Goal: Task Accomplishment & Management: Use online tool/utility

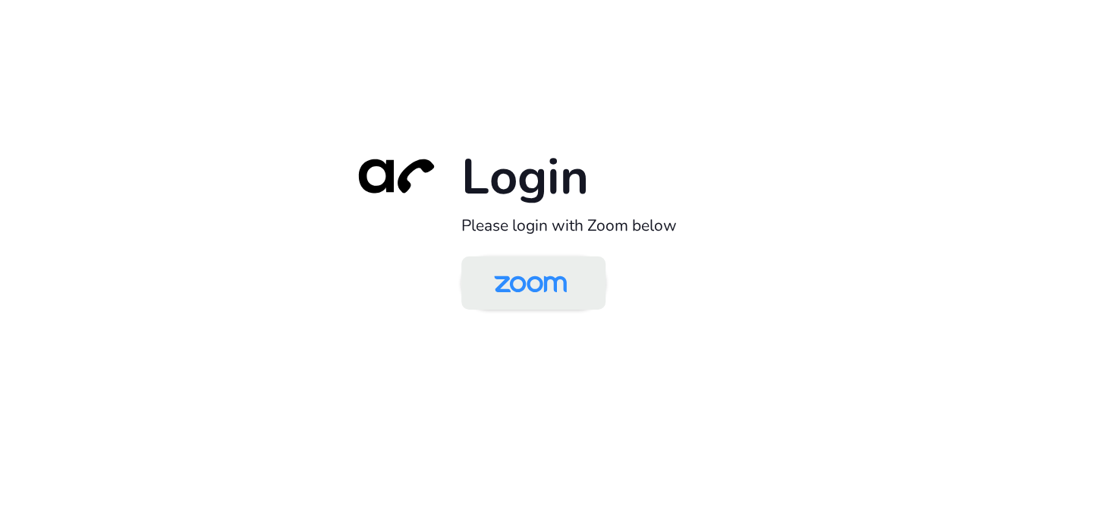
click at [518, 269] on img at bounding box center [530, 283] width 105 height 49
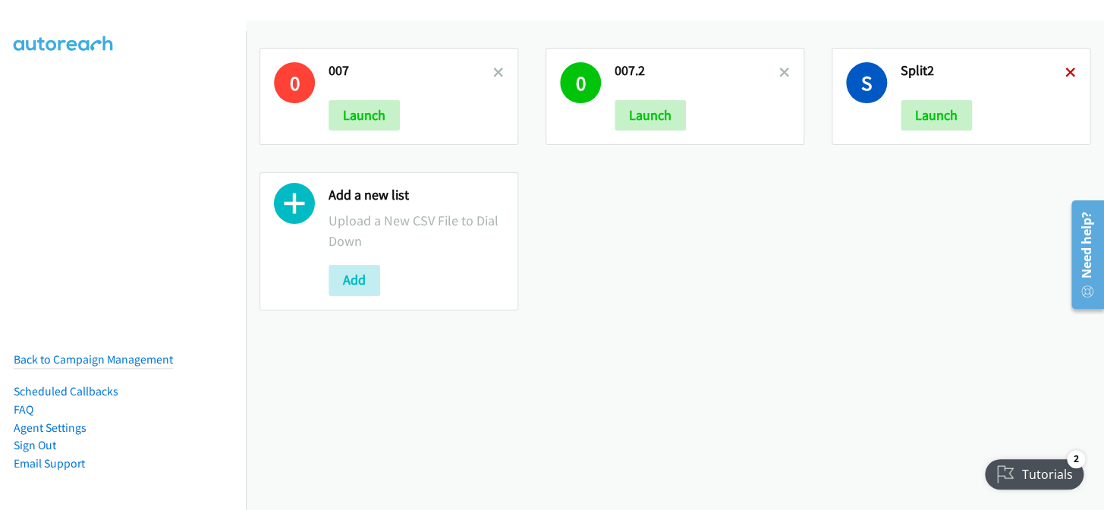
click at [1065, 74] on icon at bounding box center [1070, 73] width 11 height 11
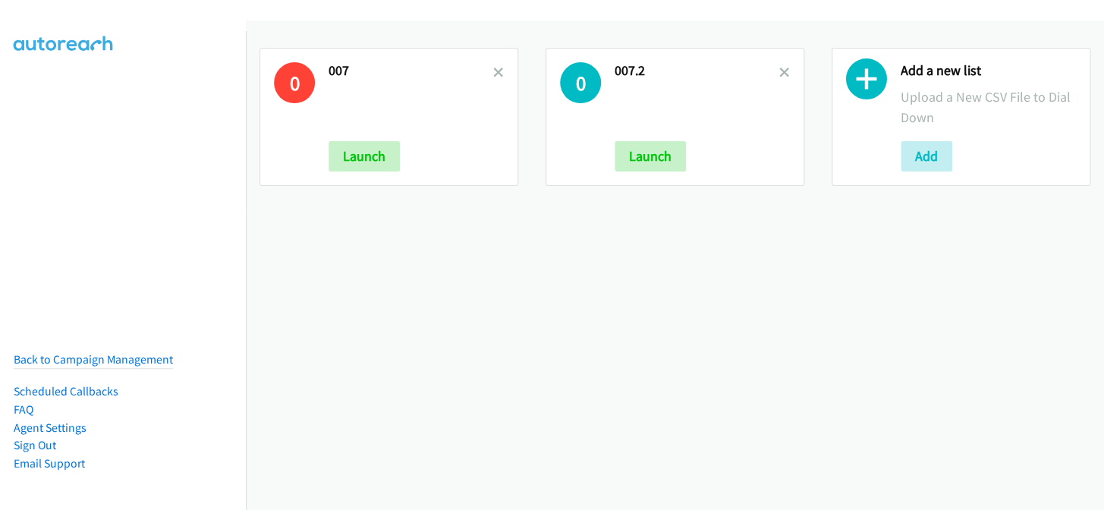
click at [768, 68] on h2 "007.2" at bounding box center [696, 70] width 165 height 17
drag, startPoint x: 780, startPoint y: 68, endPoint x: 753, endPoint y: 68, distance: 27.3
click at [780, 68] on icon at bounding box center [784, 73] width 11 height 11
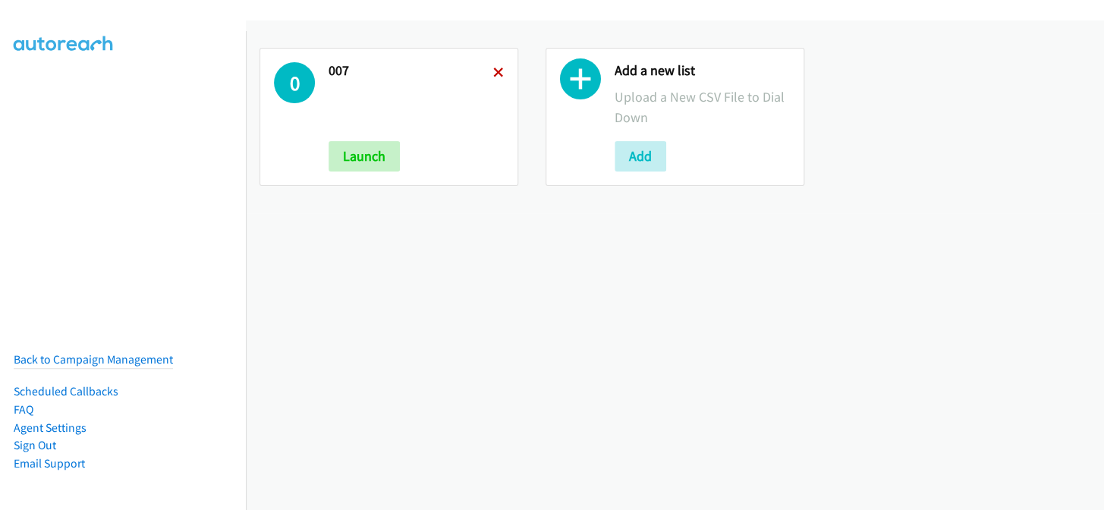
click at [493, 72] on icon at bounding box center [498, 73] width 11 height 11
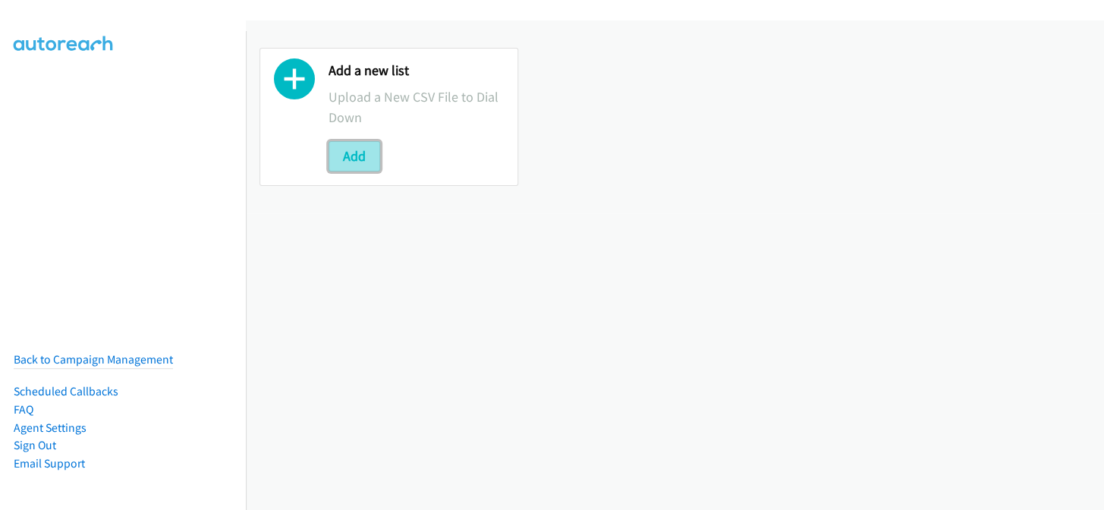
click at [344, 152] on button "Add" at bounding box center [354, 156] width 52 height 30
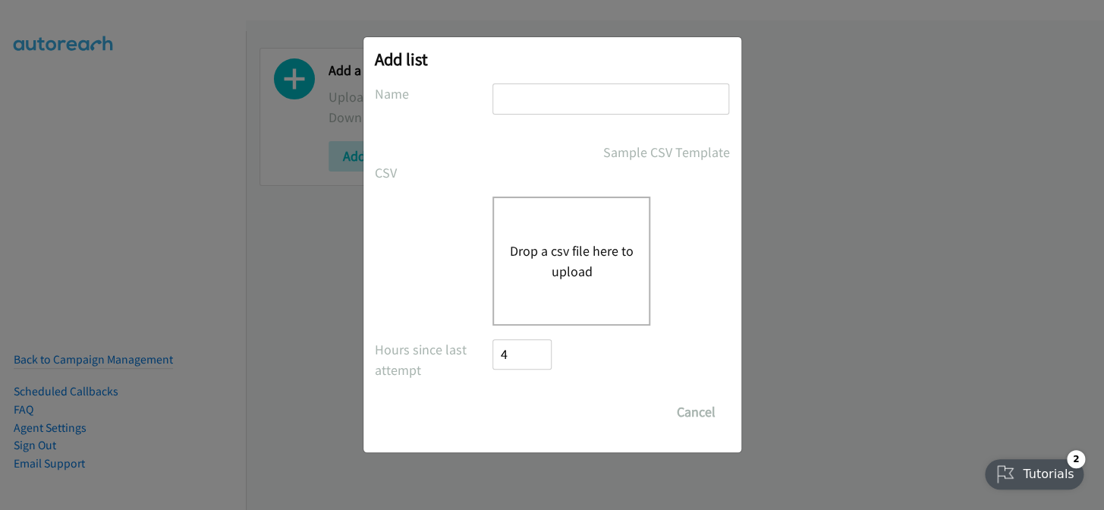
click at [605, 114] on div at bounding box center [610, 105] width 237 height 45
click at [605, 109] on input "text" at bounding box center [610, 98] width 237 height 31
type input "split2"
click at [514, 266] on button "Drop a csv file here to upload" at bounding box center [571, 260] width 124 height 41
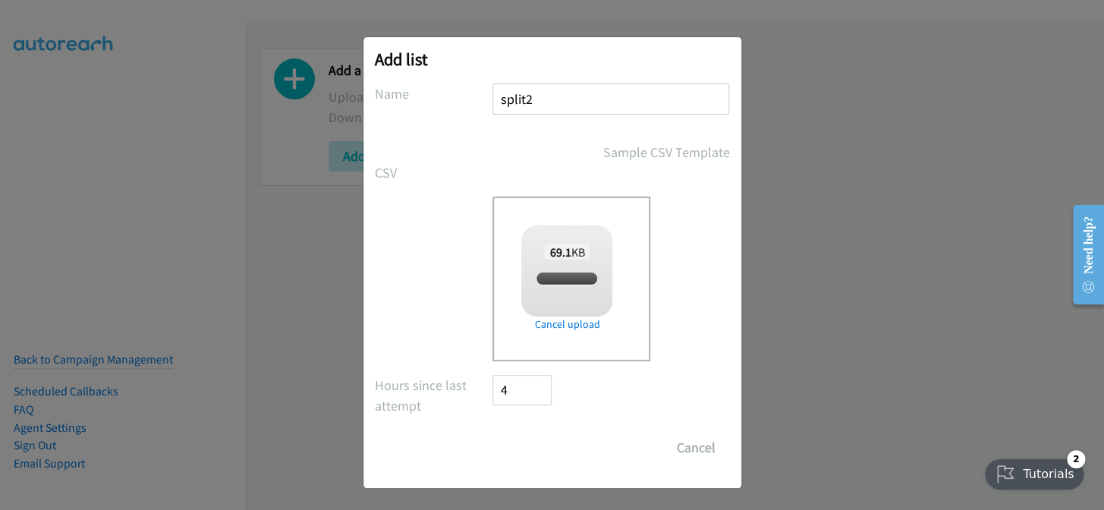
checkbox input "true"
drag, startPoint x: 537, startPoint y: 451, endPoint x: 529, endPoint y: 452, distance: 7.6
click at [536, 451] on input "Save List" at bounding box center [533, 447] width 80 height 30
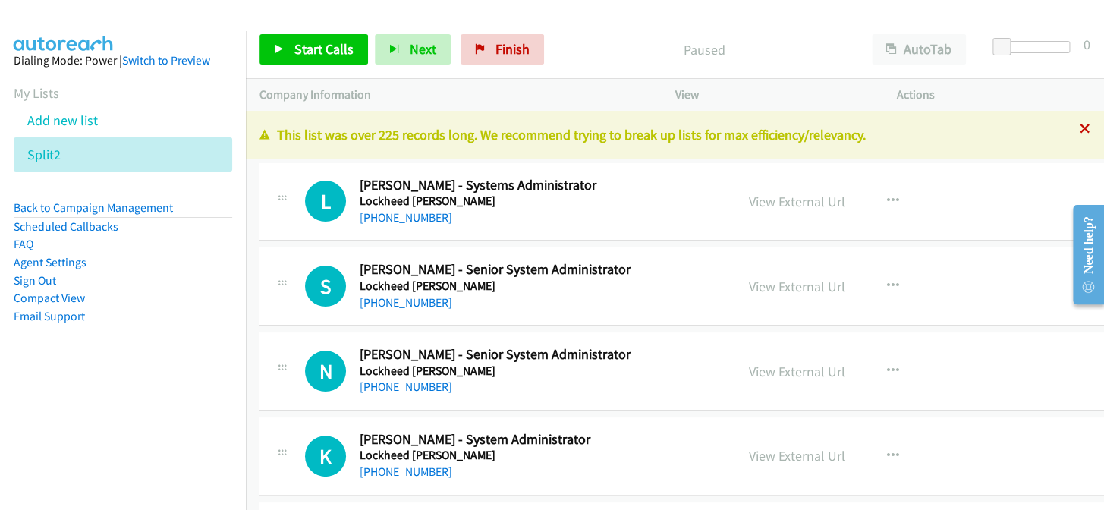
click at [1079, 125] on icon at bounding box center [1084, 129] width 11 height 11
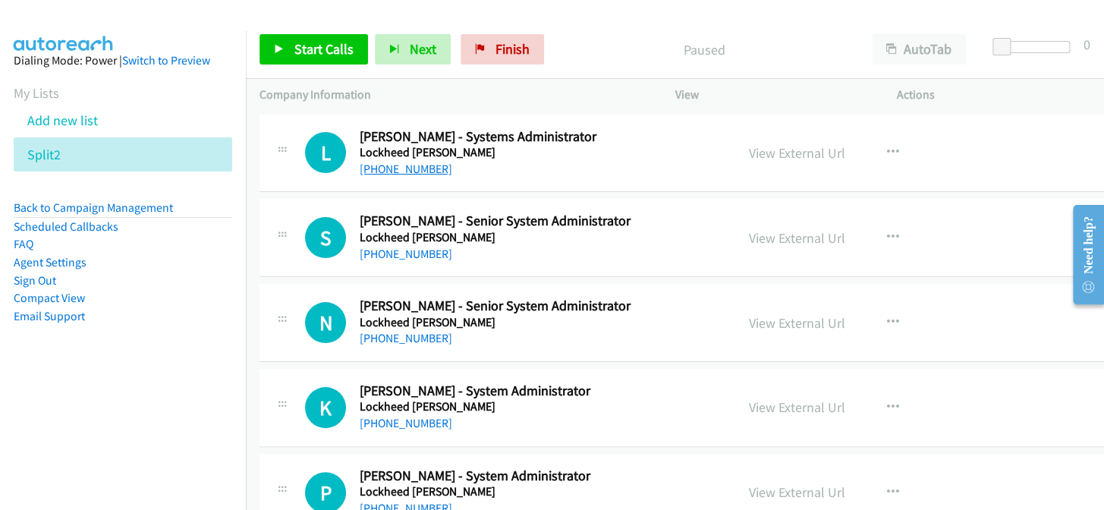
click at [386, 167] on link "+61 2 4077 8039" at bounding box center [406, 169] width 93 height 14
click at [410, 251] on link "+61 2 4077 7906" at bounding box center [406, 254] width 93 height 14
click at [379, 251] on link "+61 2 4077 7906" at bounding box center [406, 254] width 93 height 14
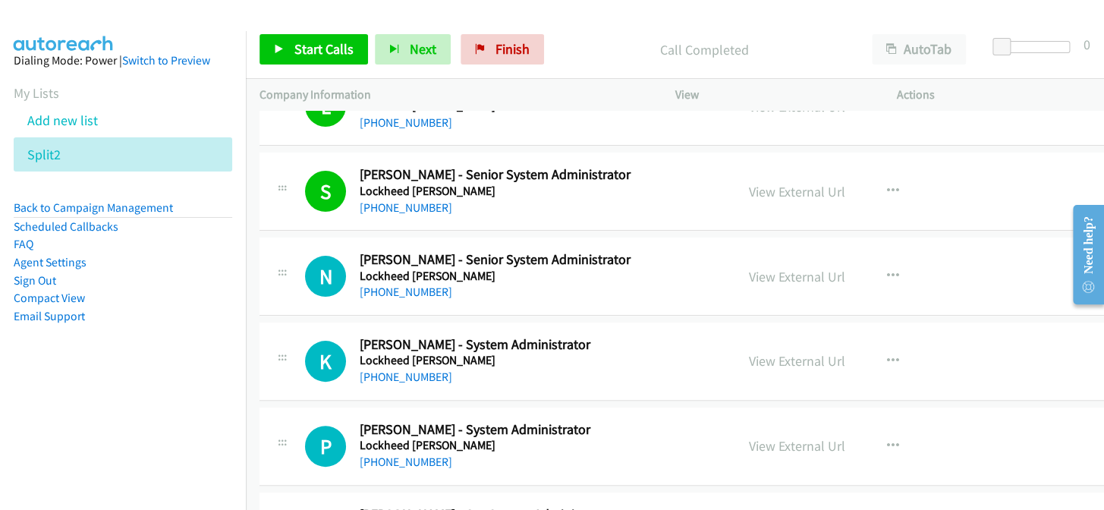
scroll to position [68, 0]
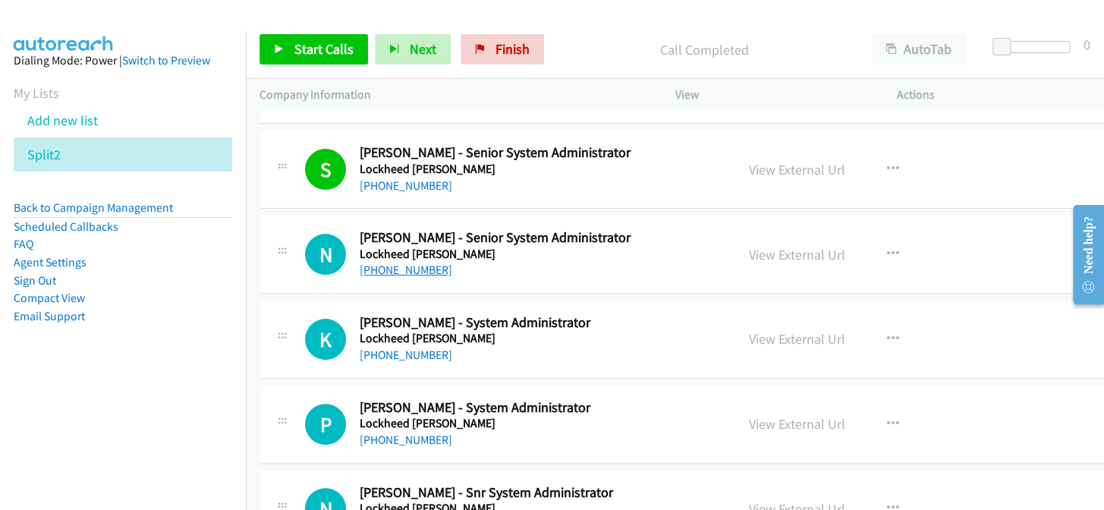
click at [413, 268] on link "+61 427 354 081" at bounding box center [406, 269] width 93 height 14
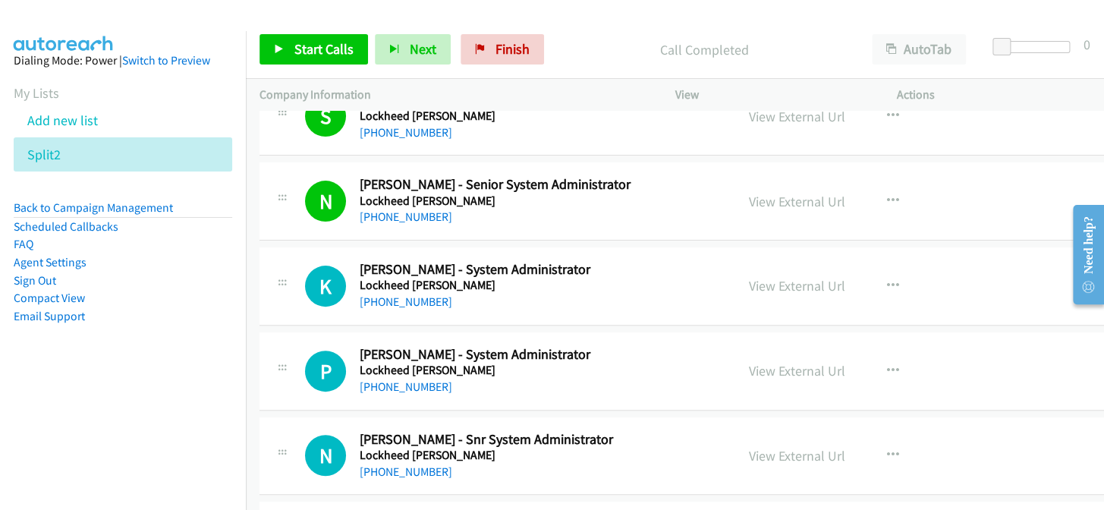
scroll to position [137, 0]
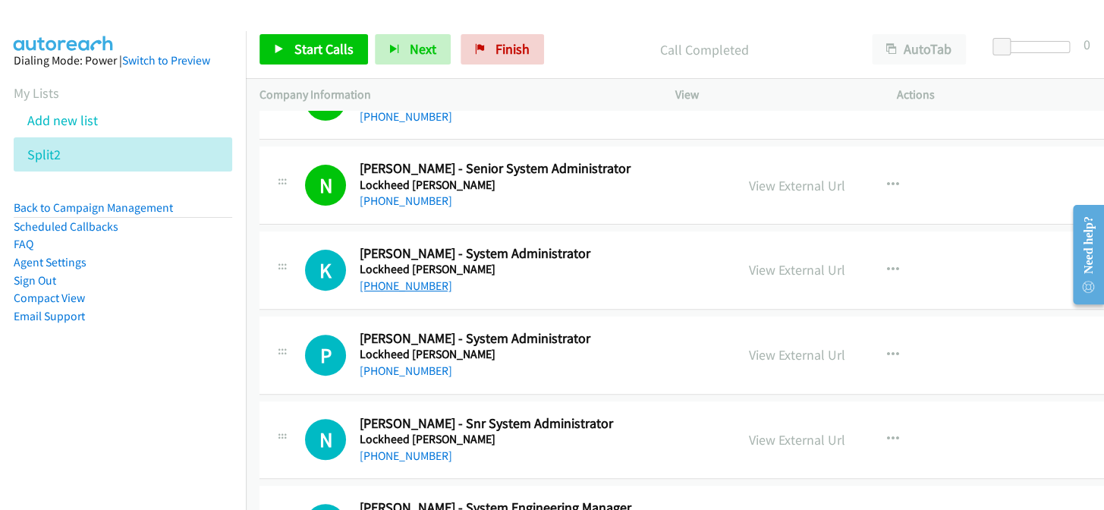
click at [426, 288] on link "+61 458 904 646" at bounding box center [406, 285] width 93 height 14
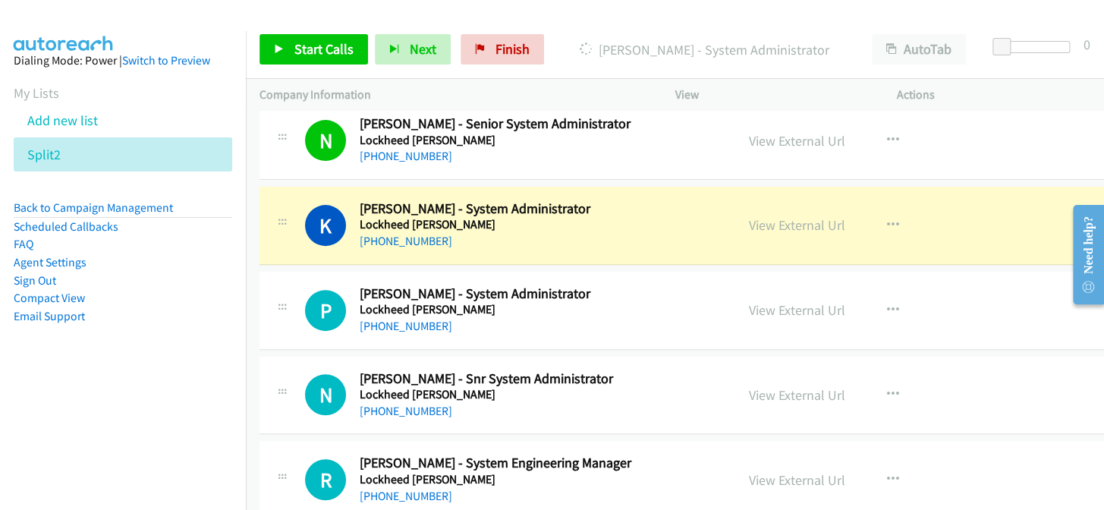
scroll to position [206, 0]
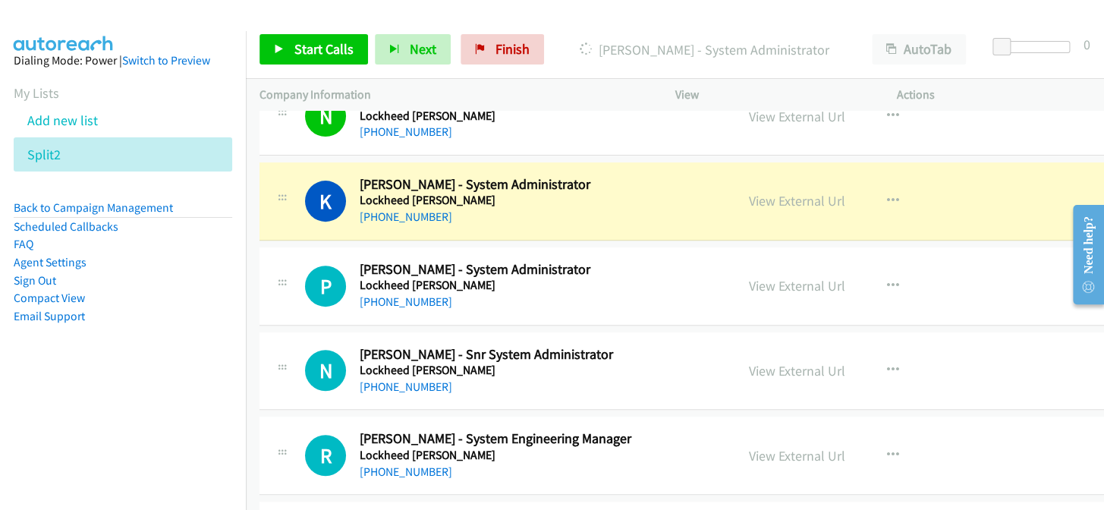
drag, startPoint x: 820, startPoint y: 200, endPoint x: 711, endPoint y: 15, distance: 214.9
click at [785, 196] on link "View External Url" at bounding box center [797, 200] width 96 height 17
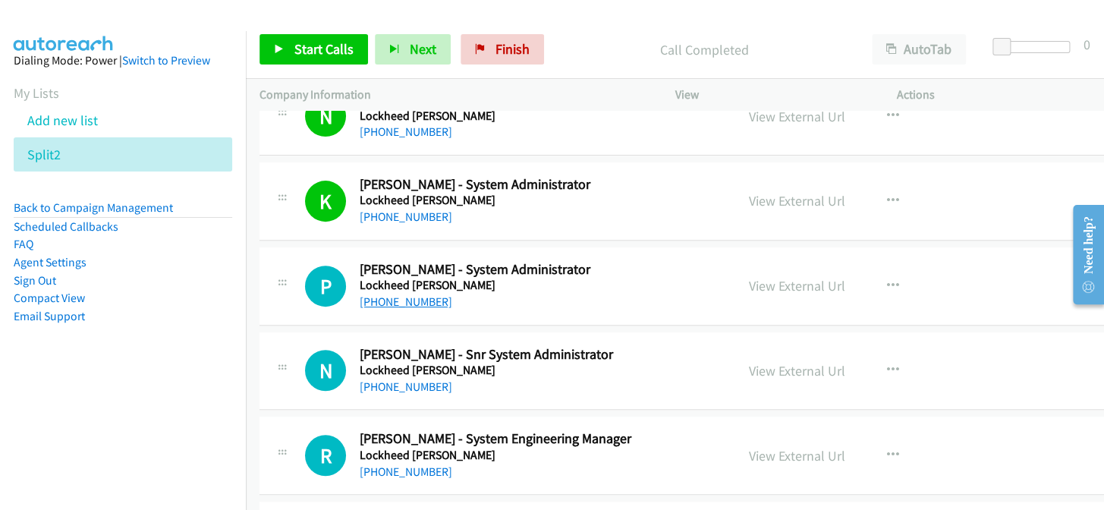
click at [412, 298] on link "+61 2 6204 1488" at bounding box center [406, 301] width 93 height 14
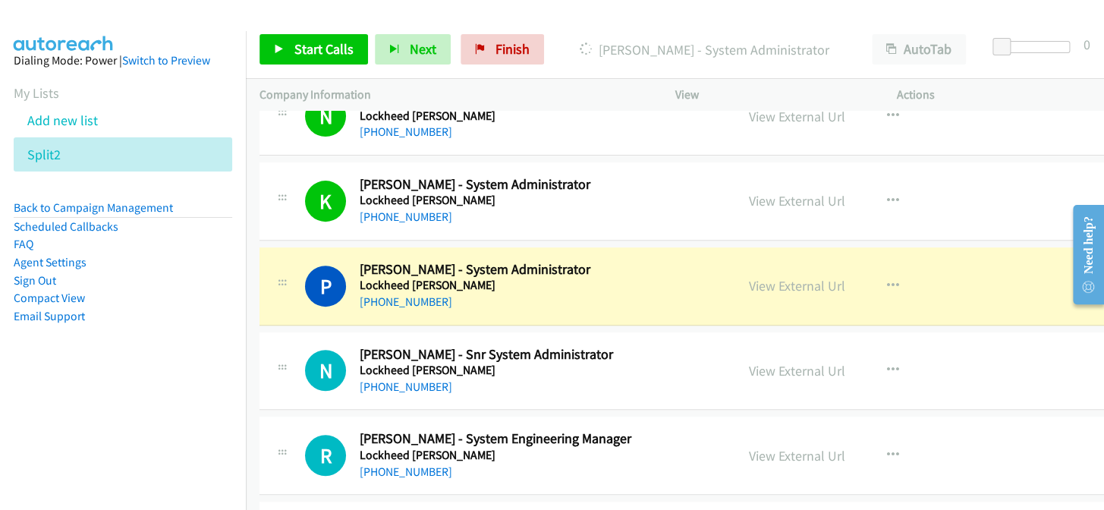
drag, startPoint x: 946, startPoint y: 300, endPoint x: 946, endPoint y: 328, distance: 28.1
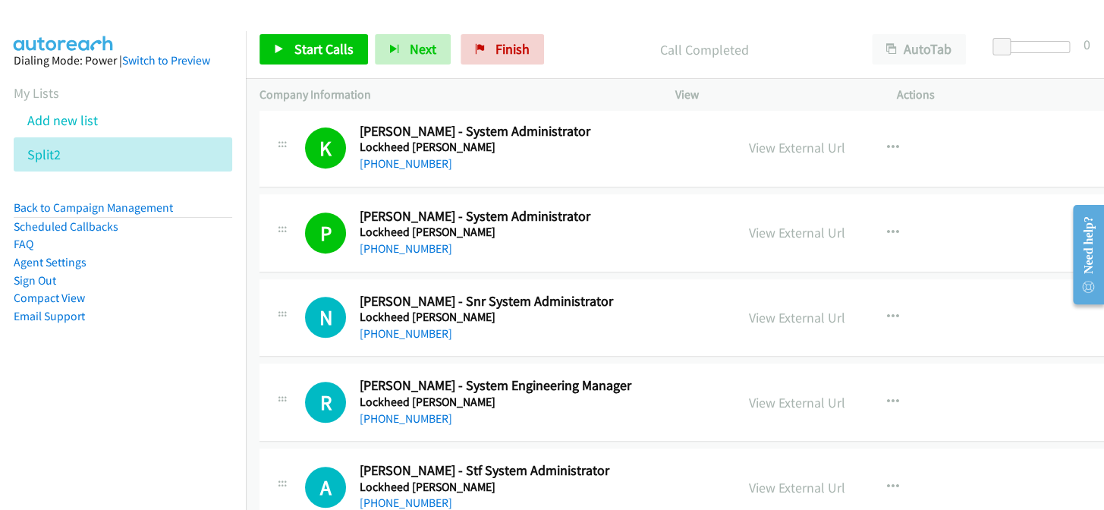
scroll to position [275, 0]
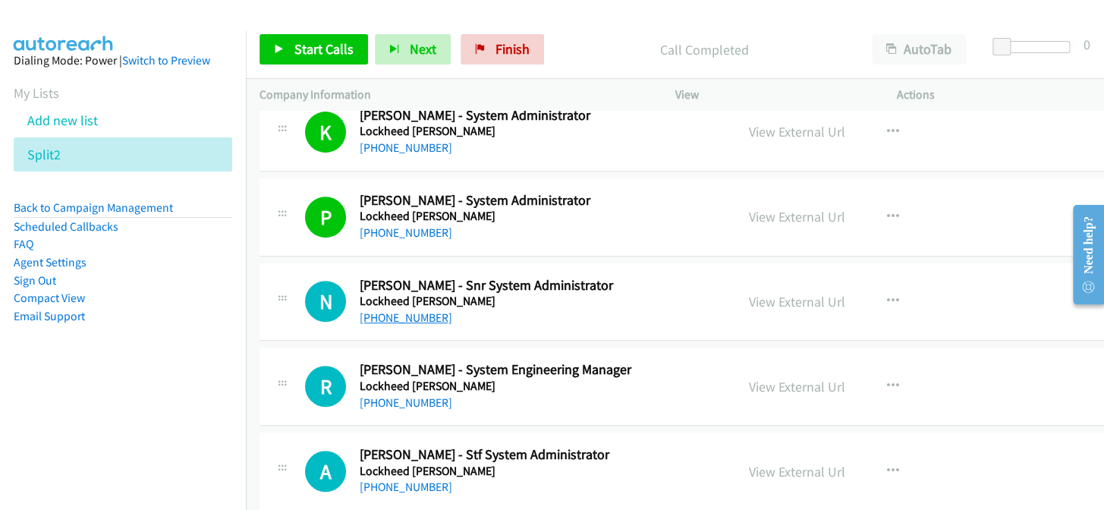
click at [416, 318] on link "+61 400 007 288" at bounding box center [406, 317] width 93 height 14
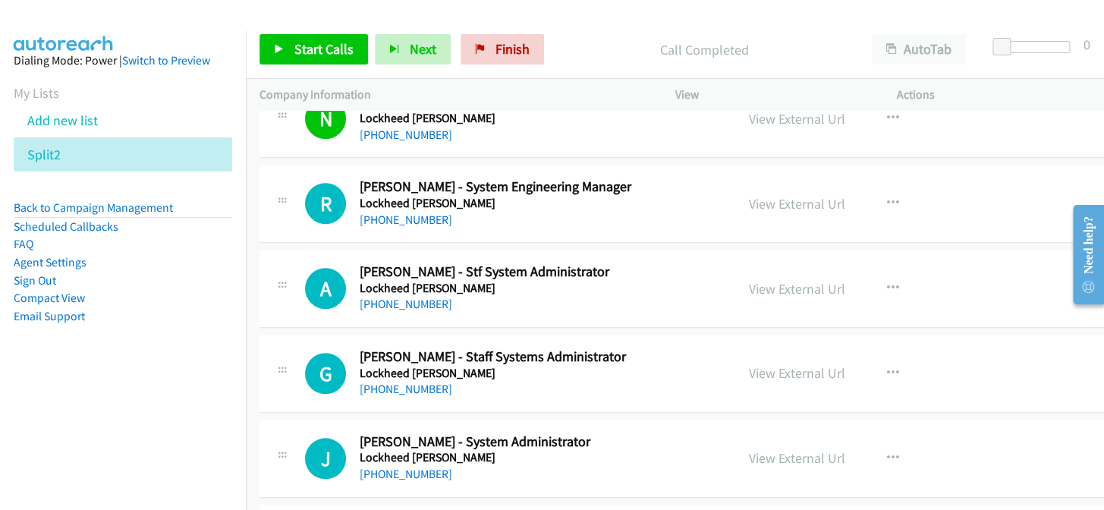
scroll to position [482, 0]
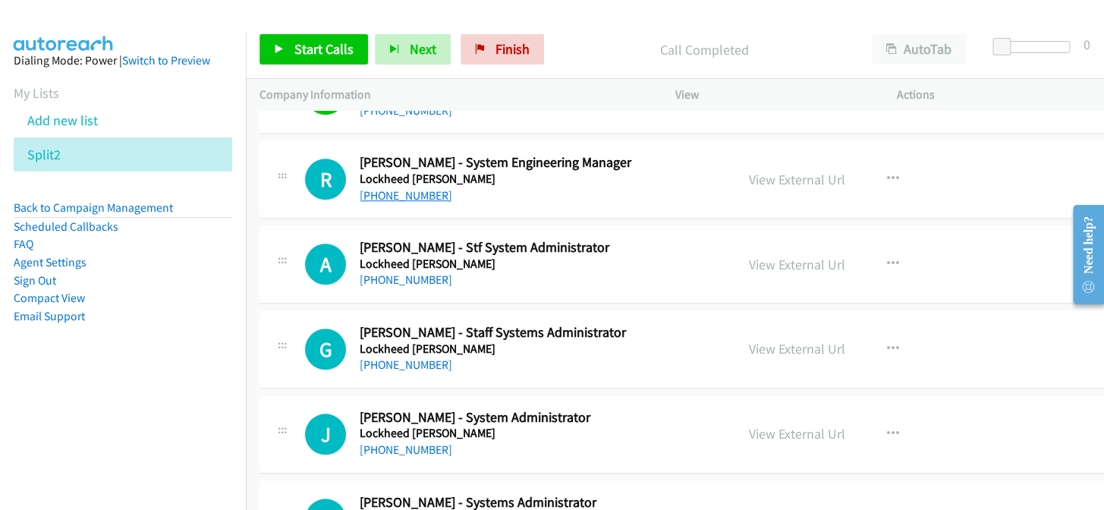
click at [410, 194] on link "+61 8 8348 7906" at bounding box center [406, 195] width 93 height 14
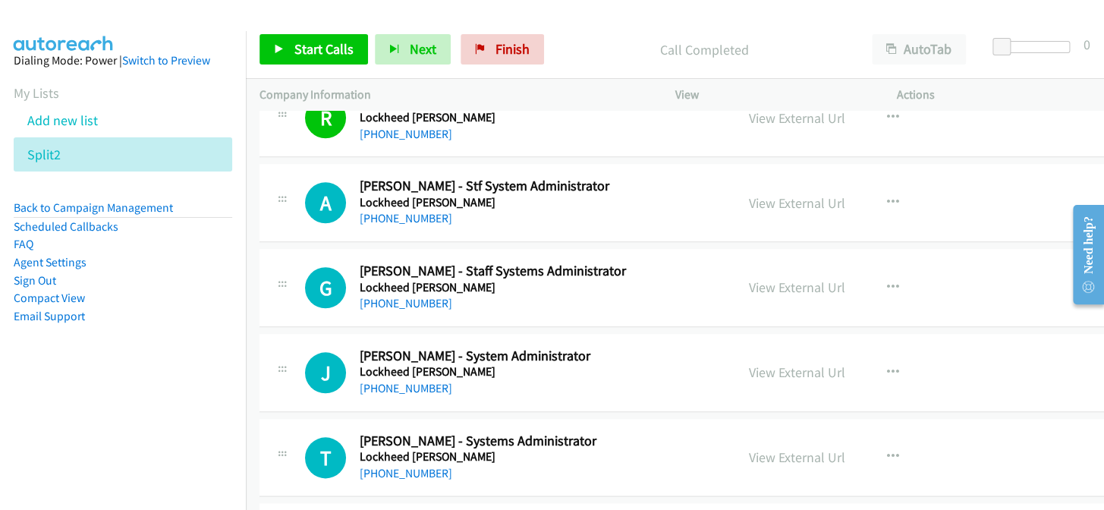
scroll to position [551, 0]
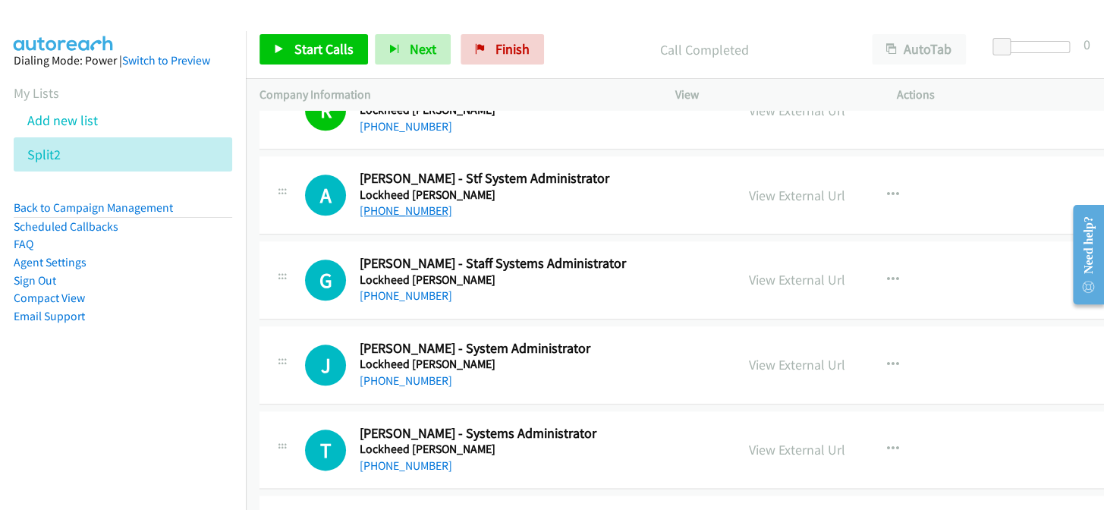
click at [396, 212] on link "+61 428 150 020" at bounding box center [406, 210] width 93 height 14
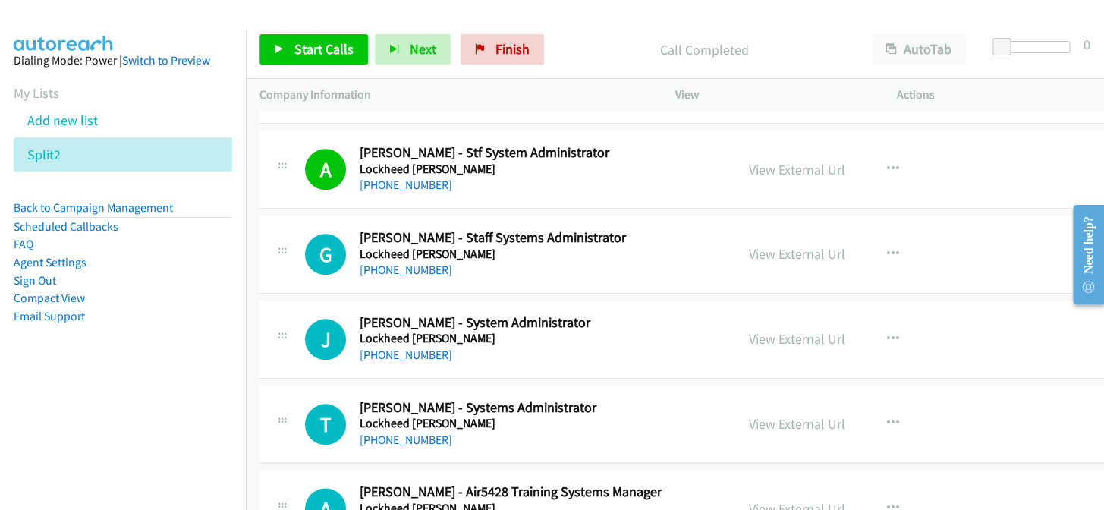
scroll to position [621, 0]
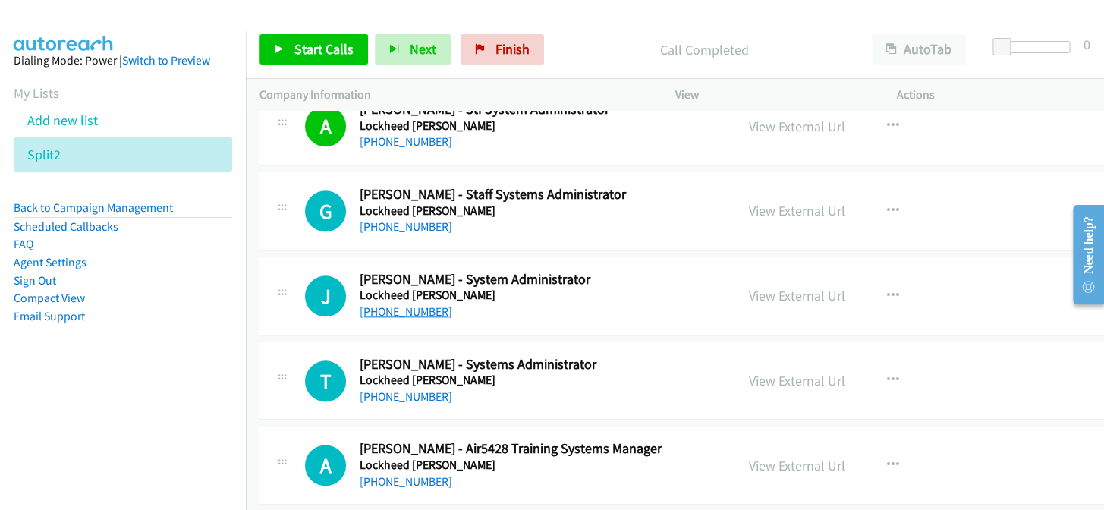
click at [368, 311] on link "+61 447 547 556" at bounding box center [406, 311] width 93 height 14
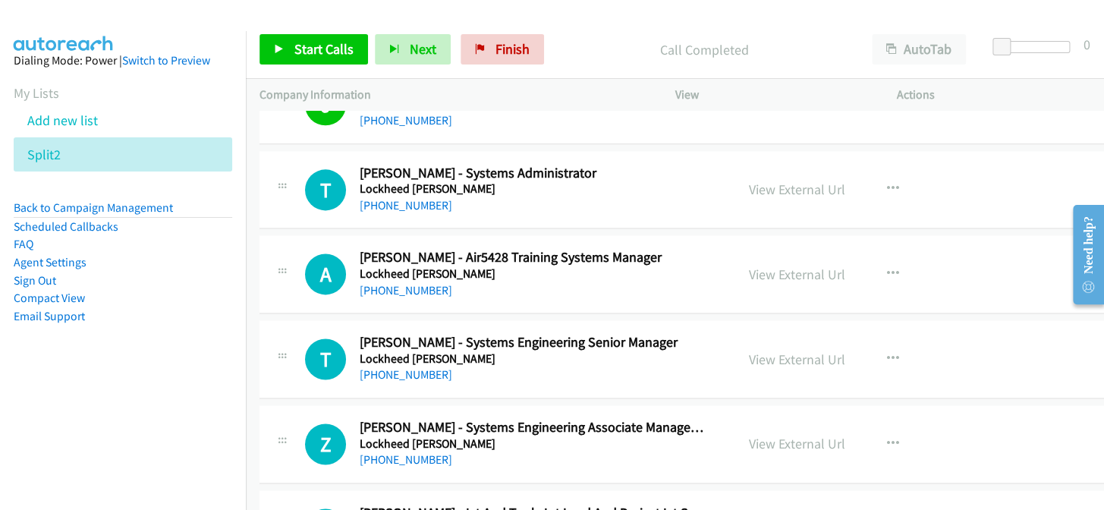
scroll to position [827, 0]
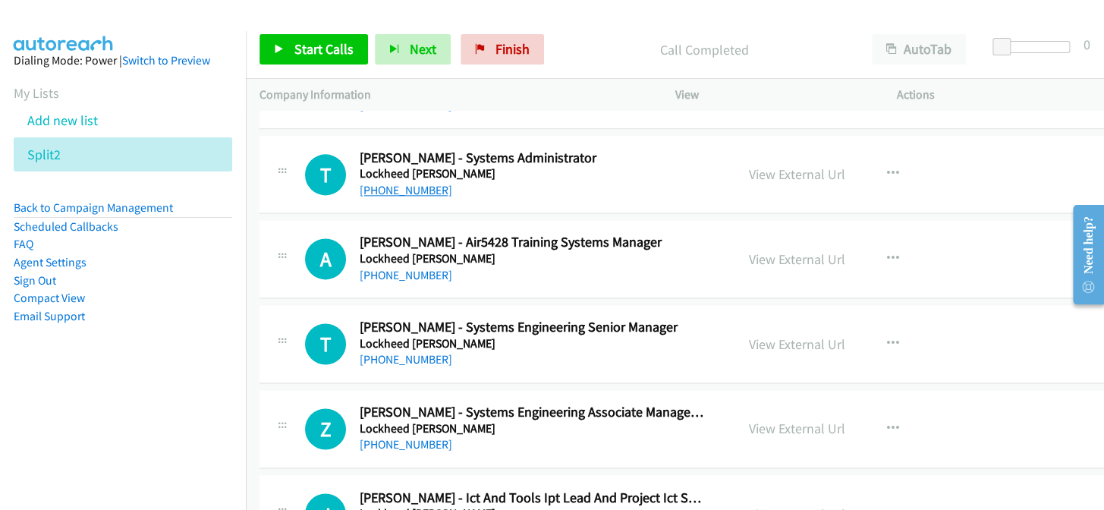
click at [404, 189] on link "+61 427 145 759" at bounding box center [406, 190] width 93 height 14
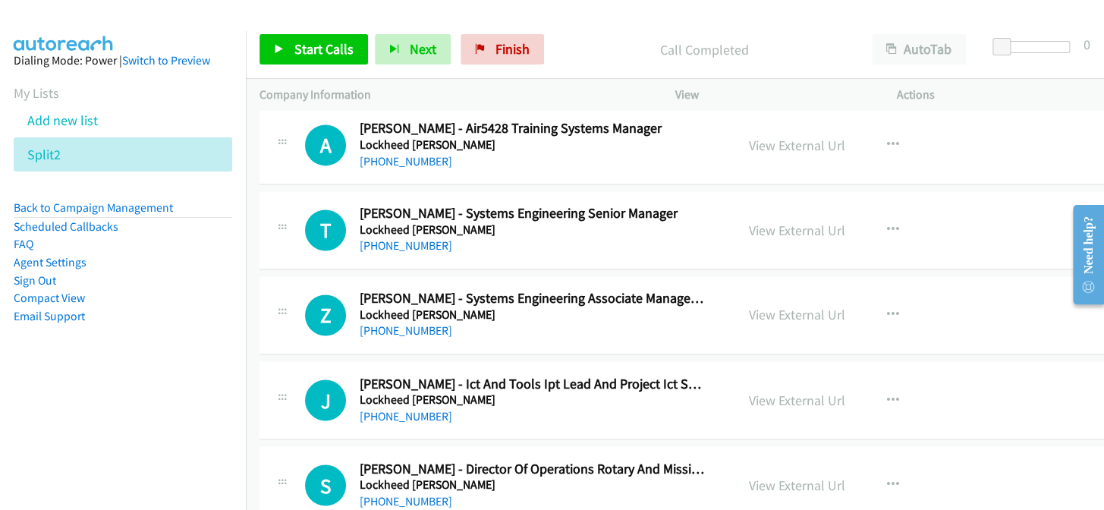
scroll to position [965, 0]
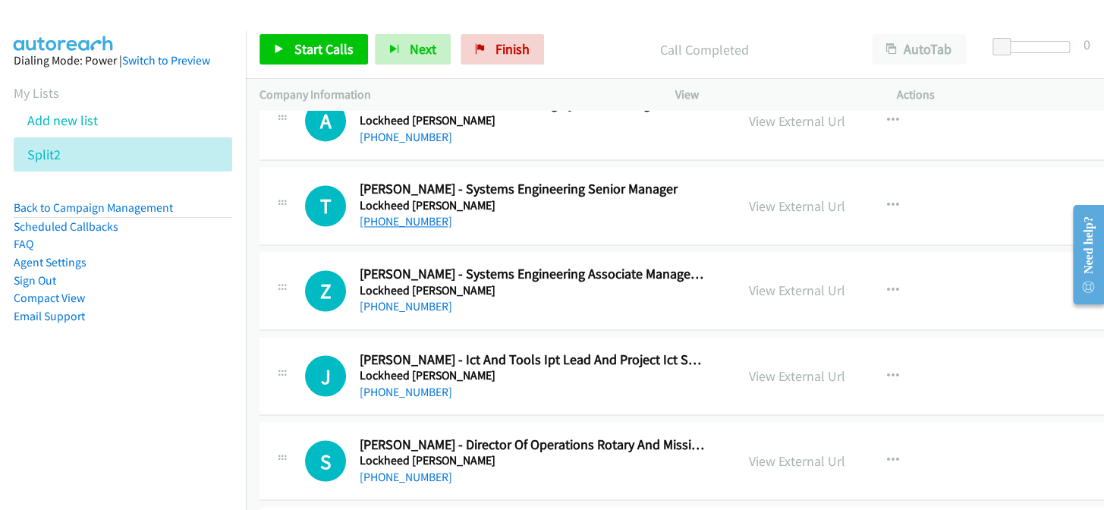
click at [407, 216] on link "+61 412 197 911" at bounding box center [406, 221] width 93 height 14
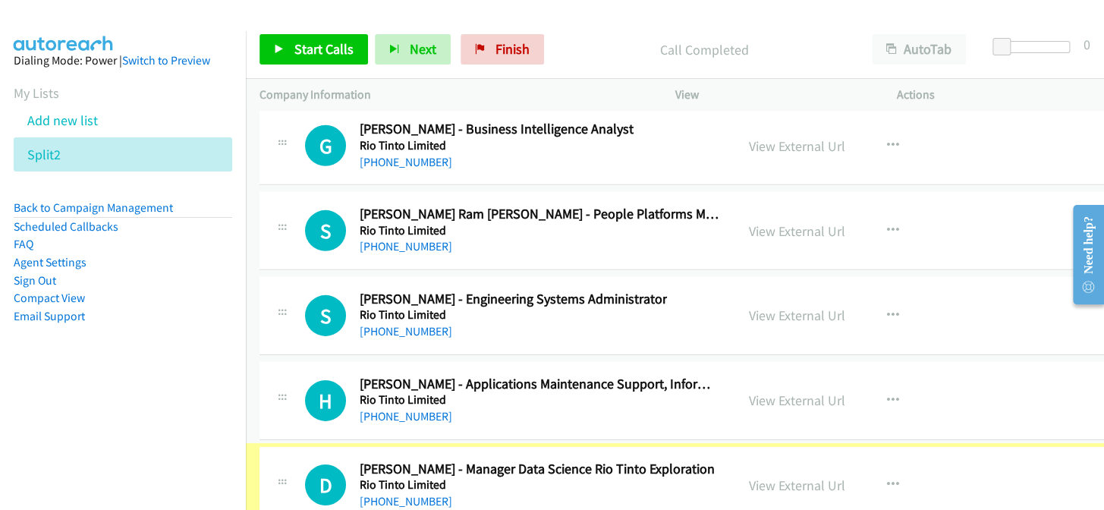
scroll to position [28591, 0]
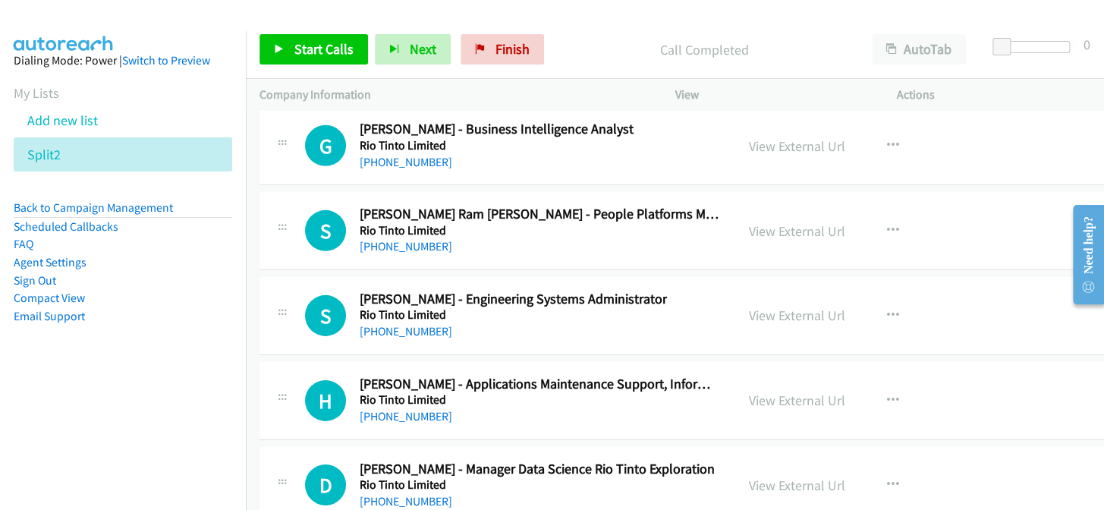
click at [421, 494] on link "+61 402 022 826" at bounding box center [406, 501] width 93 height 14
click at [398, 409] on link "+61 8 9425 8254" at bounding box center [406, 416] width 93 height 14
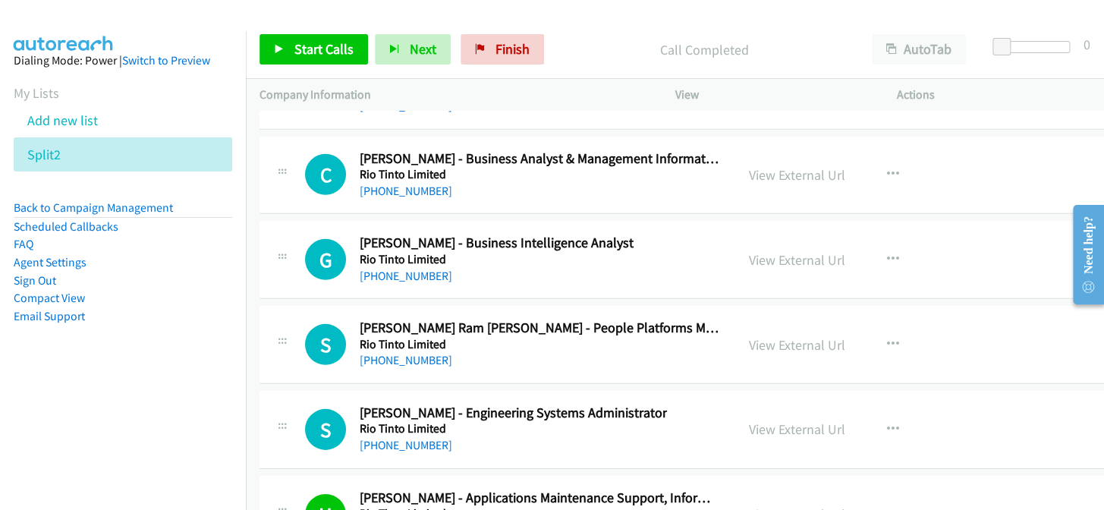
scroll to position [28454, 0]
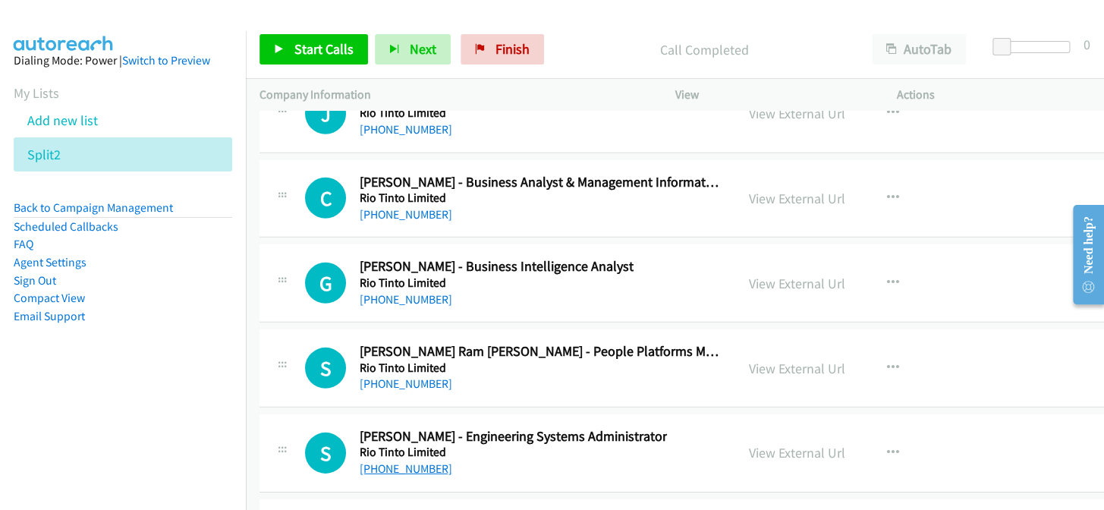
click at [403, 461] on link "+61 408 885 637" at bounding box center [406, 468] width 93 height 14
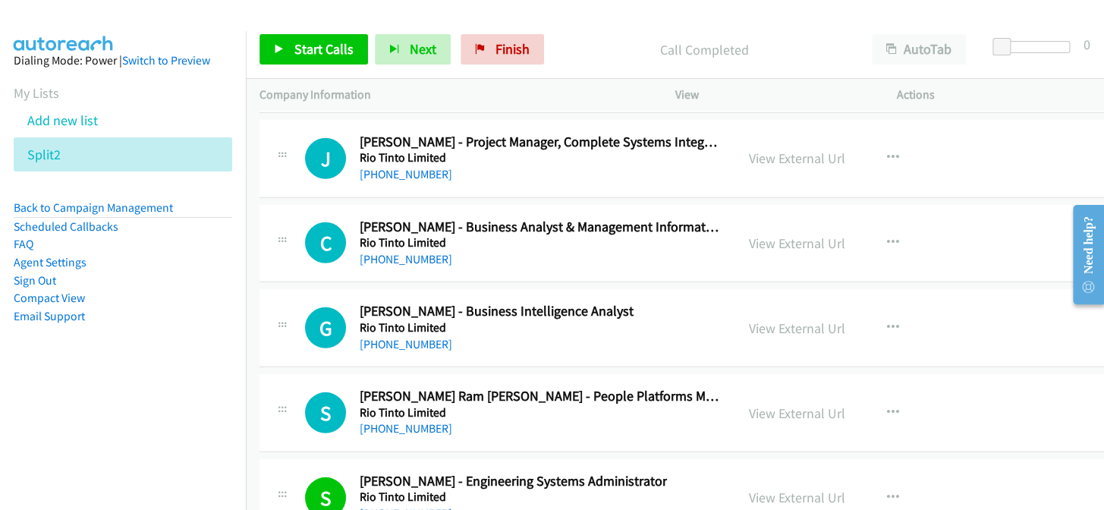
scroll to position [28385, 0]
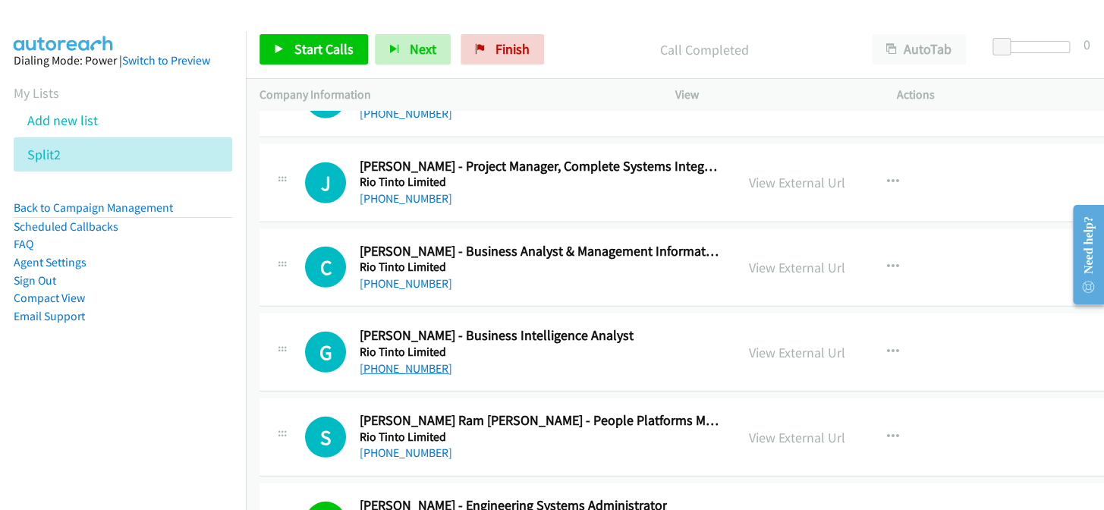
click at [401, 361] on link "+61 420 316 231" at bounding box center [406, 368] width 93 height 14
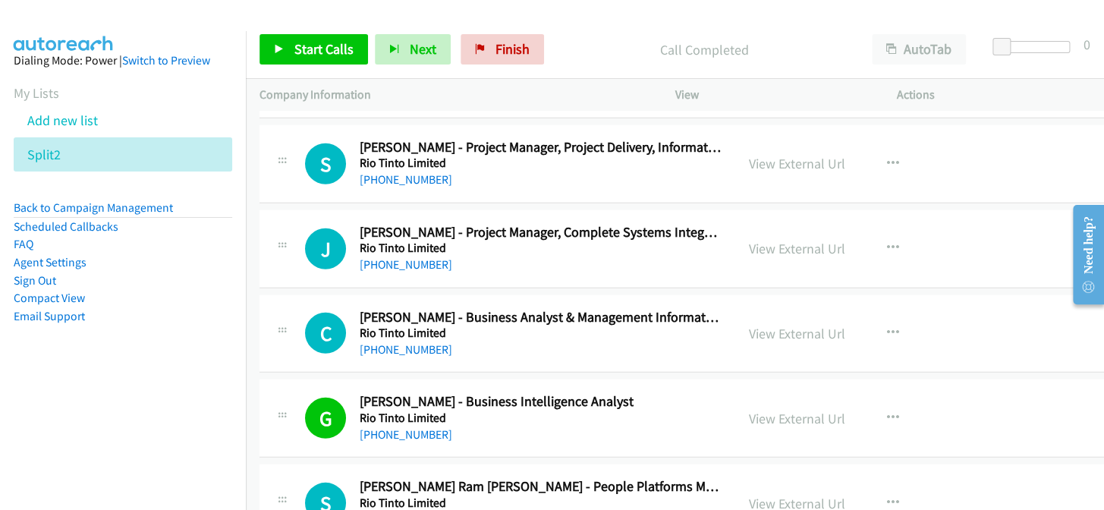
scroll to position [28247, 0]
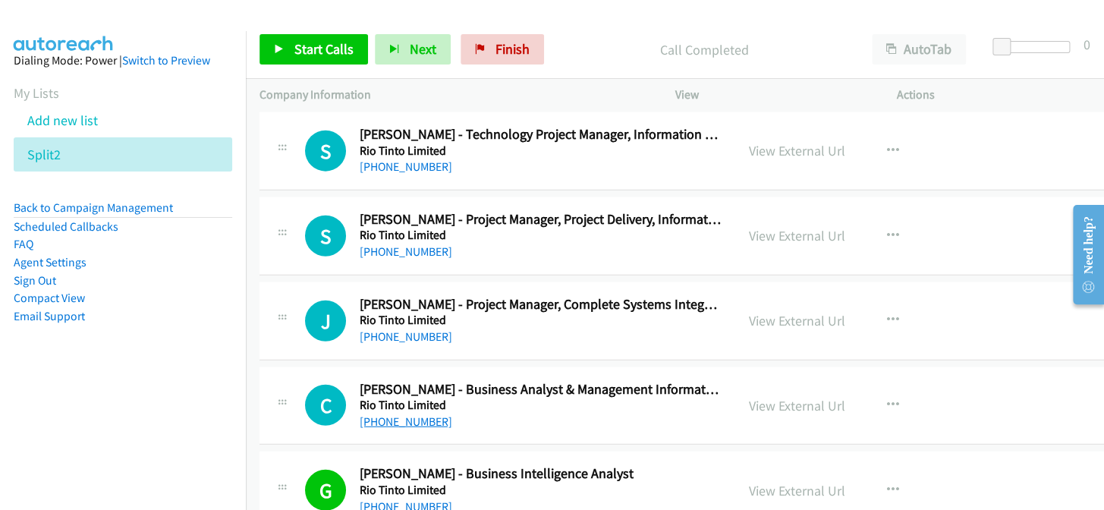
click at [372, 414] on link "+61 8 6213 1569" at bounding box center [406, 421] width 93 height 14
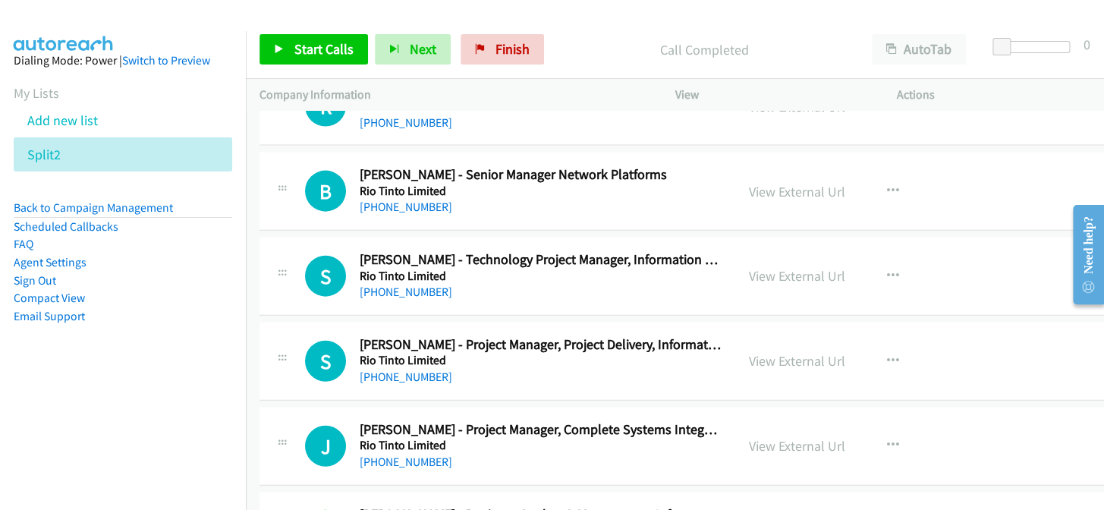
scroll to position [28109, 0]
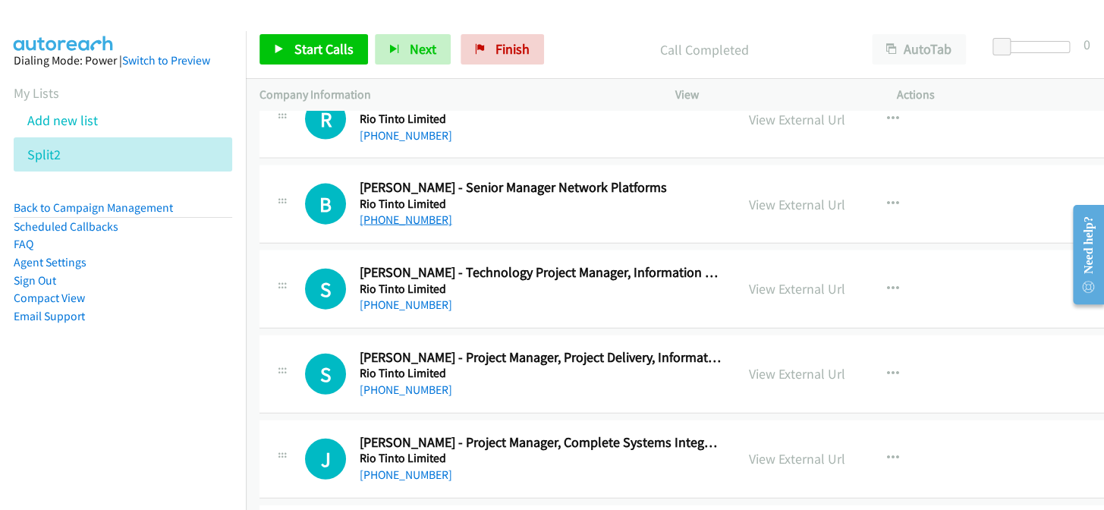
click at [371, 212] on link "+61 7 3625 3456" at bounding box center [406, 219] width 93 height 14
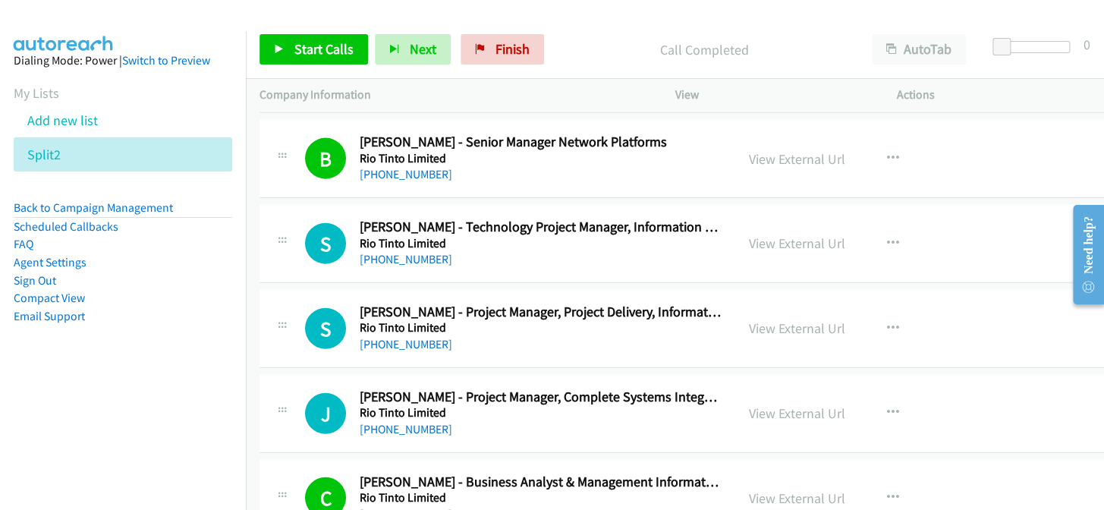
scroll to position [28178, 0]
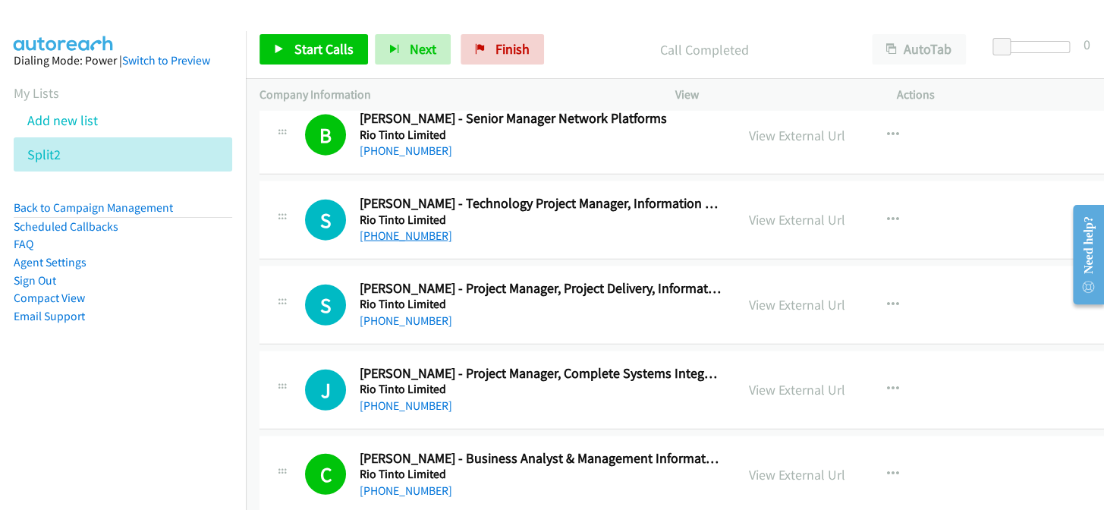
click at [393, 228] on link "+61 7 3029 2377" at bounding box center [406, 235] width 93 height 14
click at [396, 313] on link "+61 488 302 817" at bounding box center [406, 320] width 93 height 14
click at [402, 398] on link "+61 8 9424 7636" at bounding box center [406, 405] width 93 height 14
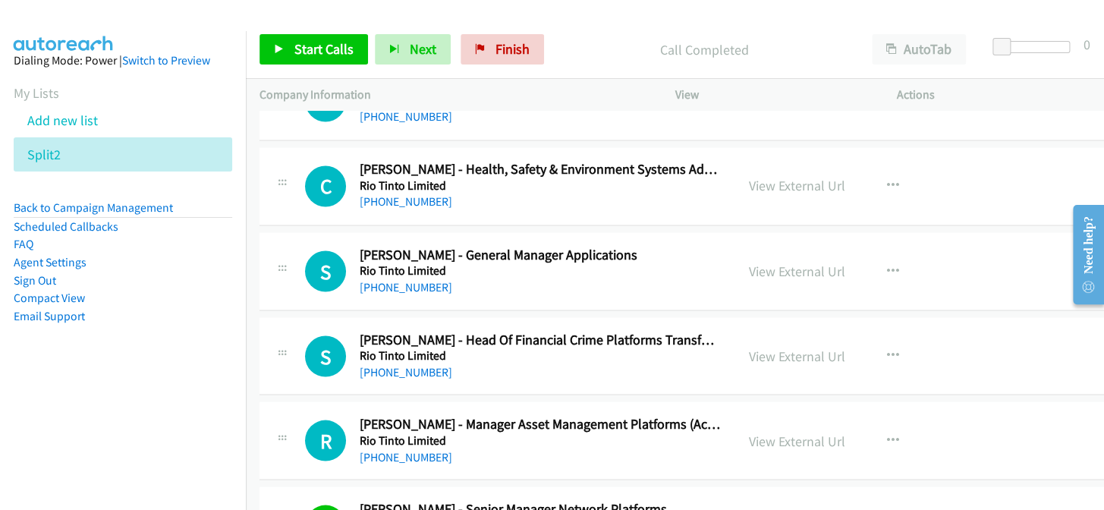
scroll to position [27764, 0]
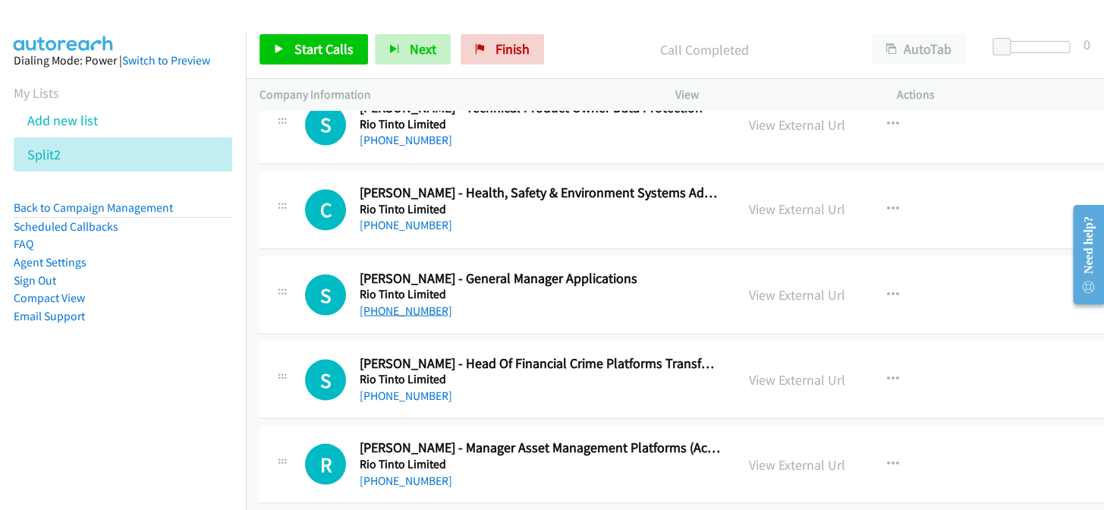
click at [385, 303] on link "+61 7 3625 7245" at bounding box center [406, 310] width 93 height 14
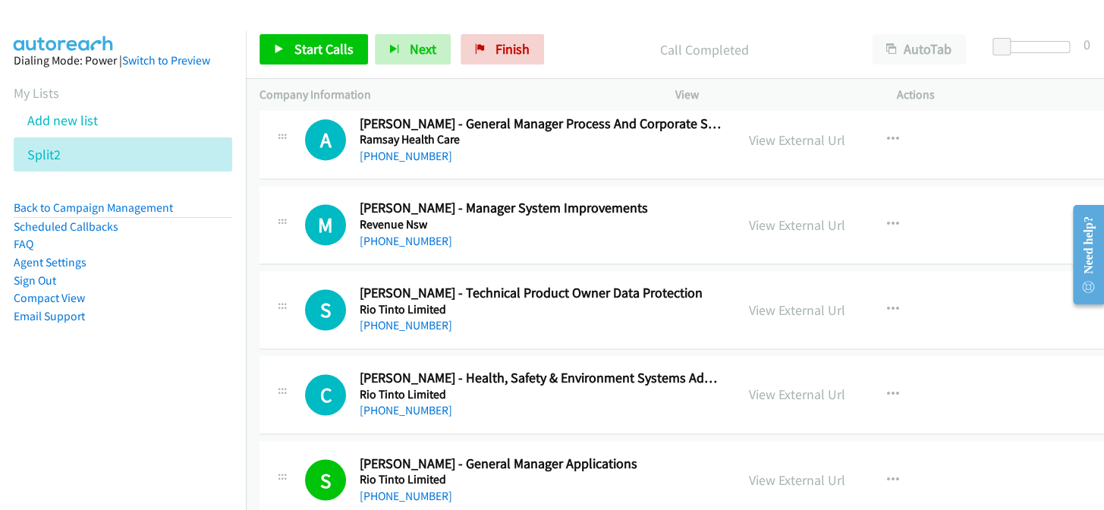
scroll to position [27557, 0]
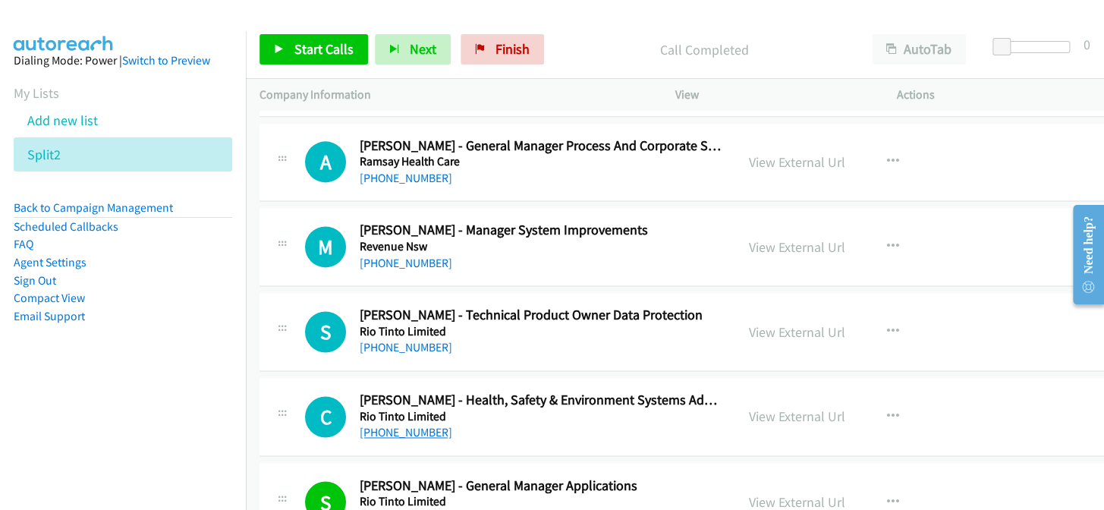
click at [398, 425] on link "+61 439 628 611" at bounding box center [406, 432] width 93 height 14
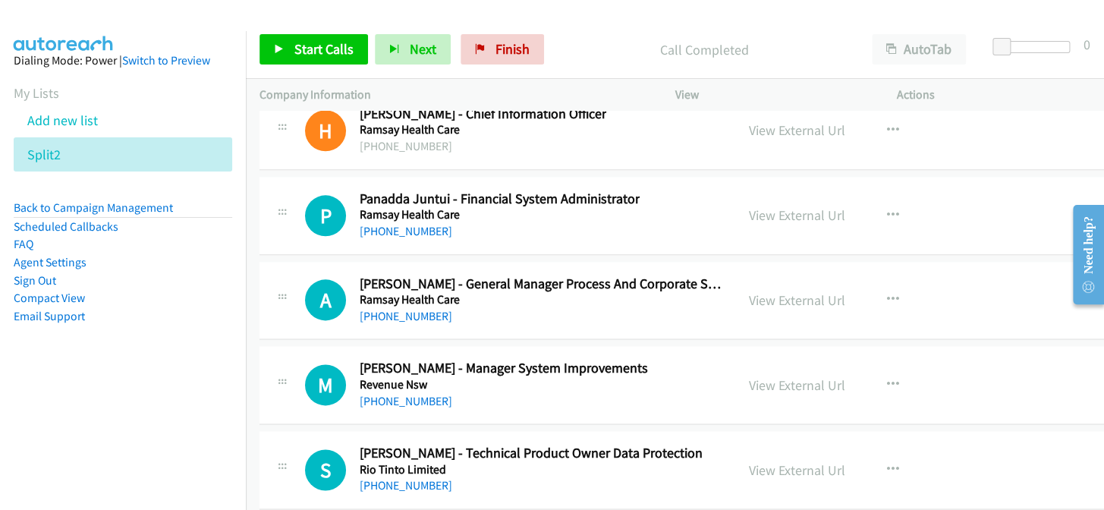
click at [394, 392] on div "+61 2 4057 1116" at bounding box center [504, 401] width 288 height 18
click at [394, 394] on link "+61 2 4057 1116" at bounding box center [406, 401] width 93 height 14
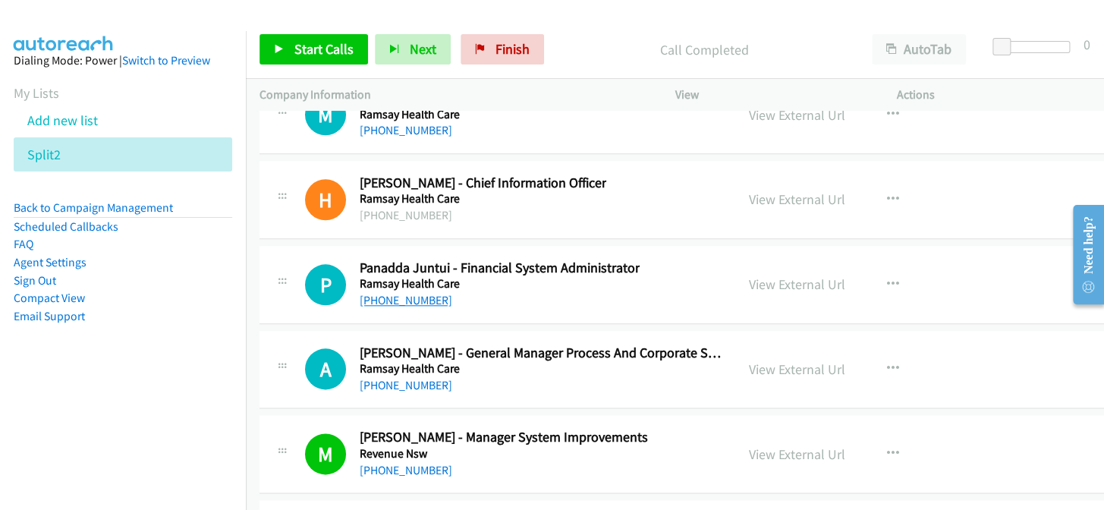
click at [400, 293] on link "+61 433 338 980" at bounding box center [406, 300] width 93 height 14
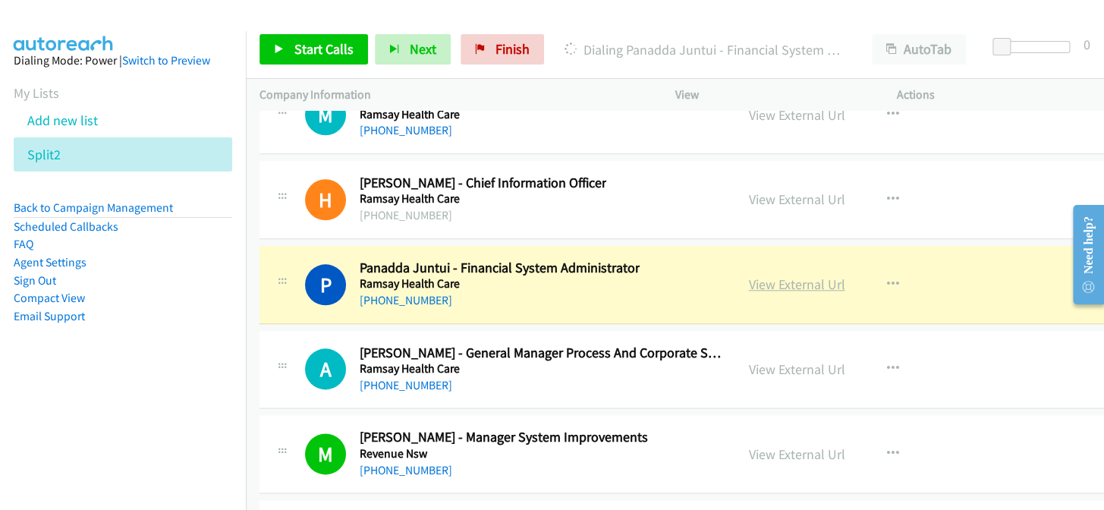
click at [809, 275] on link "View External Url" at bounding box center [797, 283] width 96 height 17
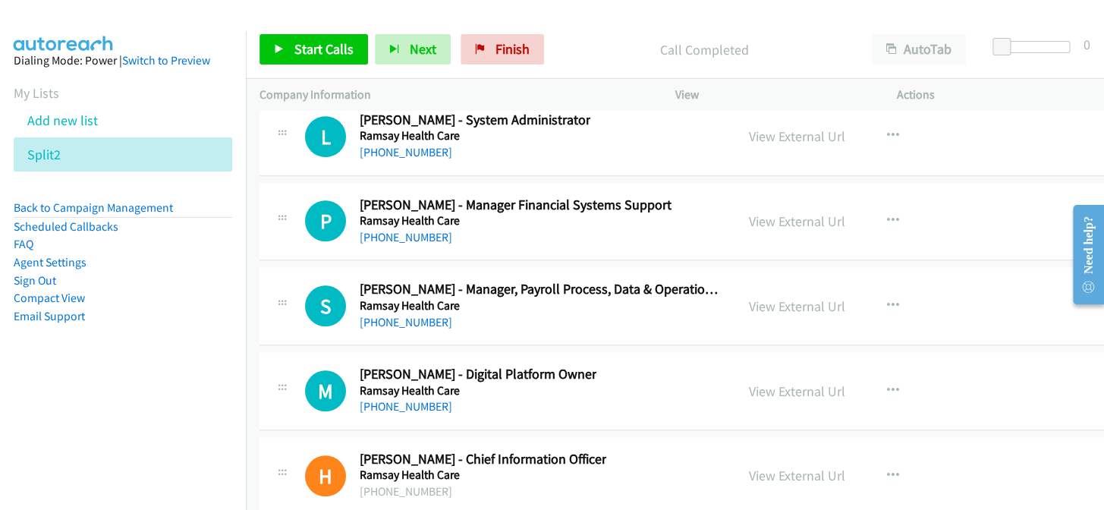
scroll to position [27006, 0]
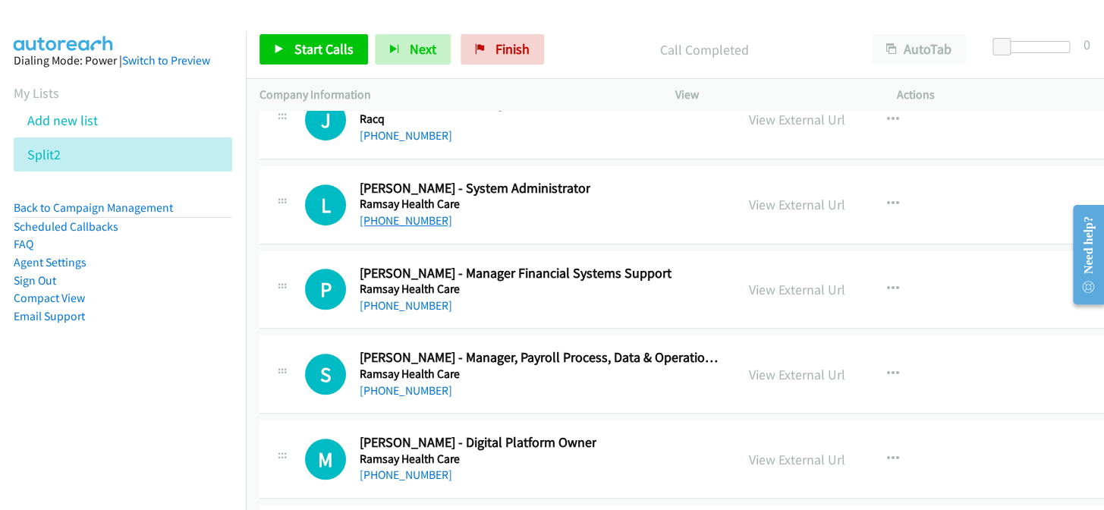
click at [386, 213] on link "+61 8 6389 3600" at bounding box center [406, 220] width 93 height 14
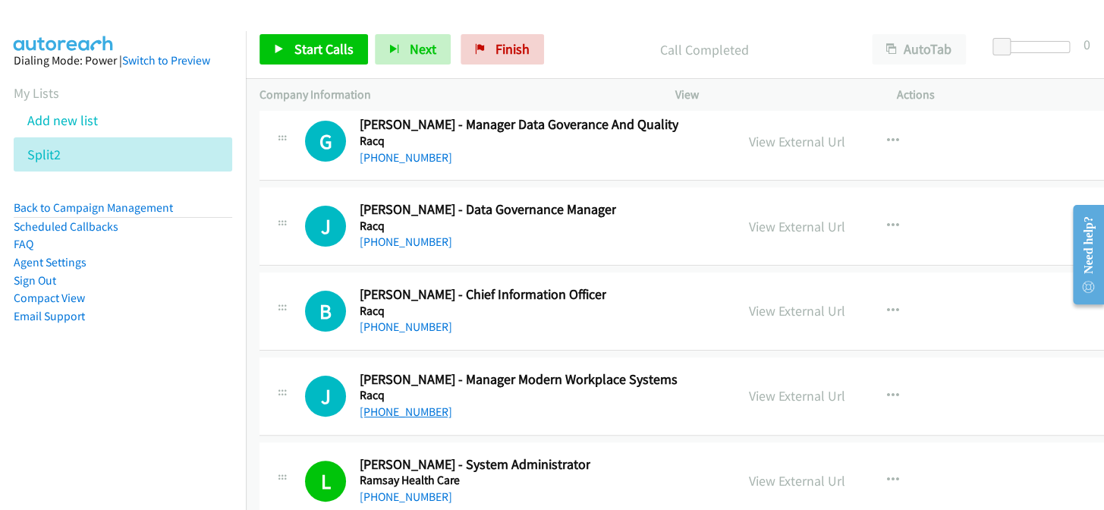
scroll to position [26660, 0]
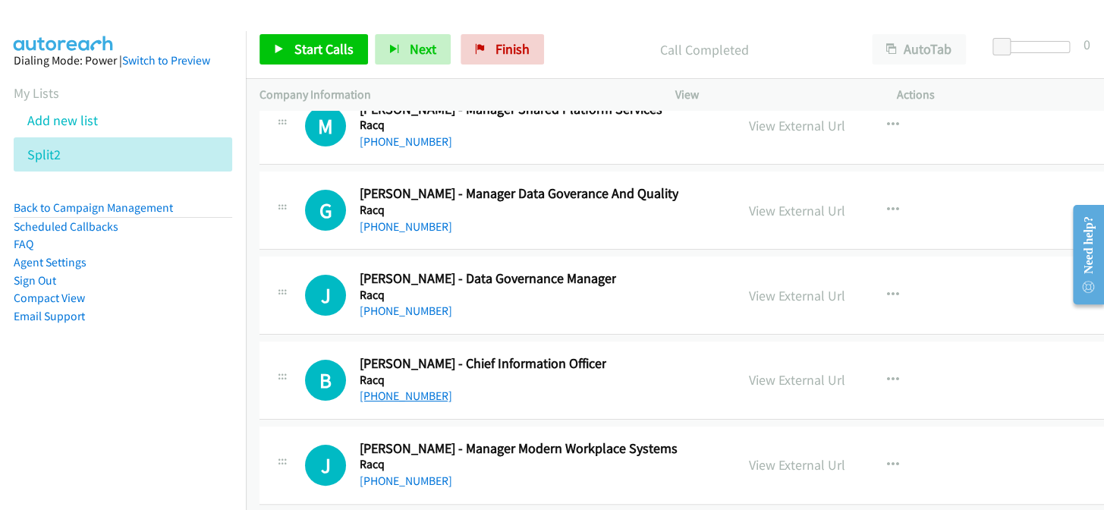
click at [410, 388] on link "+61 412 879 367" at bounding box center [406, 395] width 93 height 14
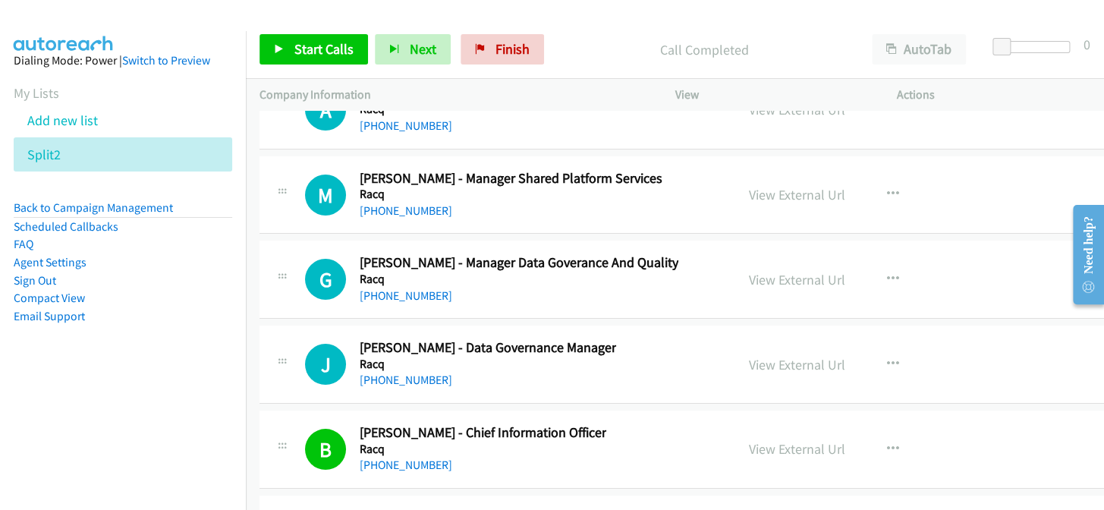
scroll to position [26522, 0]
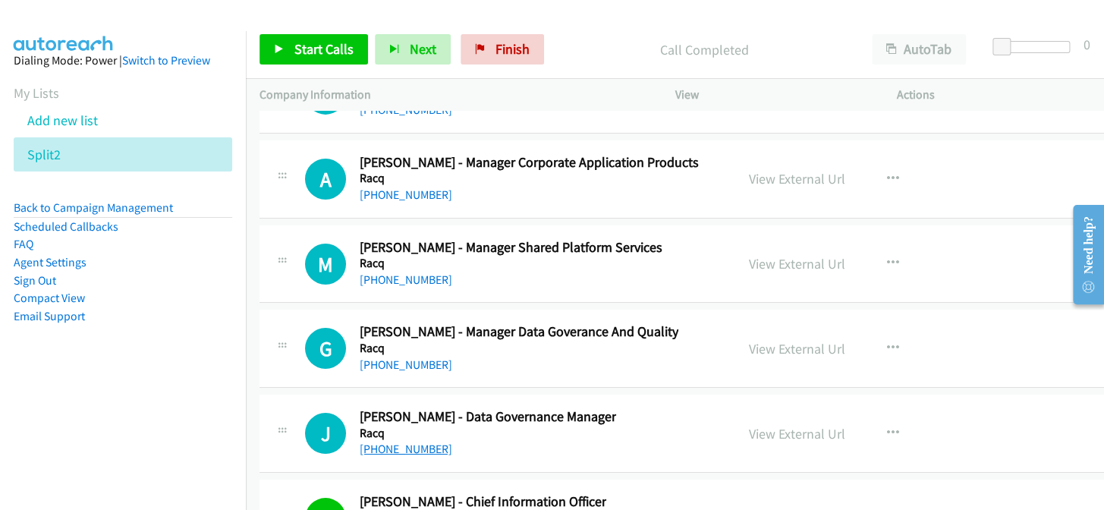
click at [402, 441] on link "+61 439 255 556" at bounding box center [406, 448] width 93 height 14
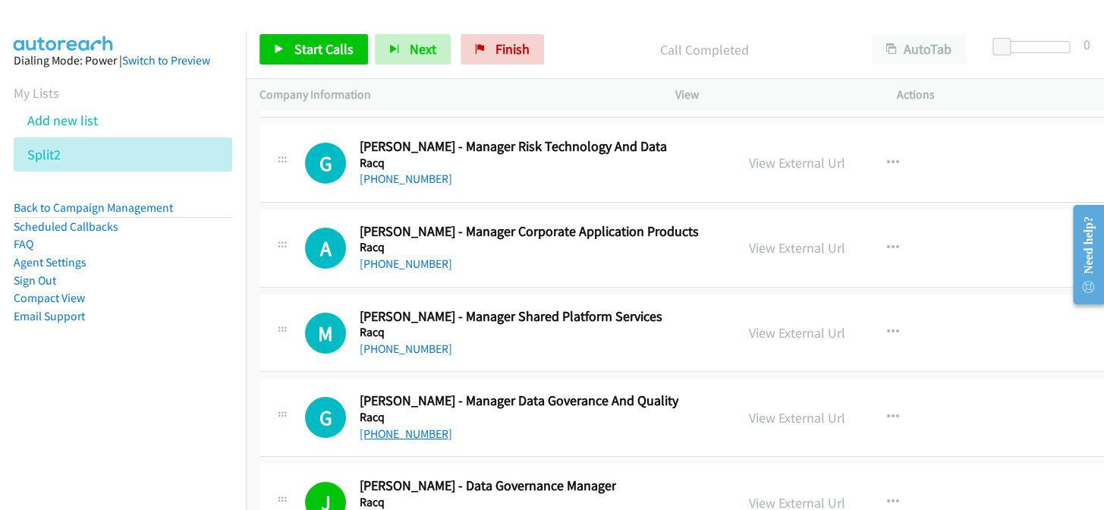
click at [379, 426] on link "+61 405 120 935" at bounding box center [406, 433] width 93 height 14
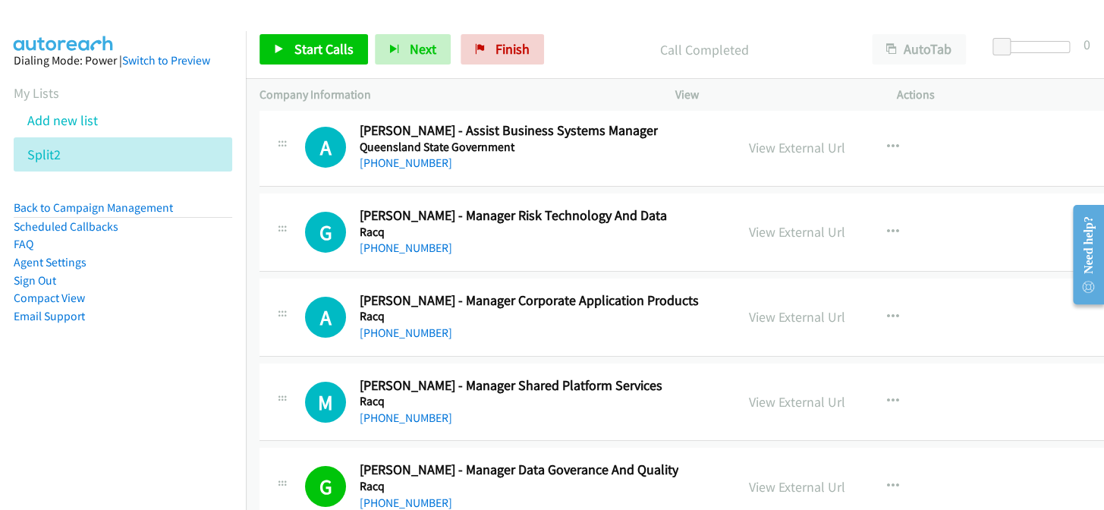
scroll to position [26315, 0]
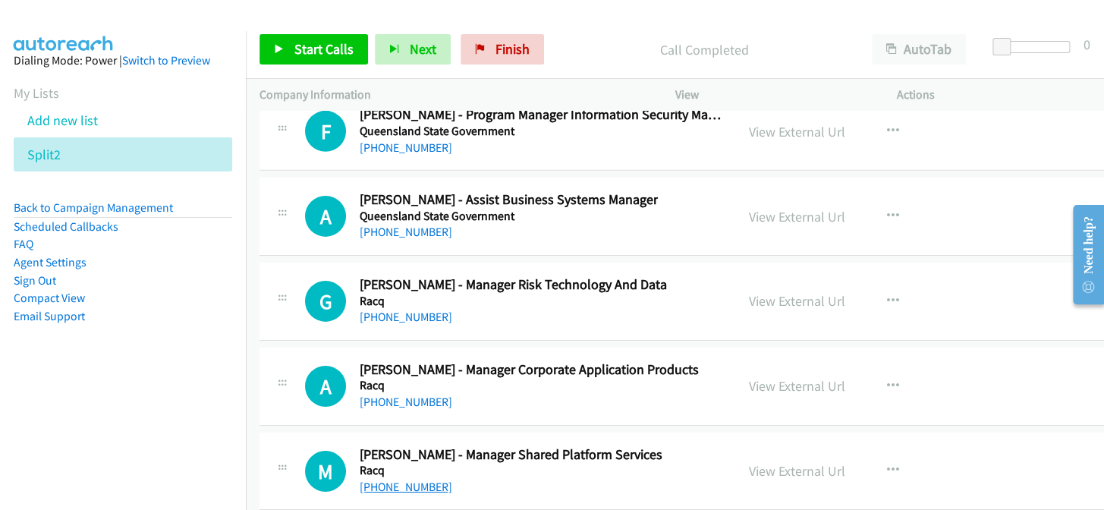
click at [374, 479] on link "+61 7 3893 9681" at bounding box center [406, 486] width 93 height 14
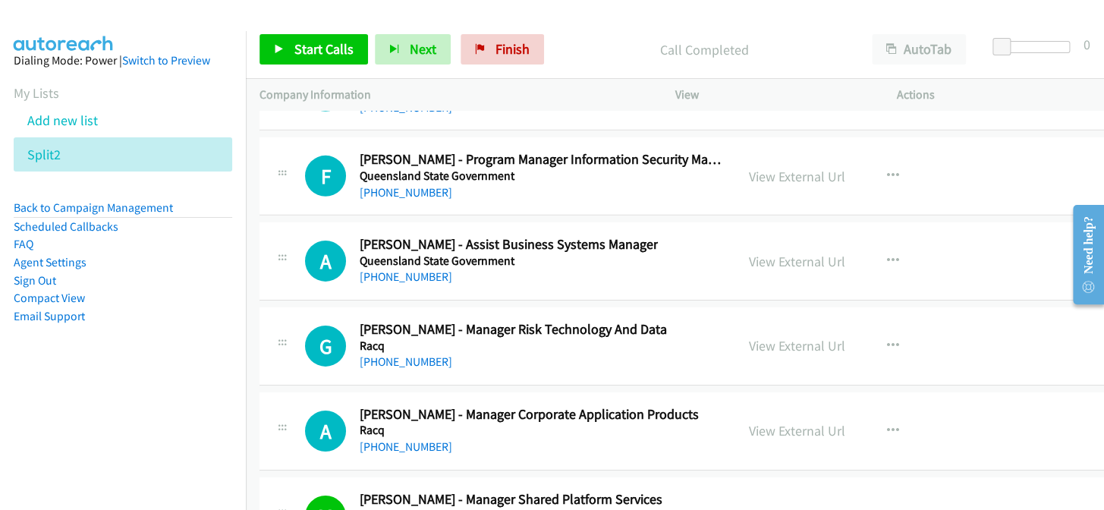
scroll to position [26247, 0]
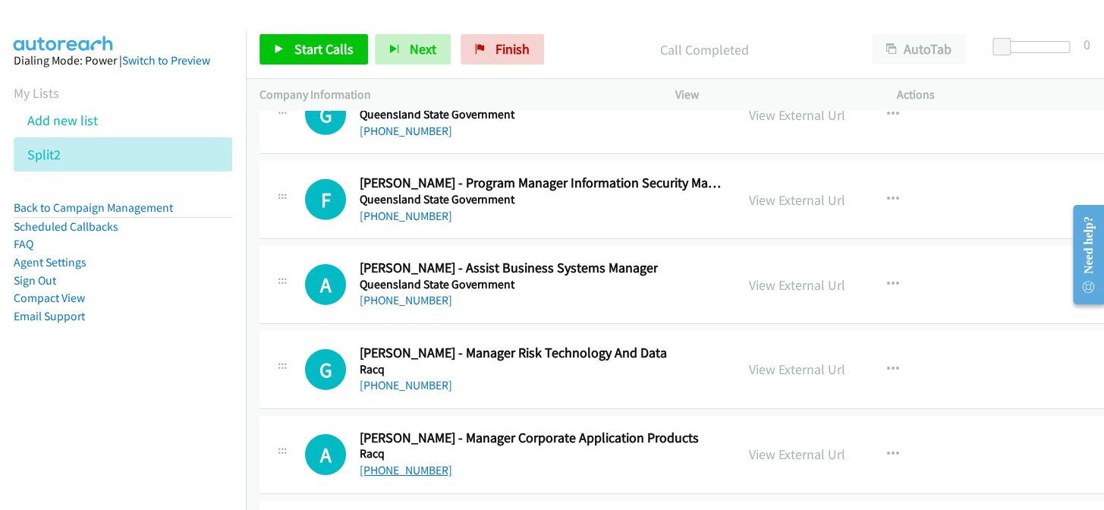
click at [419, 463] on link "+61 7 3666 9559" at bounding box center [406, 470] width 93 height 14
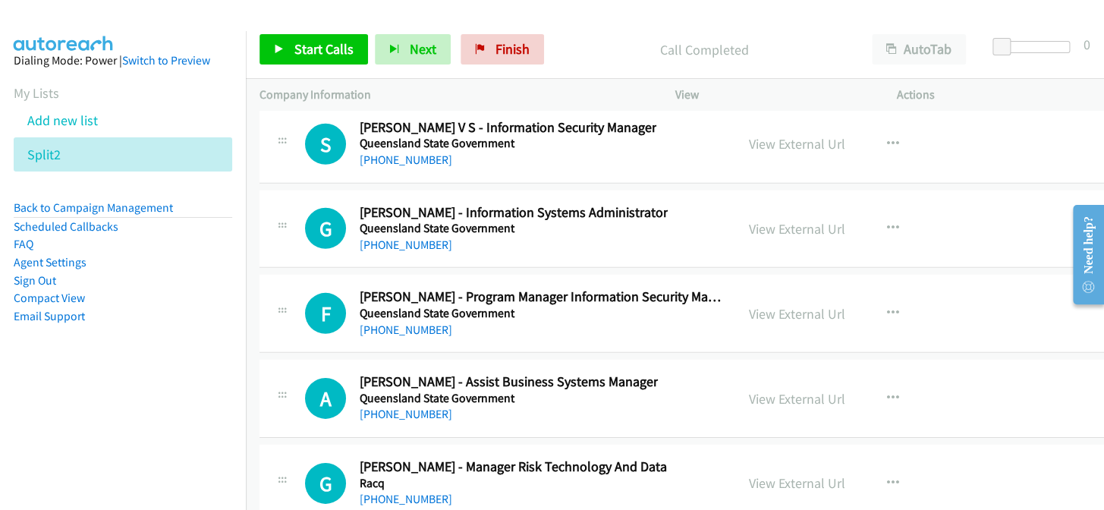
scroll to position [26109, 0]
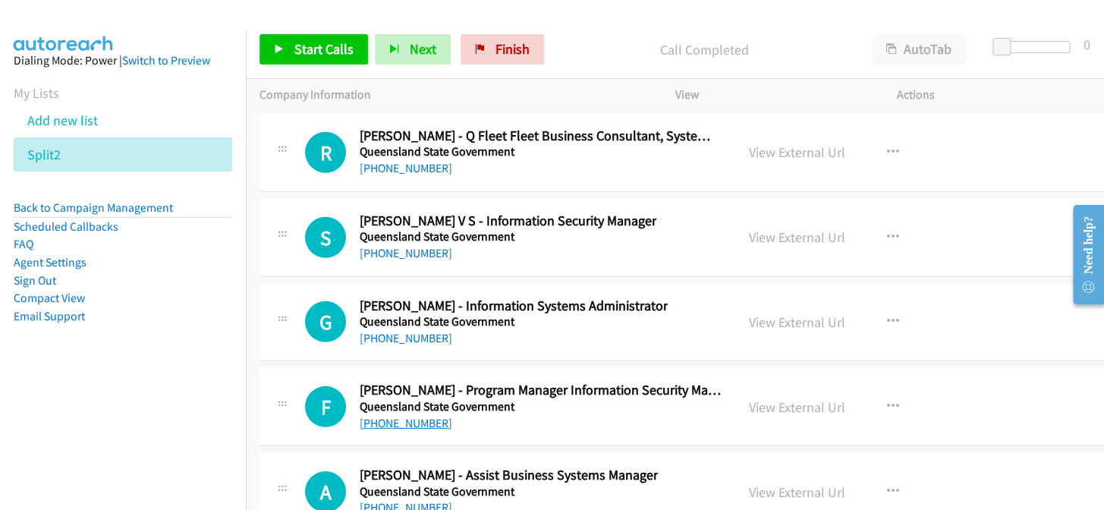
click at [404, 416] on link "+61 438 698 328" at bounding box center [406, 423] width 93 height 14
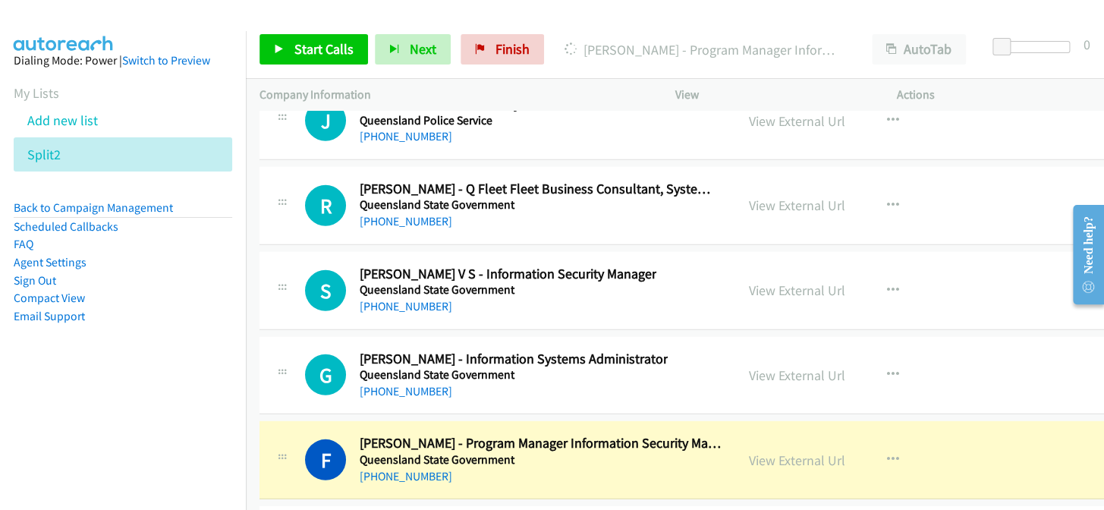
scroll to position [25971, 0]
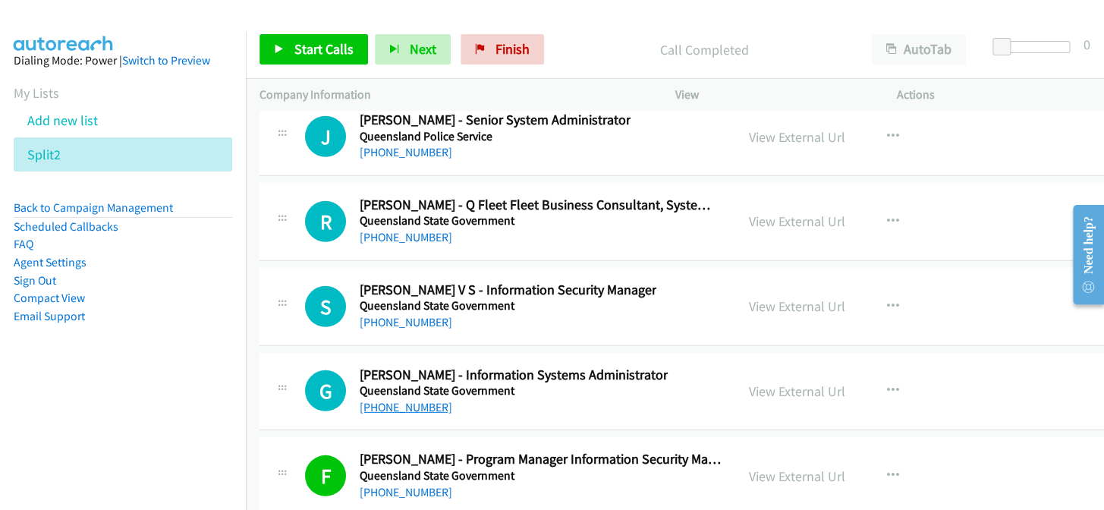
click at [432, 400] on link "+61 2 9265 9015" at bounding box center [406, 407] width 93 height 14
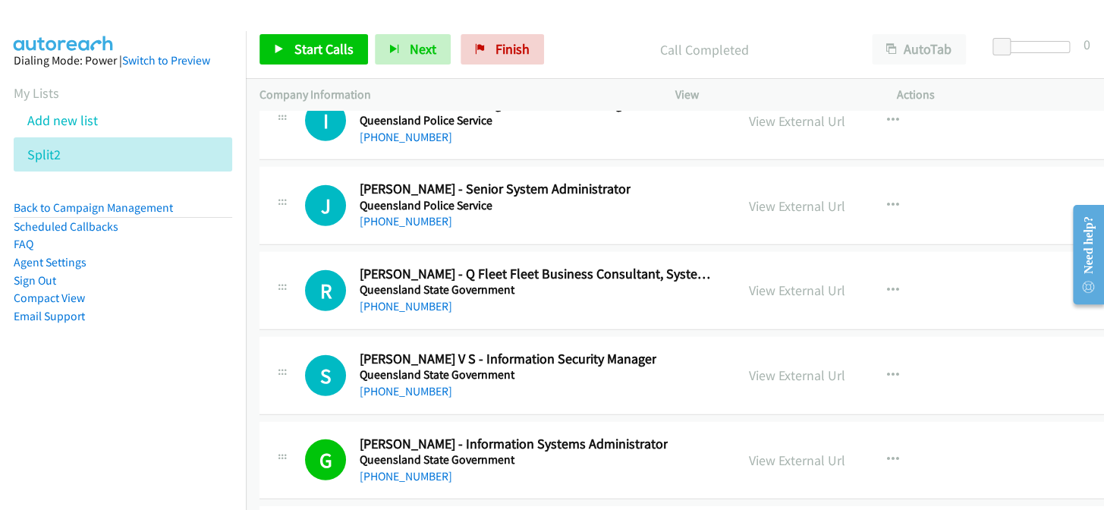
scroll to position [25833, 0]
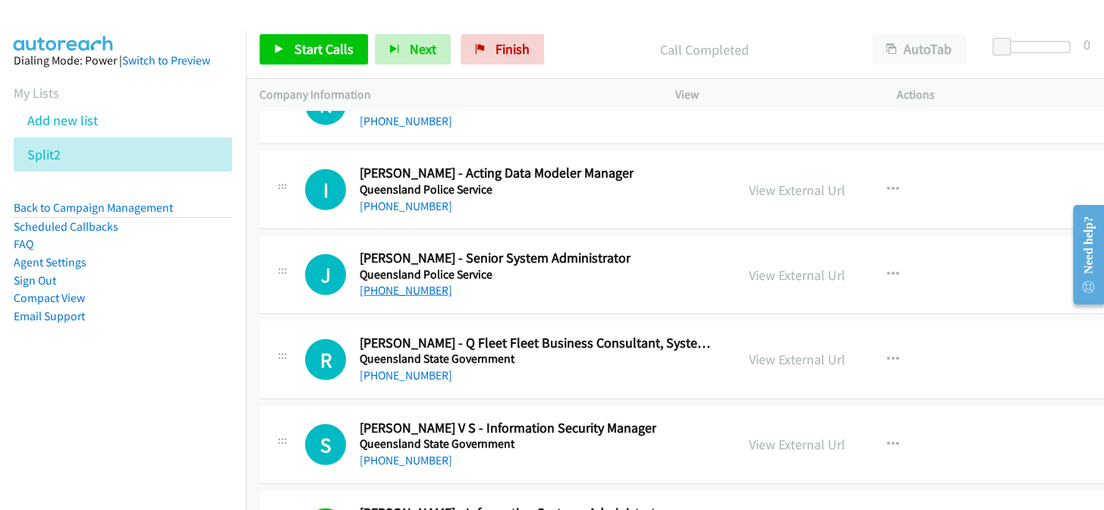
click at [410, 283] on link "+61 478 162 478" at bounding box center [406, 290] width 93 height 14
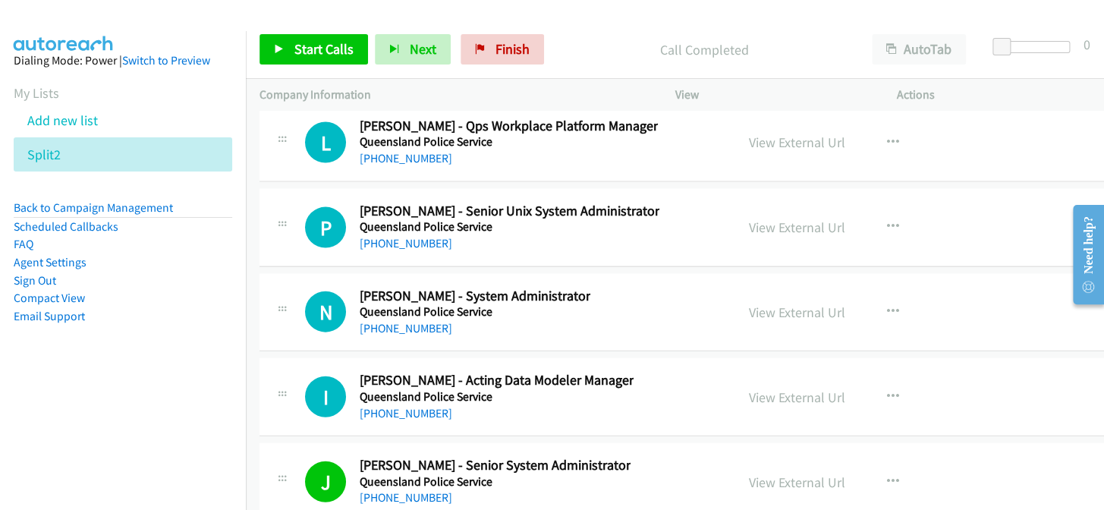
scroll to position [25557, 0]
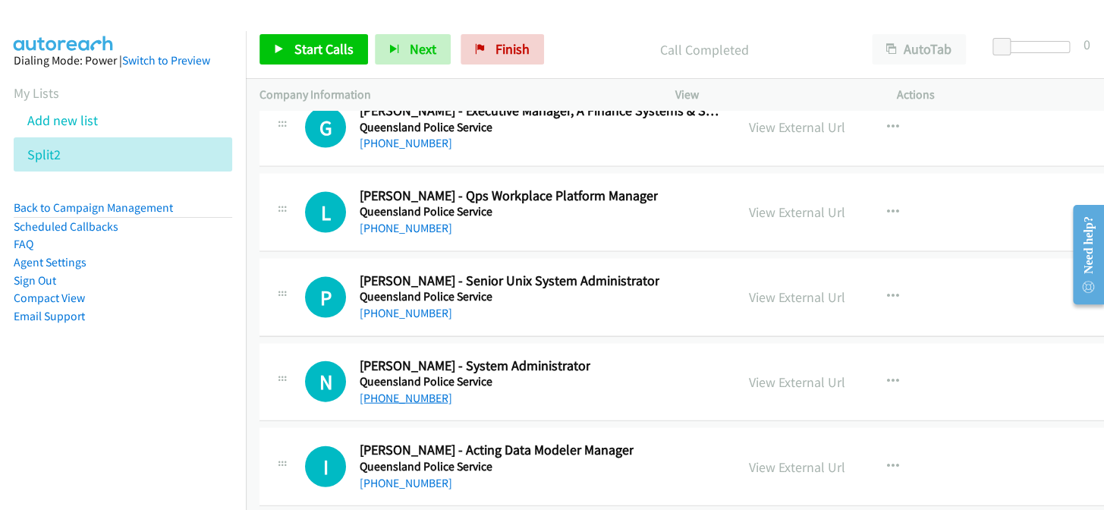
click at [419, 390] on link "+61 401 753 129" at bounding box center [406, 397] width 93 height 14
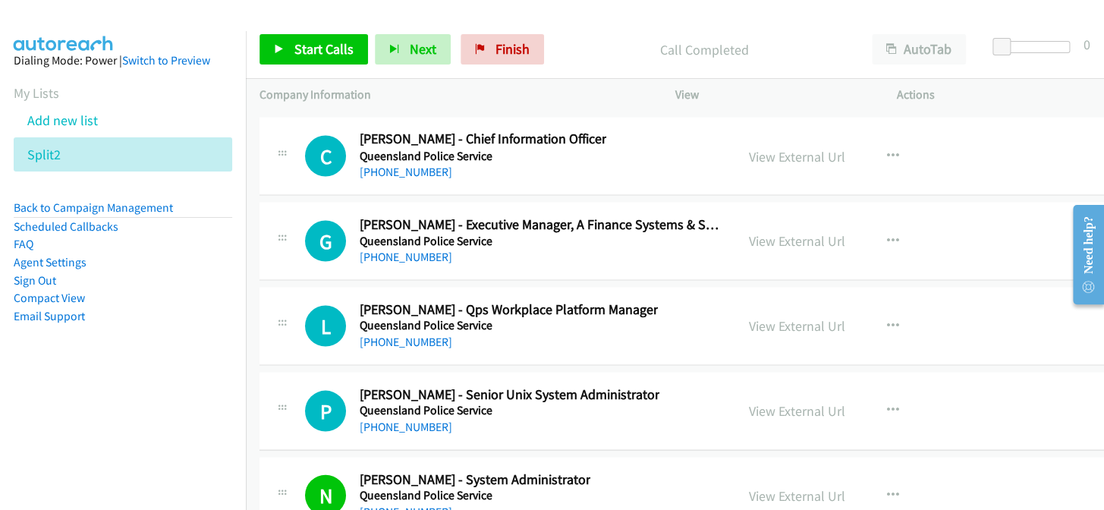
scroll to position [25419, 0]
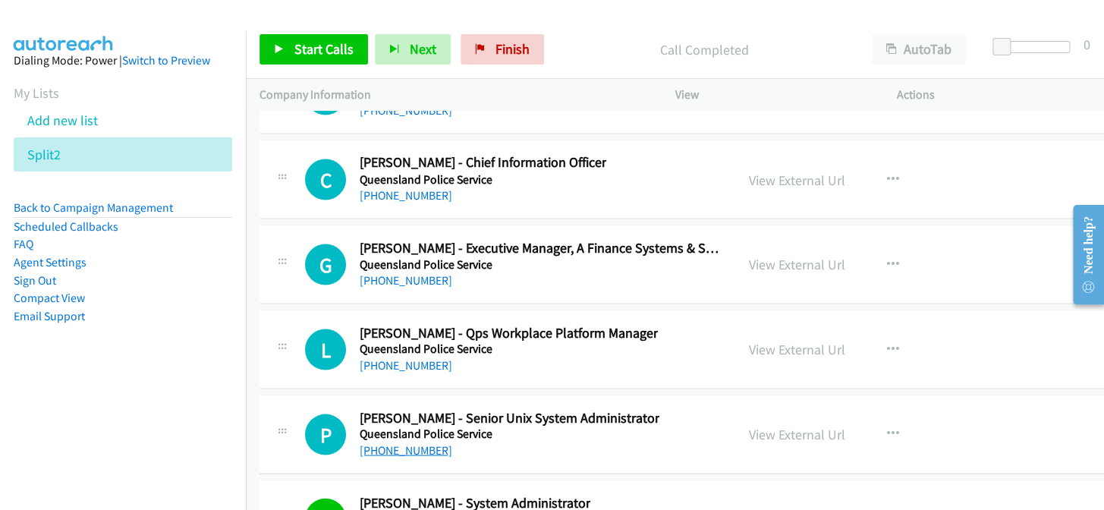
click at [428, 442] on link "+61 459 488 773" at bounding box center [406, 449] width 93 height 14
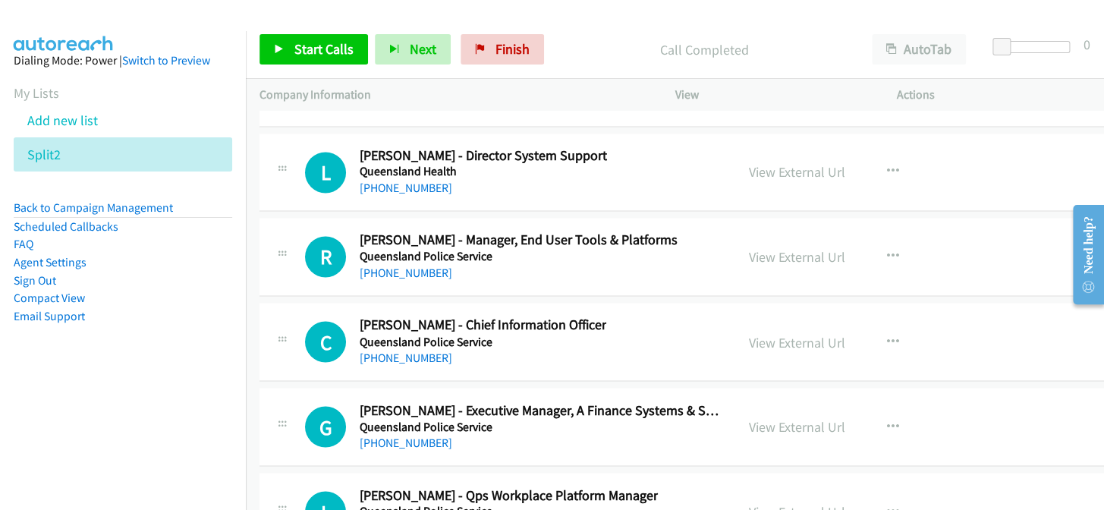
scroll to position [25281, 0]
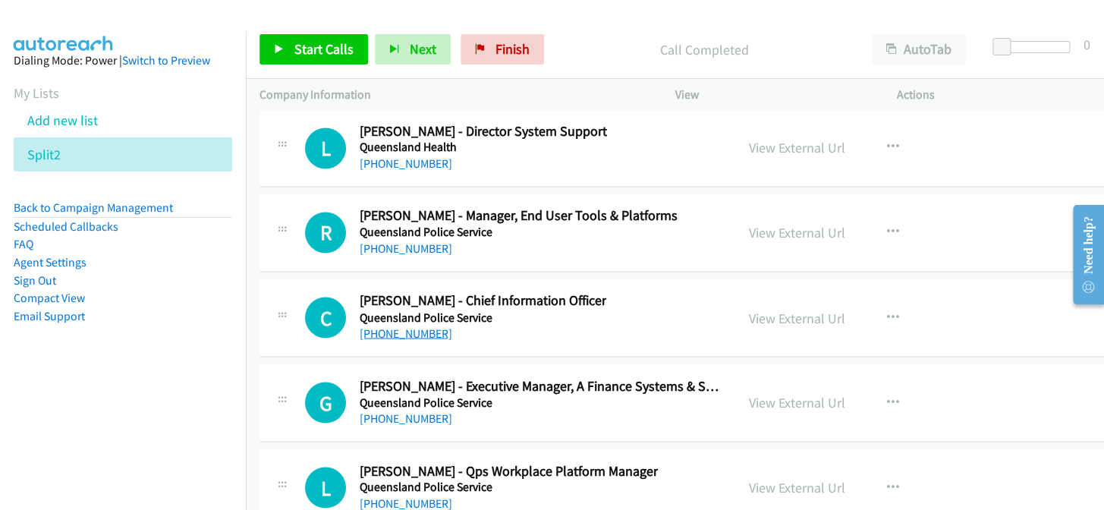
click at [391, 325] on link "+61 428 451 071" at bounding box center [406, 332] width 93 height 14
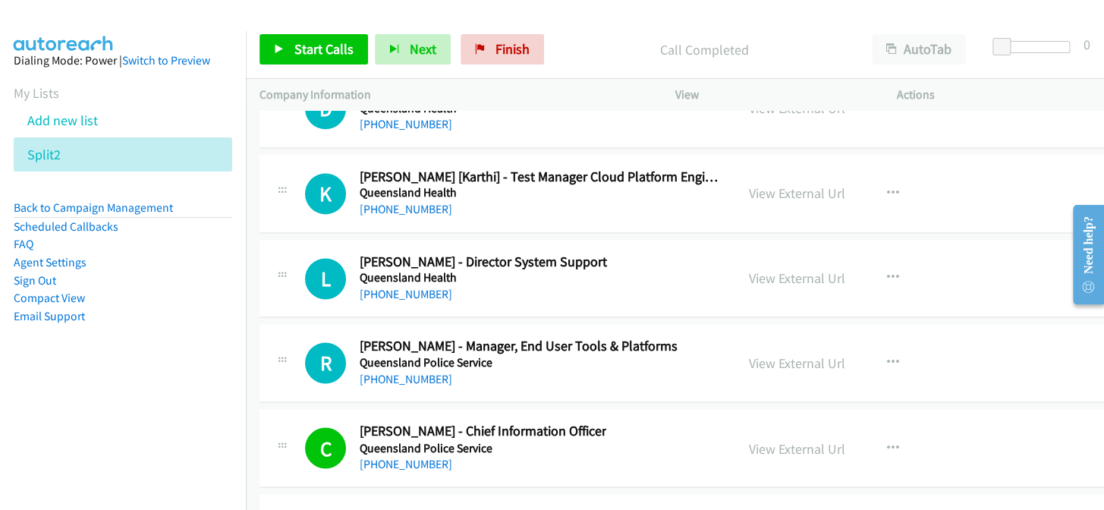
scroll to position [25074, 0]
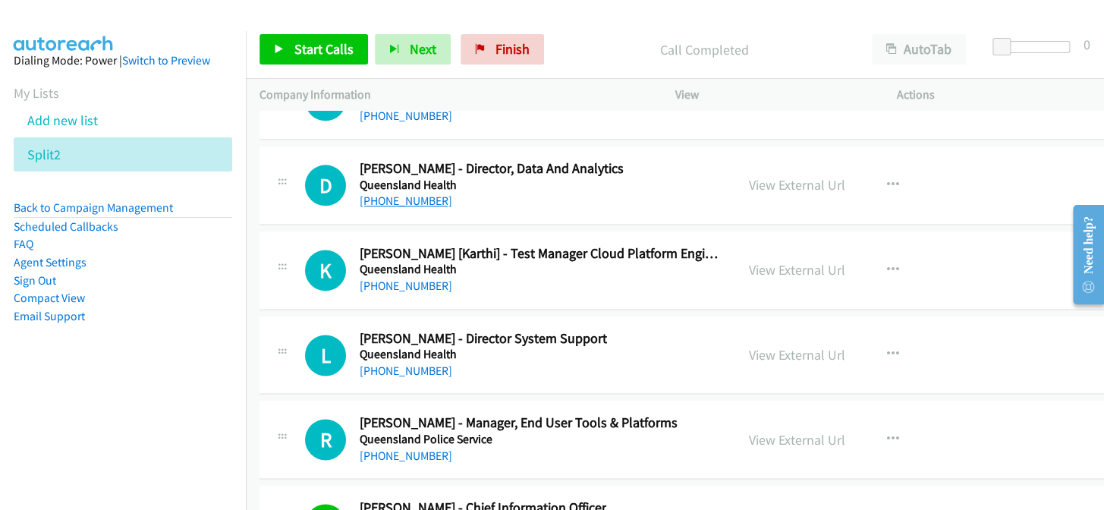
click at [419, 193] on link "+61 419 736 151" at bounding box center [406, 200] width 93 height 14
click at [416, 278] on link "+61 415 365 903" at bounding box center [406, 285] width 93 height 14
click at [413, 448] on link "+61 407 227 408" at bounding box center [406, 455] width 93 height 14
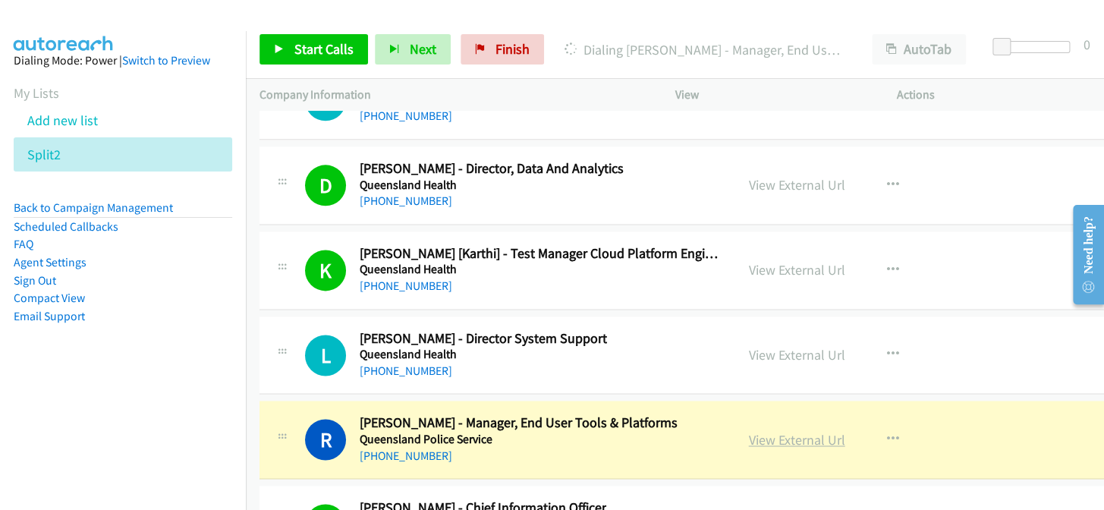
click at [814, 431] on link "View External Url" at bounding box center [797, 439] width 96 height 17
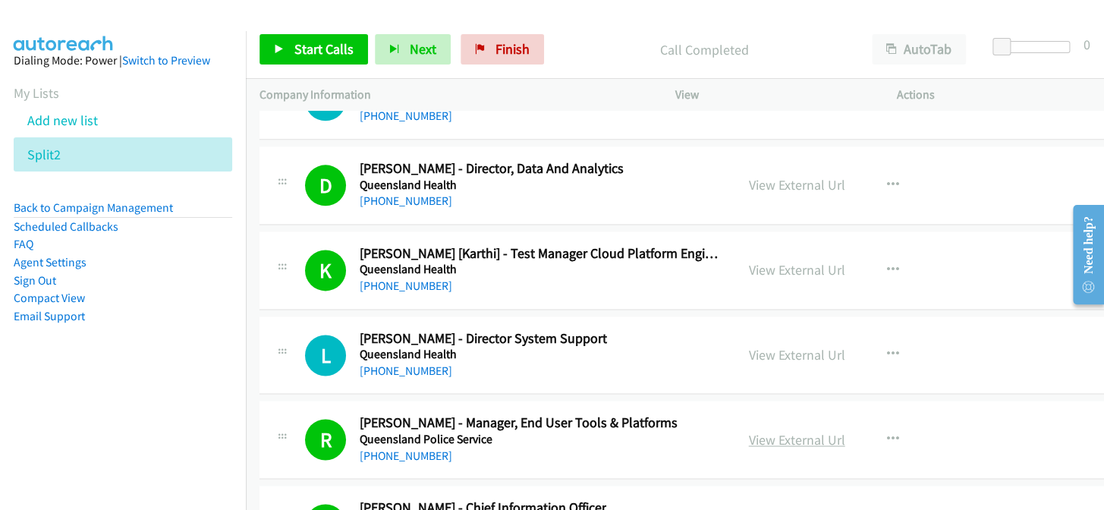
click at [789, 431] on link "View External Url" at bounding box center [797, 439] width 96 height 17
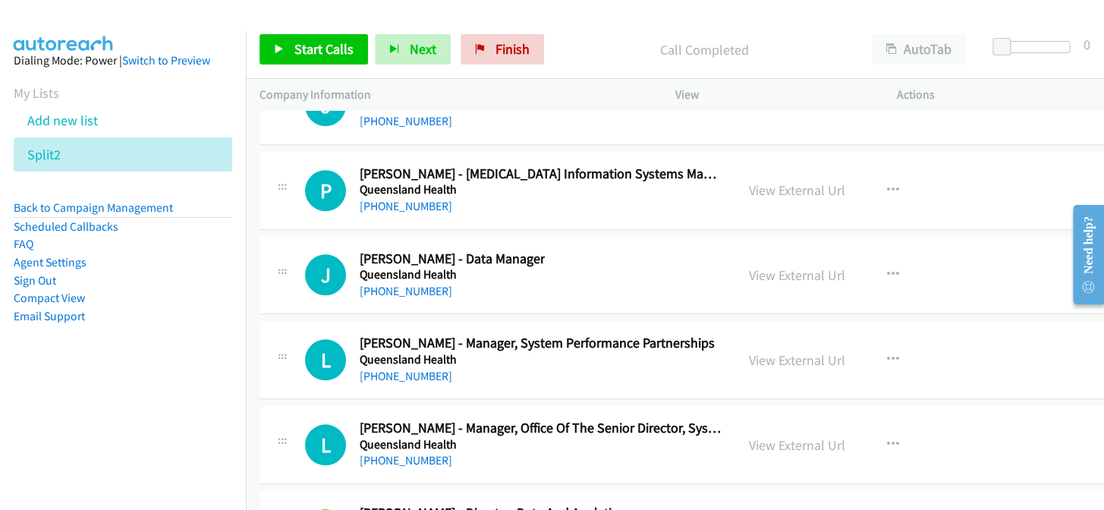
scroll to position [24661, 0]
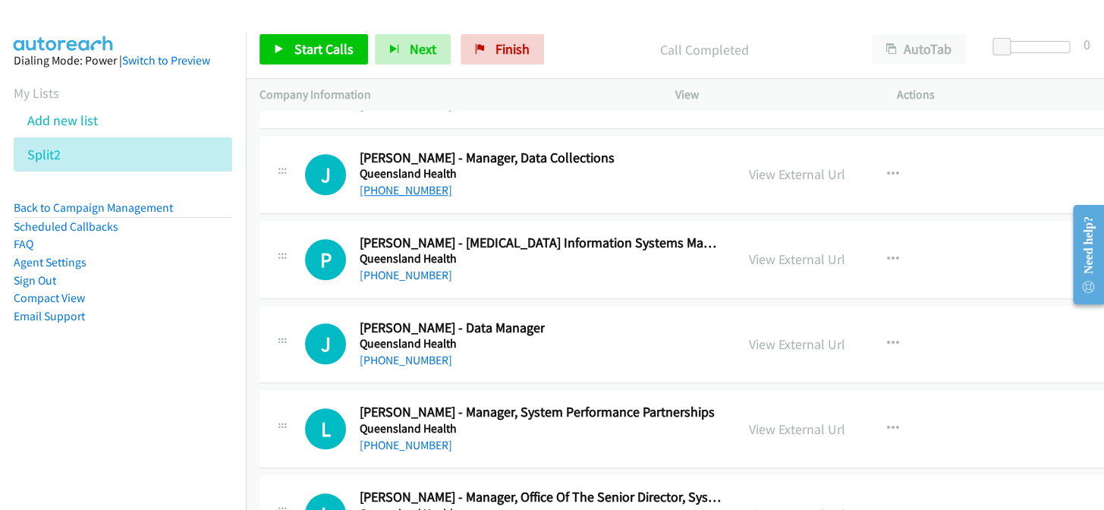
click at [386, 183] on link "+61 7 3708 5660" at bounding box center [406, 190] width 93 height 14
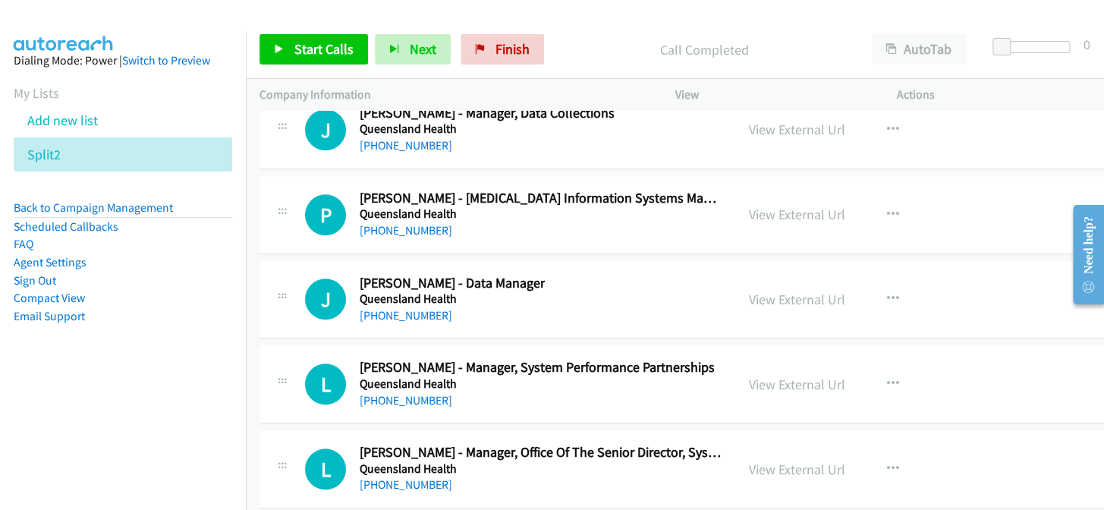
scroll to position [24730, 0]
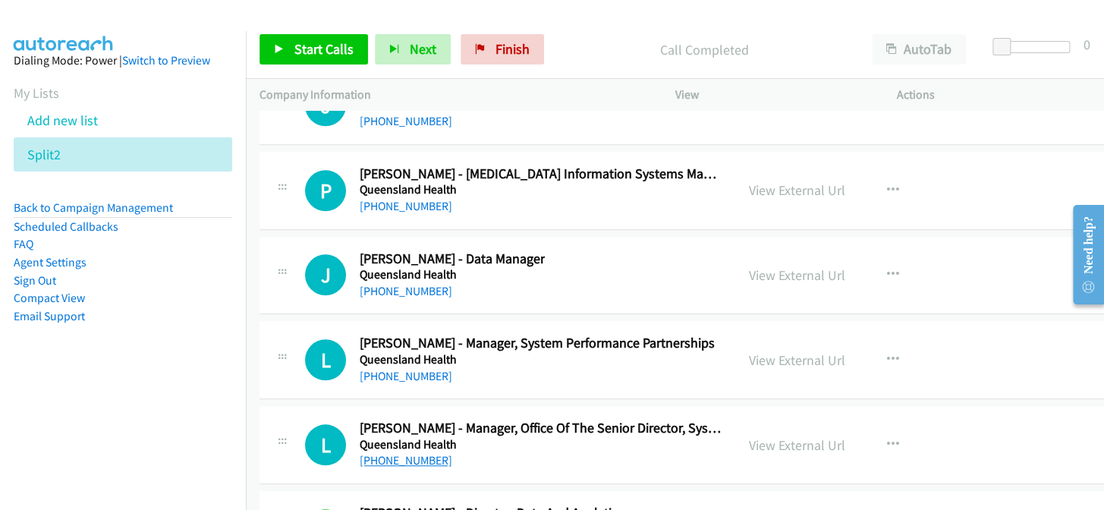
click at [385, 453] on link "+61 7 3646 6180" at bounding box center [406, 460] width 93 height 14
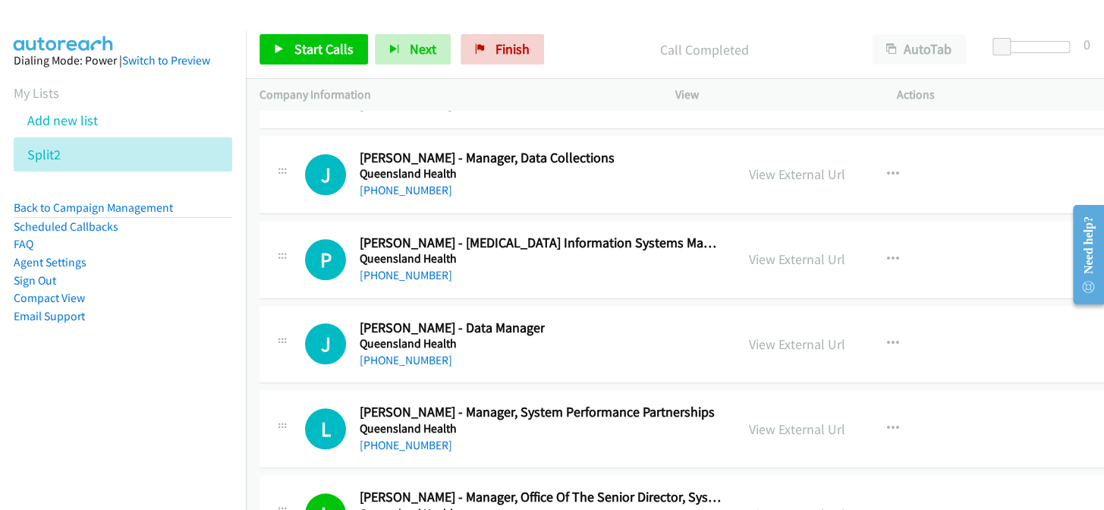
scroll to position [24592, 0]
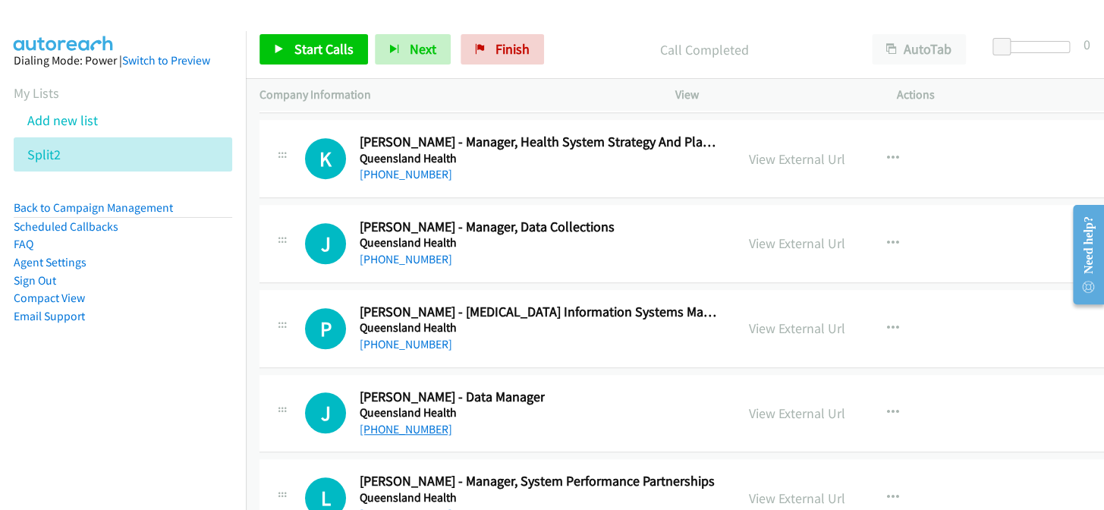
click at [410, 422] on link "+61 1300 300 850" at bounding box center [406, 429] width 93 height 14
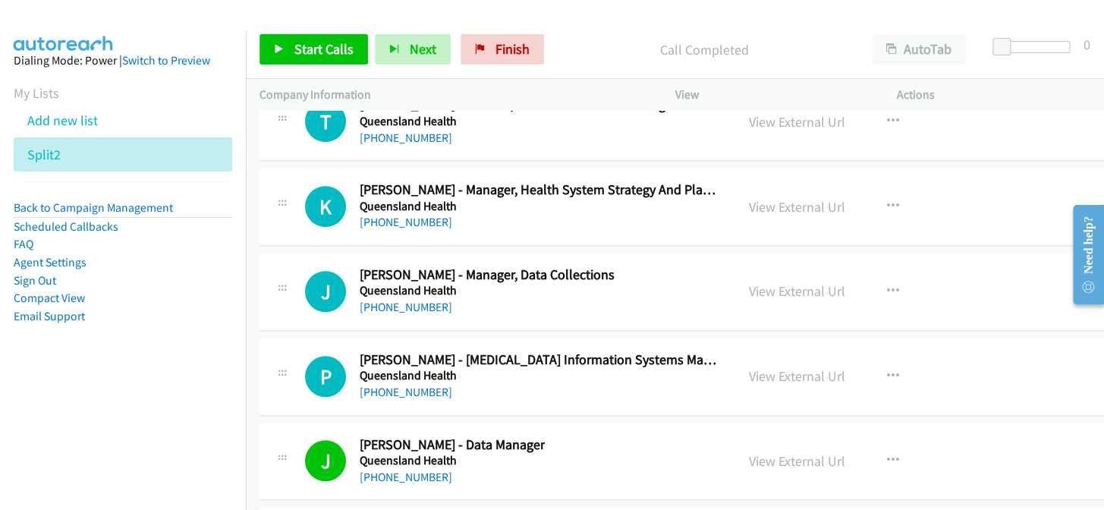
scroll to position [24523, 0]
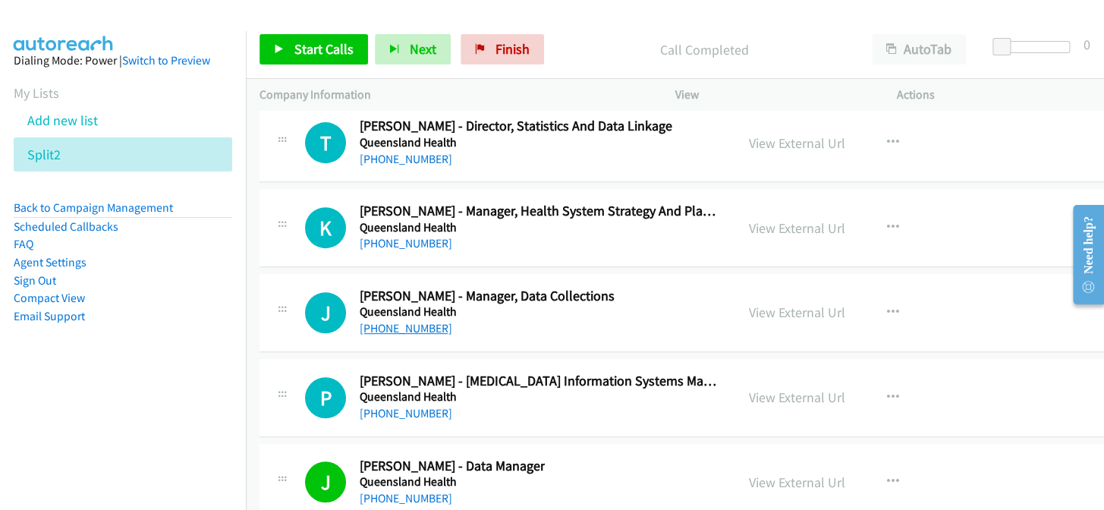
click at [415, 321] on link "+61 7 3708 5660" at bounding box center [406, 328] width 93 height 14
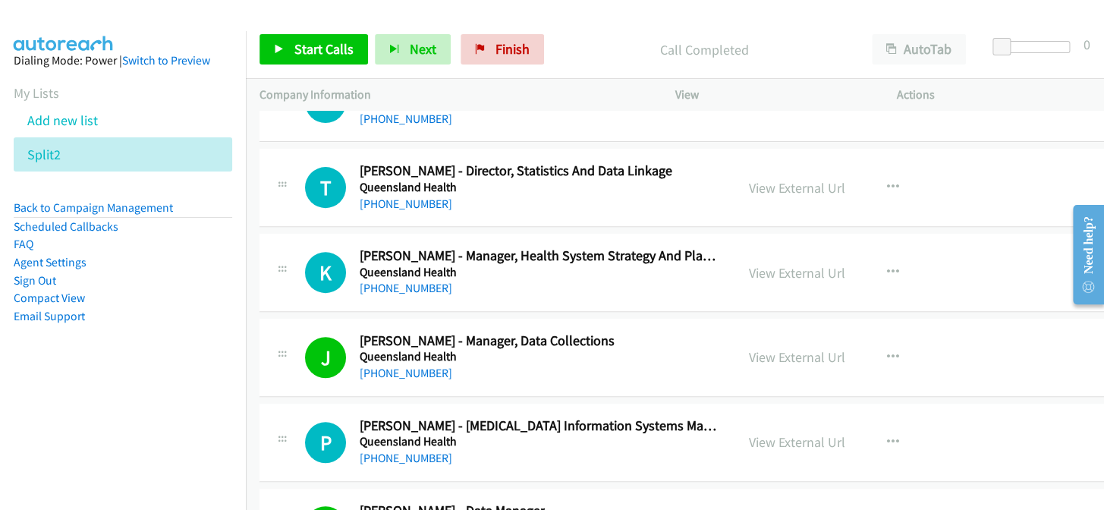
scroll to position [24454, 0]
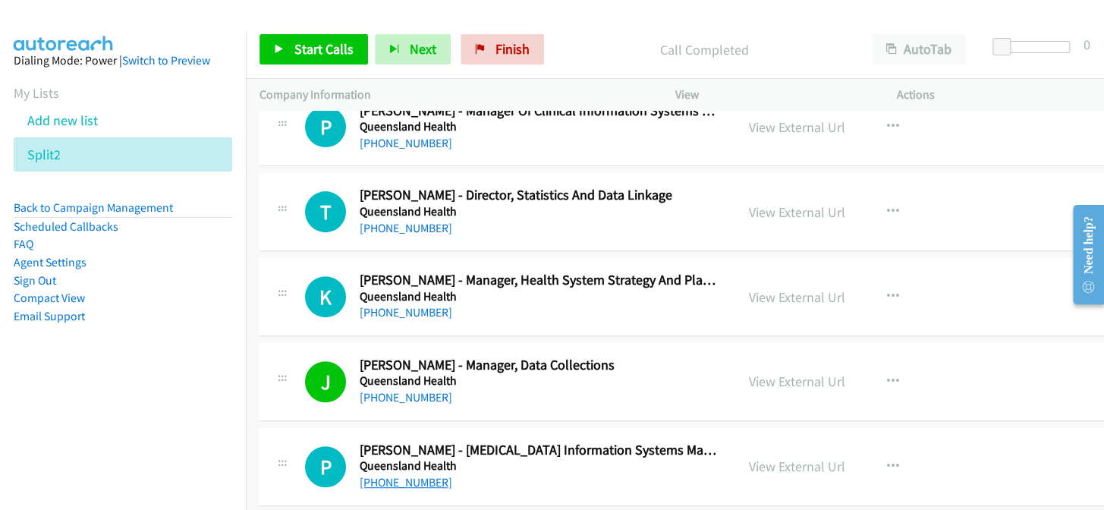
click at [405, 475] on link "+61 7 3176 1965" at bounding box center [406, 482] width 93 height 14
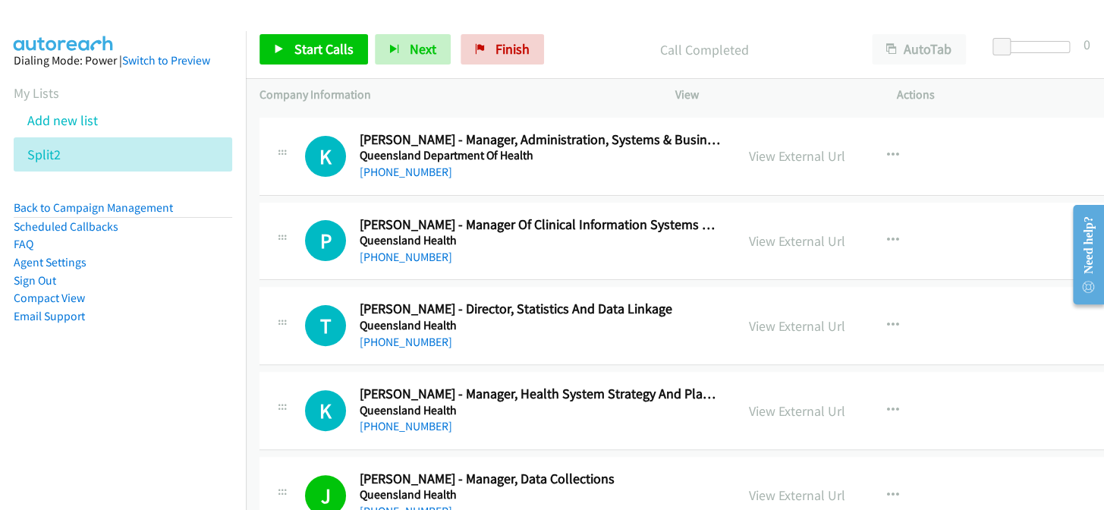
scroll to position [24316, 0]
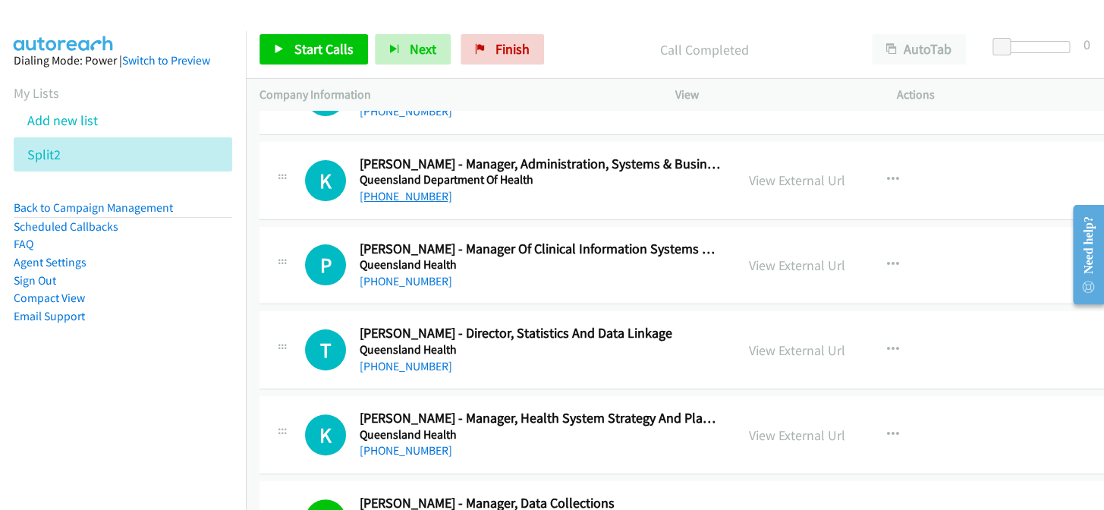
click at [418, 189] on link "+61 7 4433 4098" at bounding box center [406, 196] width 93 height 14
click at [890, 165] on button "button" at bounding box center [892, 180] width 41 height 30
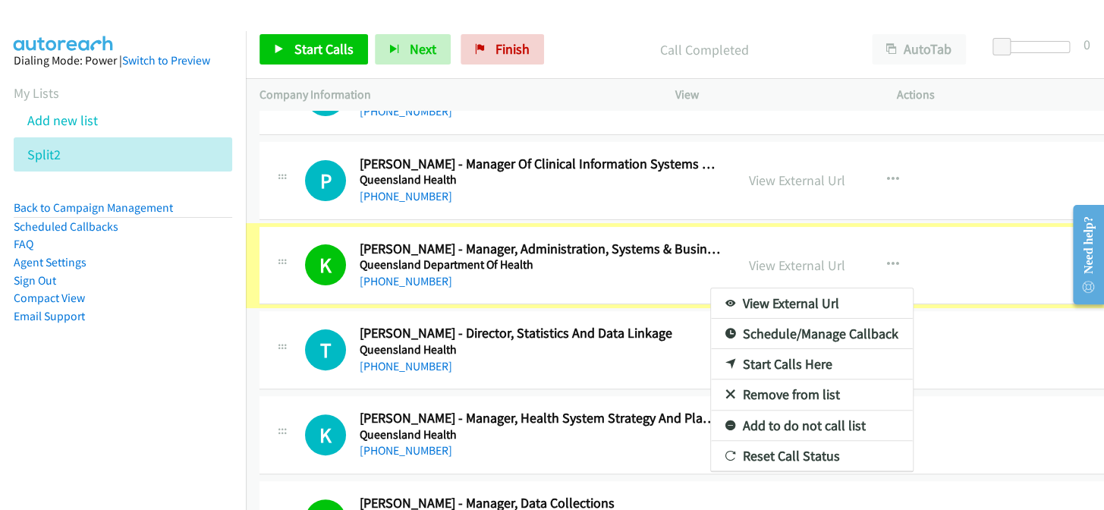
scroll to position [24231, 0]
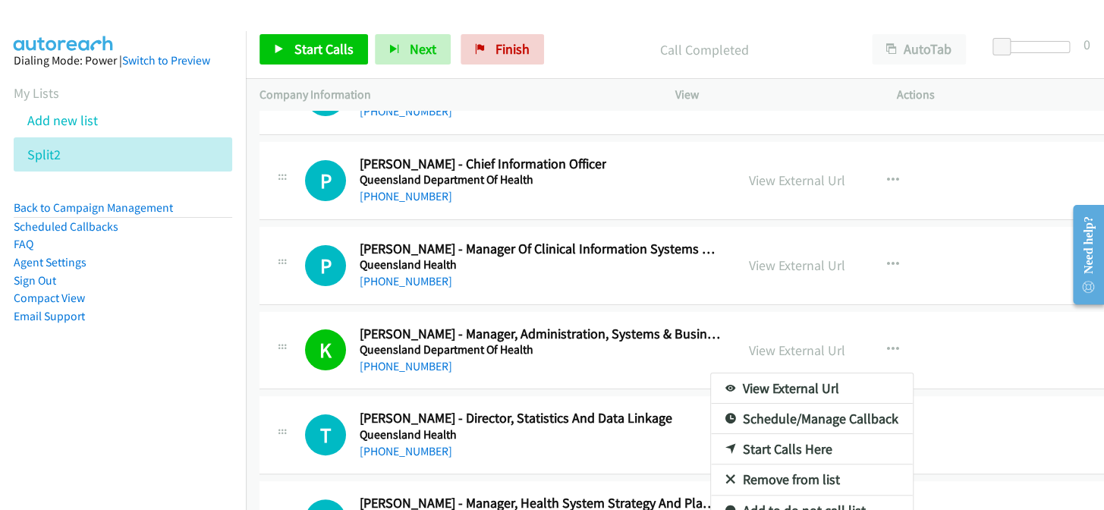
click at [915, 266] on div at bounding box center [552, 255] width 1104 height 510
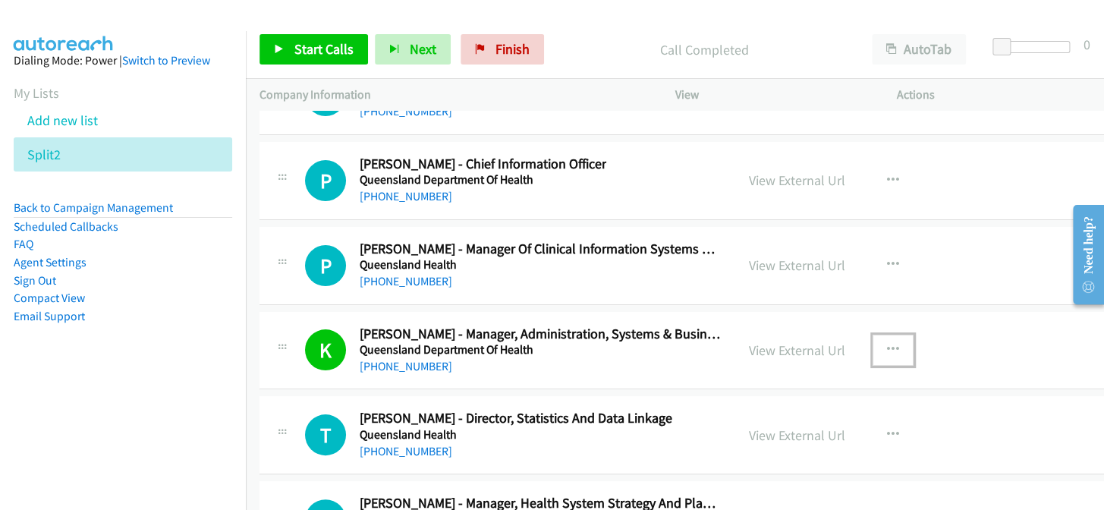
click at [888, 344] on icon "button" at bounding box center [893, 350] width 12 height 12
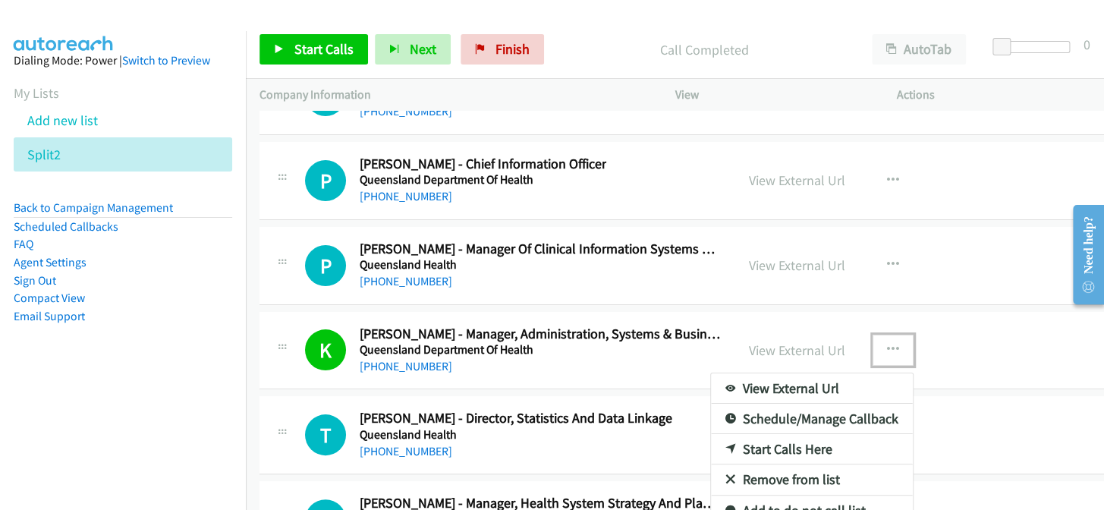
click at [800, 495] on link "Add to do not call list" at bounding box center [812, 510] width 202 height 30
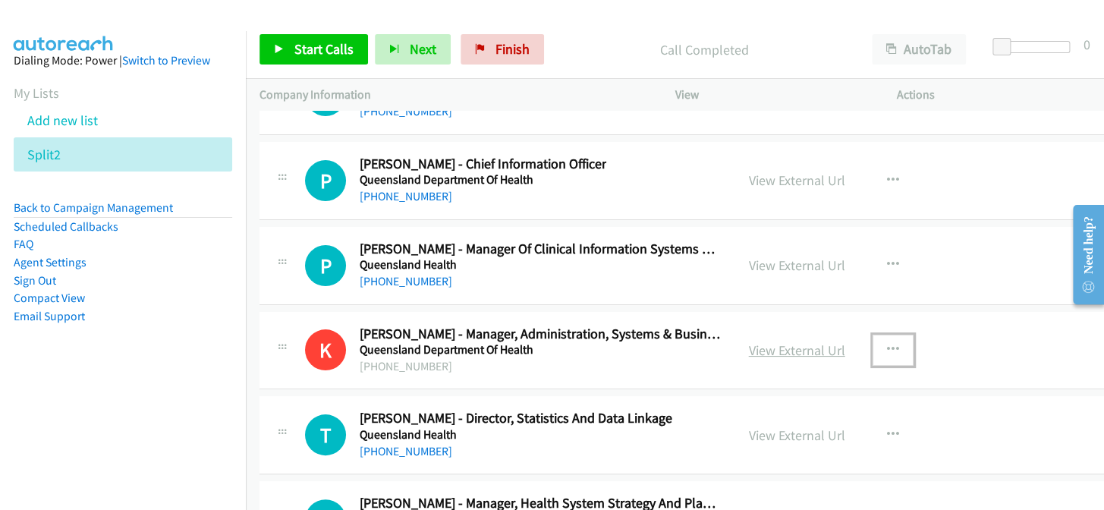
click at [784, 341] on link "View External Url" at bounding box center [797, 349] width 96 height 17
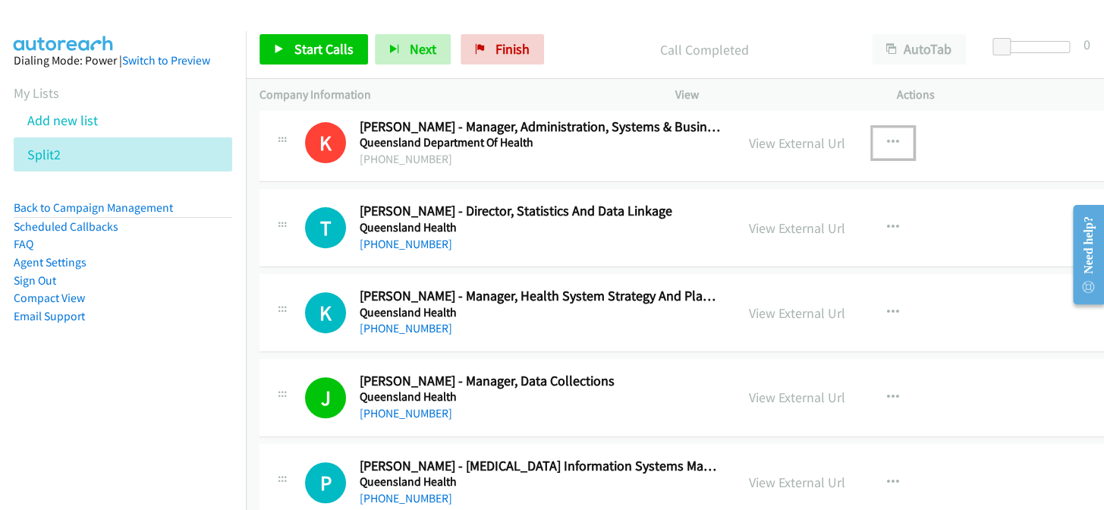
scroll to position [24369, 0]
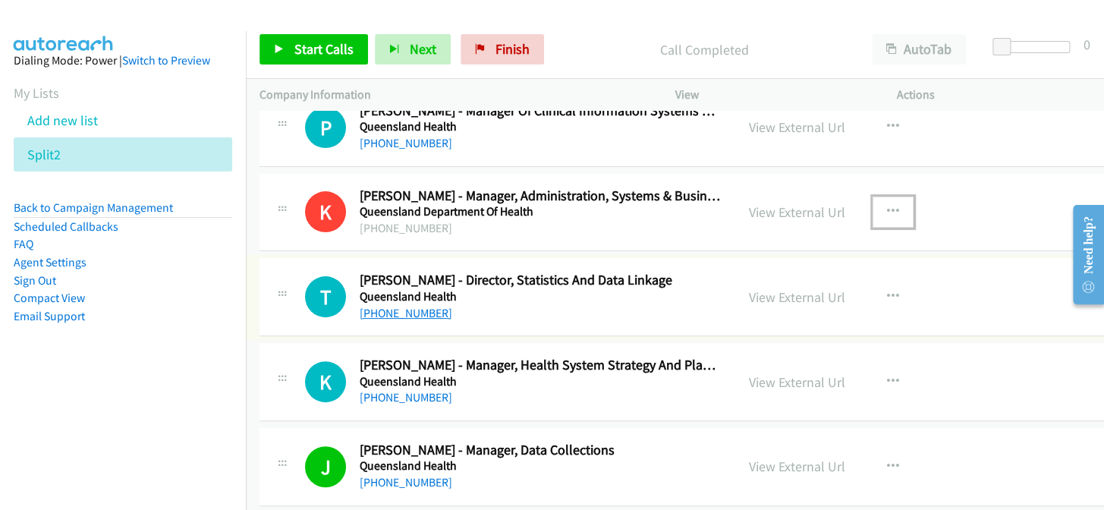
click at [411, 306] on link "+61 7 3708 5695" at bounding box center [406, 313] width 93 height 14
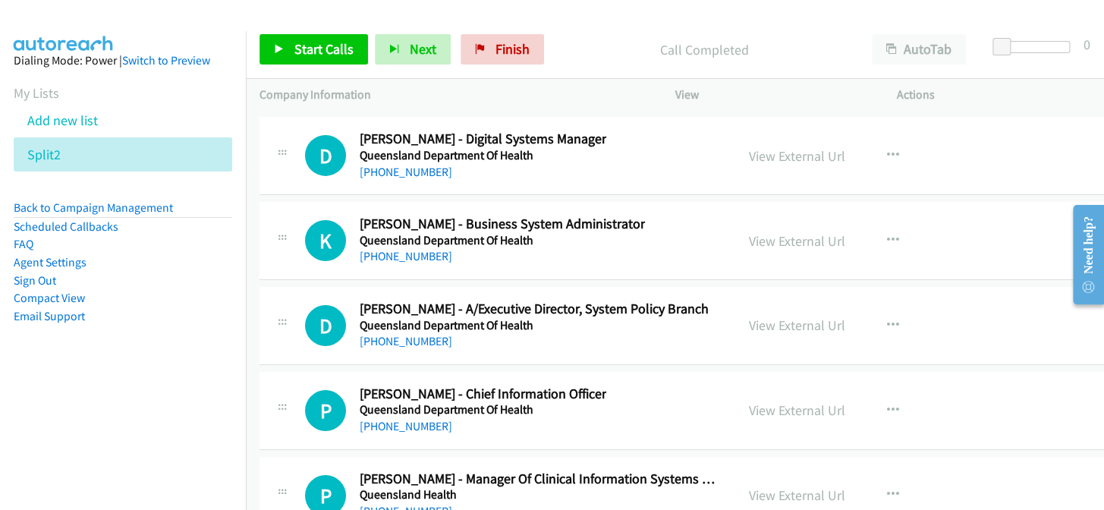
scroll to position [24024, 0]
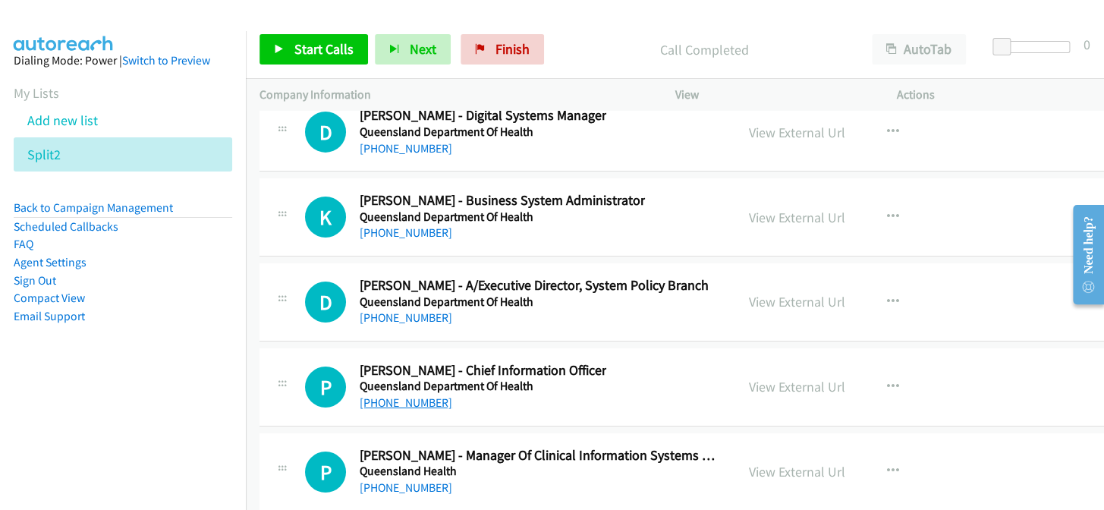
click at [431, 395] on link "+61 7 4226 6366" at bounding box center [406, 402] width 93 height 14
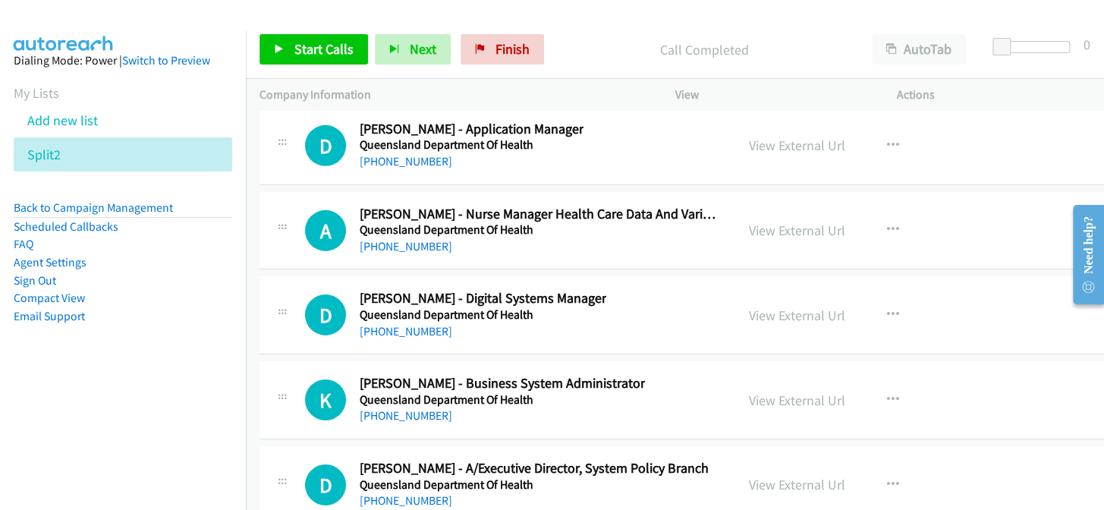
scroll to position [23817, 0]
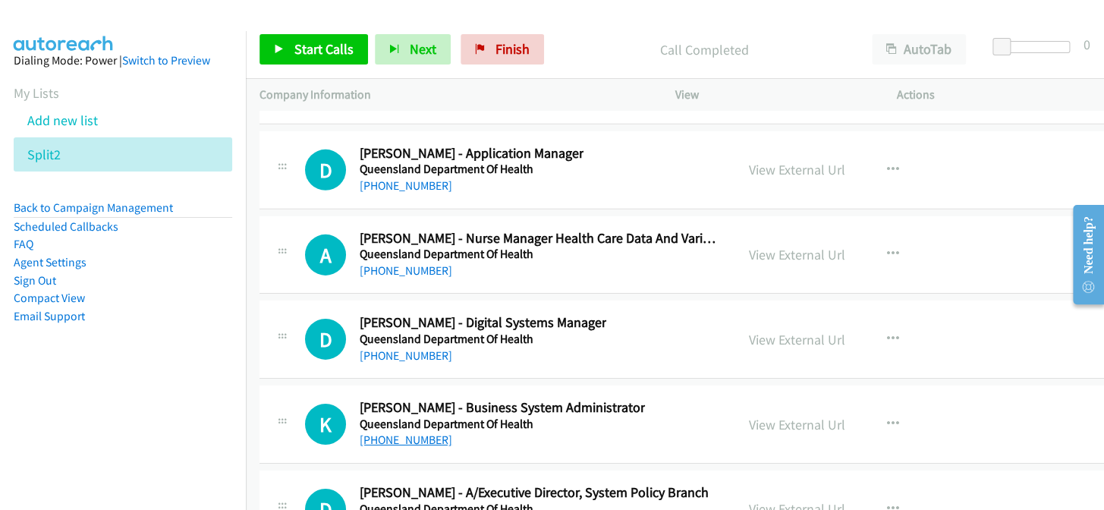
click at [430, 432] on link "+61 7 4616 5600" at bounding box center [406, 439] width 93 height 14
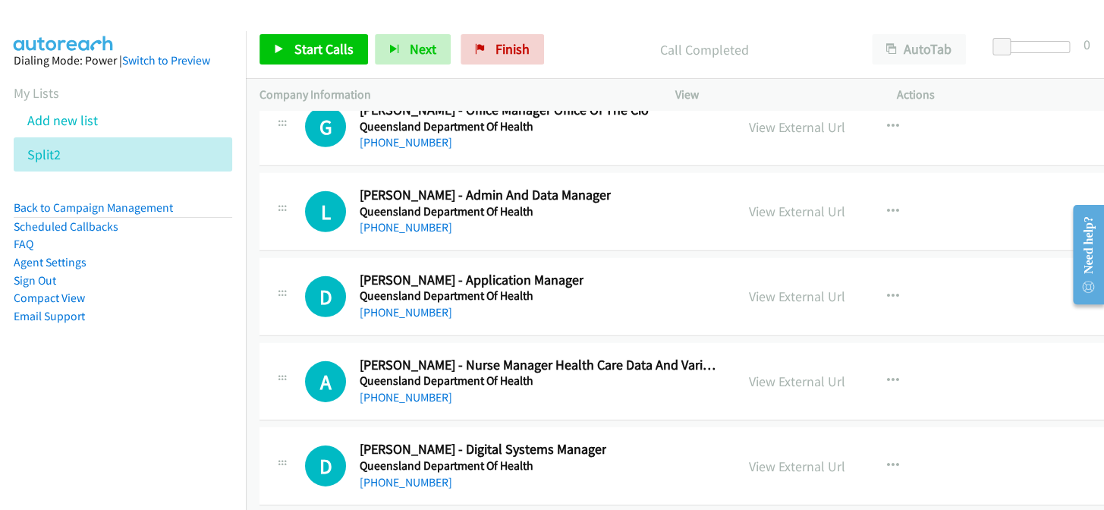
scroll to position [23679, 0]
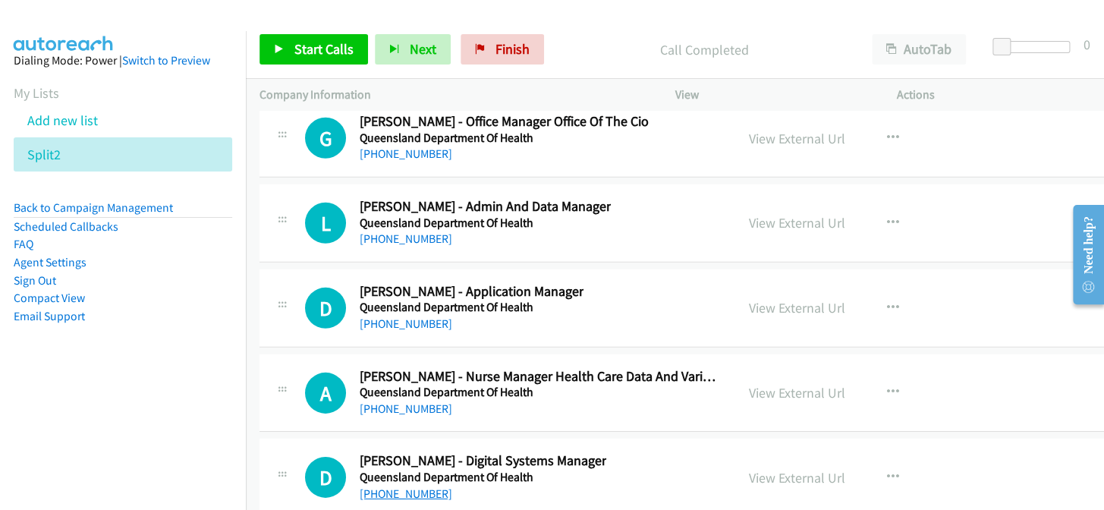
click at [411, 486] on link "+61 7 3328 9811" at bounding box center [406, 493] width 93 height 14
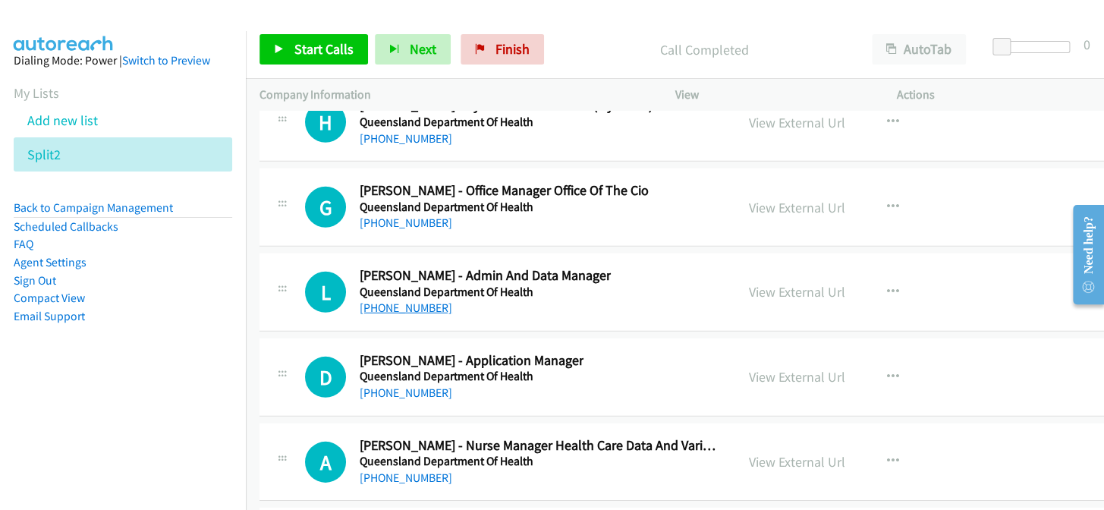
click at [409, 300] on link "+61 7 4325 6368" at bounding box center [406, 307] width 93 height 14
click at [385, 385] on link "+61 7 3422 6072" at bounding box center [406, 392] width 93 height 14
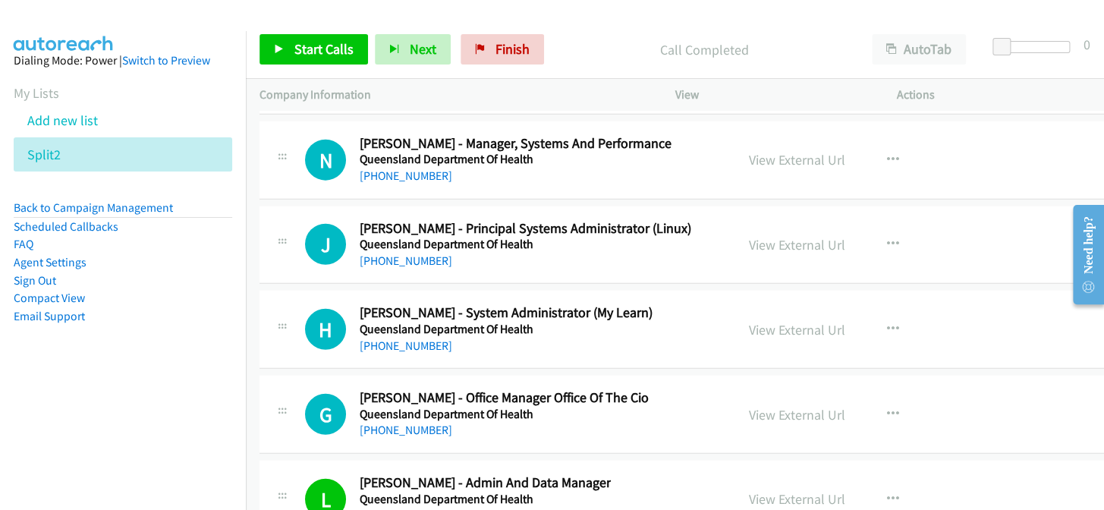
scroll to position [23334, 0]
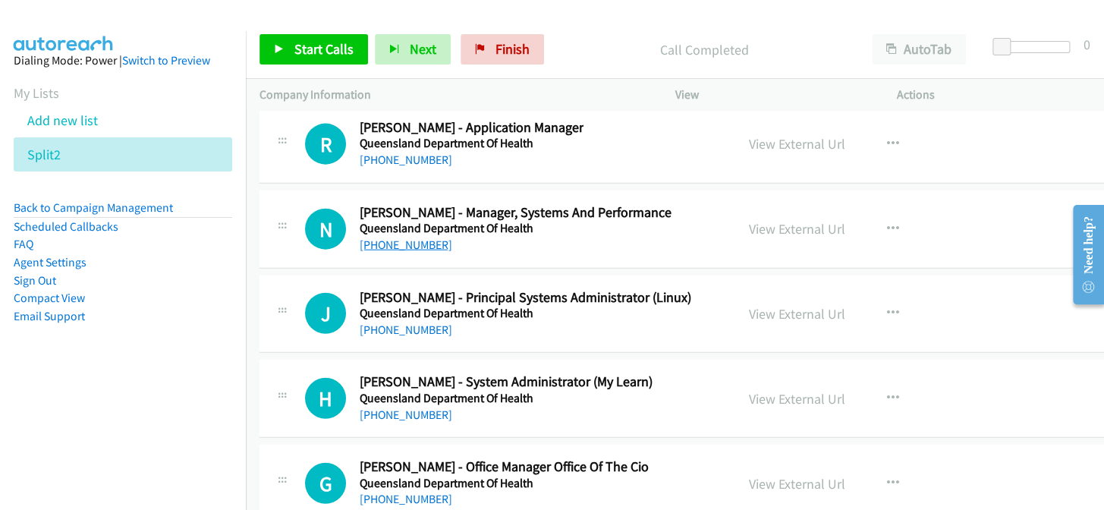
click at [404, 237] on link "+61 419 856 253" at bounding box center [406, 244] width 93 height 14
click at [413, 407] on link "+61 423 904 257" at bounding box center [406, 414] width 93 height 14
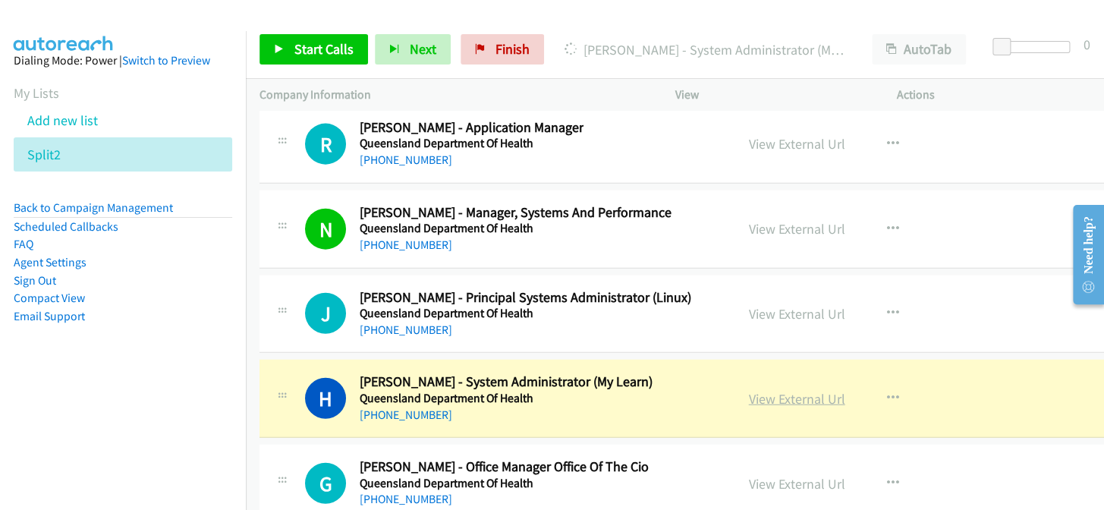
click at [797, 390] on link "View External Url" at bounding box center [797, 398] width 96 height 17
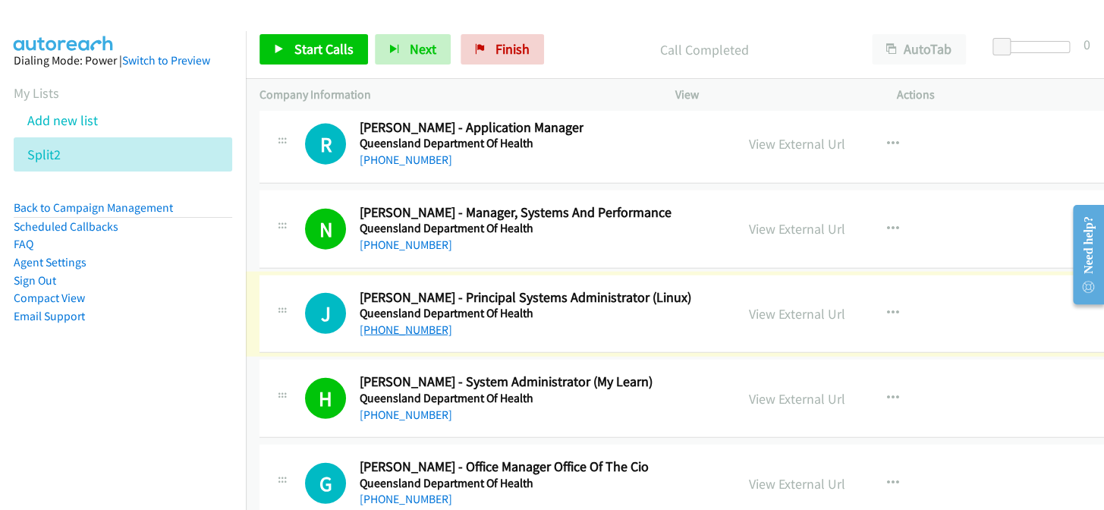
click at [413, 322] on link "+61 408 184 045" at bounding box center [406, 329] width 93 height 14
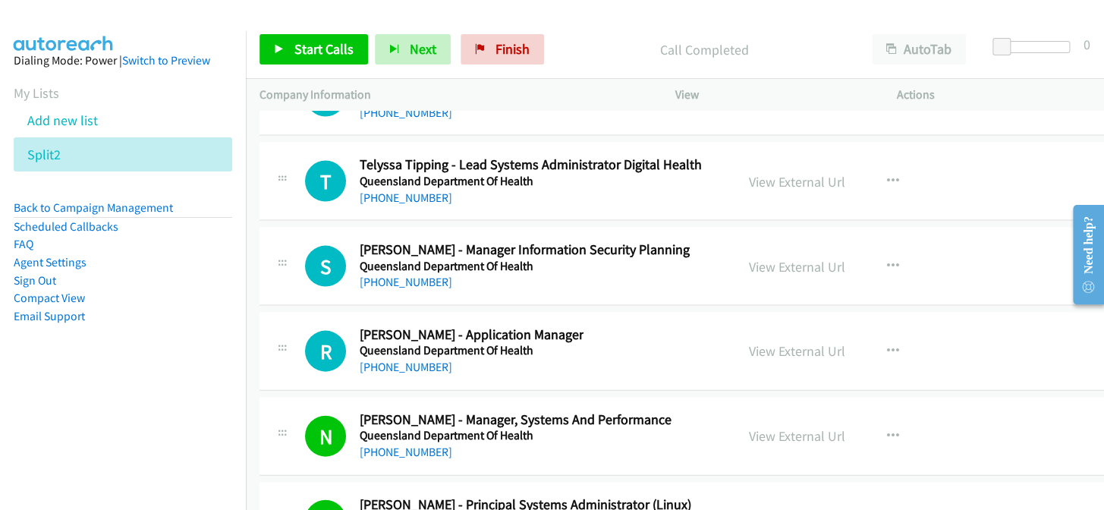
scroll to position [23059, 0]
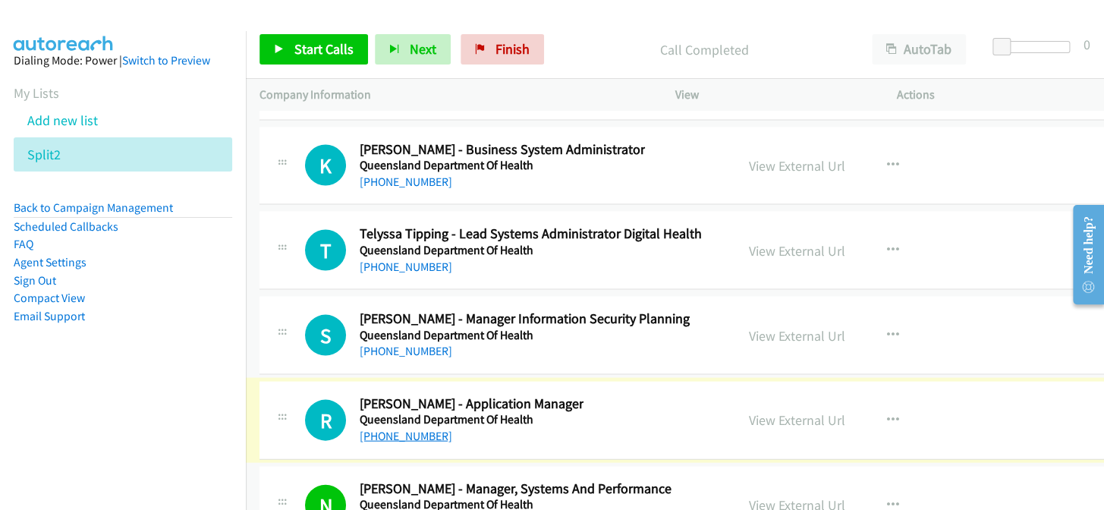
click at [391, 428] on link "+61 431 770 726" at bounding box center [406, 435] width 93 height 14
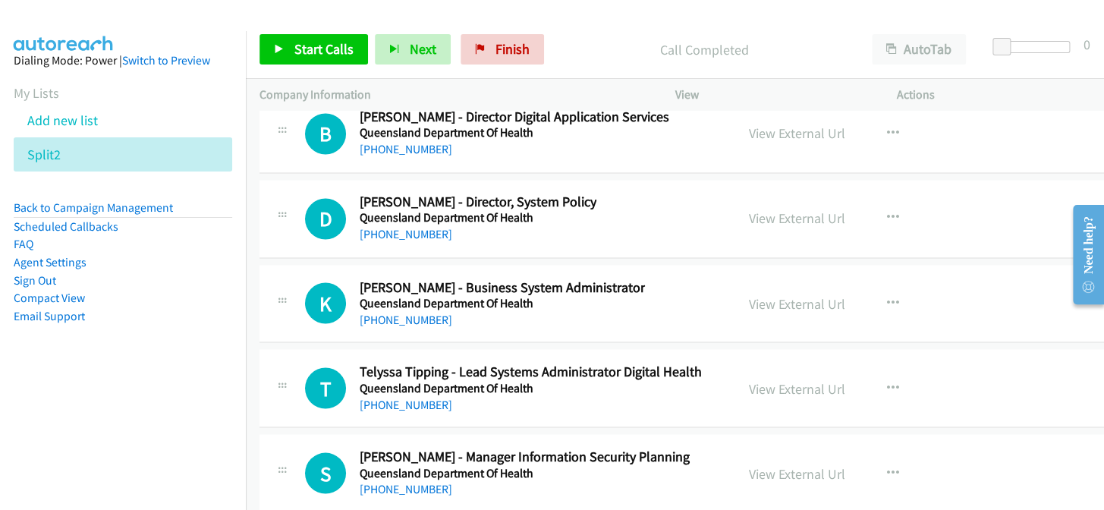
scroll to position [22852, 0]
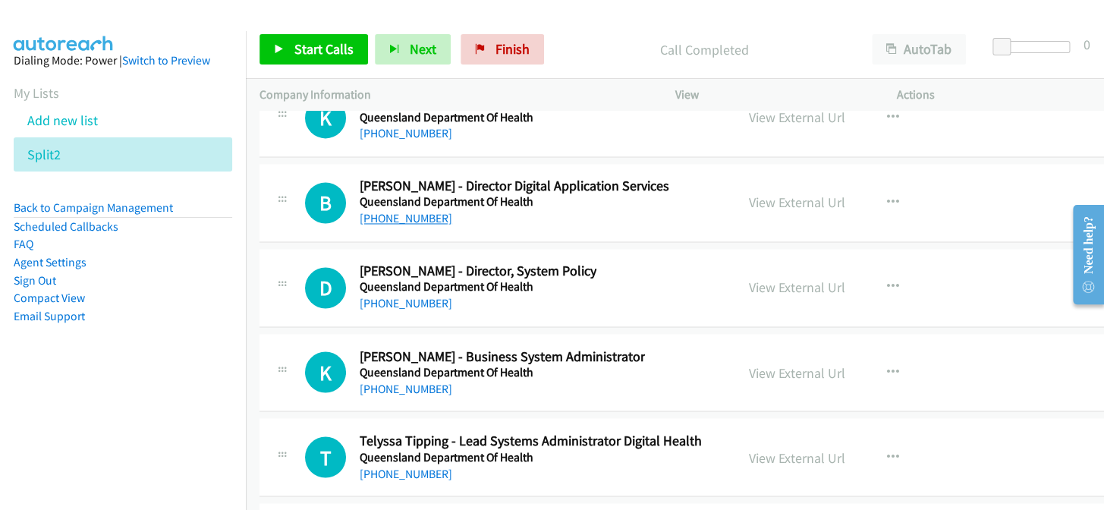
click at [414, 211] on link "+61 414 953 758" at bounding box center [406, 218] width 93 height 14
click at [413, 211] on link "+61 414 953 758" at bounding box center [406, 218] width 93 height 14
click at [402, 381] on link "+61 455 369 903" at bounding box center [406, 388] width 93 height 14
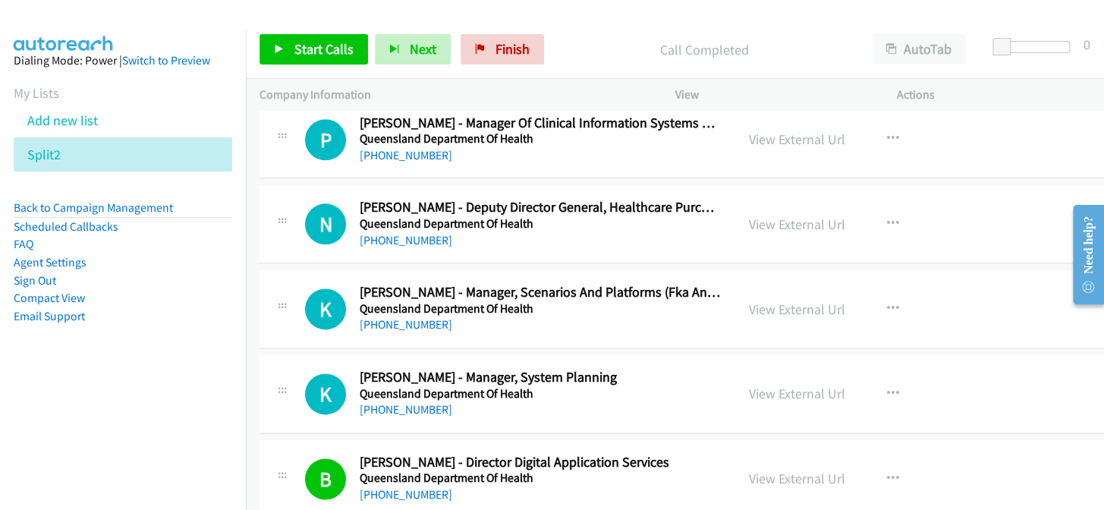
scroll to position [22507, 0]
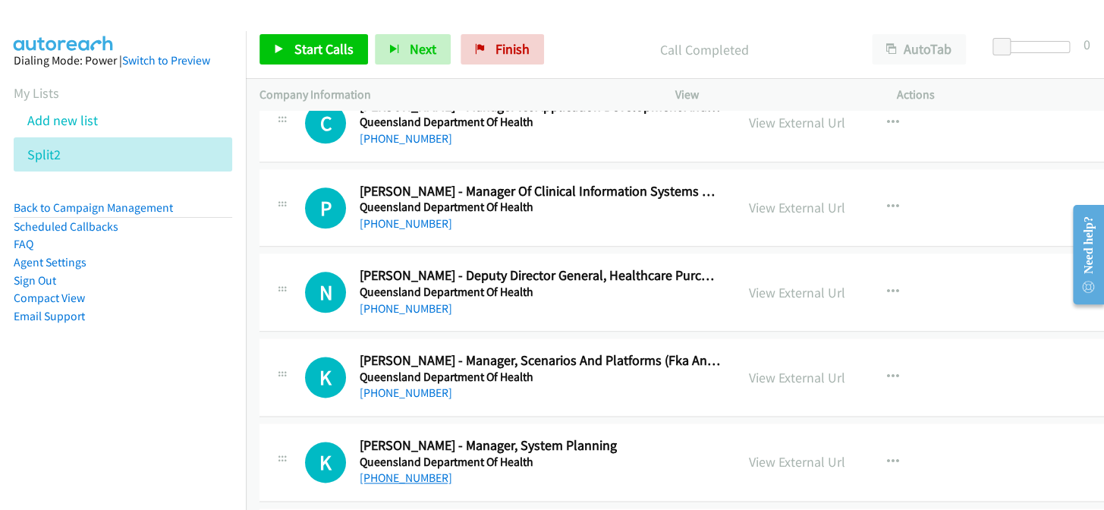
click at [410, 470] on link "+61 3 9649 2485" at bounding box center [406, 477] width 93 height 14
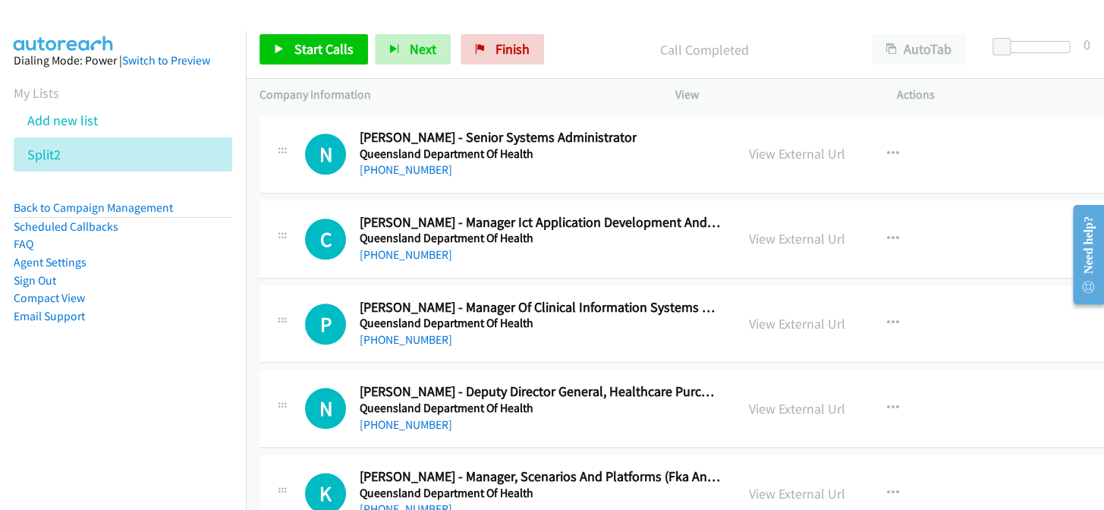
scroll to position [22369, 0]
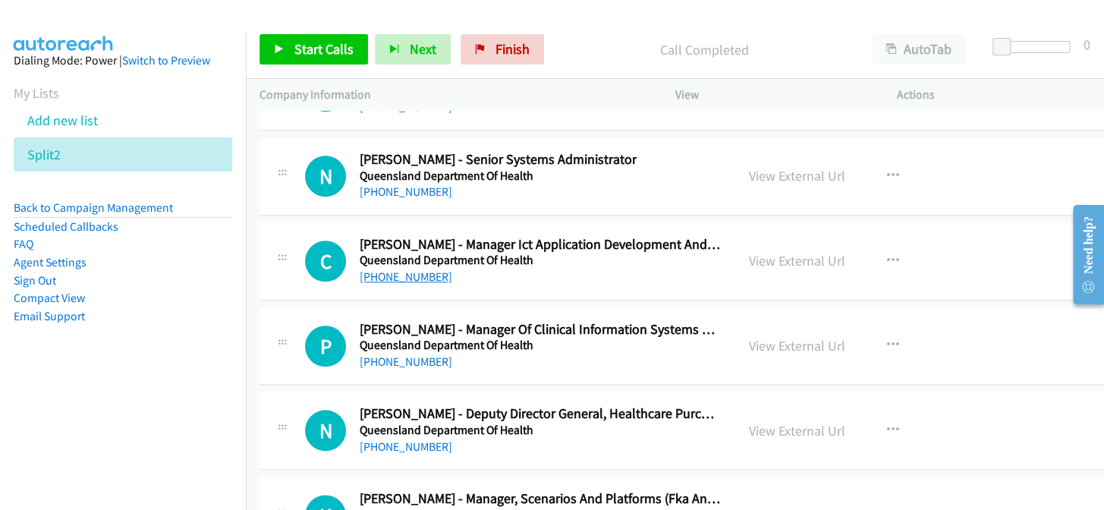
click at [402, 269] on link "+61 408 649 844" at bounding box center [406, 276] width 93 height 14
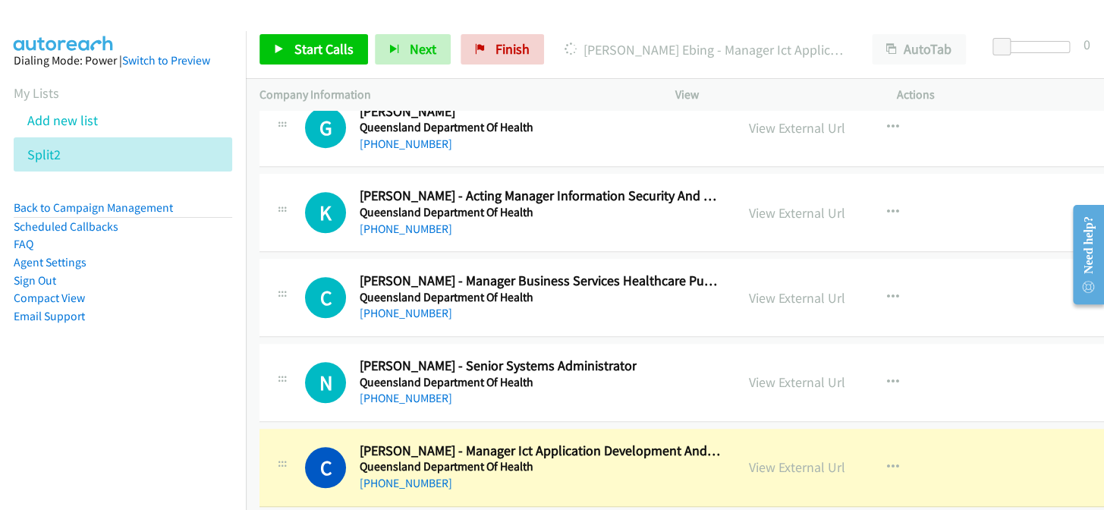
scroll to position [22162, 0]
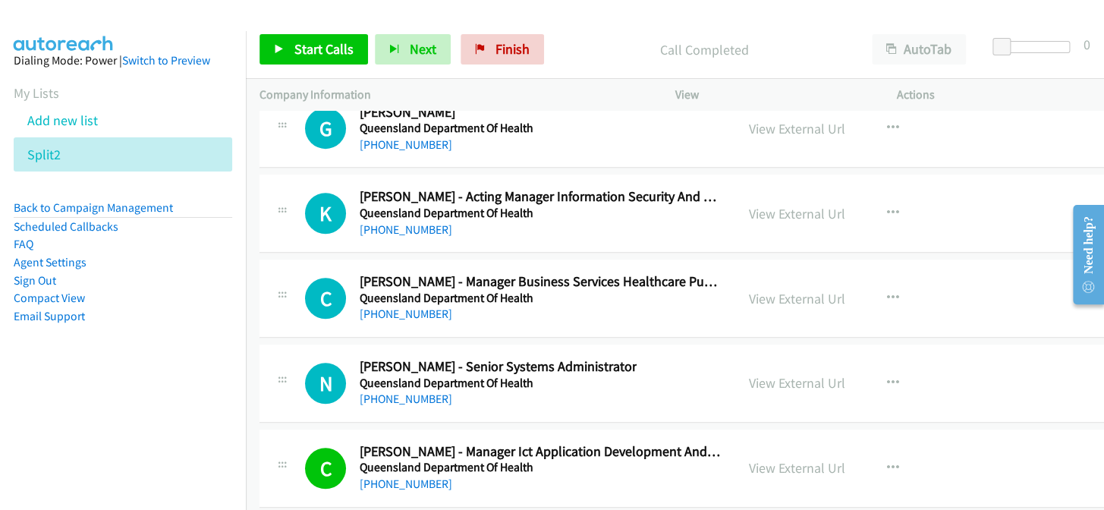
drag, startPoint x: 799, startPoint y: 440, endPoint x: 528, endPoint y: 5, distance: 512.8
click at [762, 459] on link "View External Url" at bounding box center [797, 467] width 96 height 17
click at [374, 391] on link "+61 7 3199 2804" at bounding box center [406, 398] width 93 height 14
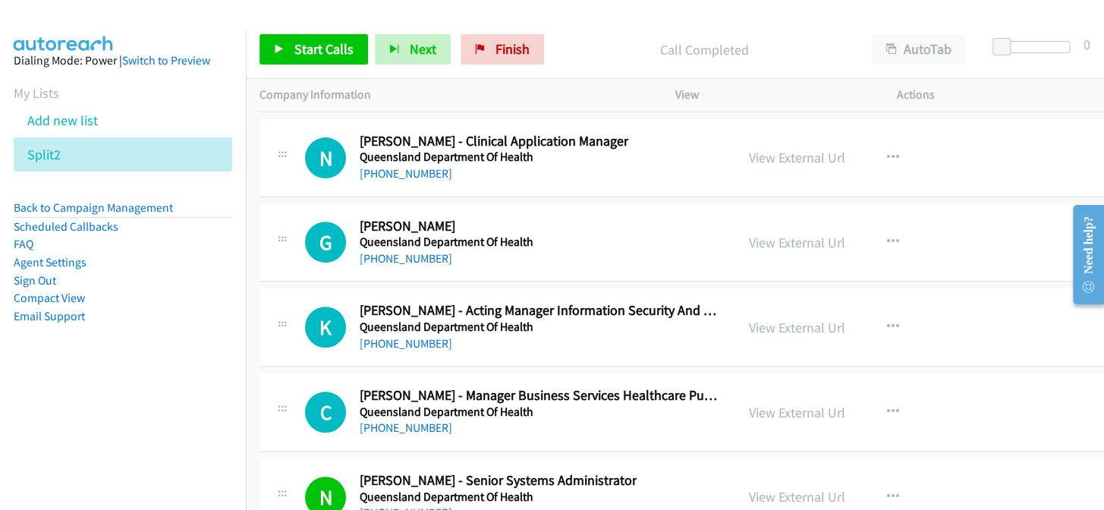
scroll to position [22024, 0]
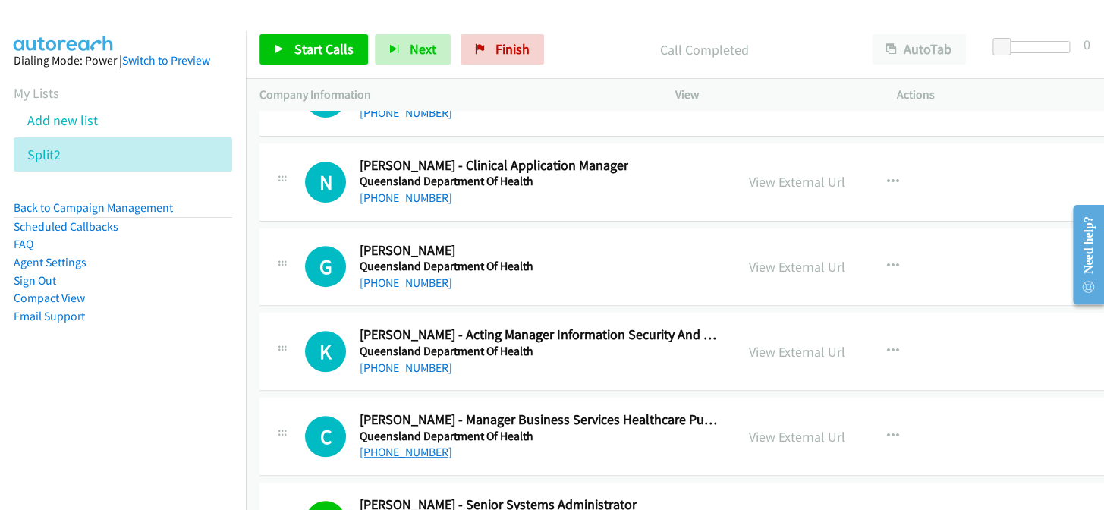
click at [384, 445] on link "+61 426 887 203" at bounding box center [406, 452] width 93 height 14
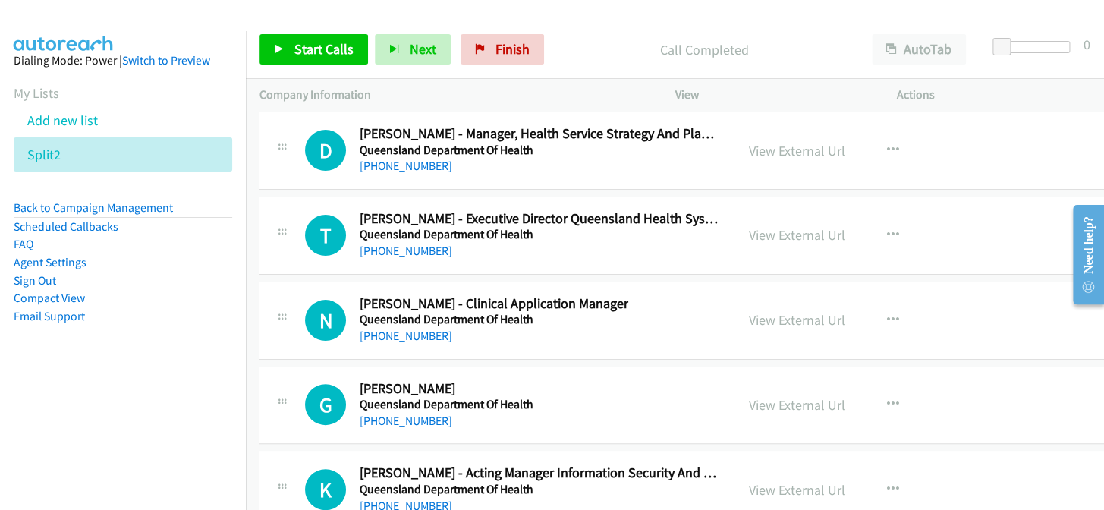
click at [402, 498] on link "+61 439 402 044" at bounding box center [406, 505] width 93 height 14
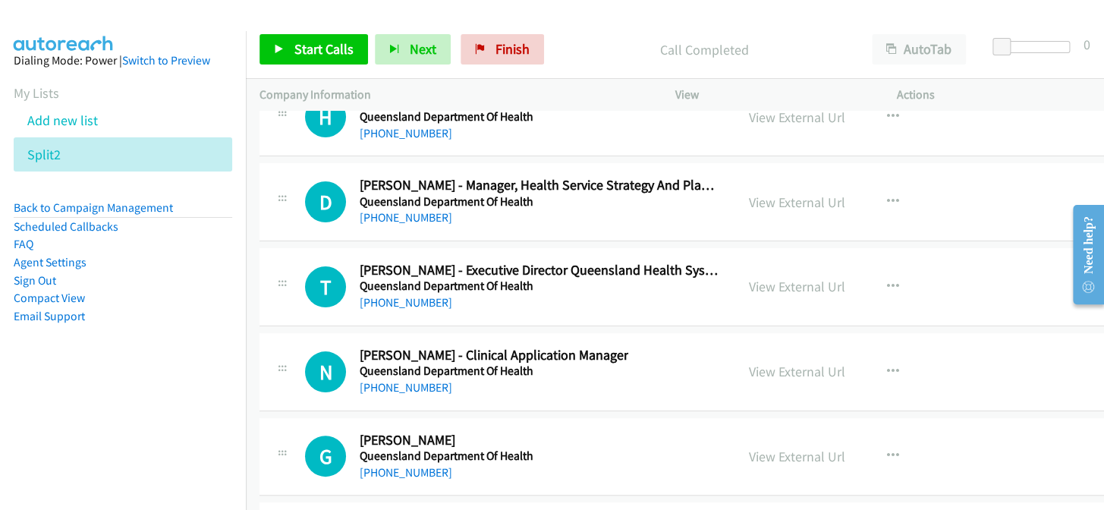
scroll to position [21749, 0]
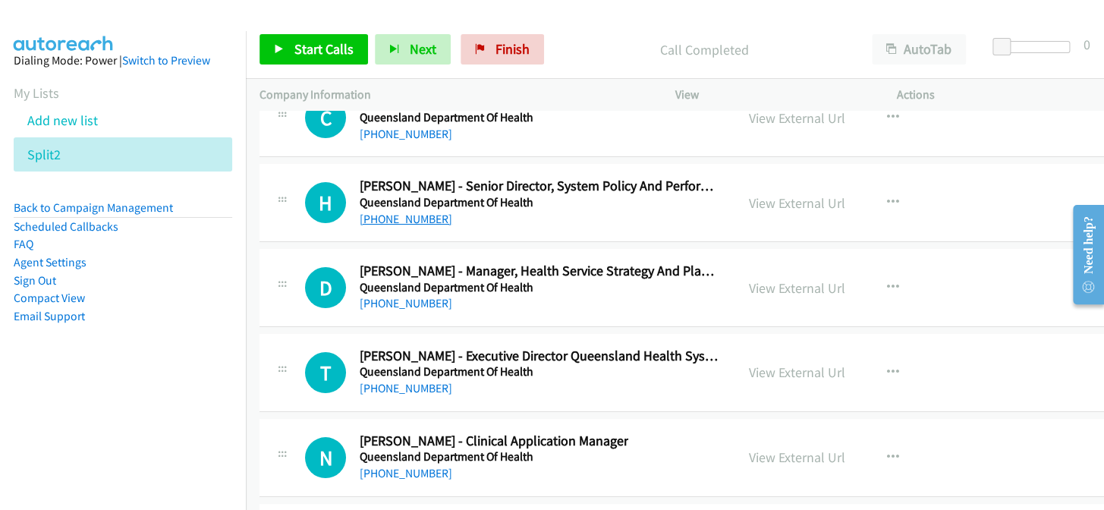
click at [391, 212] on link "+61 7 3068 3773" at bounding box center [406, 219] width 93 height 14
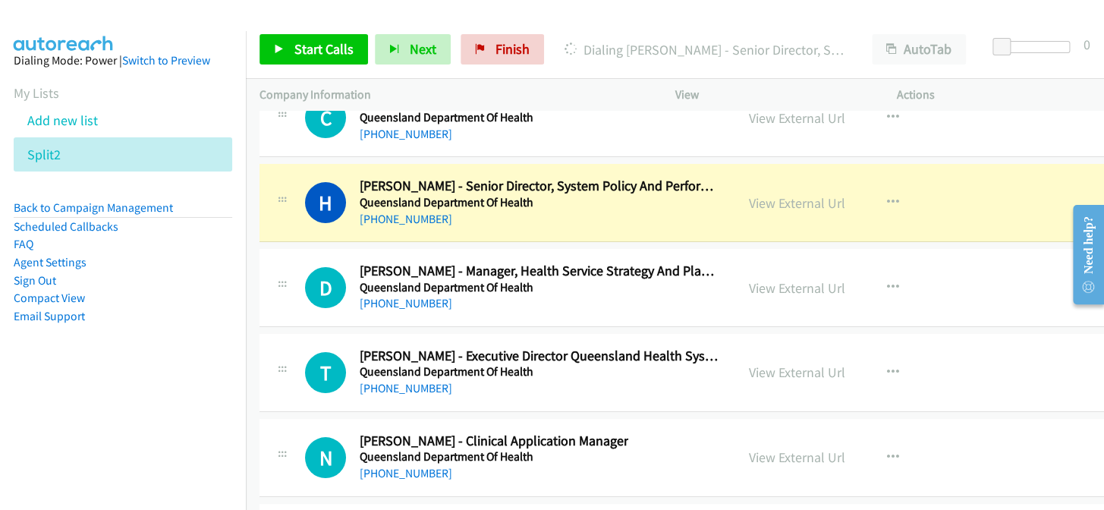
drag, startPoint x: 767, startPoint y: 171, endPoint x: 756, endPoint y: 163, distance: 13.1
click at [779, 194] on link "View External Url" at bounding box center [797, 202] width 96 height 17
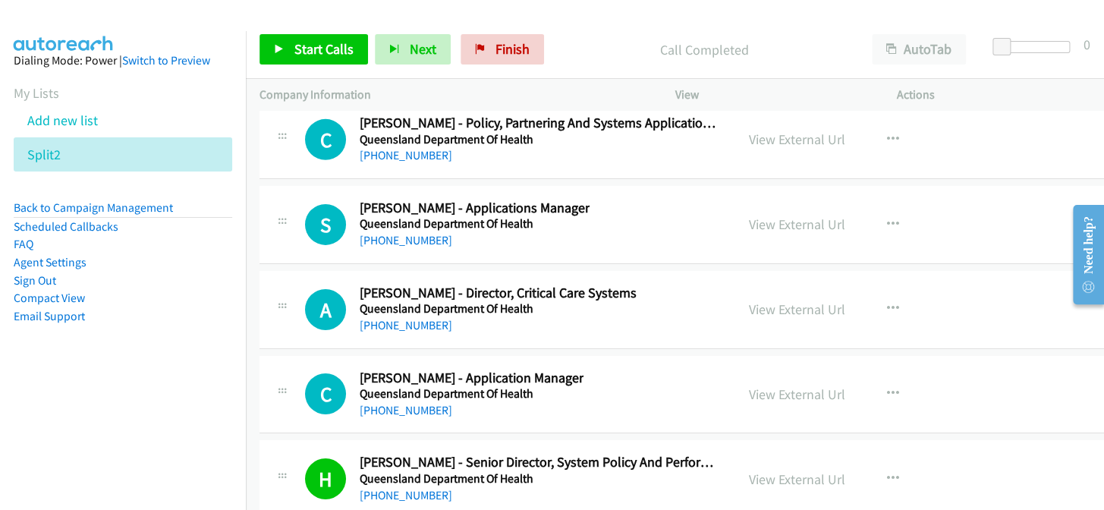
scroll to position [21403, 0]
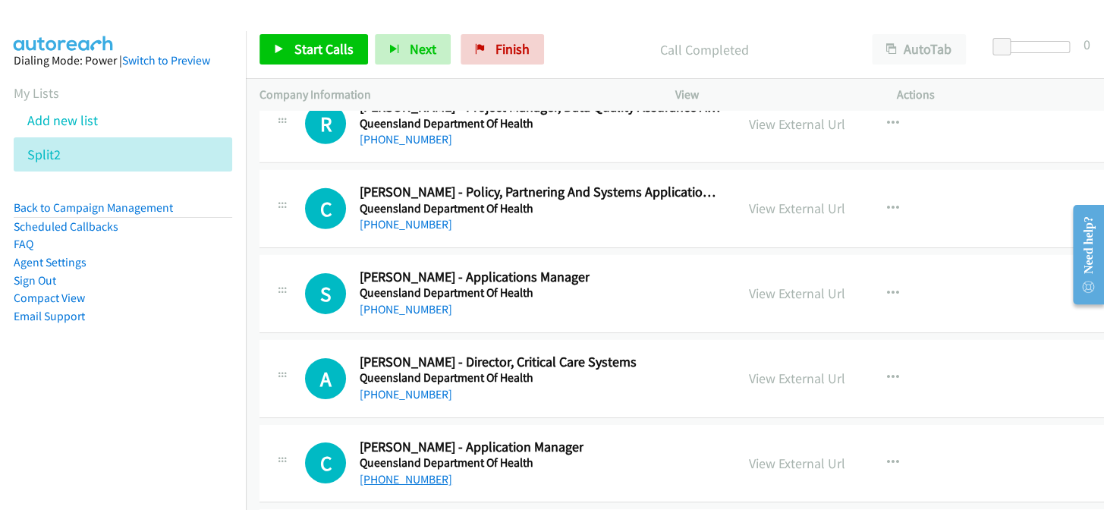
click at [394, 472] on link "+61 499 337 616" at bounding box center [406, 479] width 93 height 14
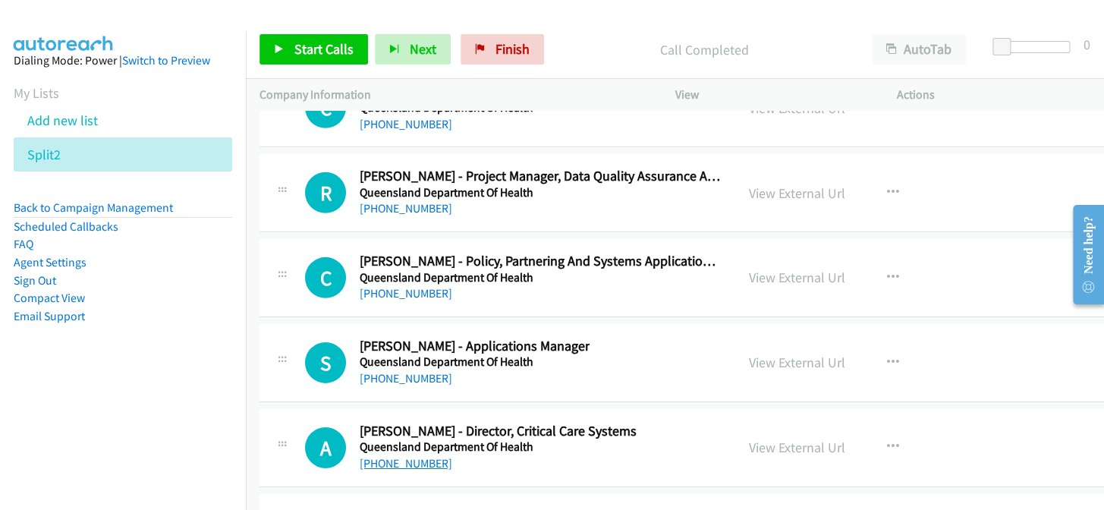
scroll to position [21265, 0]
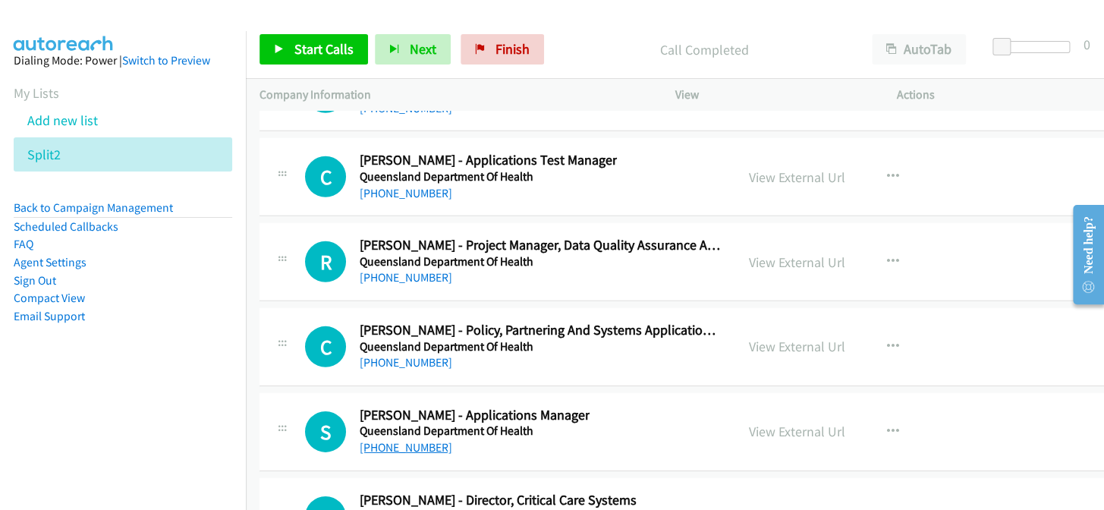
click at [397, 440] on link "+61 459 244 340" at bounding box center [406, 447] width 93 height 14
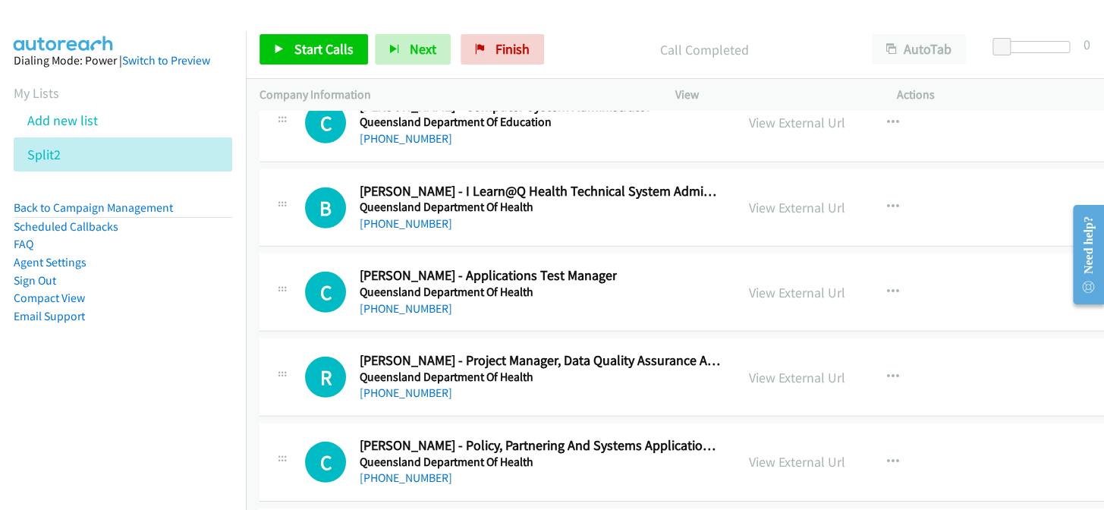
scroll to position [21127, 0]
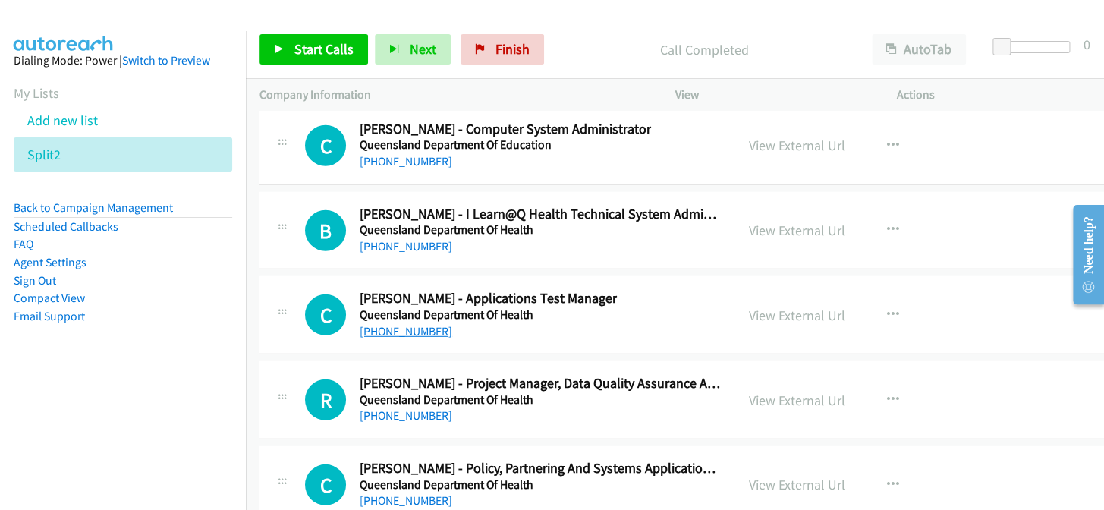
click at [423, 324] on link "+61 423 821 630" at bounding box center [406, 331] width 93 height 14
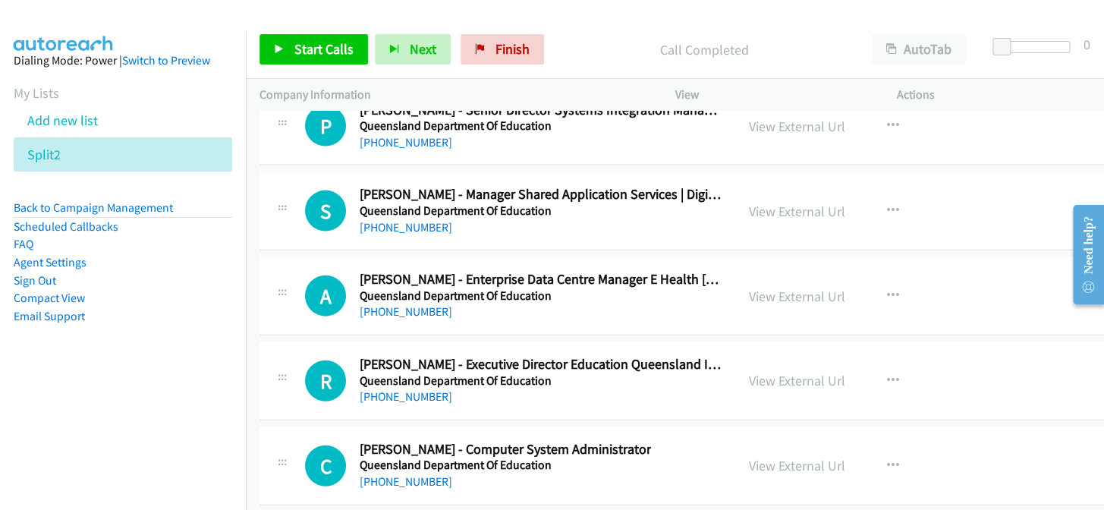
scroll to position [20783, 0]
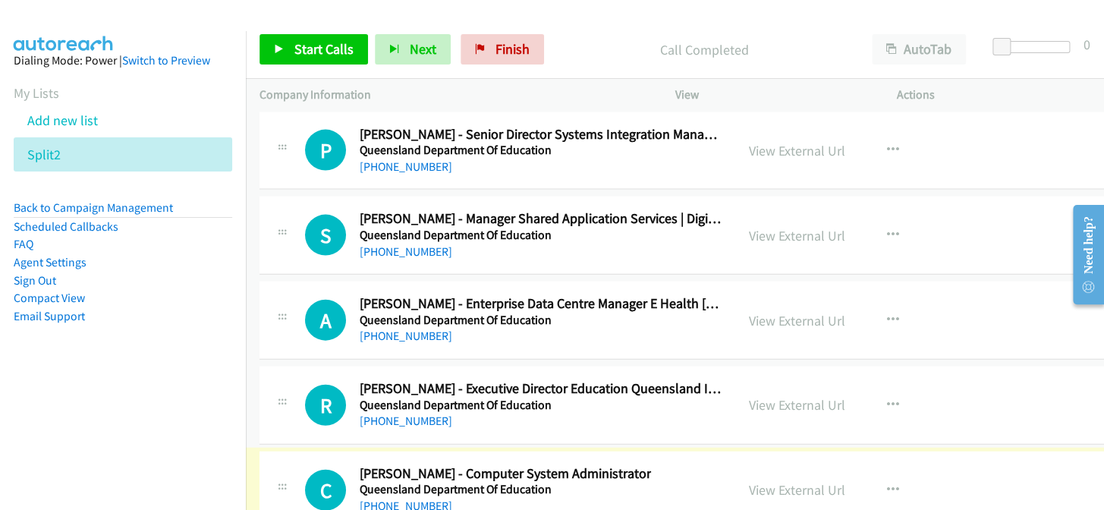
click at [412, 498] on link "+61 449 945 991" at bounding box center [406, 505] width 93 height 14
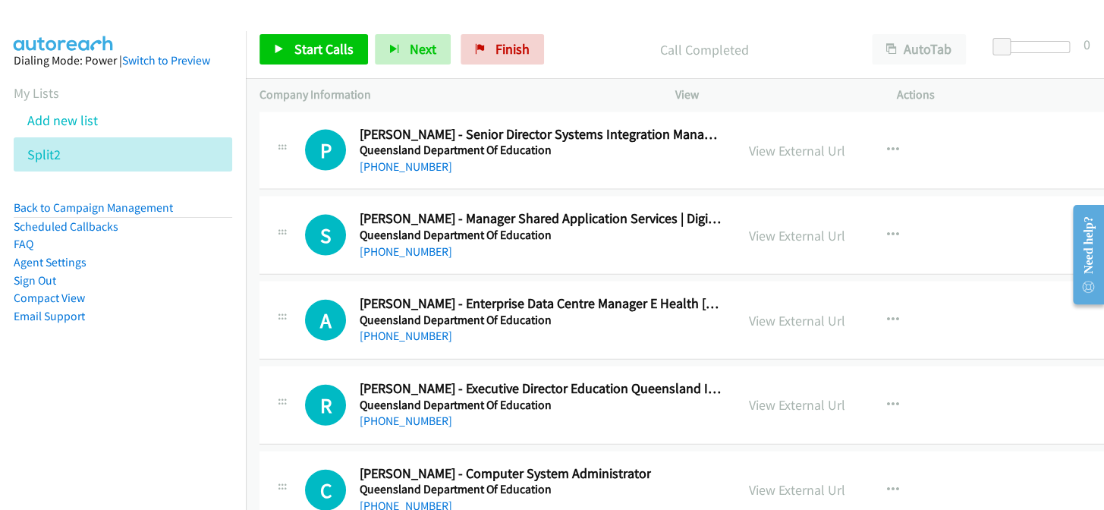
click at [409, 498] on link "+61 449 945 991" at bounding box center [406, 505] width 93 height 14
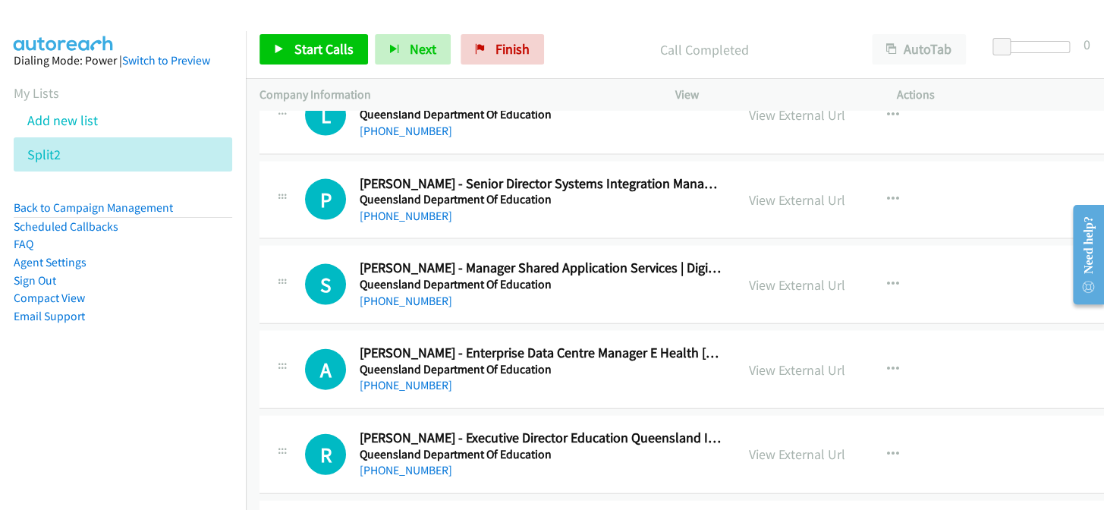
scroll to position [20714, 0]
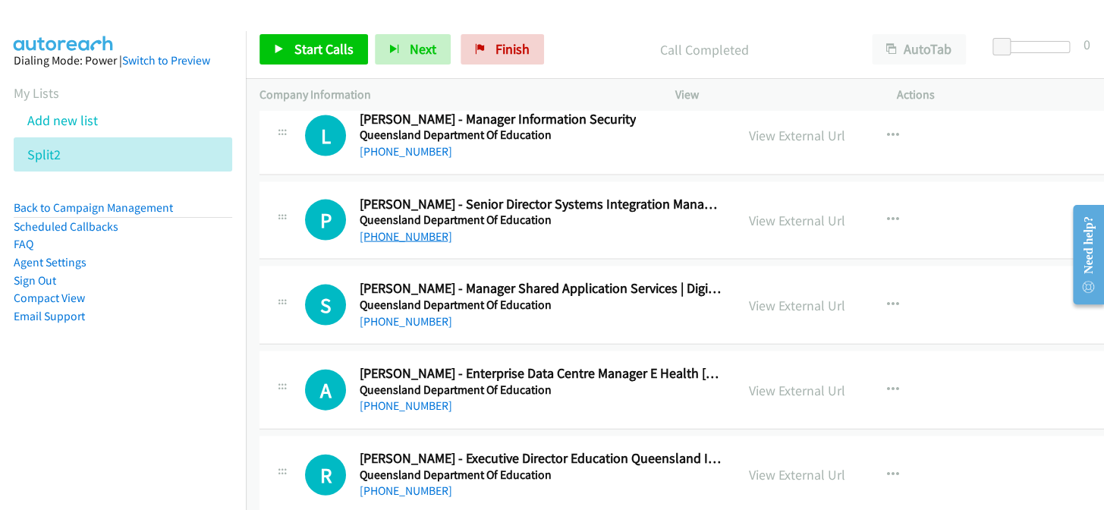
click at [387, 228] on link "+61 412 057 420" at bounding box center [406, 235] width 93 height 14
click at [410, 397] on link "+61 409 260 182" at bounding box center [406, 404] width 93 height 14
click at [887, 383] on icon "button" at bounding box center [893, 389] width 12 height 12
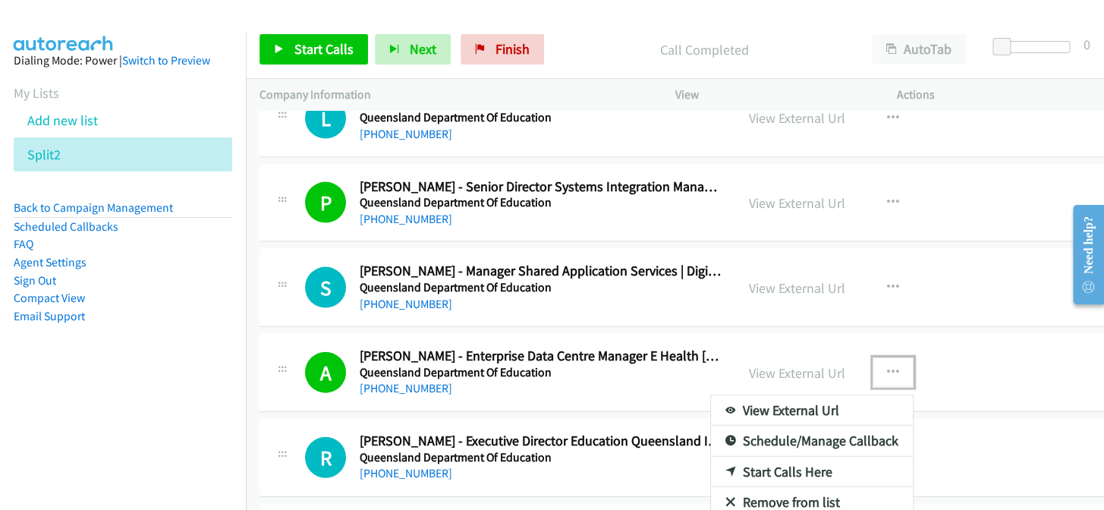
scroll to position [20783, 0]
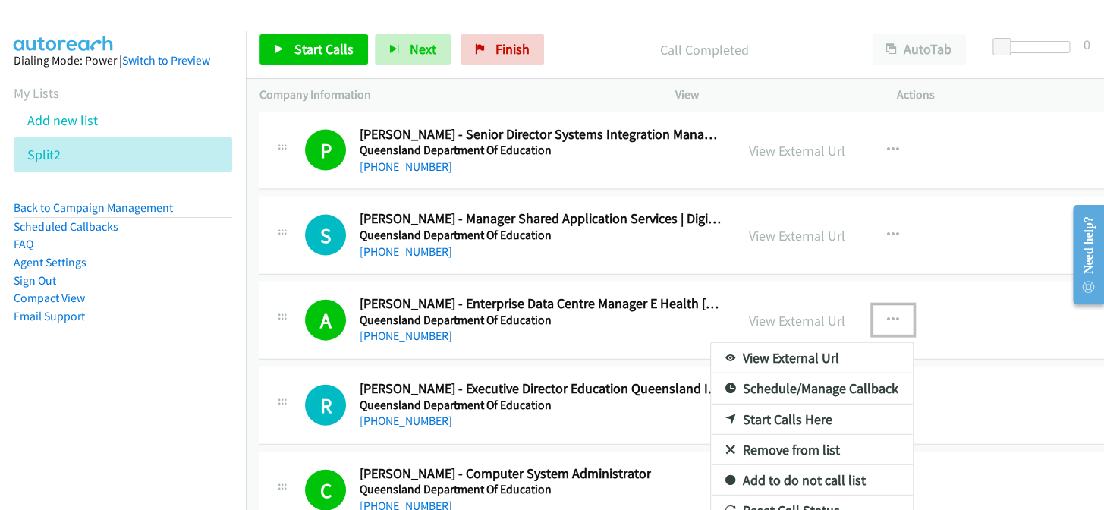
click at [803, 465] on link "Add to do not call list" at bounding box center [812, 480] width 202 height 30
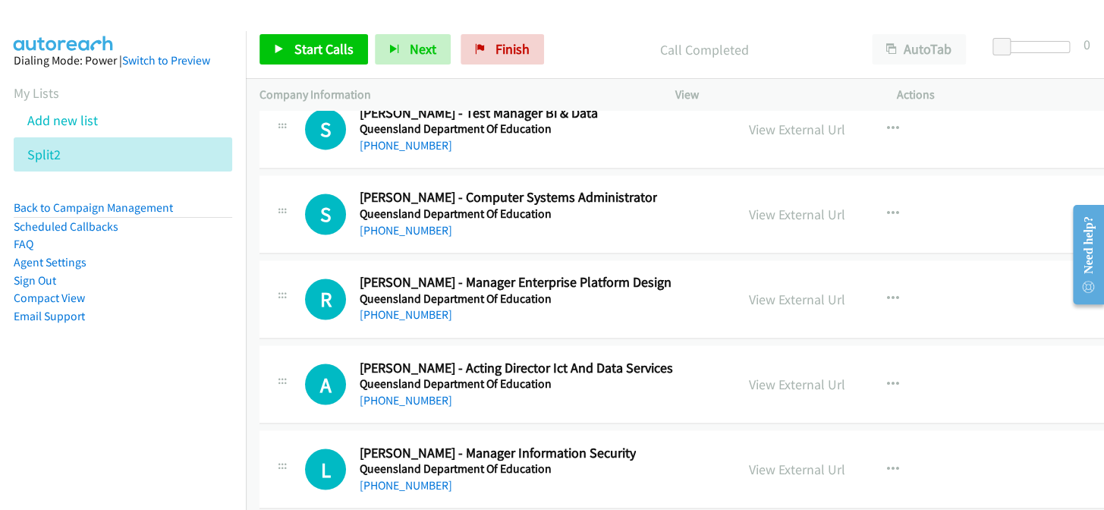
scroll to position [20369, 0]
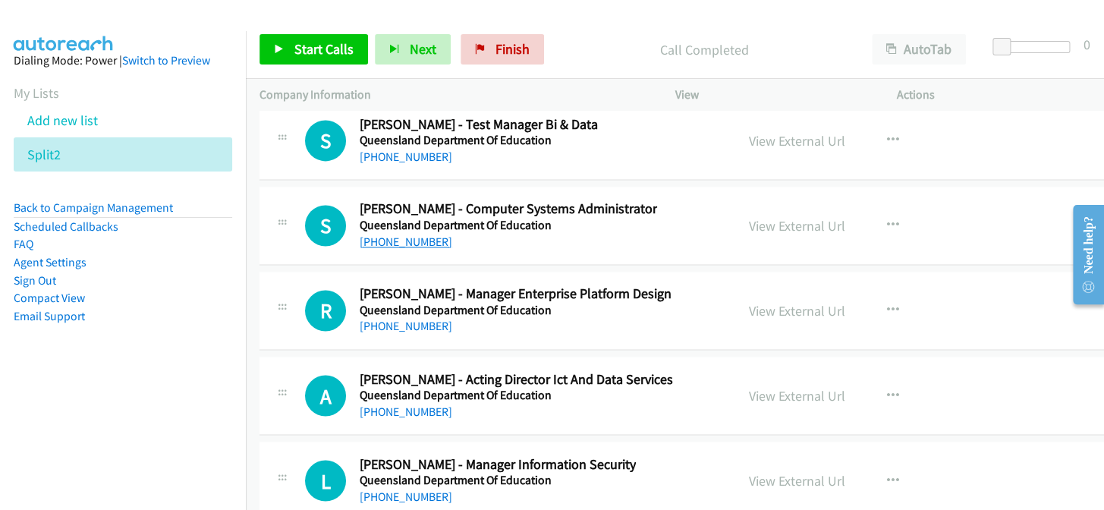
click at [411, 234] on link "+61 432 026 554" at bounding box center [406, 241] width 93 height 14
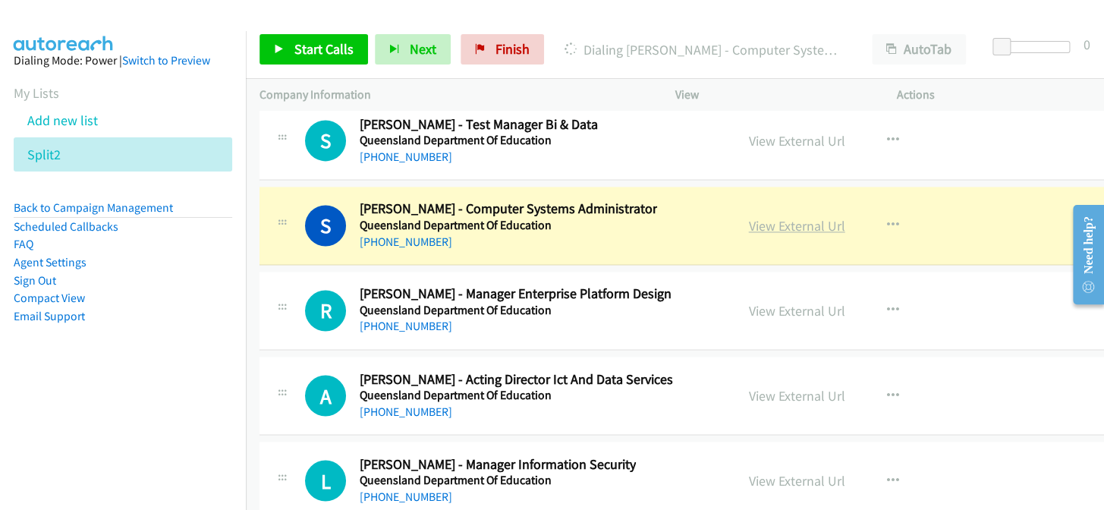
click at [766, 217] on link "View External Url" at bounding box center [797, 225] width 96 height 17
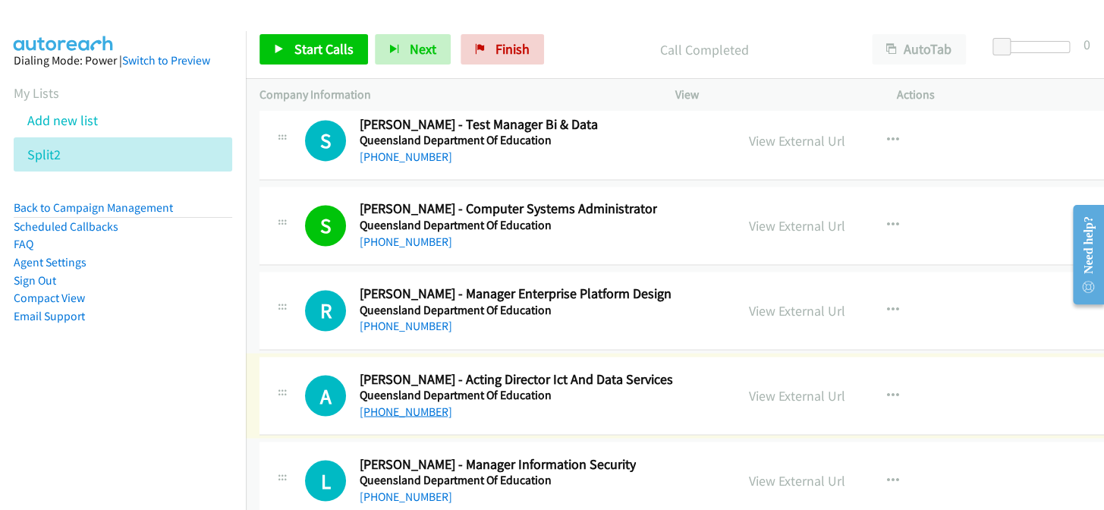
click at [403, 404] on link "+61 410 544 684" at bounding box center [406, 411] width 93 height 14
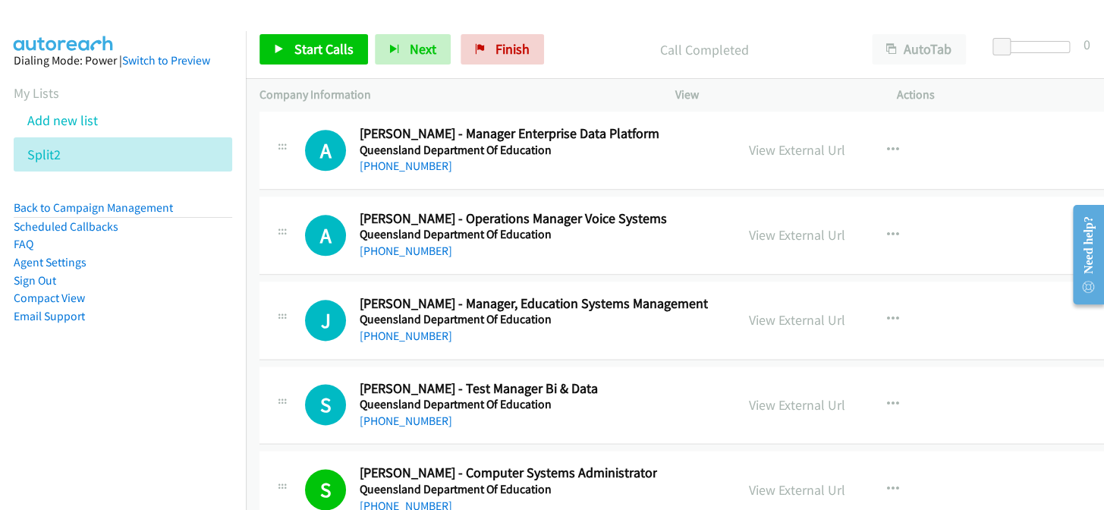
scroll to position [20093, 0]
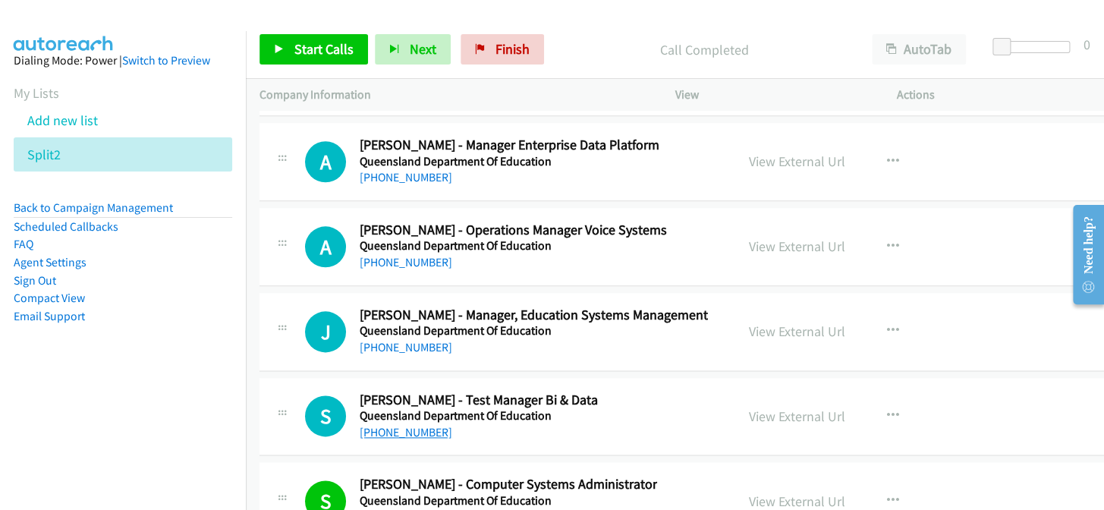
click at [422, 425] on link "+61 450 829 382" at bounding box center [406, 432] width 93 height 14
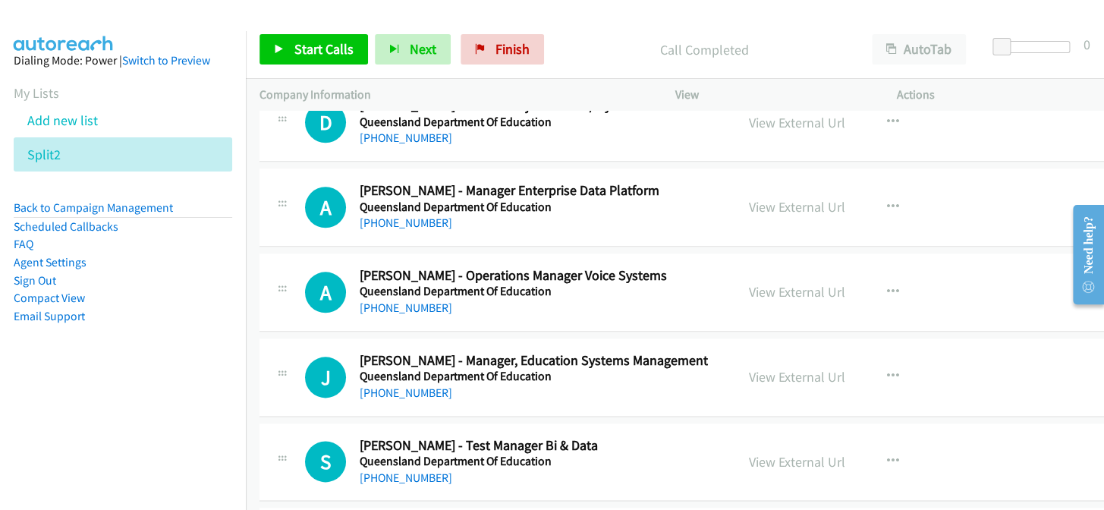
scroll to position [20024, 0]
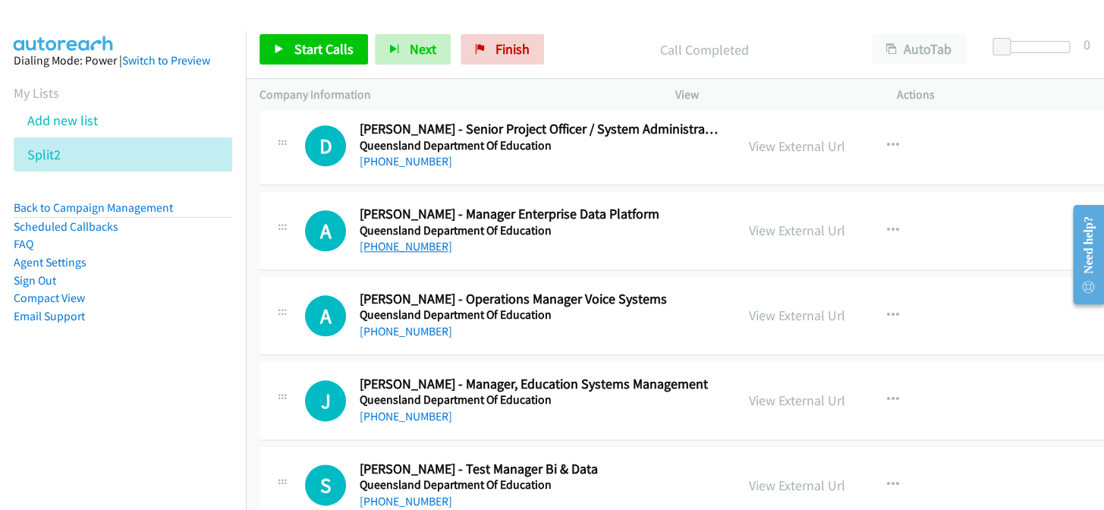
click at [408, 239] on link "+61 468 760 716" at bounding box center [406, 246] width 93 height 14
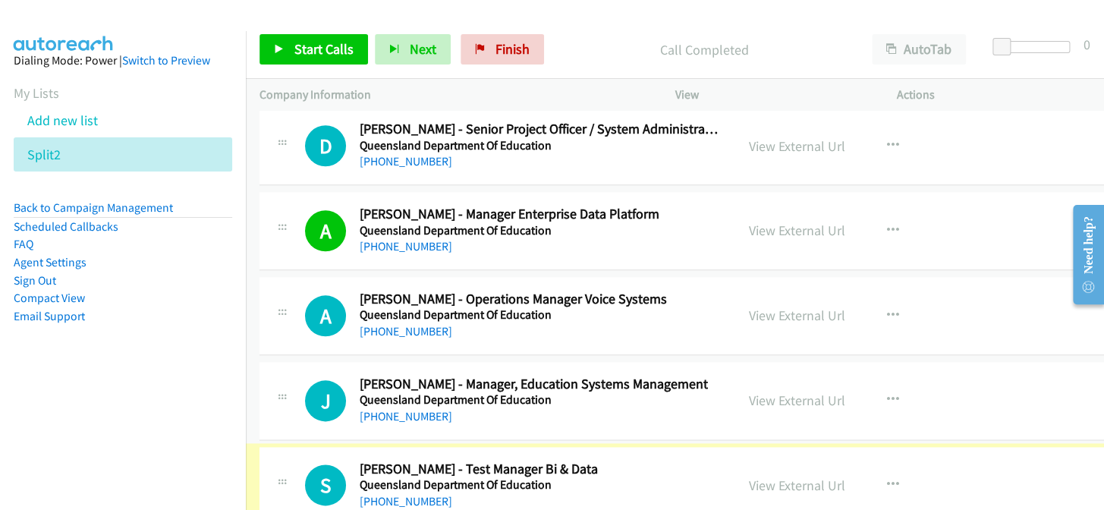
click at [398, 494] on link "+61 450 829 382" at bounding box center [406, 501] width 93 height 14
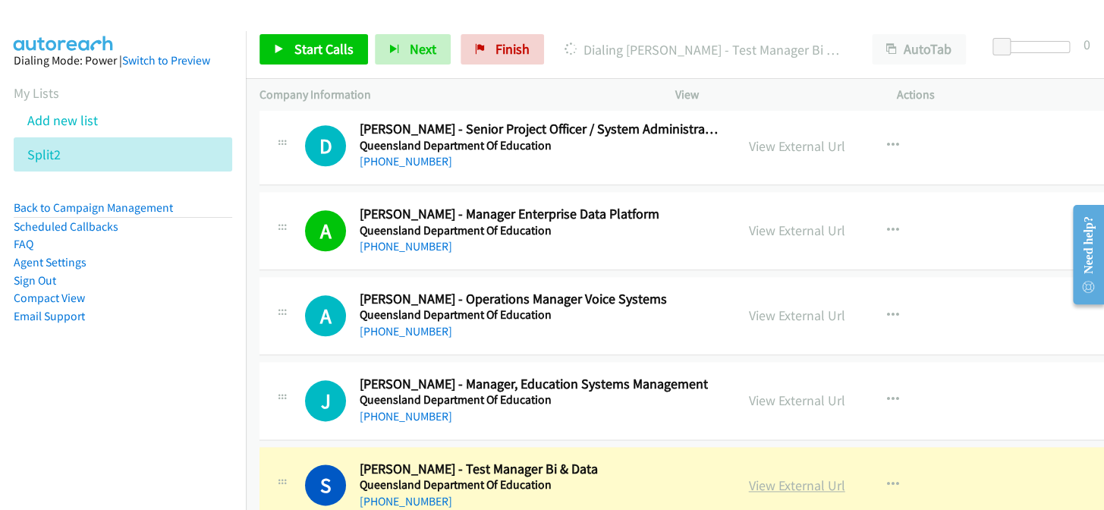
click at [804, 476] on link "View External Url" at bounding box center [797, 484] width 96 height 17
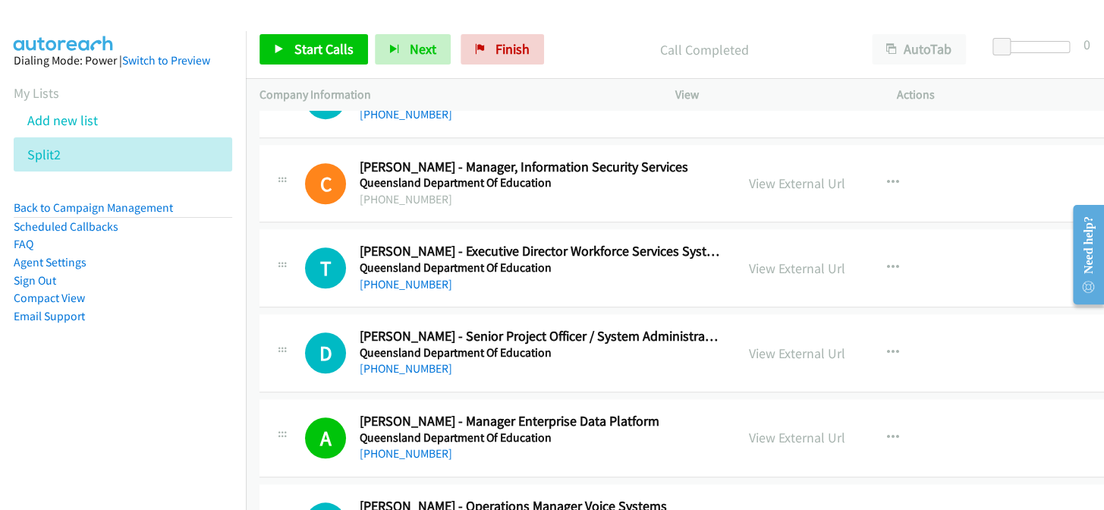
scroll to position [19748, 0]
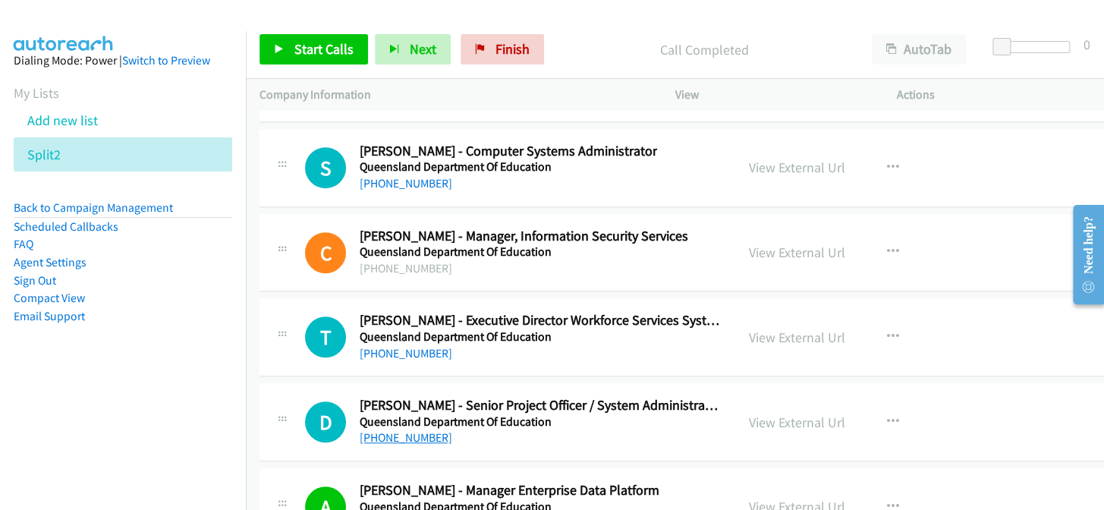
click at [410, 430] on link "+61 473 174 007" at bounding box center [406, 437] width 93 height 14
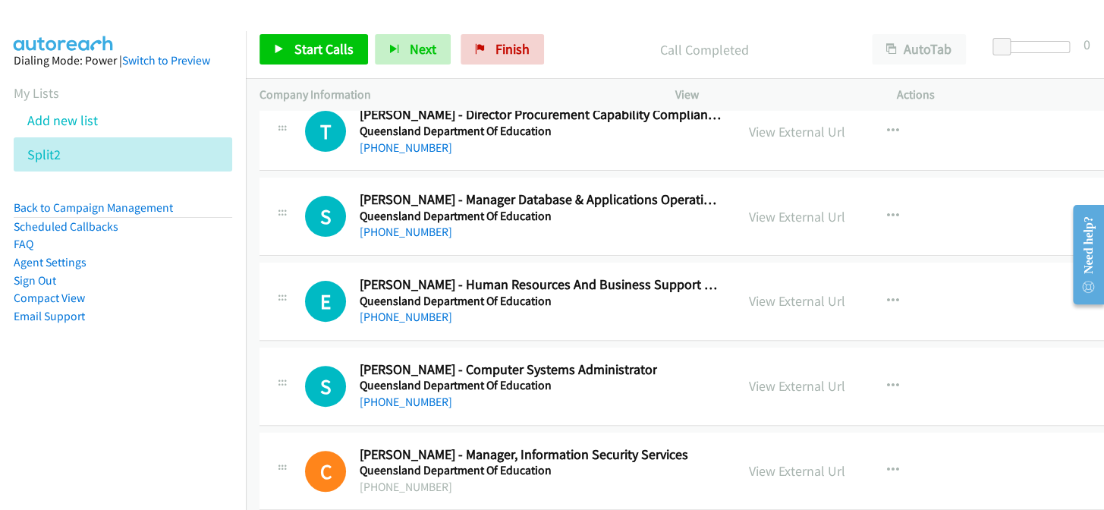
scroll to position [19473, 0]
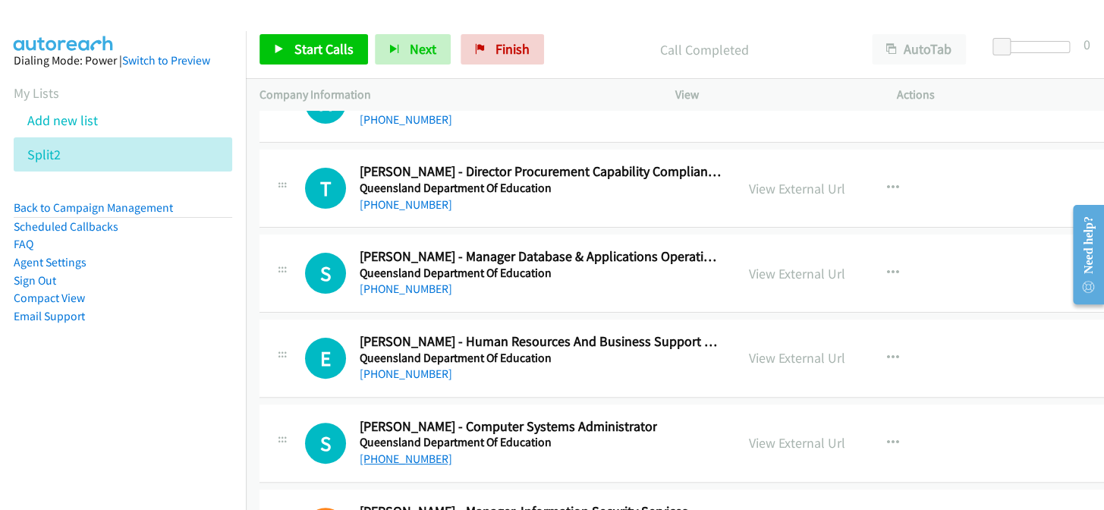
click at [410, 451] on link "+61 7 3361 0338" at bounding box center [406, 458] width 93 height 14
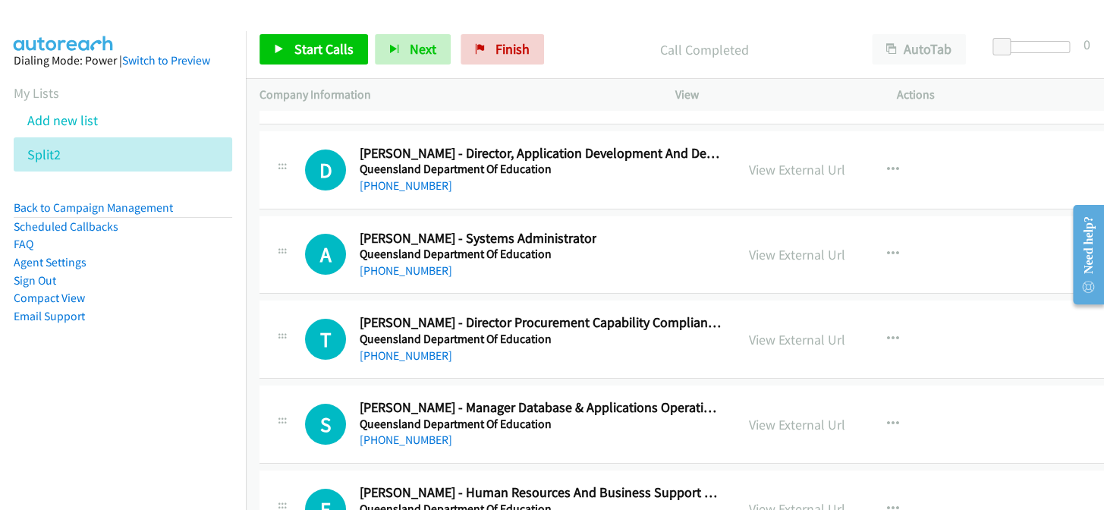
scroll to position [19404, 0]
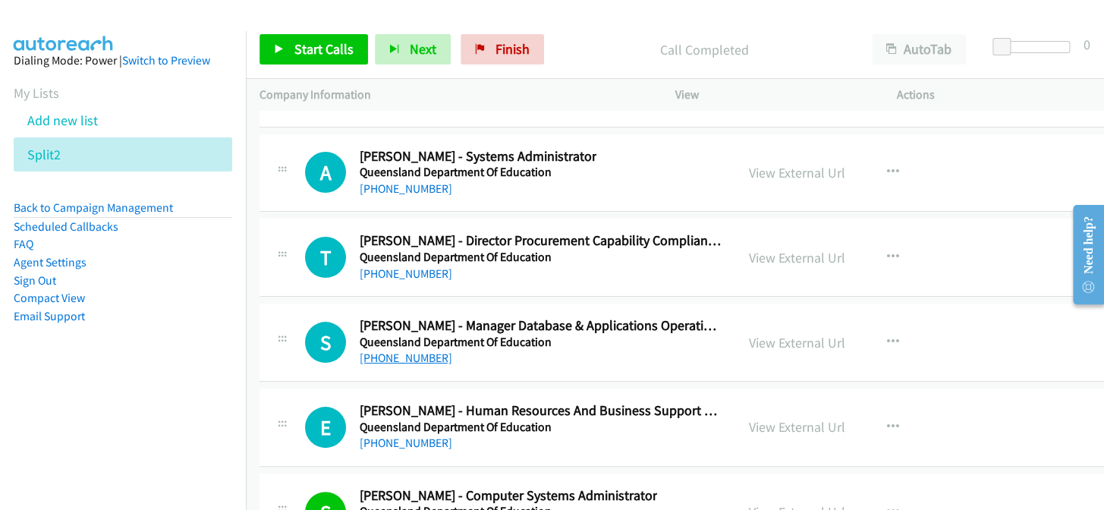
click at [399, 350] on link "+61 7 3034 6062" at bounding box center [406, 357] width 93 height 14
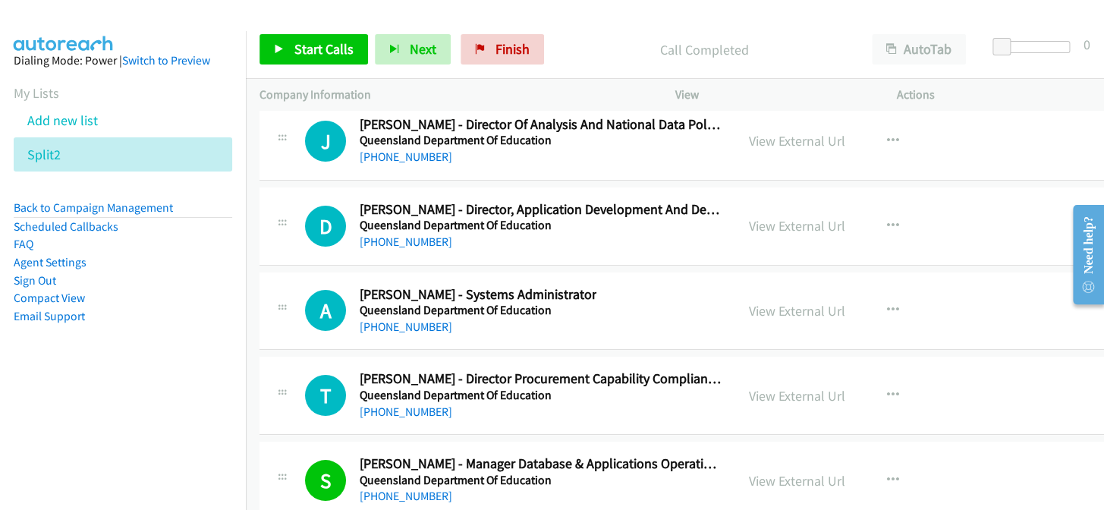
scroll to position [19197, 0]
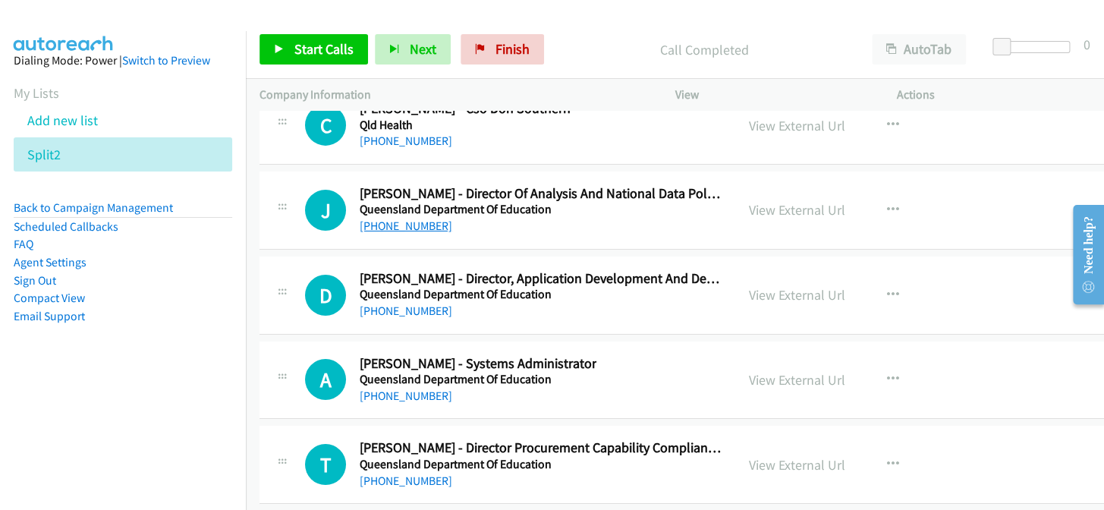
click at [406, 218] on link "+61 436 660 646" at bounding box center [406, 225] width 93 height 14
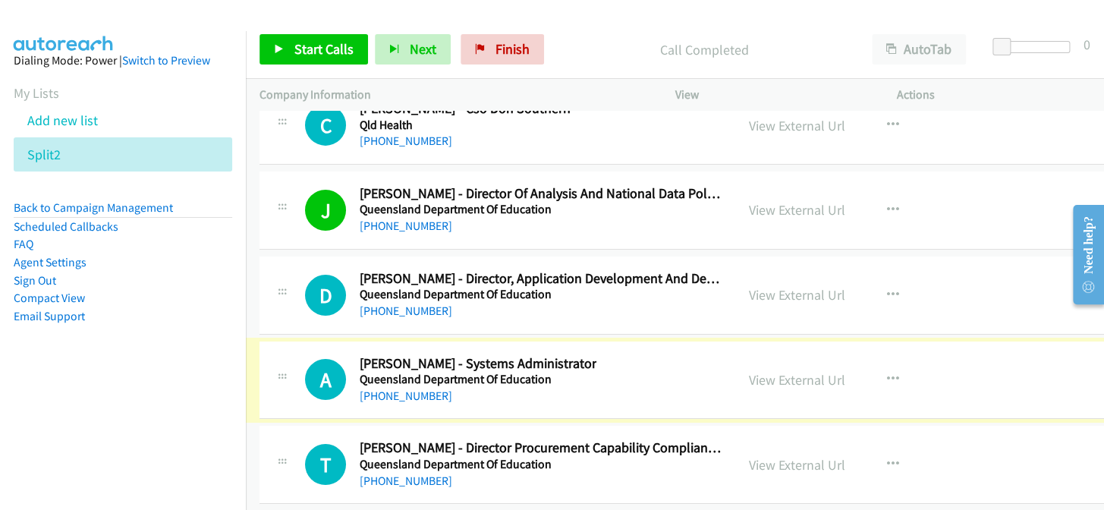
click at [422, 388] on link "+61 401 422 479" at bounding box center [406, 395] width 93 height 14
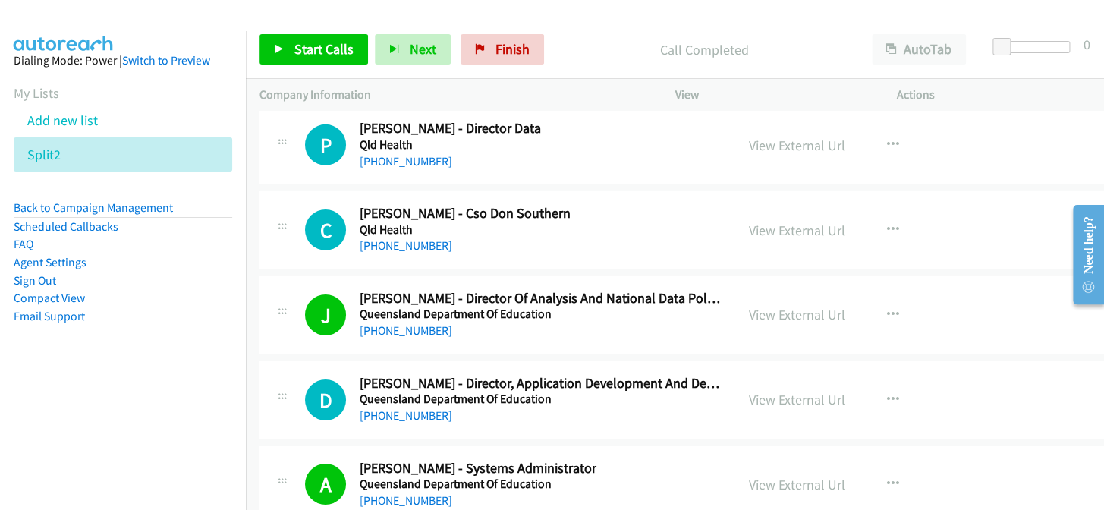
scroll to position [19059, 0]
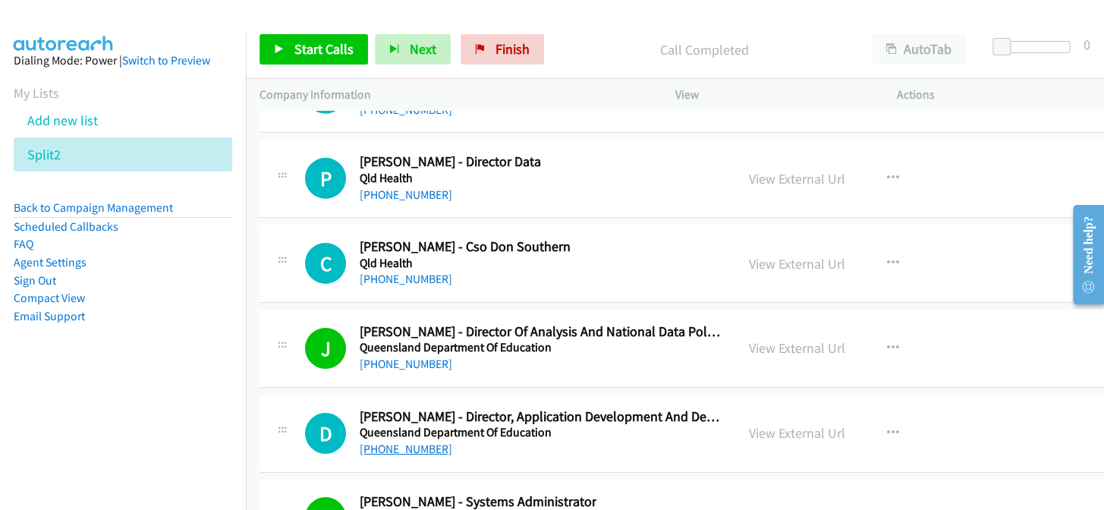
click at [425, 441] on link "+61 459 866 950" at bounding box center [406, 448] width 93 height 14
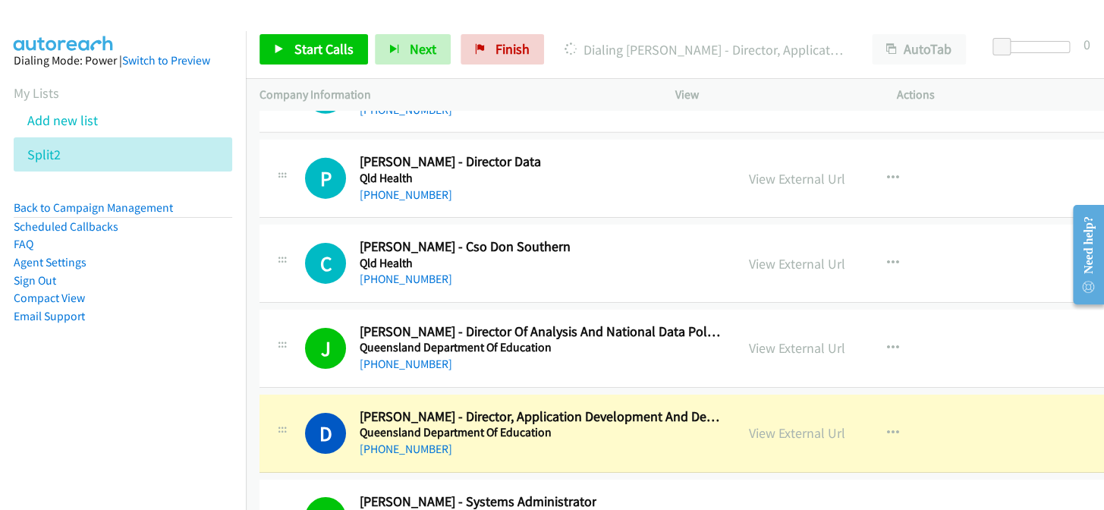
drag, startPoint x: 289, startPoint y: 286, endPoint x: 311, endPoint y: 286, distance: 22.0
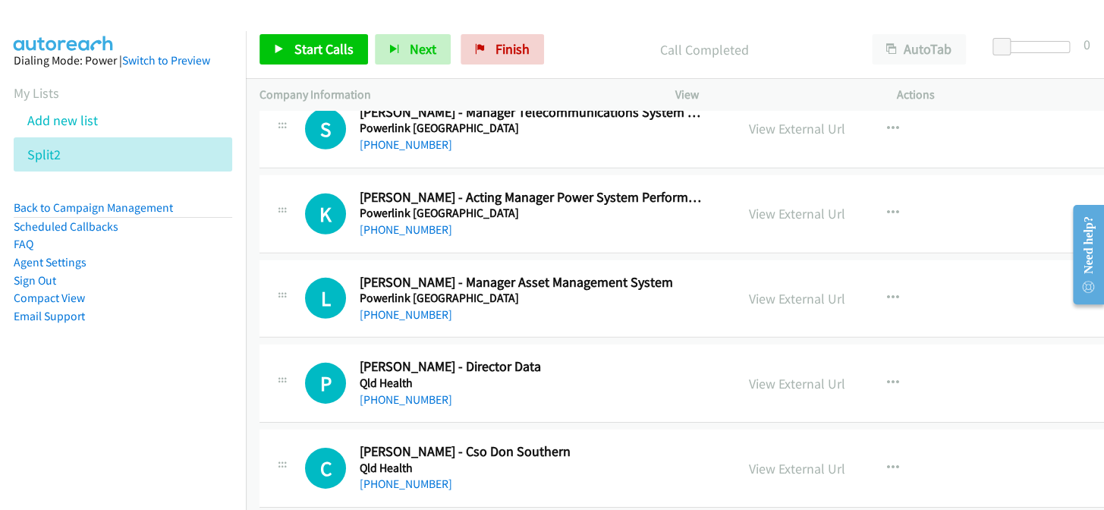
scroll to position [18852, 0]
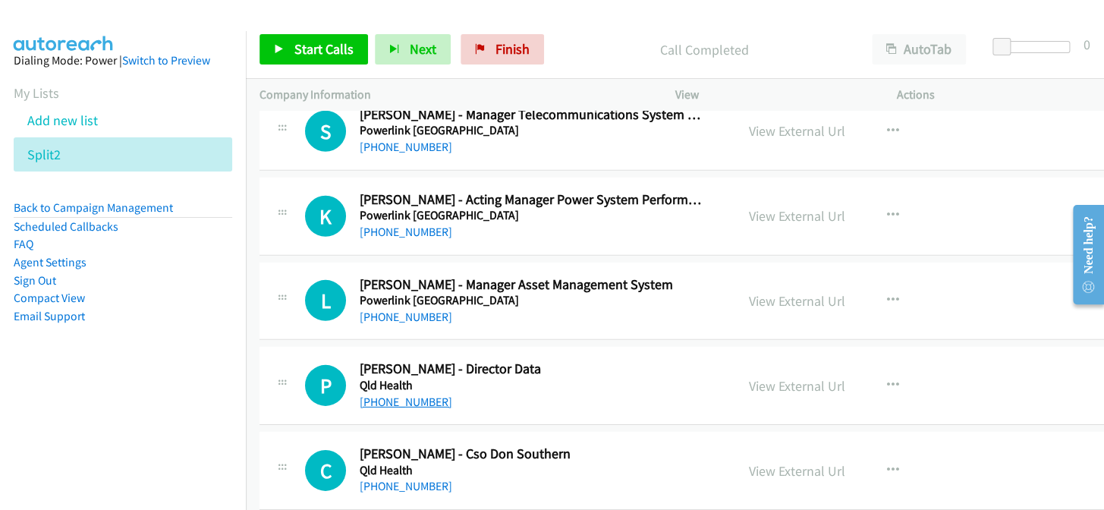
click at [394, 394] on link "+61 424 022 887" at bounding box center [406, 401] width 93 height 14
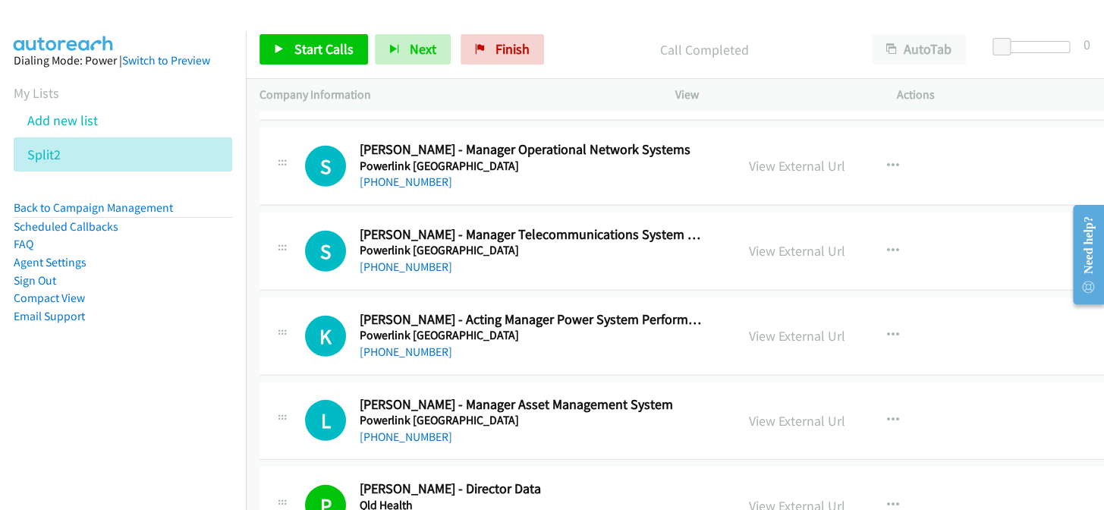
scroll to position [18714, 0]
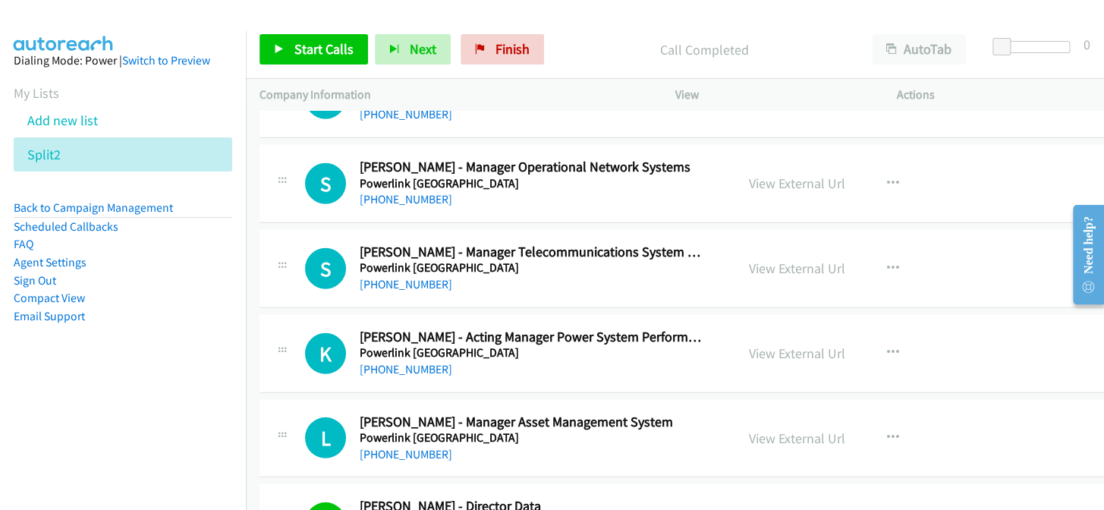
click at [419, 192] on link "+61 7 3860 2723" at bounding box center [406, 199] width 93 height 14
click at [372, 277] on link "+61 427 116 507" at bounding box center [406, 284] width 93 height 14
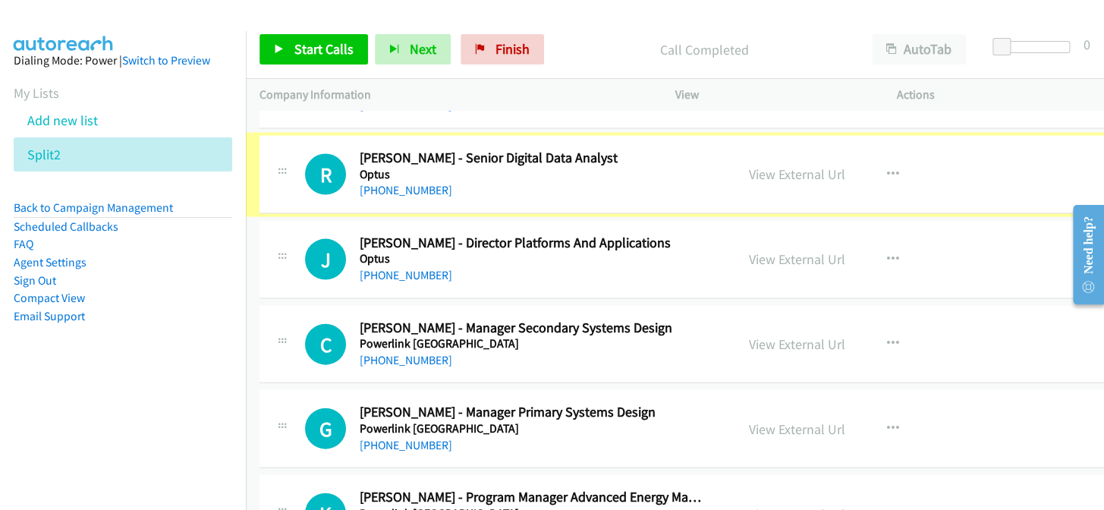
scroll to position [18300, 0]
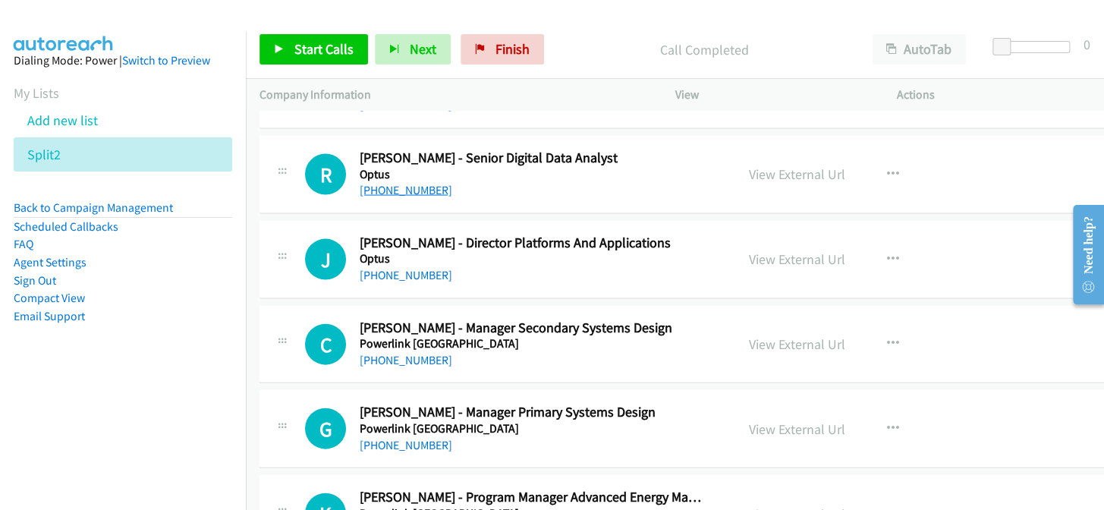
click at [387, 182] on link "+61 482 677 200" at bounding box center [406, 189] width 93 height 14
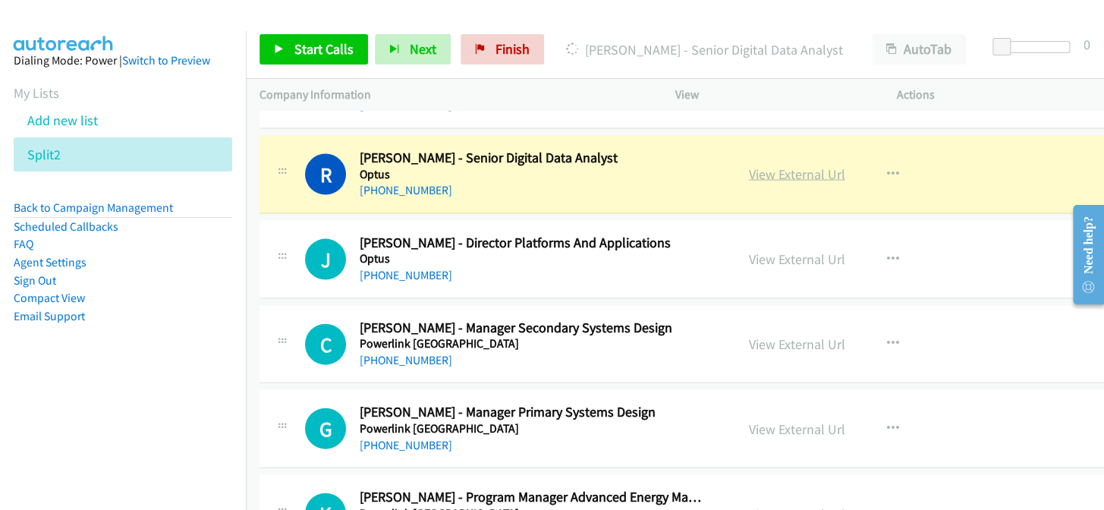
click at [765, 165] on link "View External Url" at bounding box center [797, 173] width 96 height 17
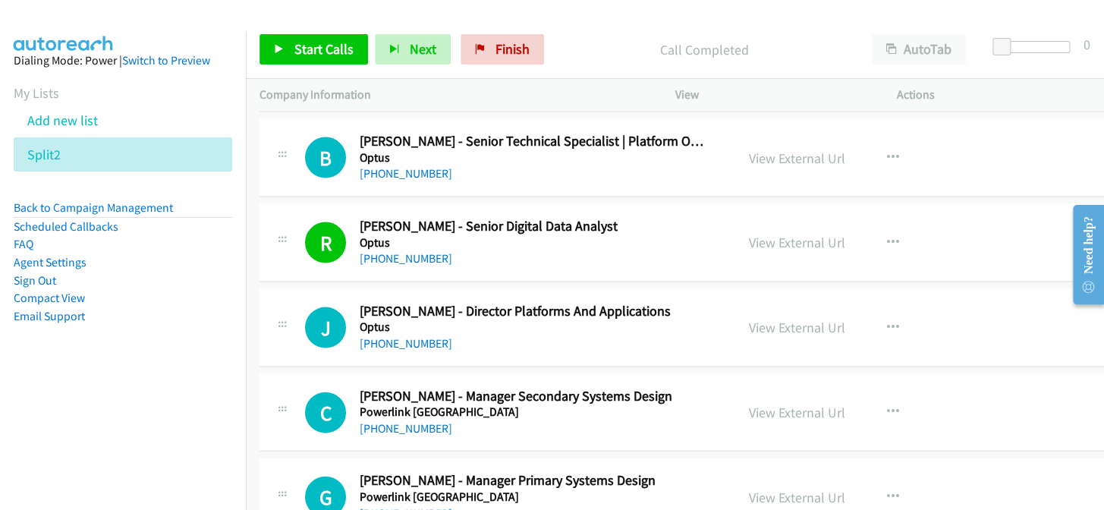
scroll to position [18231, 0]
click at [410, 336] on link "+61 423 578 235" at bounding box center [406, 343] width 93 height 14
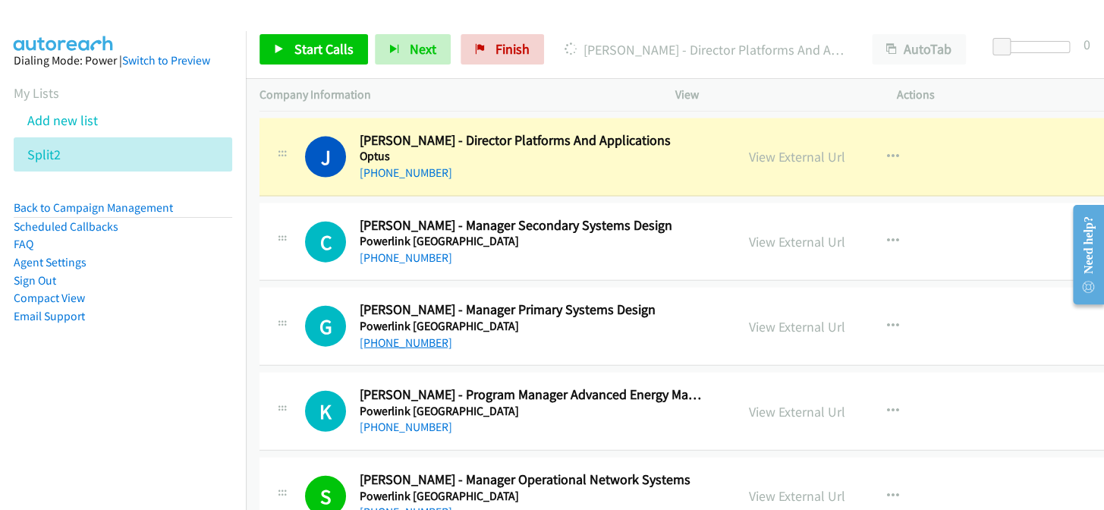
scroll to position [18369, 0]
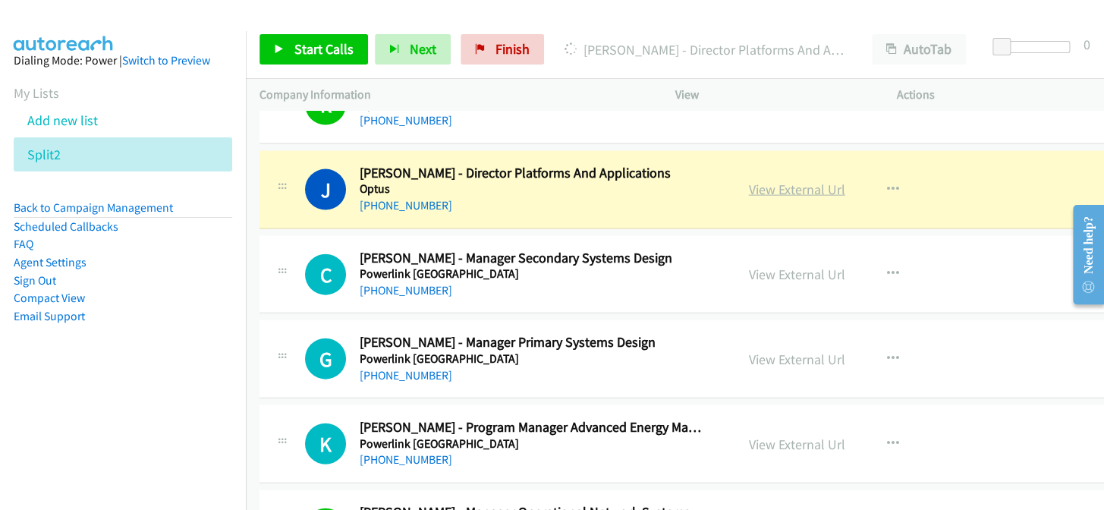
click at [799, 181] on link "View External Url" at bounding box center [797, 189] width 96 height 17
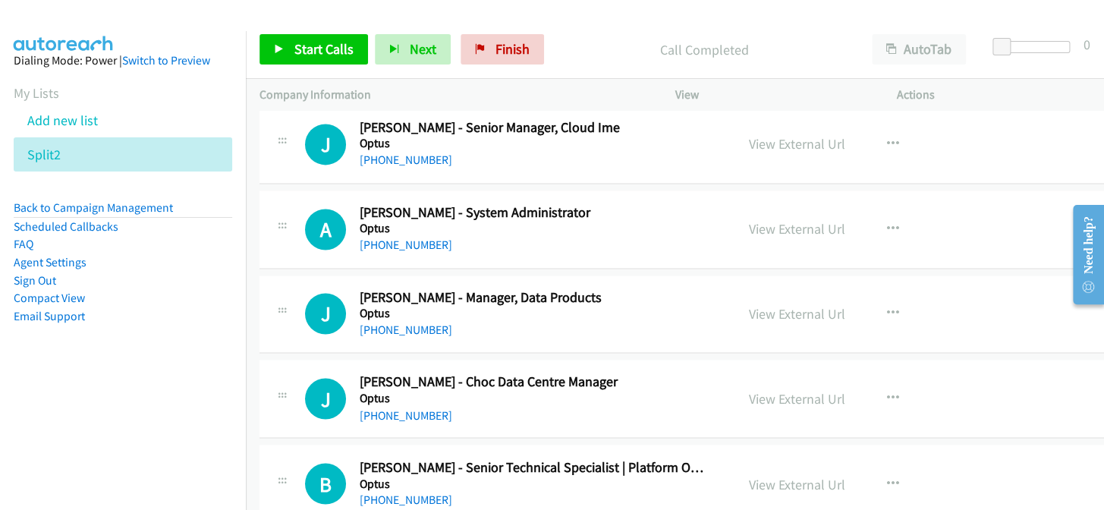
scroll to position [17818, 0]
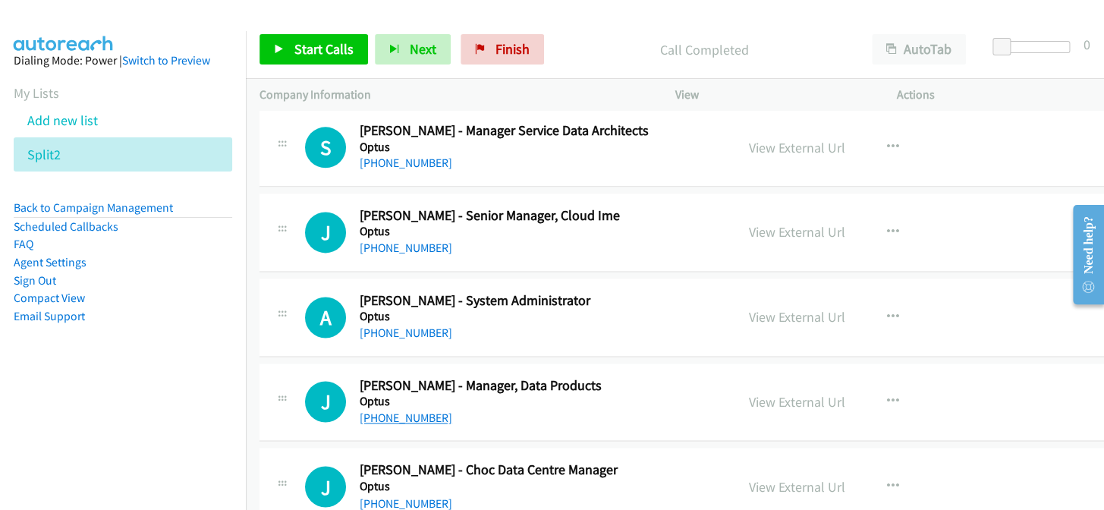
click at [410, 410] on link "+61 435 849 448" at bounding box center [406, 417] width 93 height 14
click at [887, 395] on icon "button" at bounding box center [893, 401] width 12 height 12
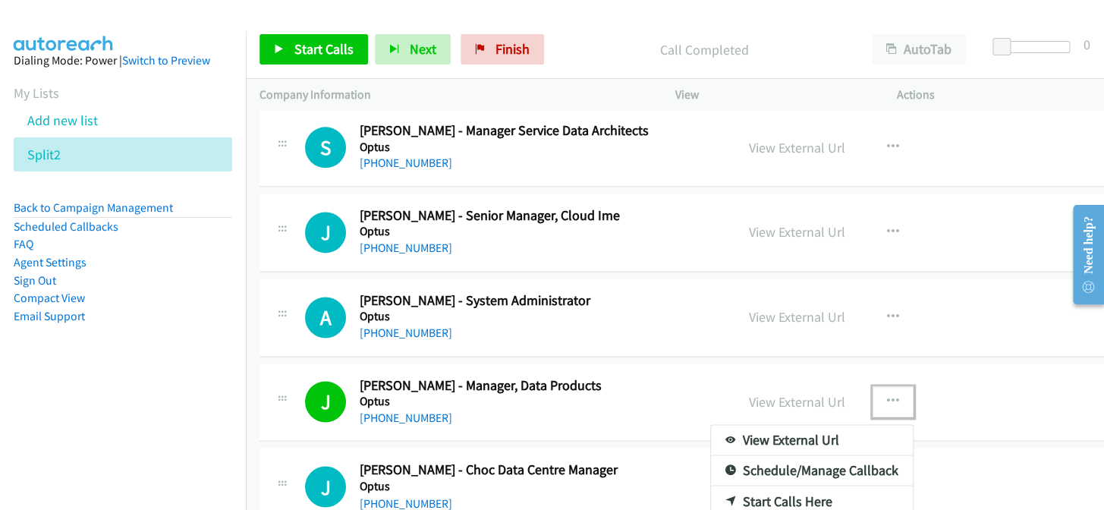
drag, startPoint x: 904, startPoint y: 381, endPoint x: 882, endPoint y: 382, distance: 22.0
click at [906, 386] on div at bounding box center [552, 255] width 1104 height 510
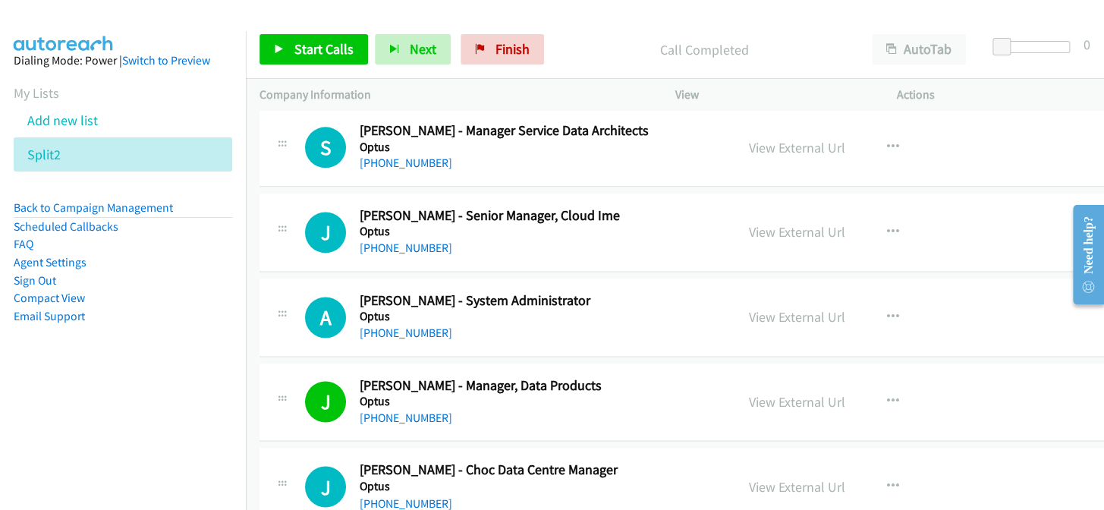
scroll to position [17887, 0]
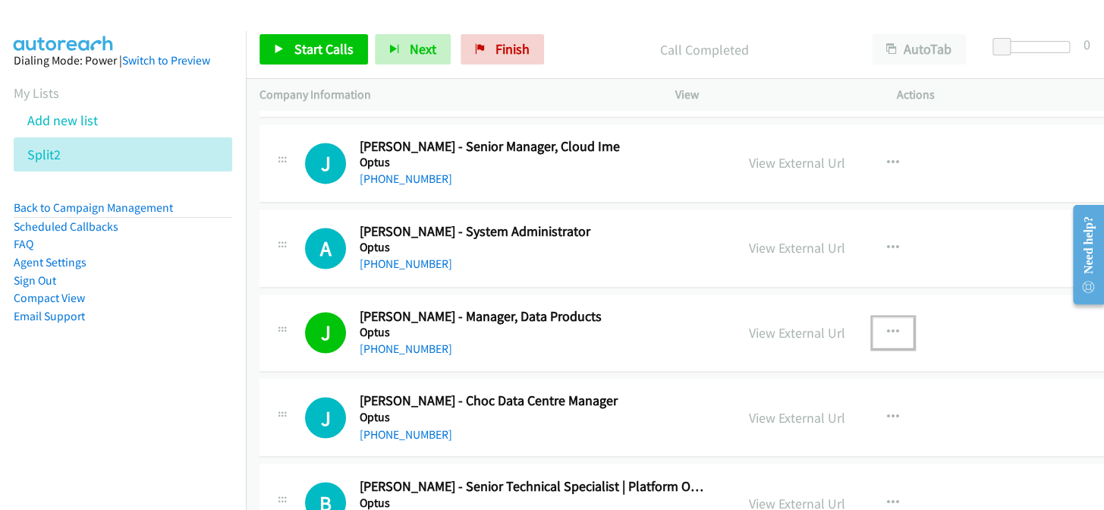
click at [879, 317] on button "button" at bounding box center [892, 332] width 41 height 30
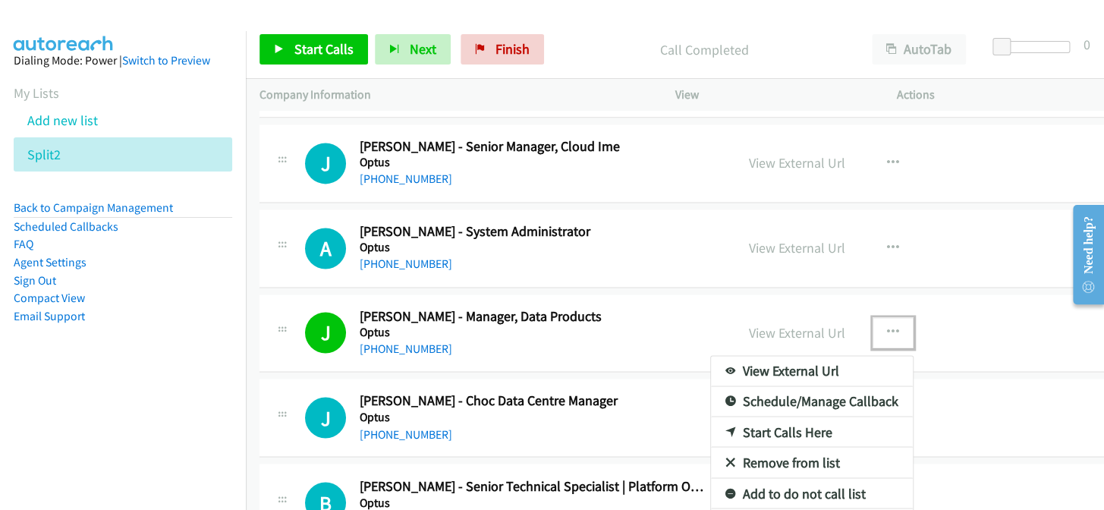
click at [821, 478] on link "Add to do not call list" at bounding box center [812, 493] width 202 height 30
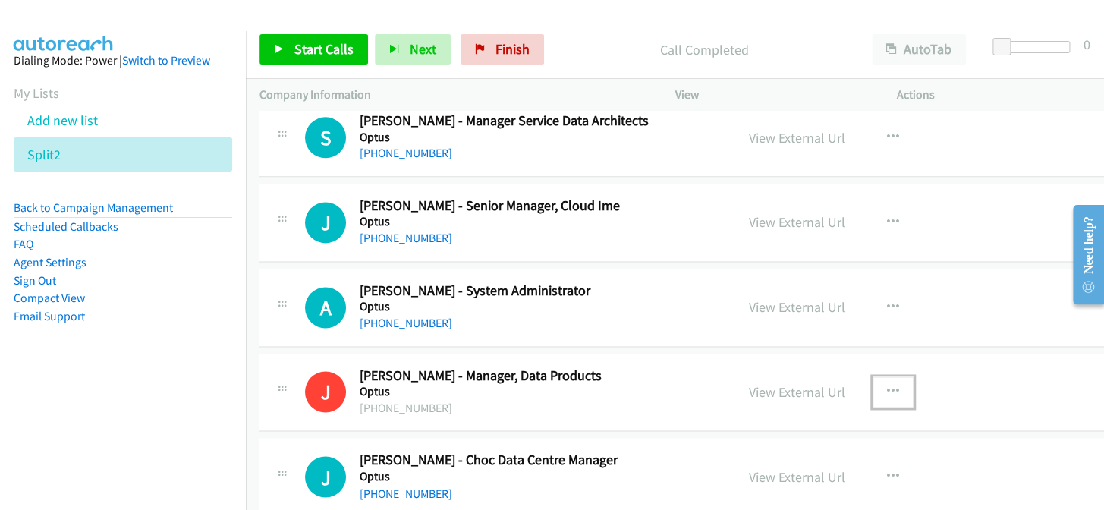
scroll to position [17749, 0]
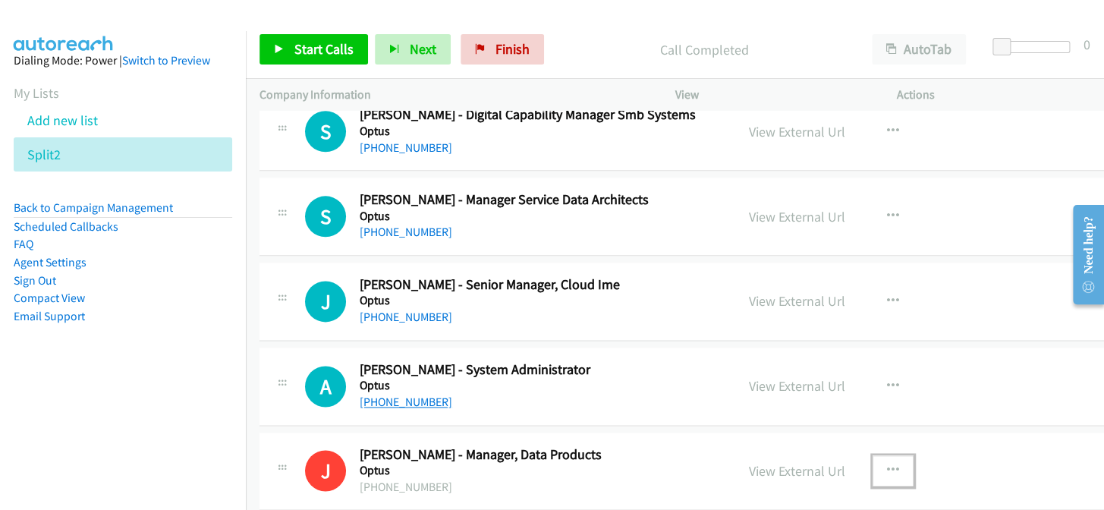
click at [385, 394] on link "+61 401 231 946" at bounding box center [406, 401] width 93 height 14
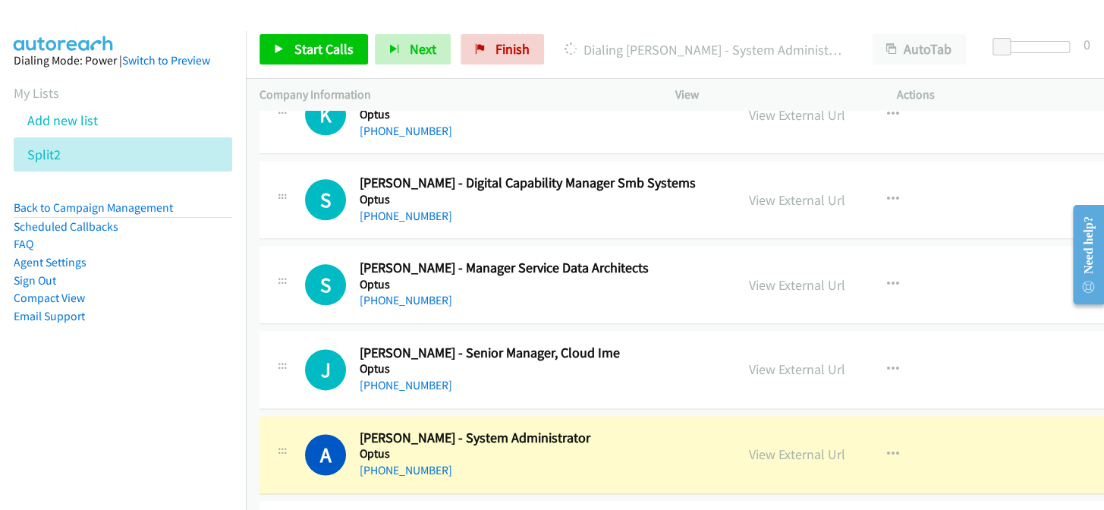
scroll to position [17680, 0]
click at [762, 446] on link "View External Url" at bounding box center [797, 454] width 96 height 17
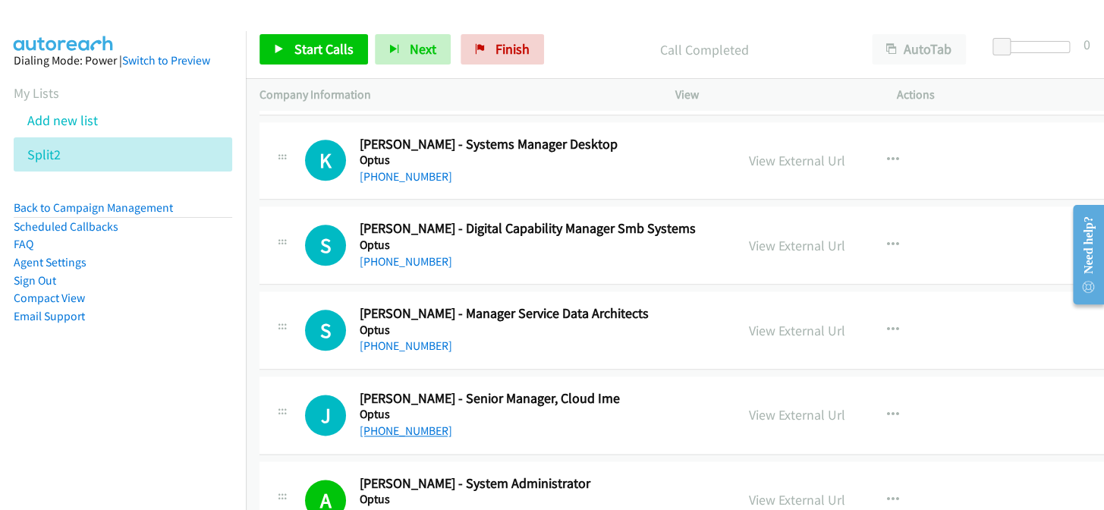
scroll to position [17611, 0]
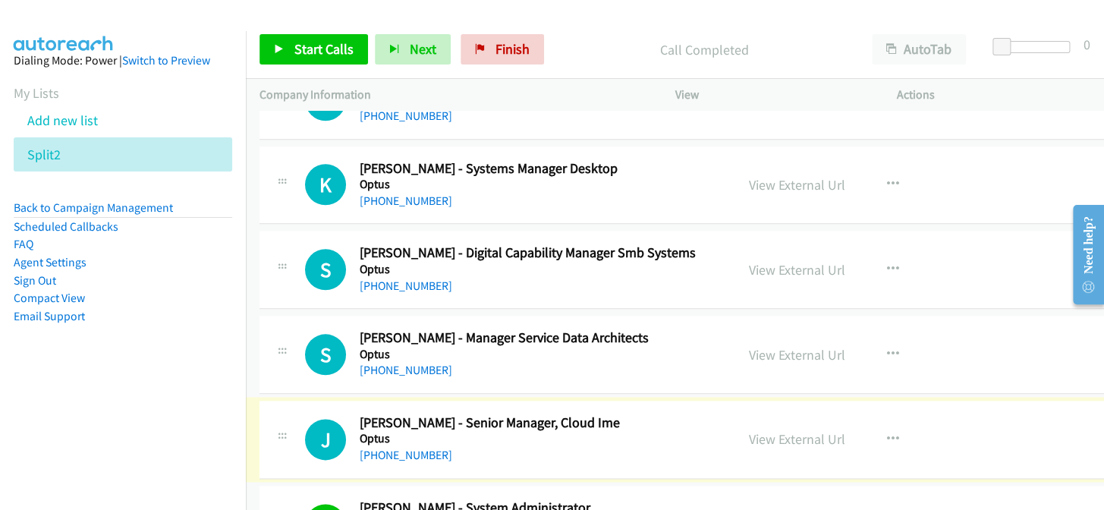
click at [394, 446] on div "+61 2 8082 6027" at bounding box center [532, 455] width 345 height 18
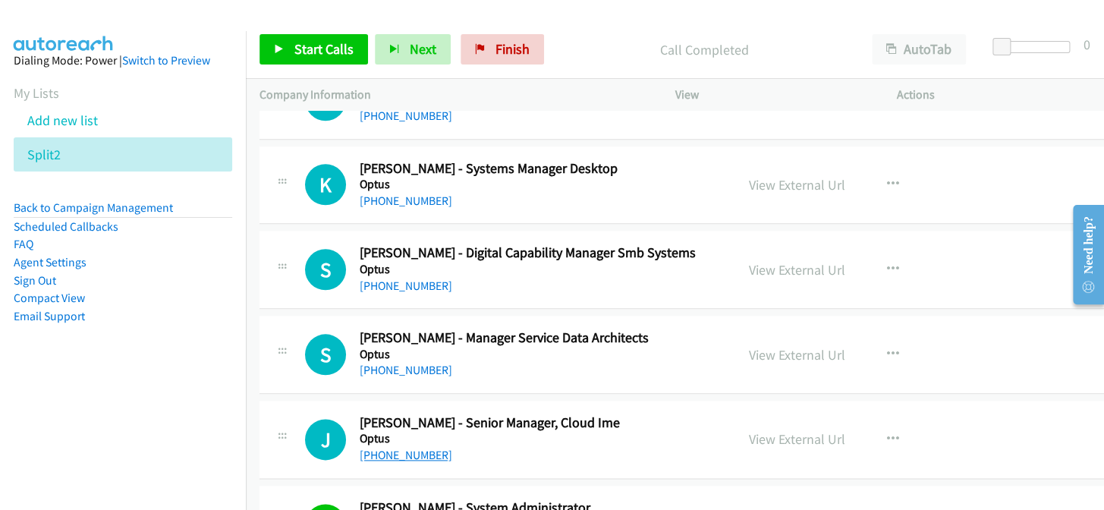
click at [386, 448] on link "+61 2 8082 6027" at bounding box center [406, 455] width 93 height 14
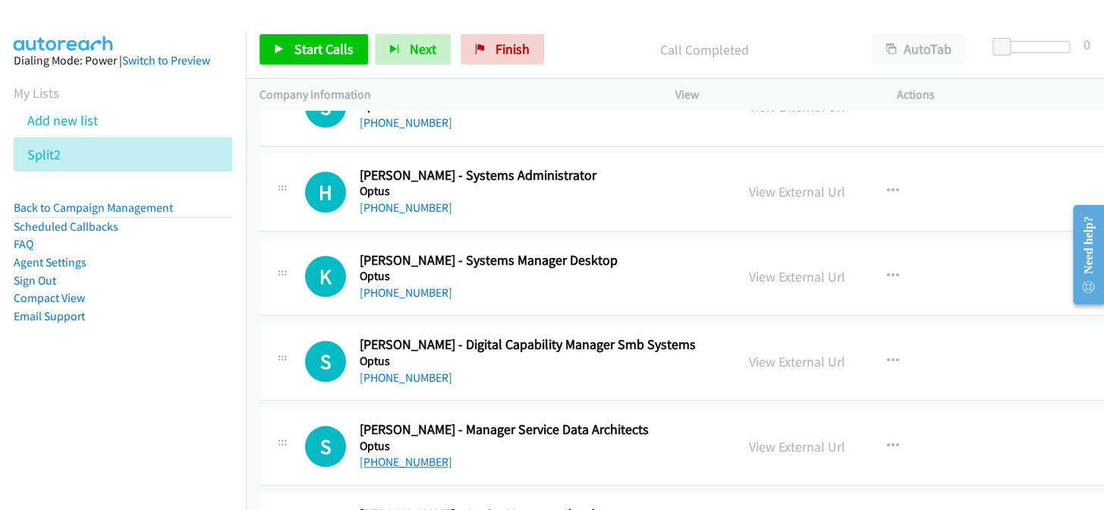
scroll to position [17541, 0]
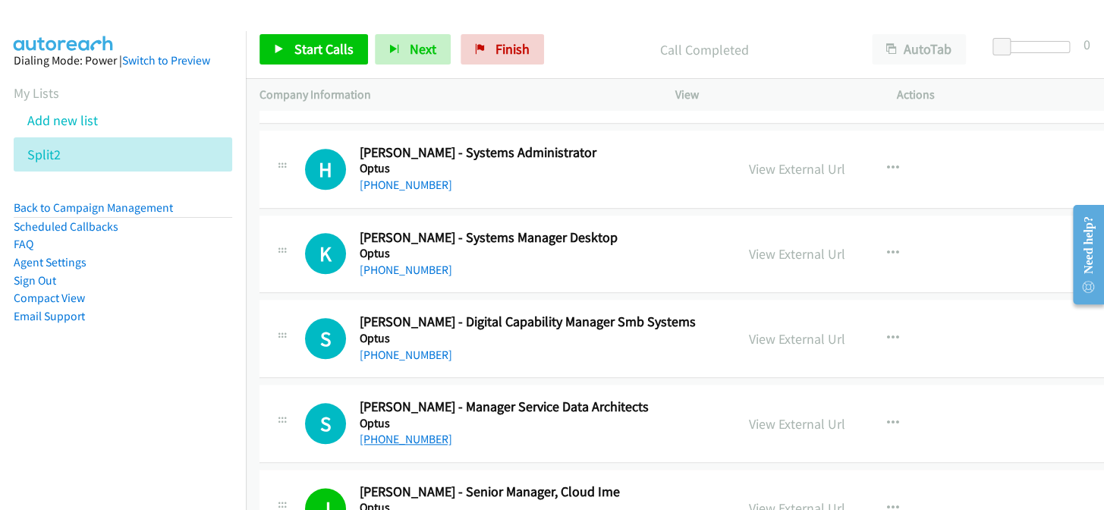
click at [398, 432] on link "+61 3 9033 6064" at bounding box center [406, 439] width 93 height 14
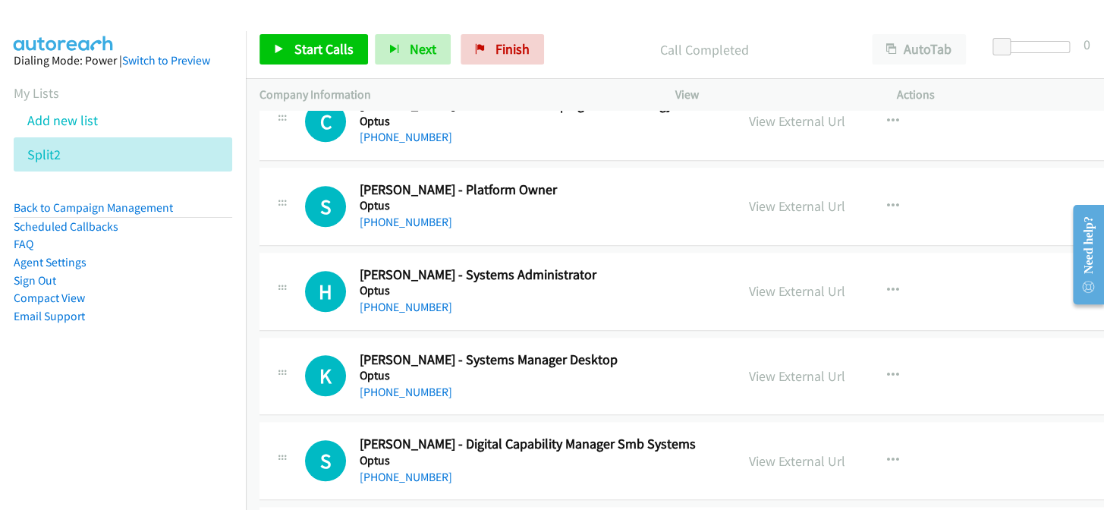
scroll to position [17403, 0]
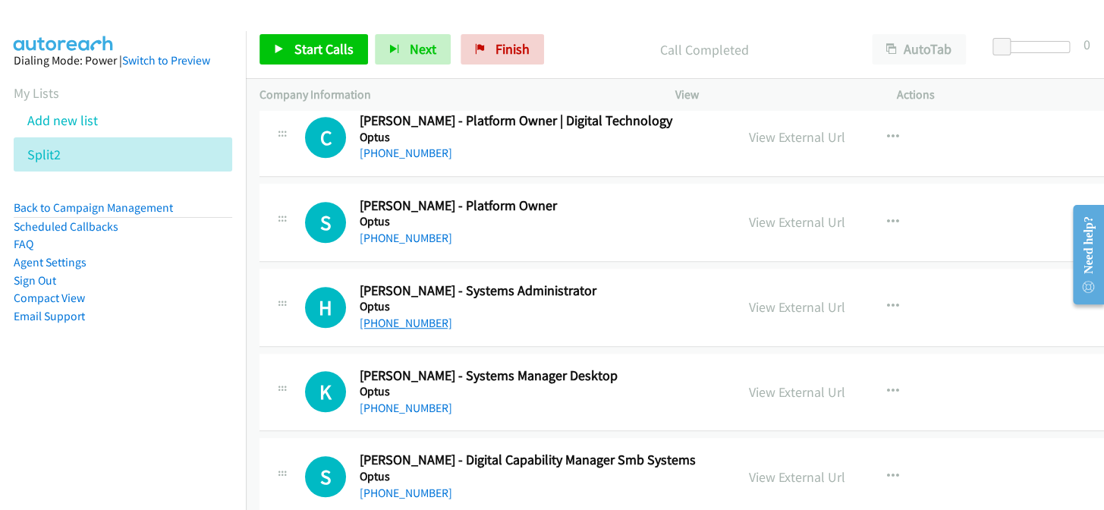
click at [406, 316] on link "+61 405 450 107" at bounding box center [406, 323] width 93 height 14
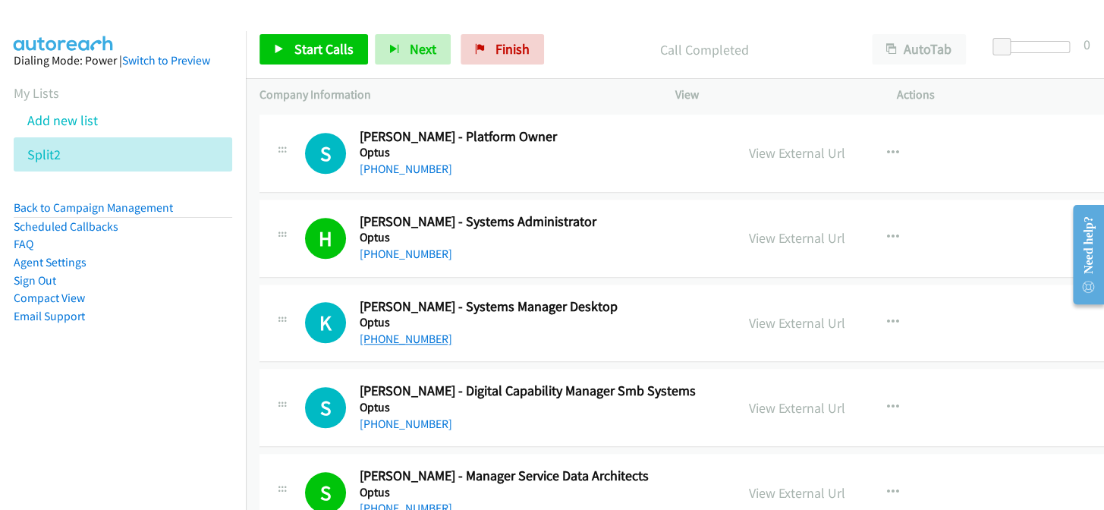
click at [385, 332] on link "+61 2 9342 5067" at bounding box center [406, 339] width 93 height 14
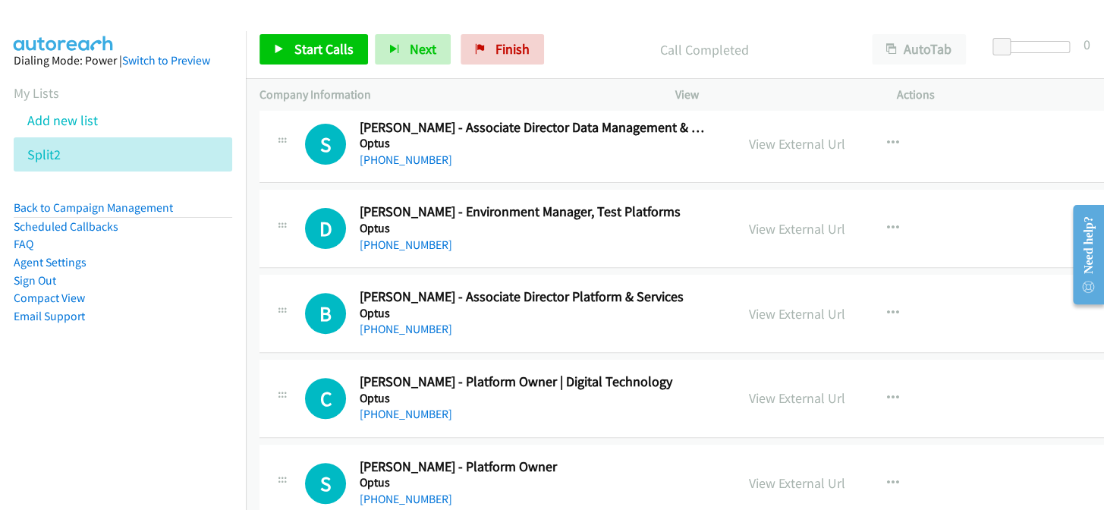
scroll to position [17128, 0]
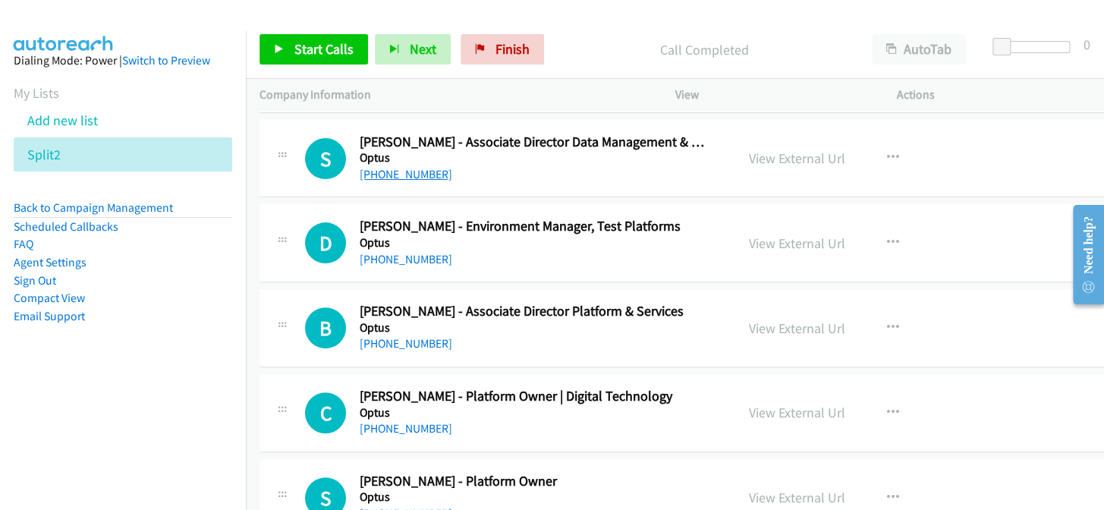
click at [377, 167] on link "+61 430 185 674" at bounding box center [406, 174] width 93 height 14
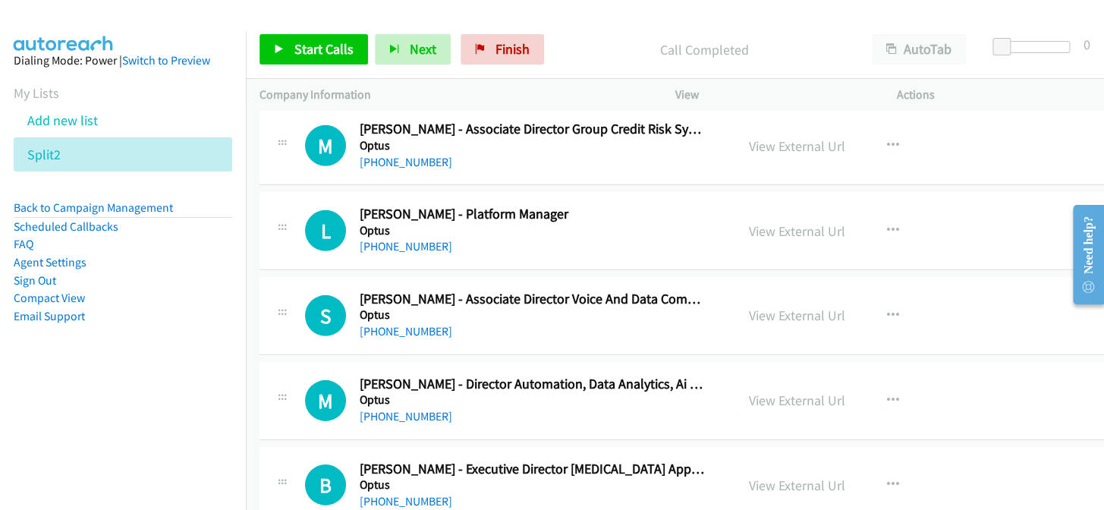
scroll to position [16369, 0]
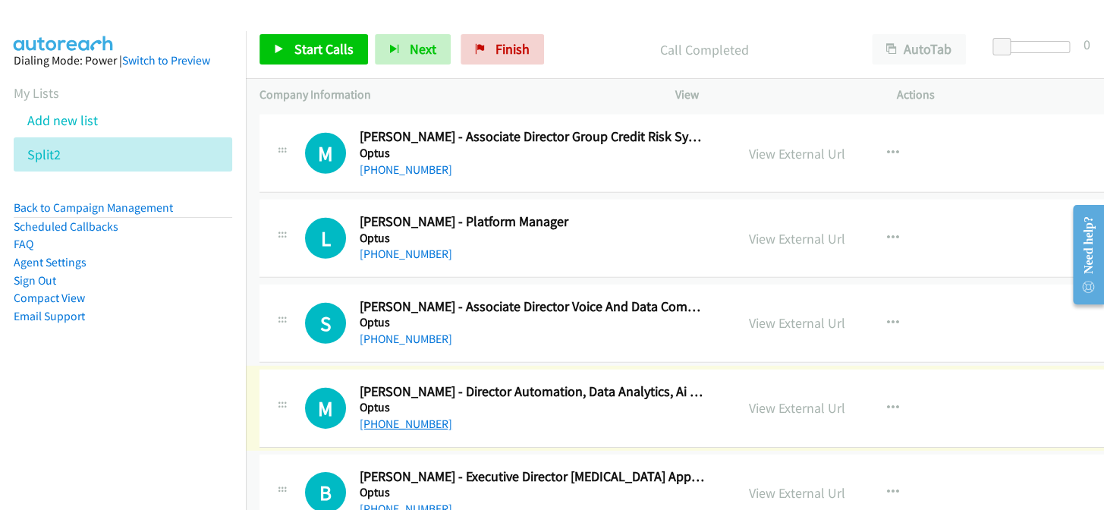
click at [399, 416] on link "+61 430 965 555" at bounding box center [406, 423] width 93 height 14
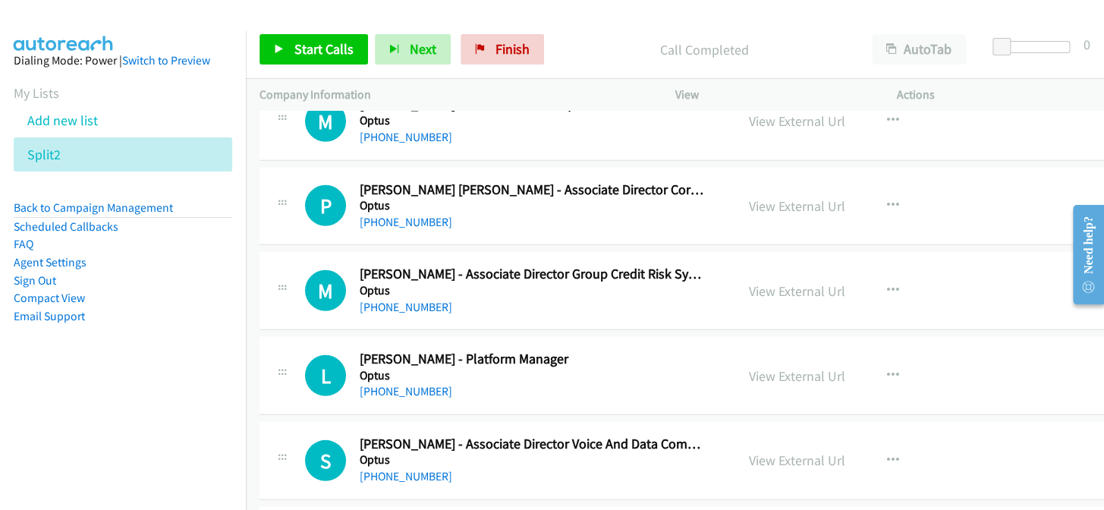
scroll to position [16231, 0]
click at [415, 385] on link "+61 410 268 906" at bounding box center [406, 392] width 93 height 14
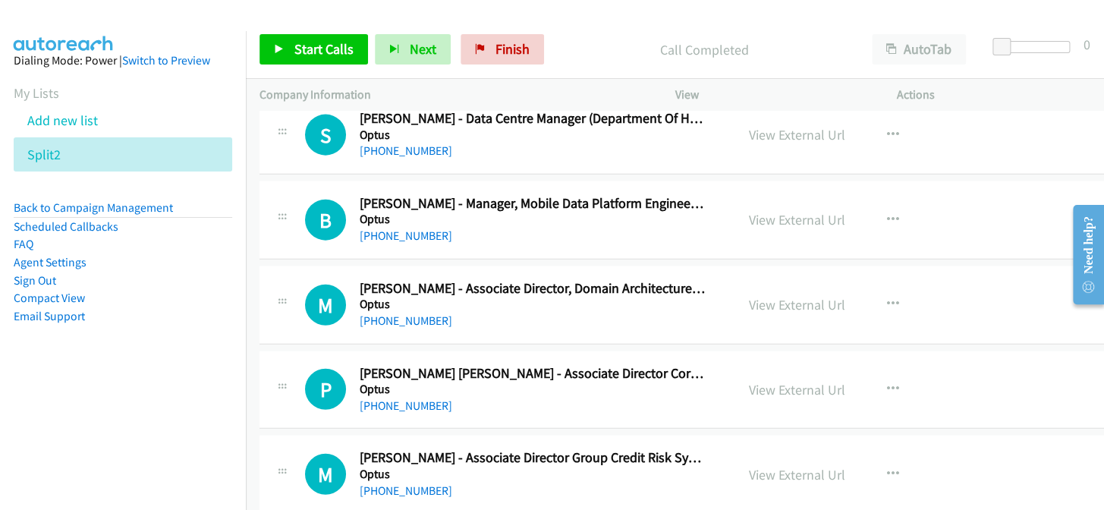
scroll to position [16024, 0]
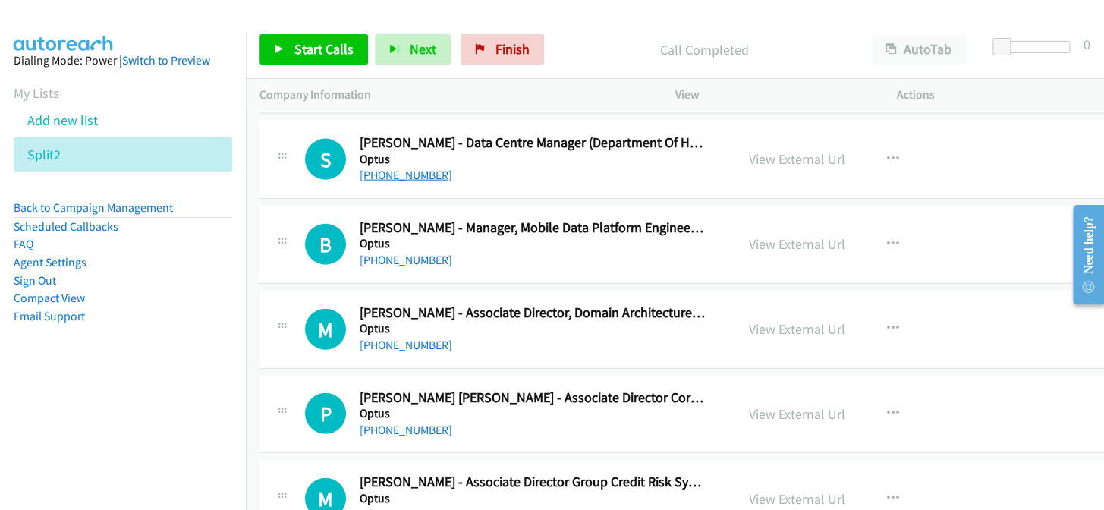
click at [420, 168] on link "+61 400 337 387" at bounding box center [406, 175] width 93 height 14
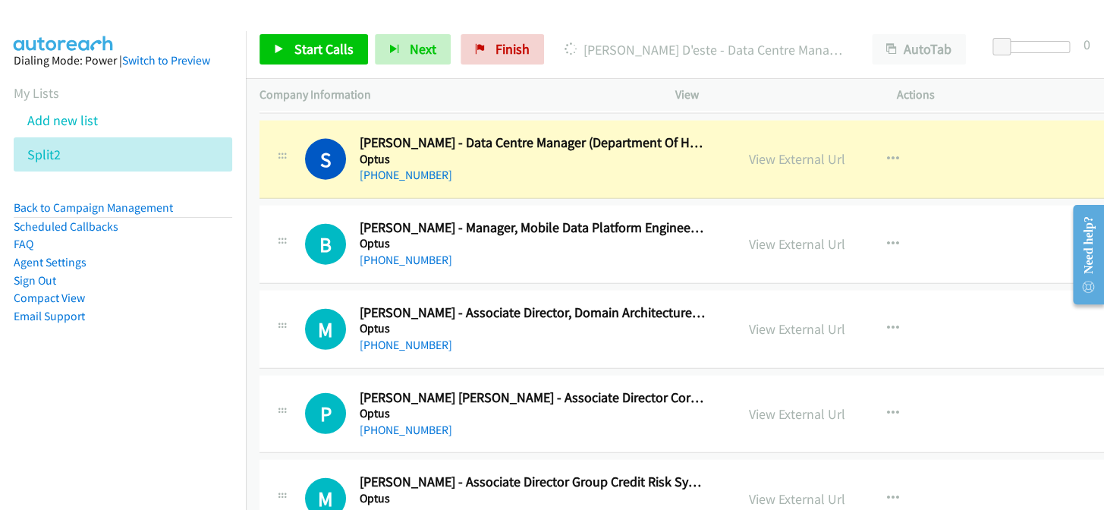
scroll to position [15955, 0]
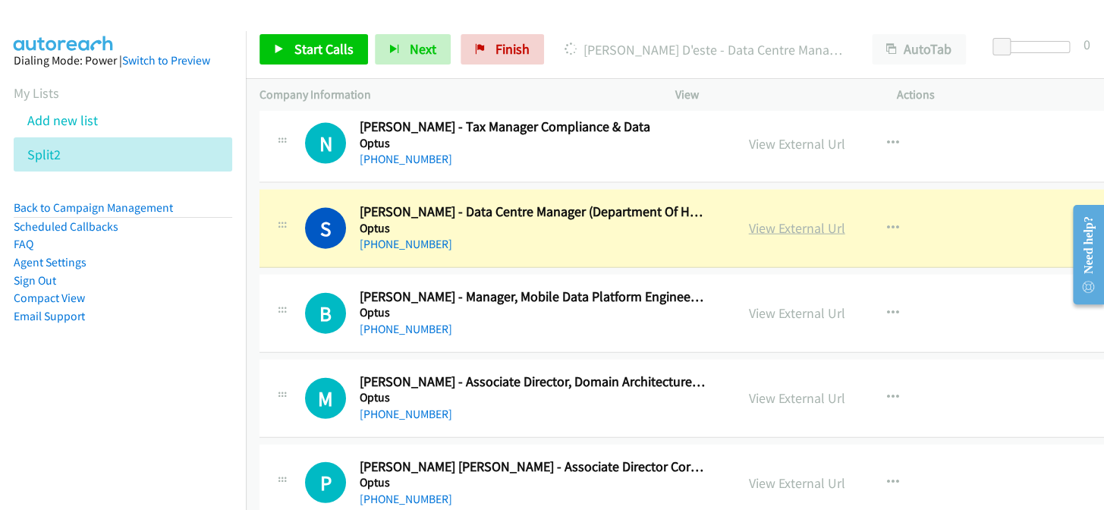
click at [791, 219] on link "View External Url" at bounding box center [797, 227] width 96 height 17
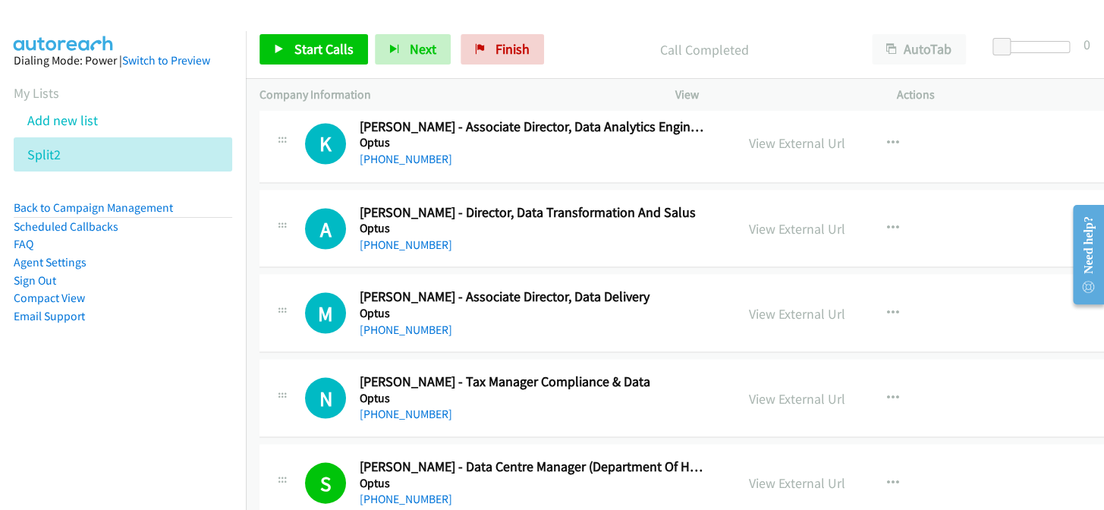
scroll to position [15680, 0]
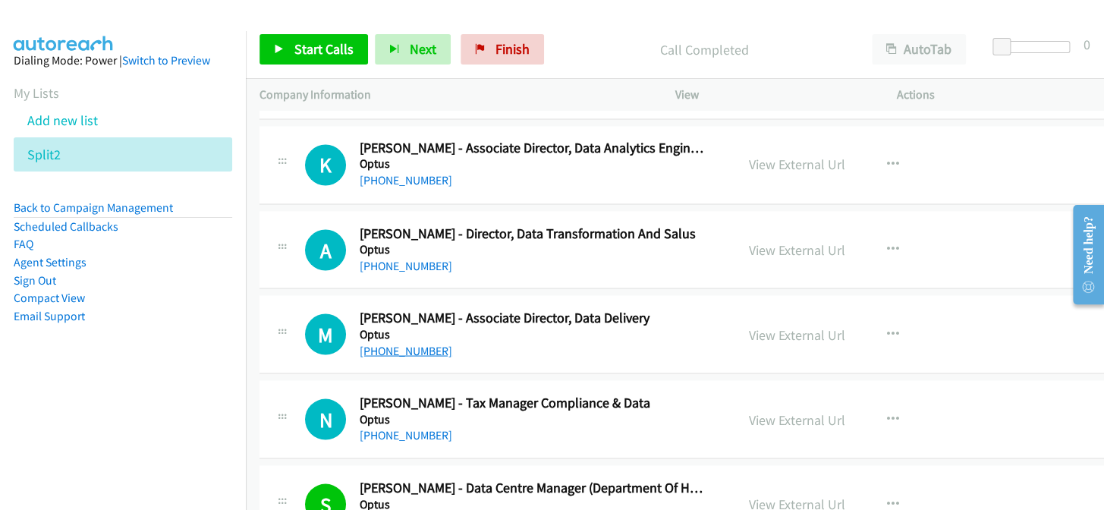
click at [410, 343] on link "+61 7 3606 7181" at bounding box center [406, 350] width 93 height 14
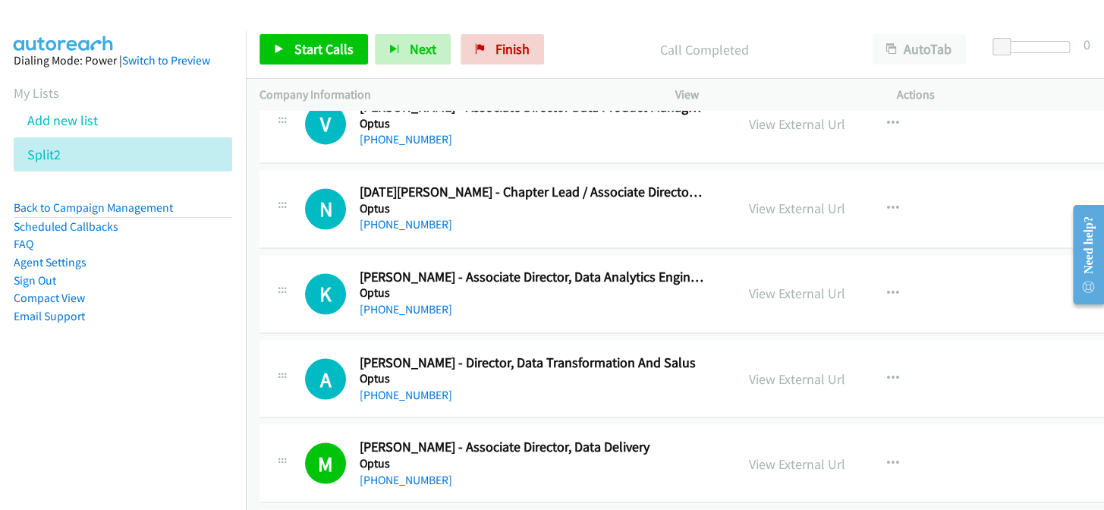
scroll to position [15542, 0]
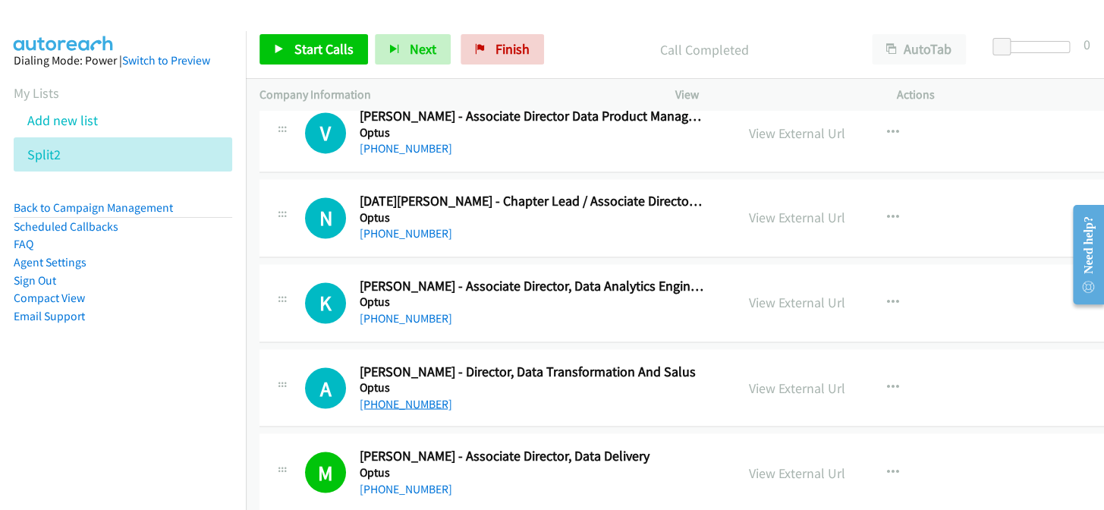
click at [399, 396] on link "+61 430 109 125" at bounding box center [406, 403] width 93 height 14
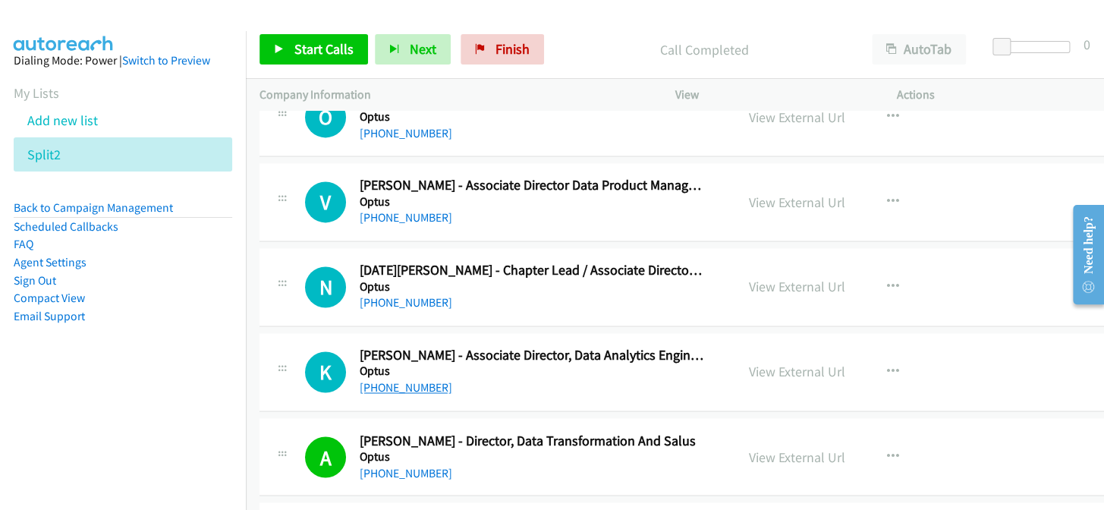
click at [426, 380] on link "+61 431 806 285" at bounding box center [406, 387] width 93 height 14
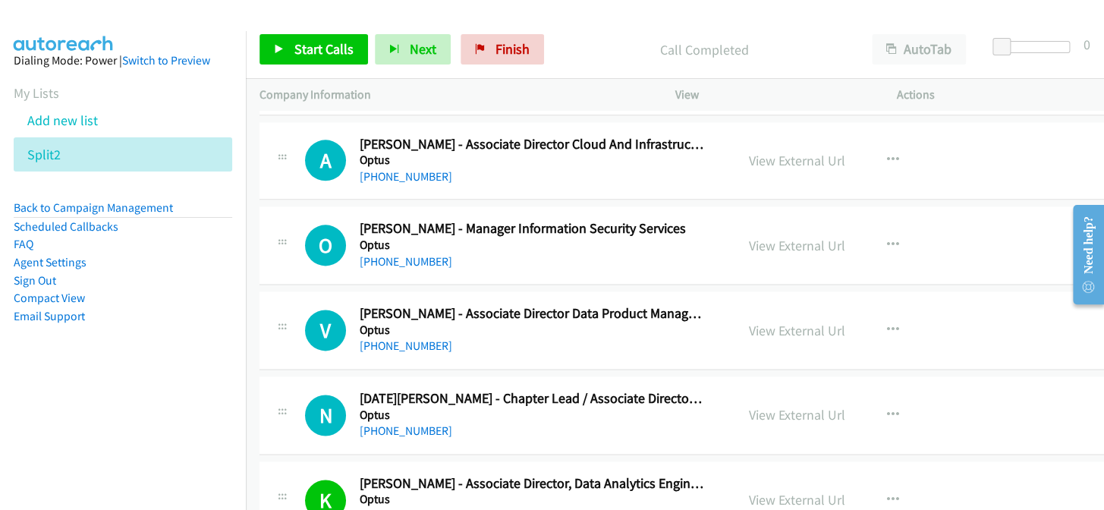
scroll to position [15335, 0]
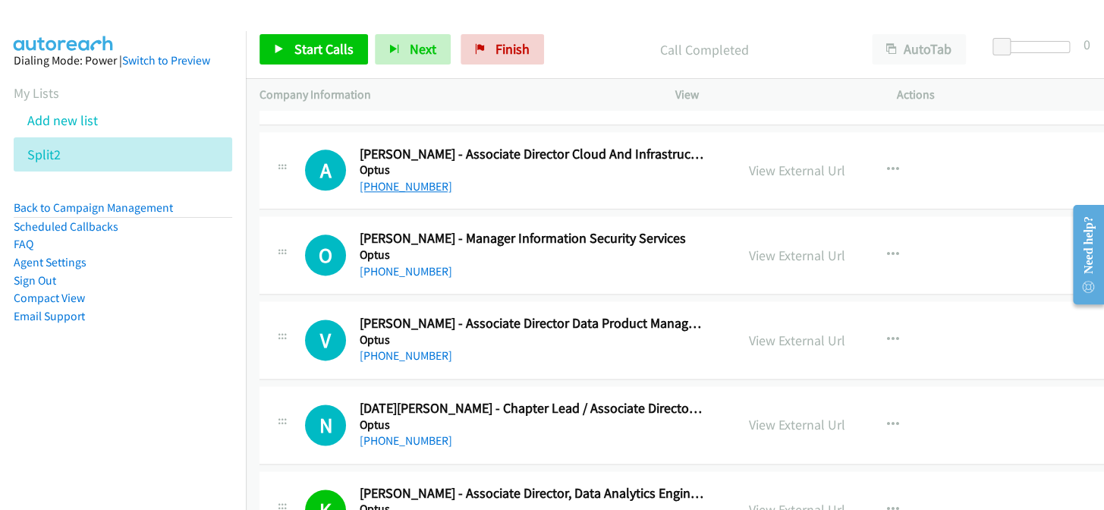
click at [410, 179] on link "+61 411 126 002" at bounding box center [406, 186] width 93 height 14
click at [397, 348] on link "+61 2 8082 1907" at bounding box center [406, 355] width 93 height 14
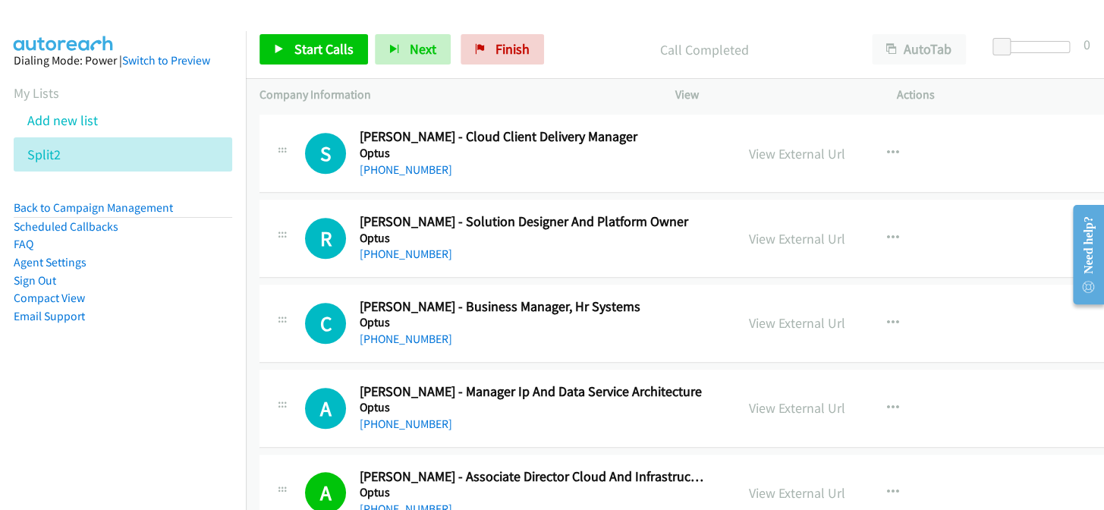
scroll to position [14990, 0]
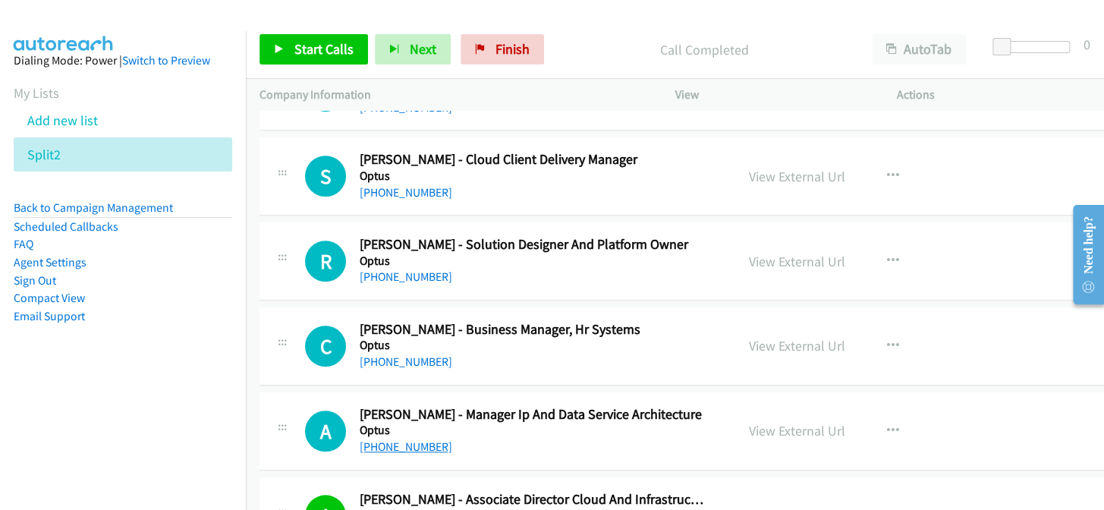
click at [416, 439] on link "+61 412 335 101" at bounding box center [406, 446] width 93 height 14
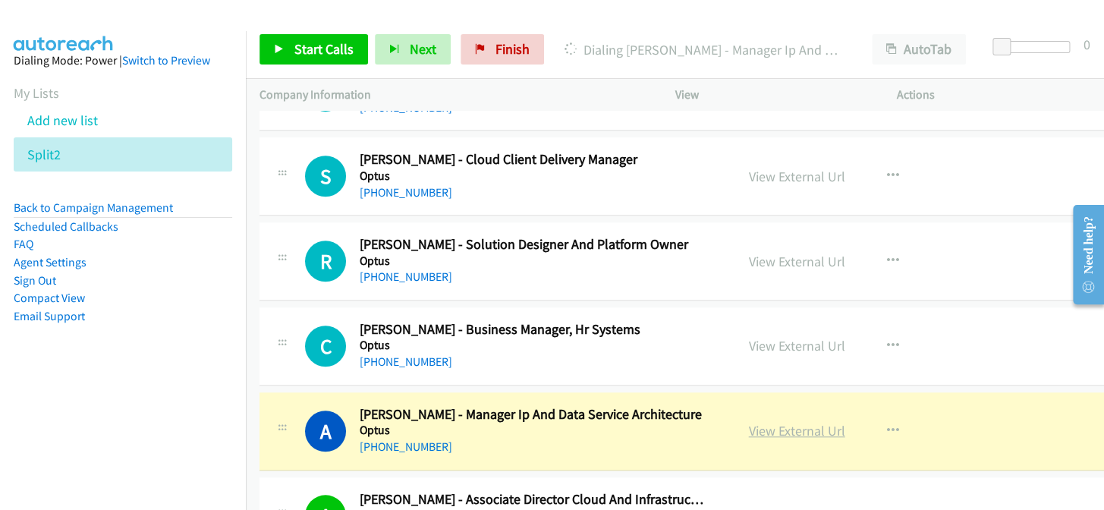
click at [783, 422] on link "View External Url" at bounding box center [797, 430] width 96 height 17
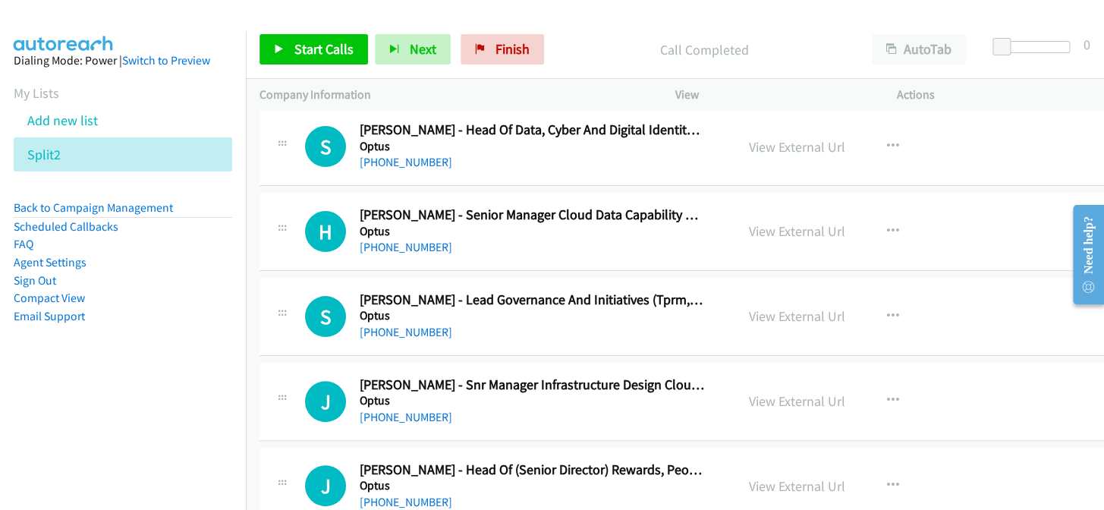
scroll to position [14507, 0]
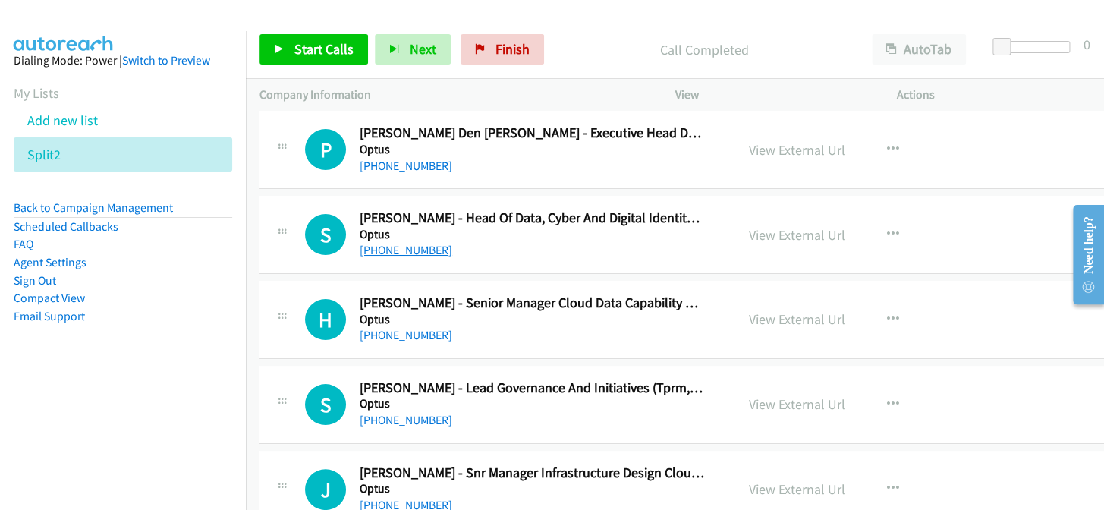
click at [403, 243] on link "+61 474 815 775" at bounding box center [406, 250] width 93 height 14
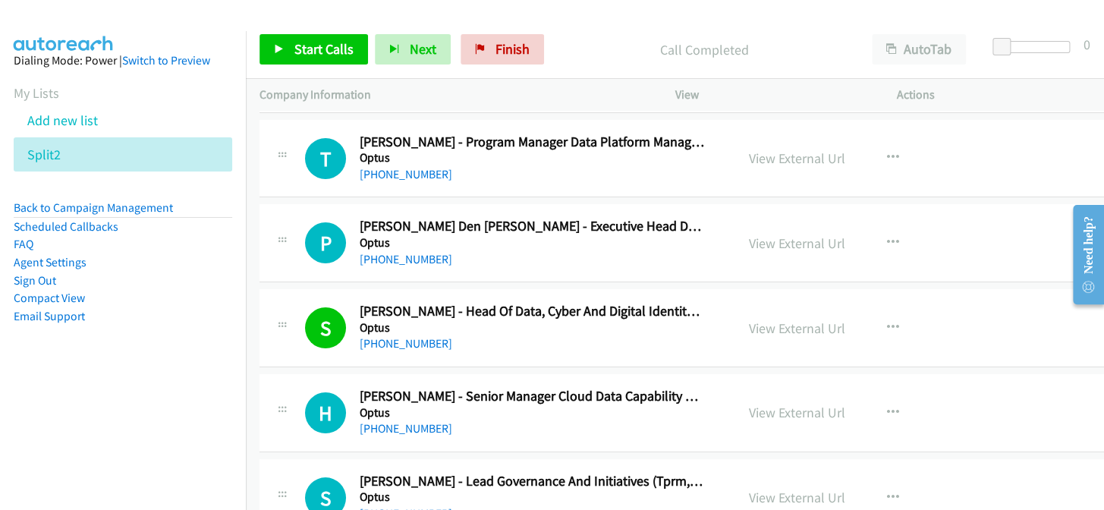
scroll to position [14438, 0]
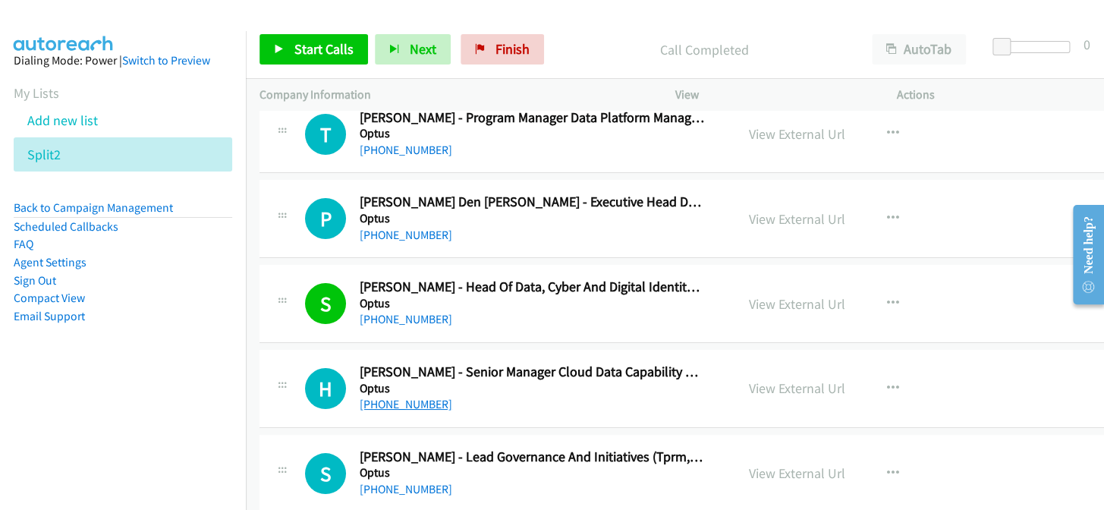
click at [426, 397] on link "+61 405 558 541" at bounding box center [406, 404] width 93 height 14
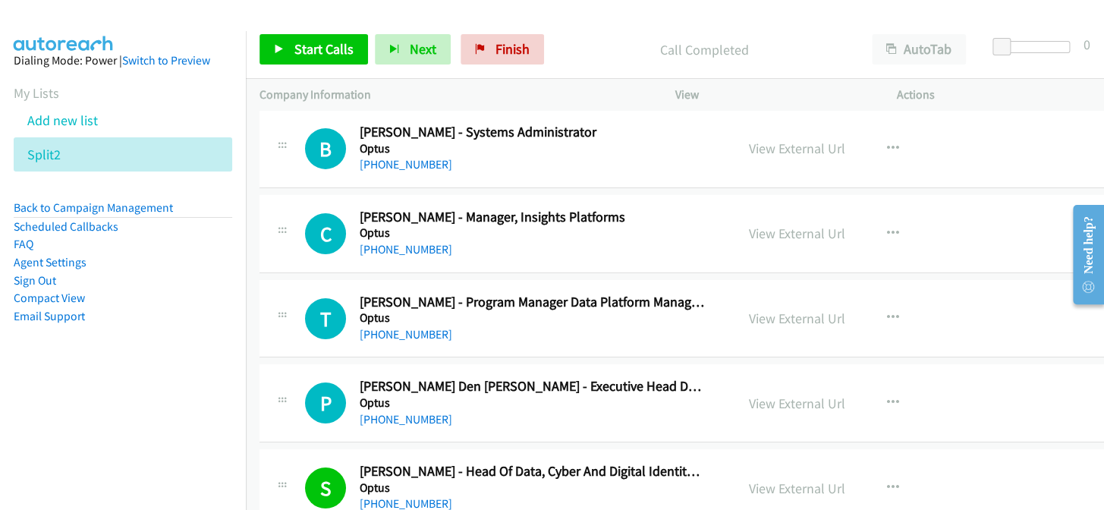
scroll to position [14231, 0]
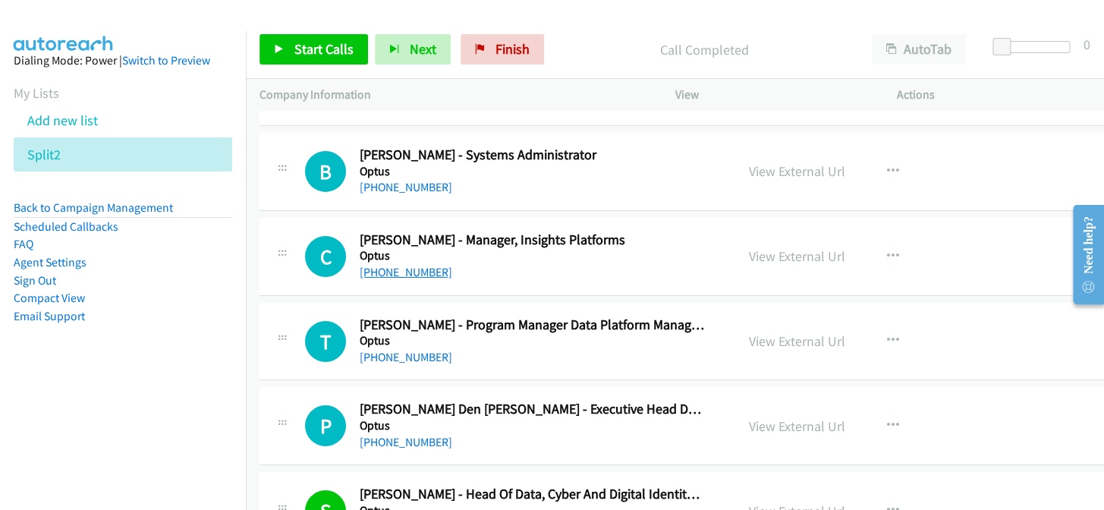
click at [395, 265] on link "+61 433 807 996" at bounding box center [406, 272] width 93 height 14
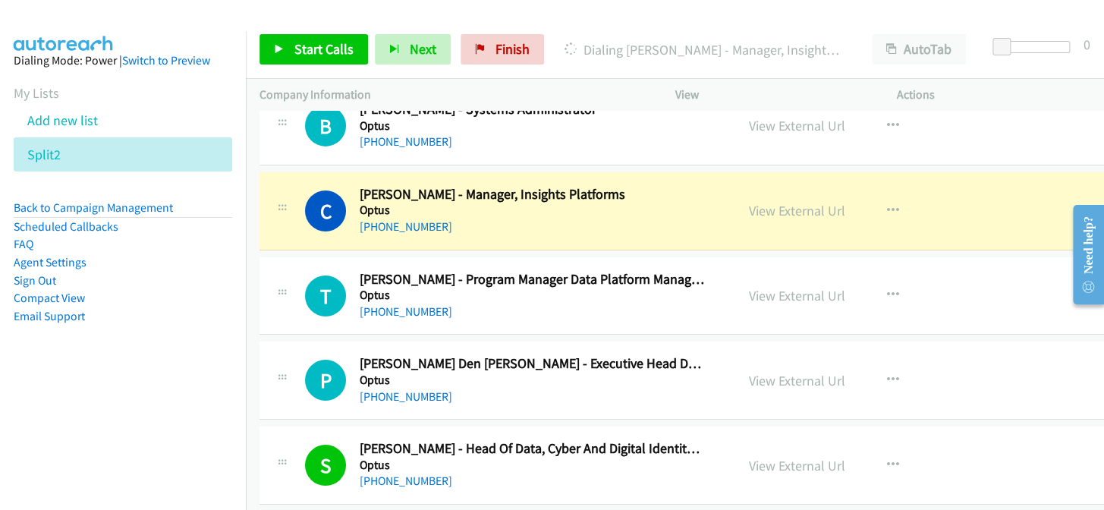
scroll to position [14300, 0]
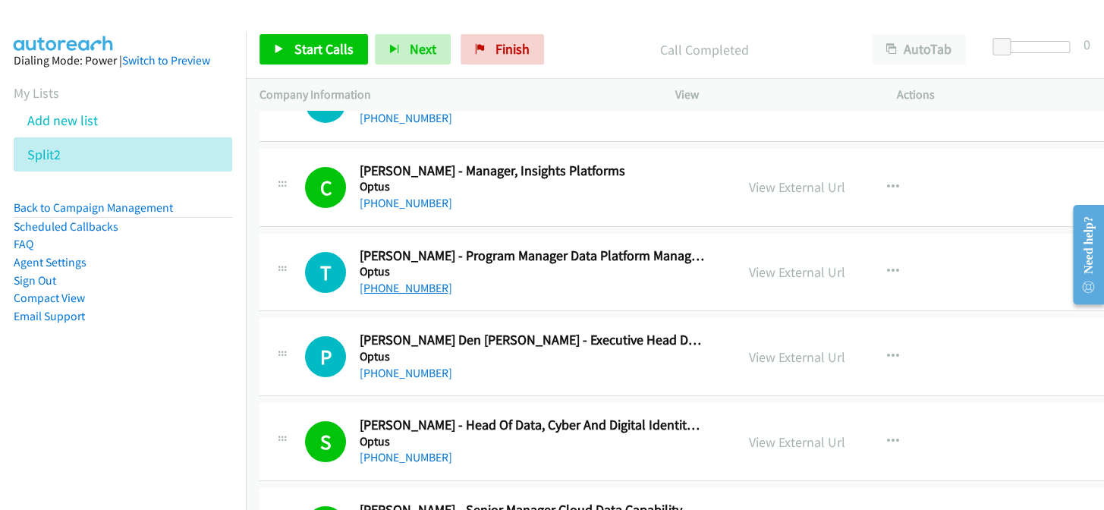
click at [429, 281] on link "+61 432 687 710" at bounding box center [406, 288] width 93 height 14
click at [379, 366] on link "+61 402 363 318" at bounding box center [406, 373] width 93 height 14
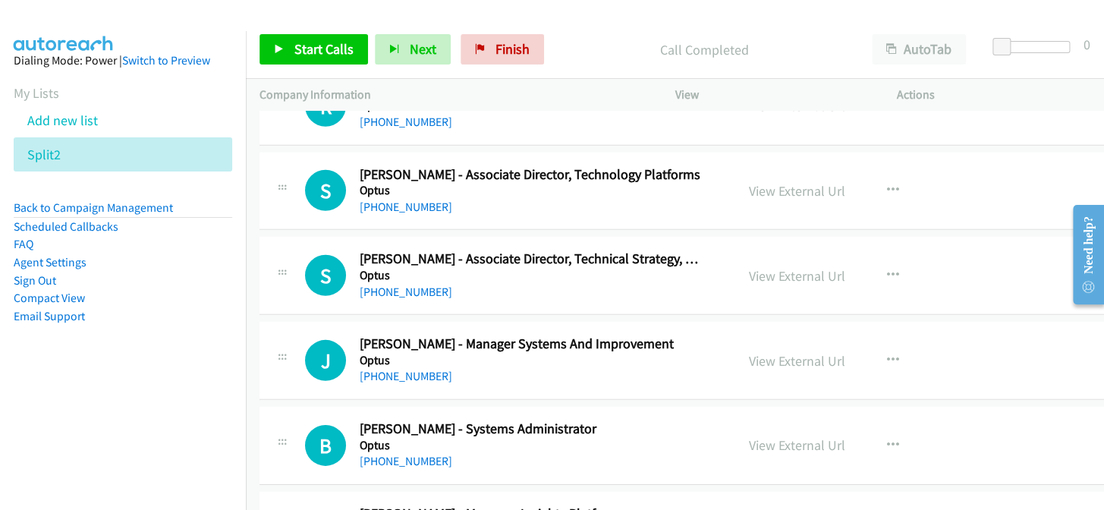
scroll to position [13956, 0]
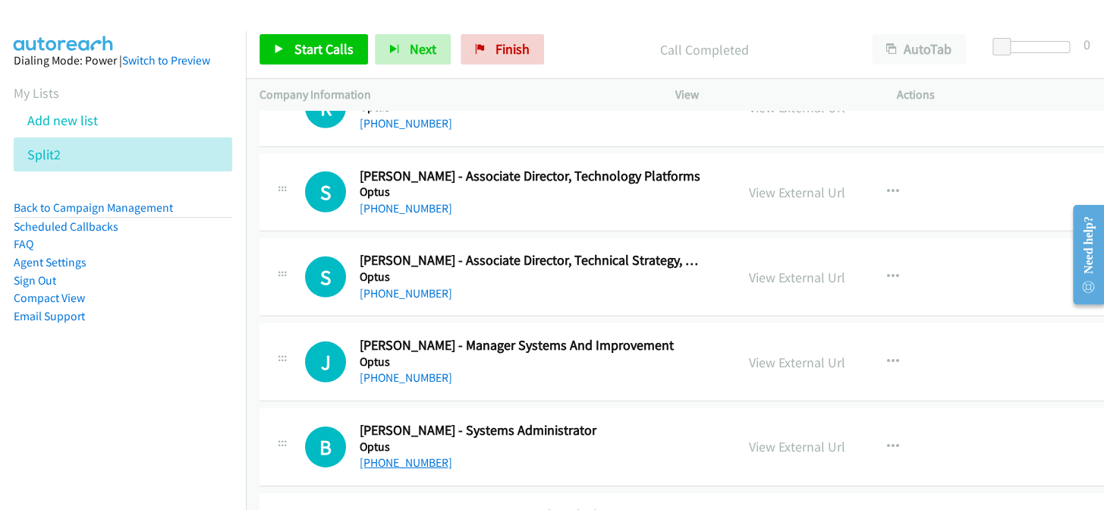
click at [410, 455] on link "+61 407 420 461" at bounding box center [406, 462] width 93 height 14
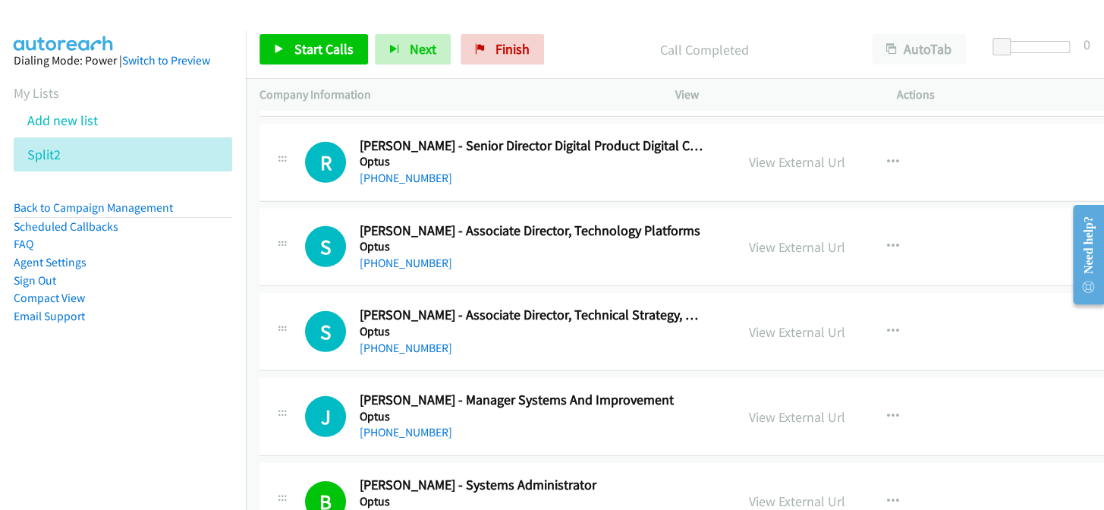
scroll to position [13887, 0]
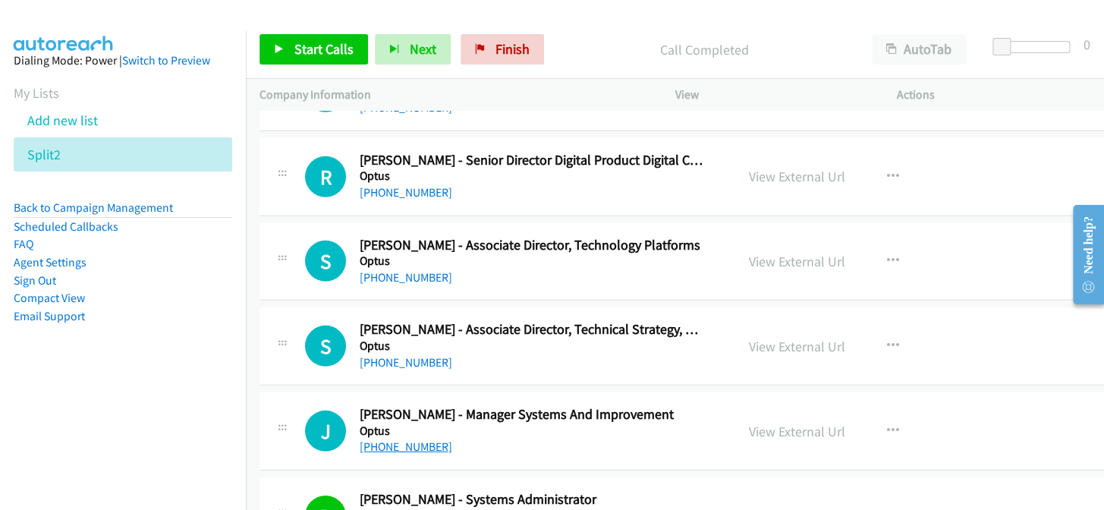
click at [401, 439] on link "+61 2 8082 7884" at bounding box center [406, 446] width 93 height 14
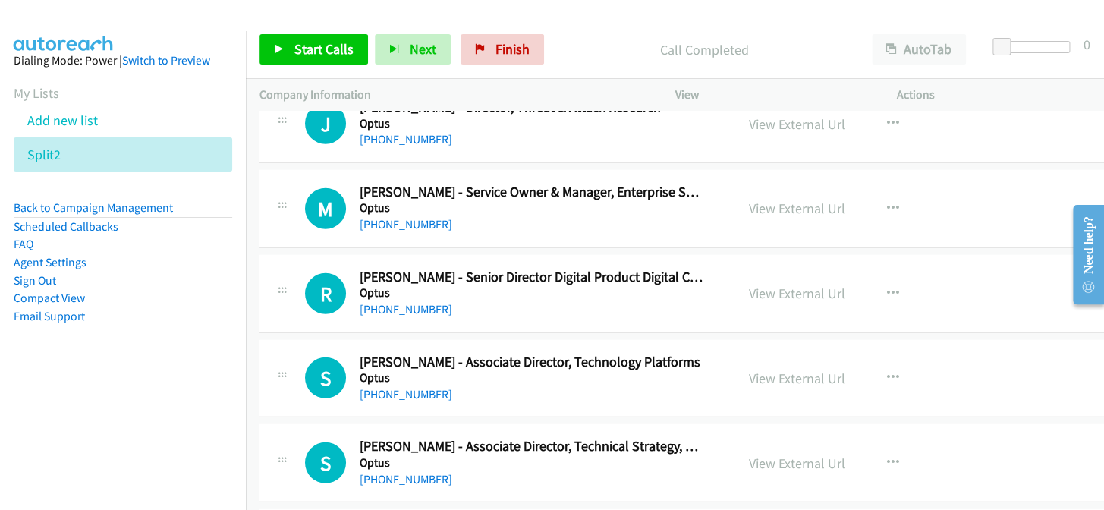
scroll to position [13749, 0]
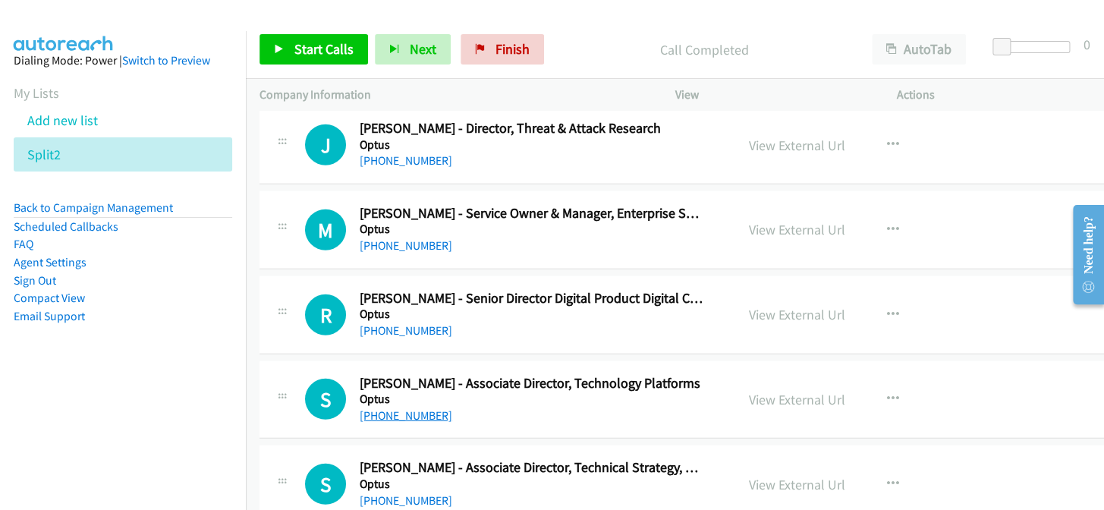
click at [415, 408] on link "+61 414 680 988" at bounding box center [406, 415] width 93 height 14
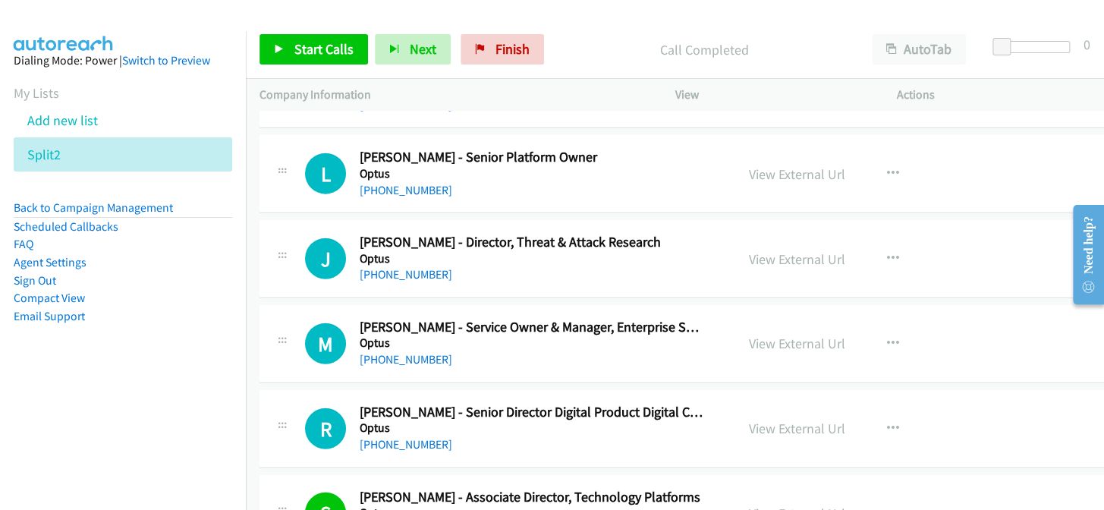
scroll to position [13610, 0]
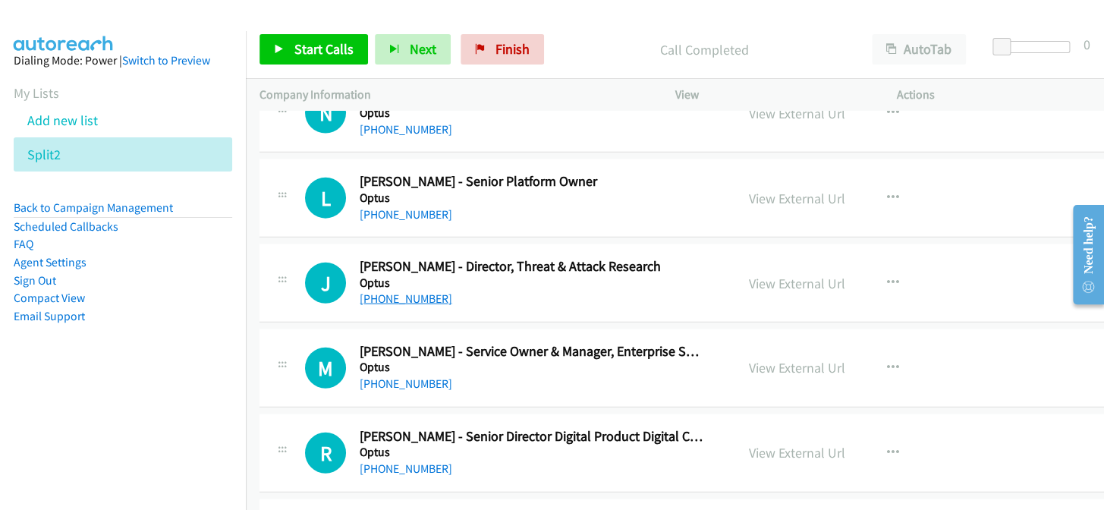
click at [387, 291] on link "+61 421 189 492" at bounding box center [406, 298] width 93 height 14
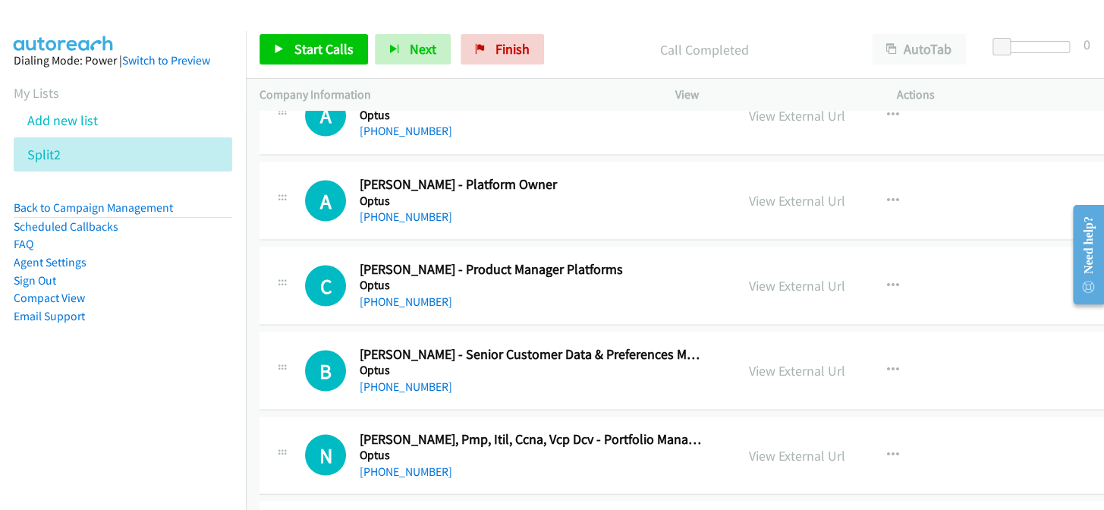
scroll to position [13266, 0]
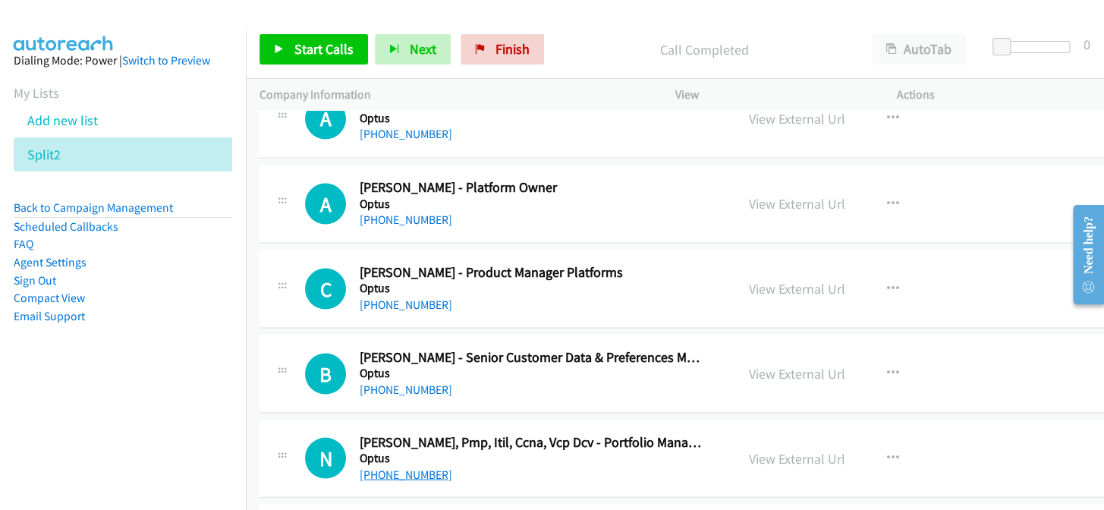
click at [425, 467] on link "+61 426 067 400" at bounding box center [406, 474] width 93 height 14
click at [387, 382] on link "+61 414 886 012" at bounding box center [406, 389] width 93 height 14
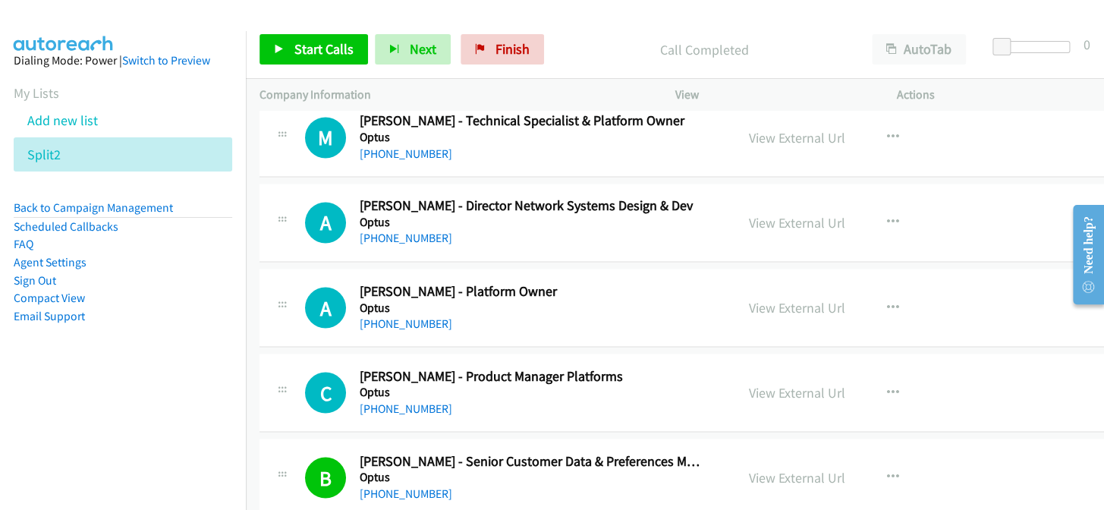
scroll to position [13128, 0]
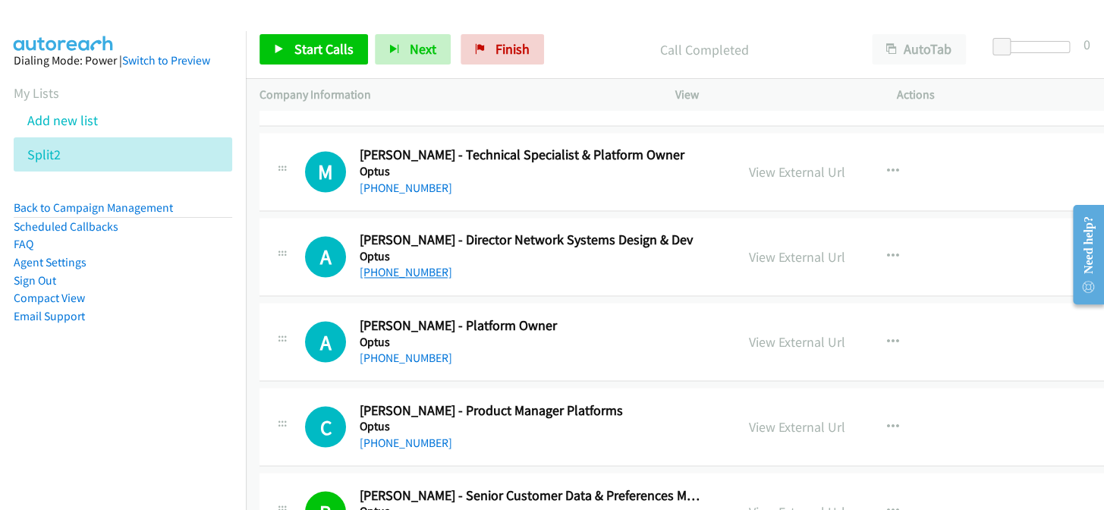
click at [379, 265] on link "+61 405 123 843" at bounding box center [406, 272] width 93 height 14
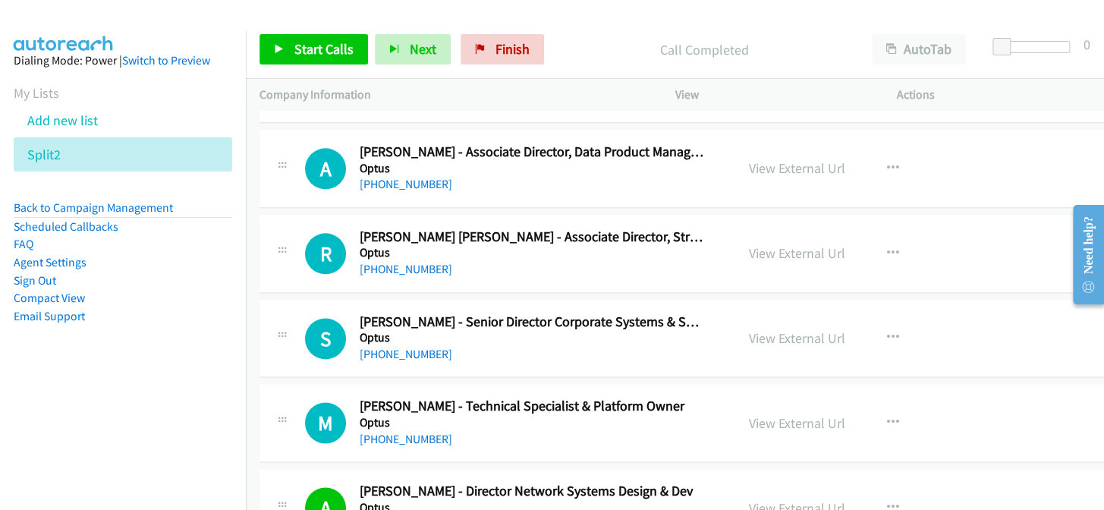
scroll to position [12852, 0]
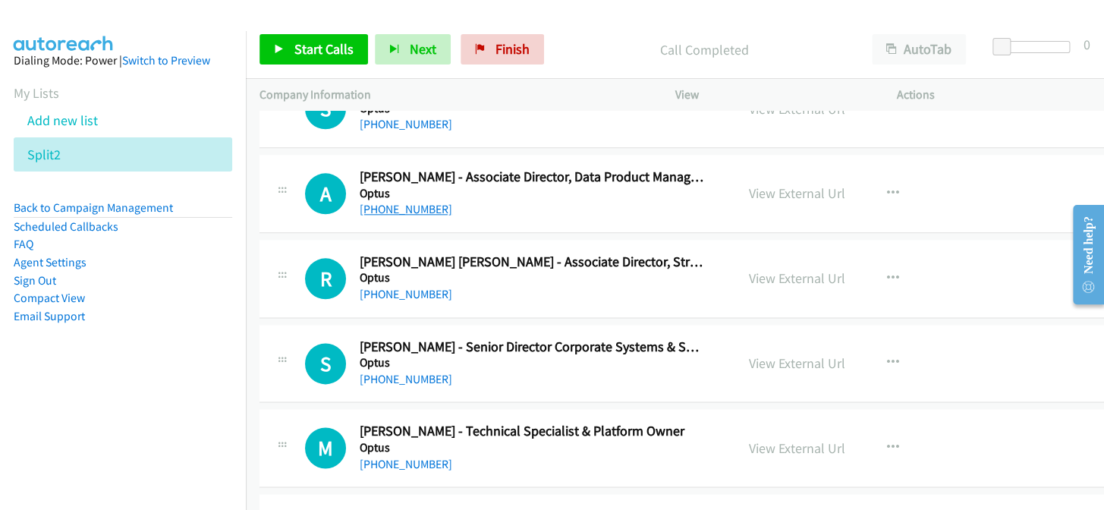
click at [410, 202] on link "+61 3 9018 6075" at bounding box center [406, 209] width 93 height 14
click at [375, 372] on link "+61 449 296 266" at bounding box center [406, 379] width 93 height 14
click at [421, 372] on link "+61 449 296 266" at bounding box center [406, 379] width 93 height 14
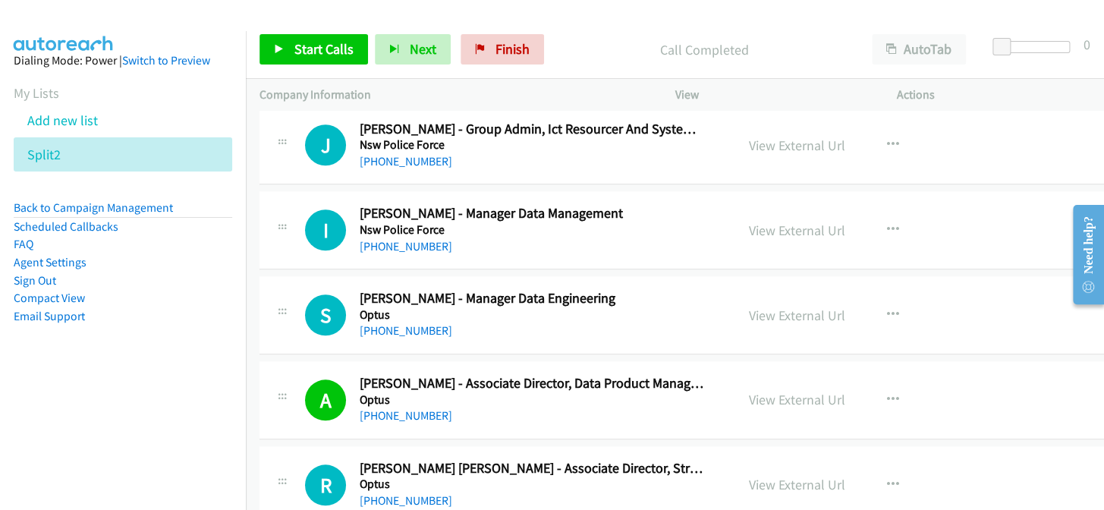
scroll to position [12577, 0]
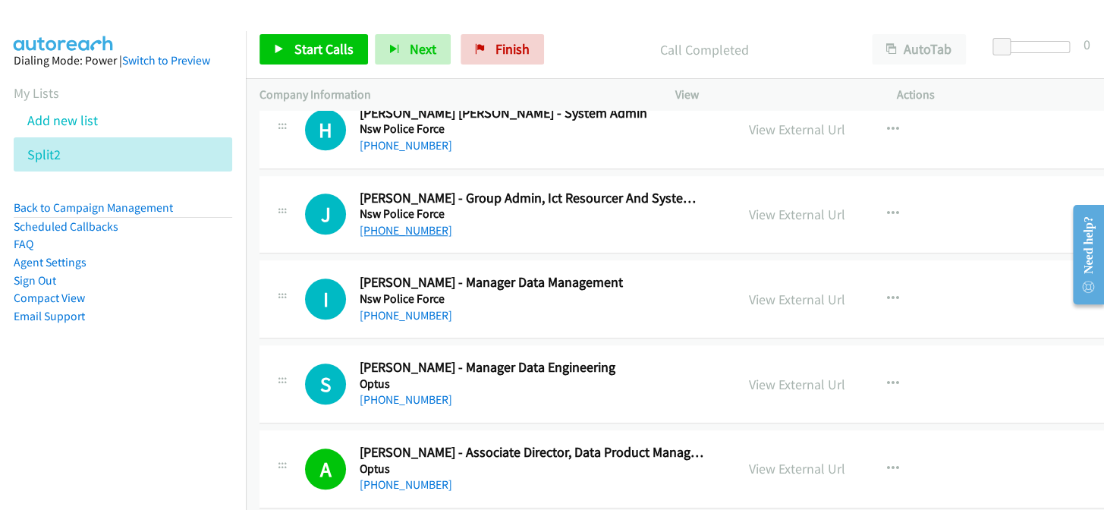
click at [402, 223] on link "+61 2 8835 9561" at bounding box center [406, 230] width 93 height 14
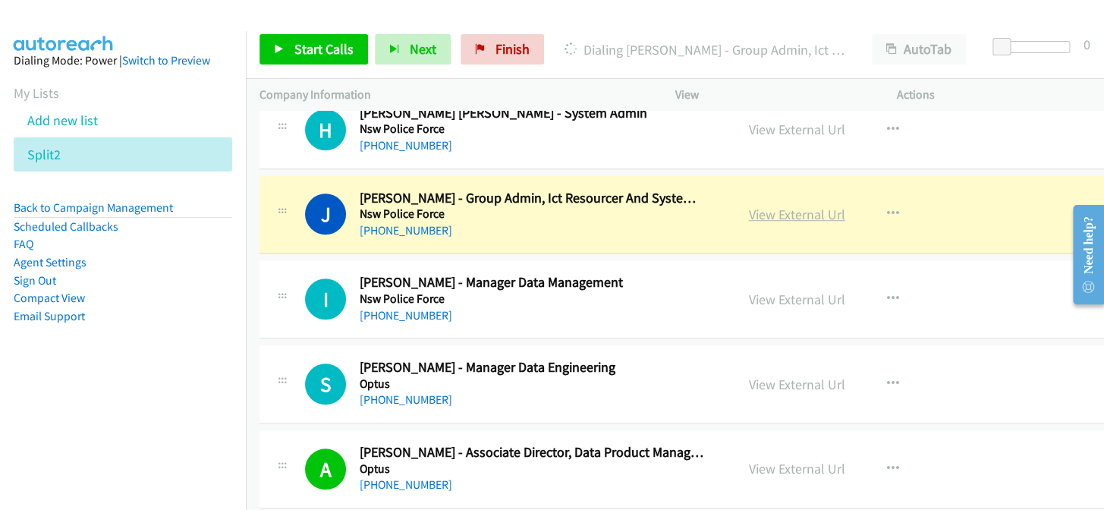
click at [779, 206] on link "View External Url" at bounding box center [797, 214] width 96 height 17
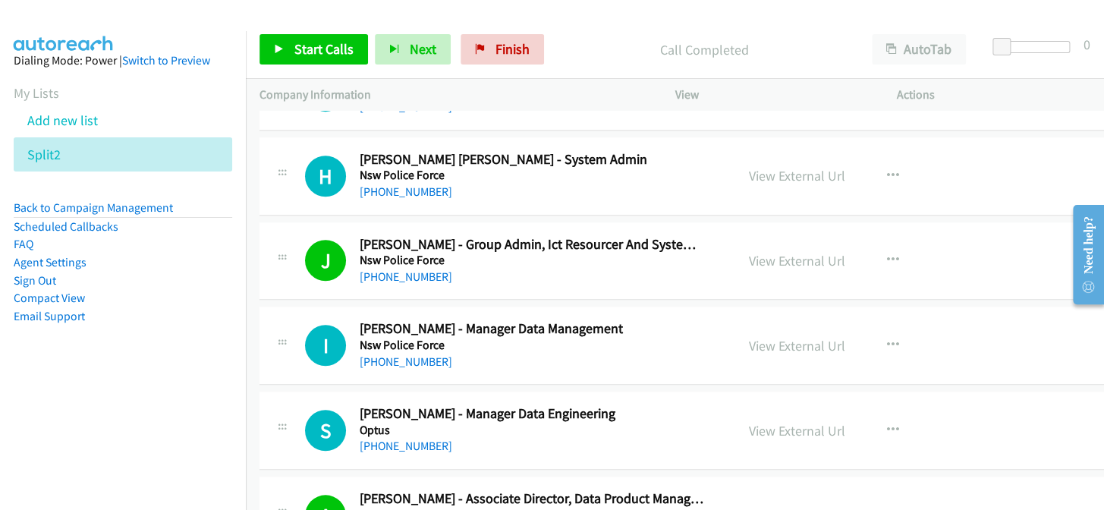
scroll to position [12508, 0]
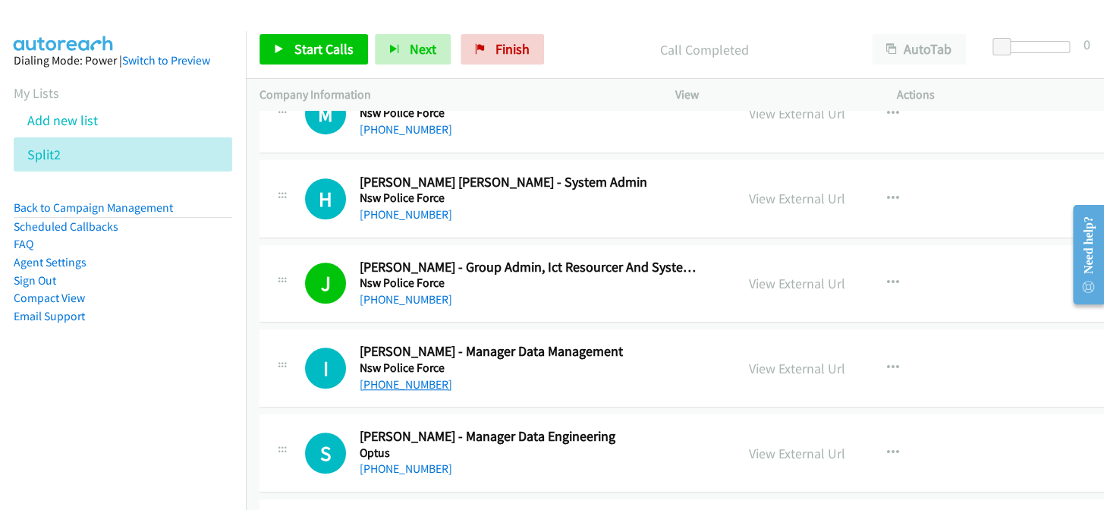
click at [381, 377] on link "+61 402 395 443" at bounding box center [406, 384] width 93 height 14
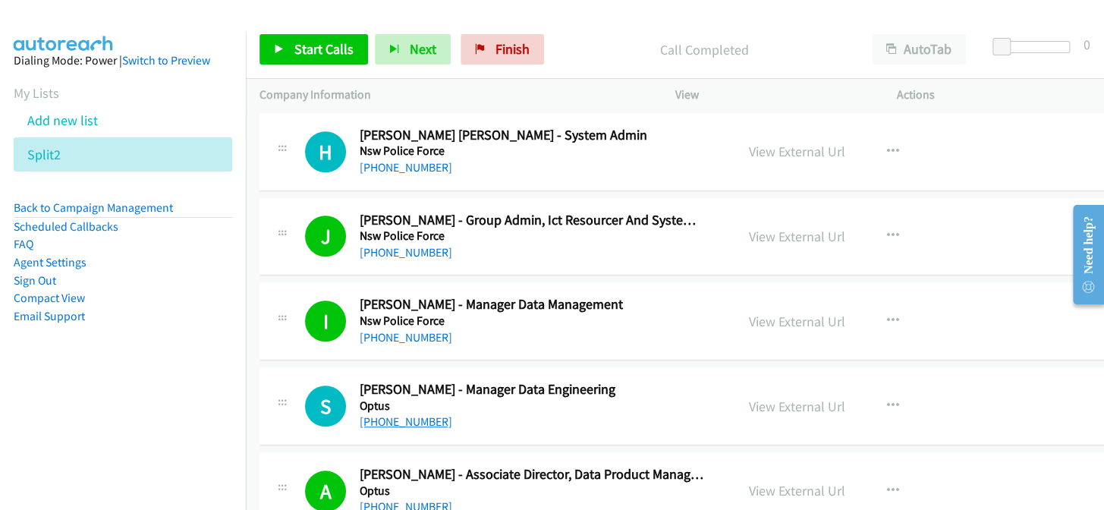
scroll to position [12577, 0]
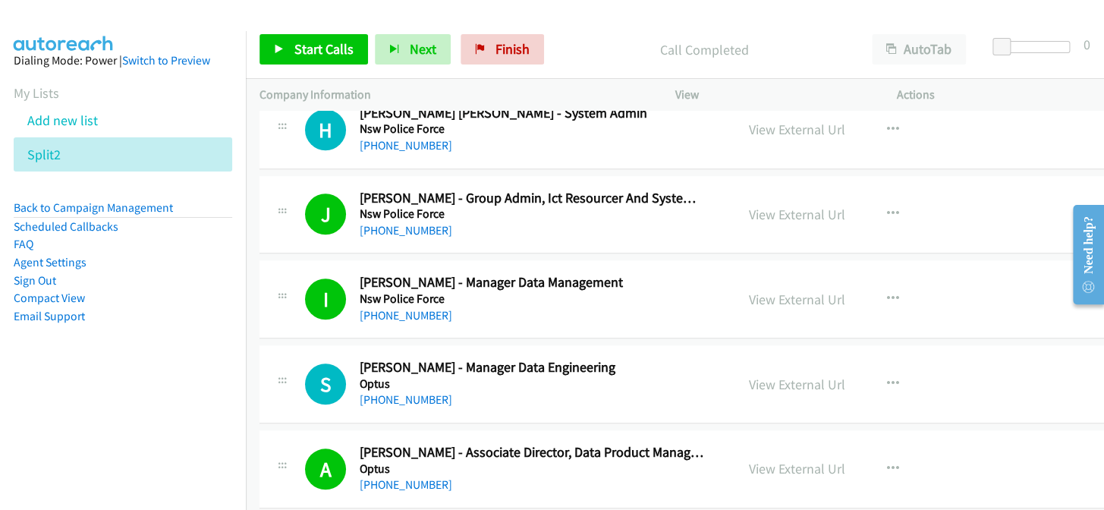
click at [407, 391] on div "+61 470 639 033" at bounding box center [532, 400] width 345 height 18
click at [402, 392] on link "+61 470 639 033" at bounding box center [406, 399] width 93 height 14
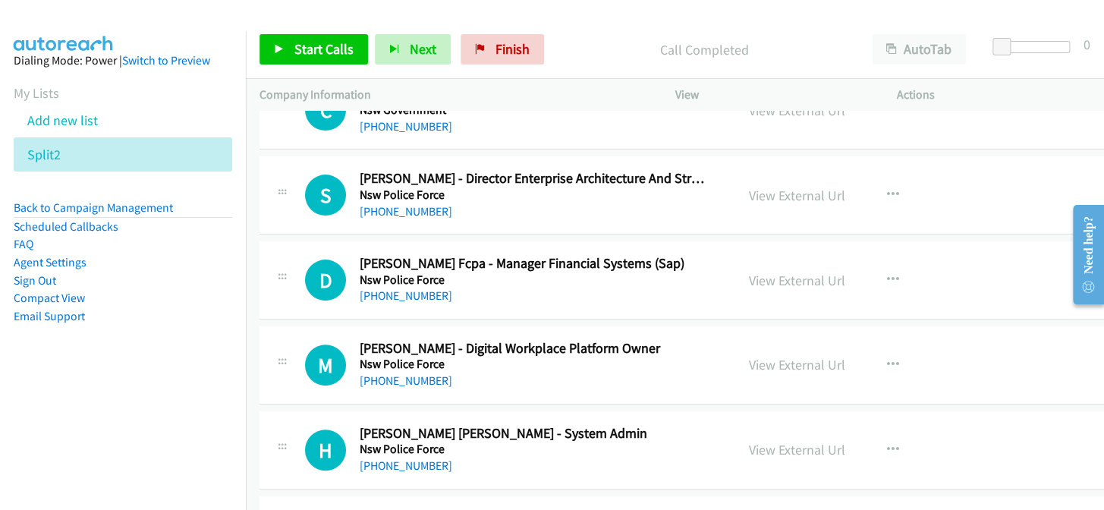
scroll to position [12231, 0]
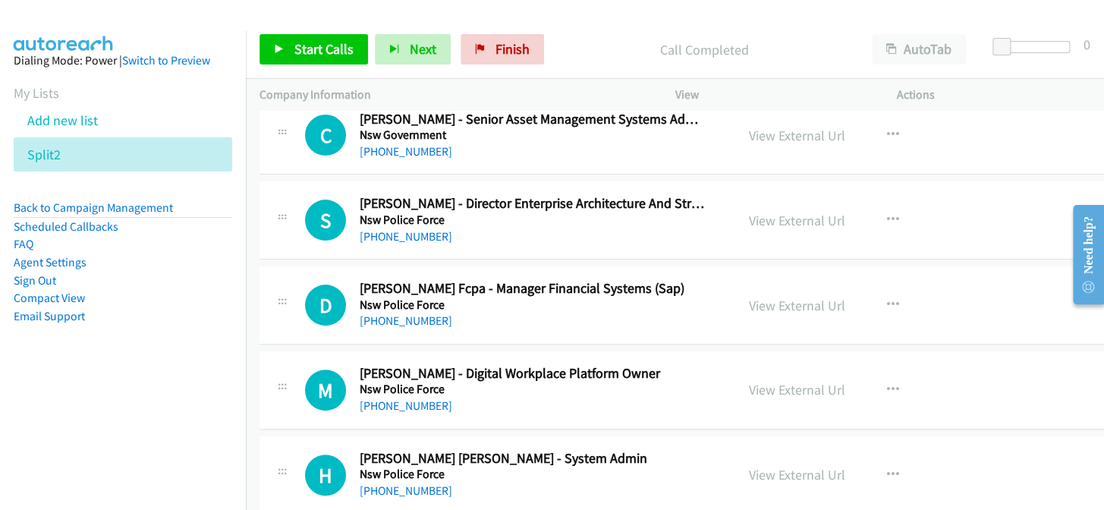
click at [355, 473] on div "H" at bounding box center [332, 474] width 55 height 41
click at [374, 483] on link "+61 2 4352 0444" at bounding box center [406, 490] width 93 height 14
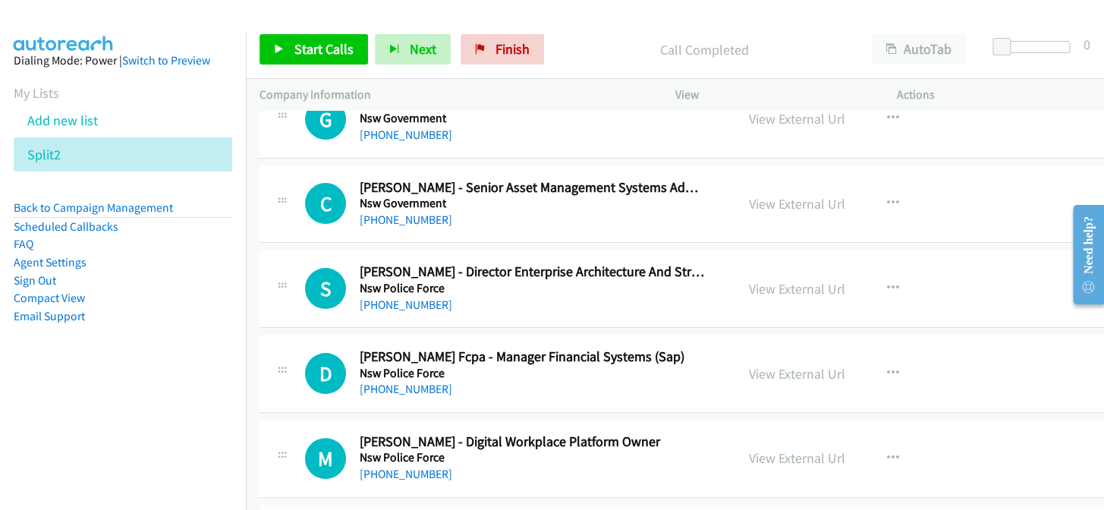
scroll to position [12162, 0]
click at [413, 298] on link "+61 478 491 203" at bounding box center [406, 305] width 93 height 14
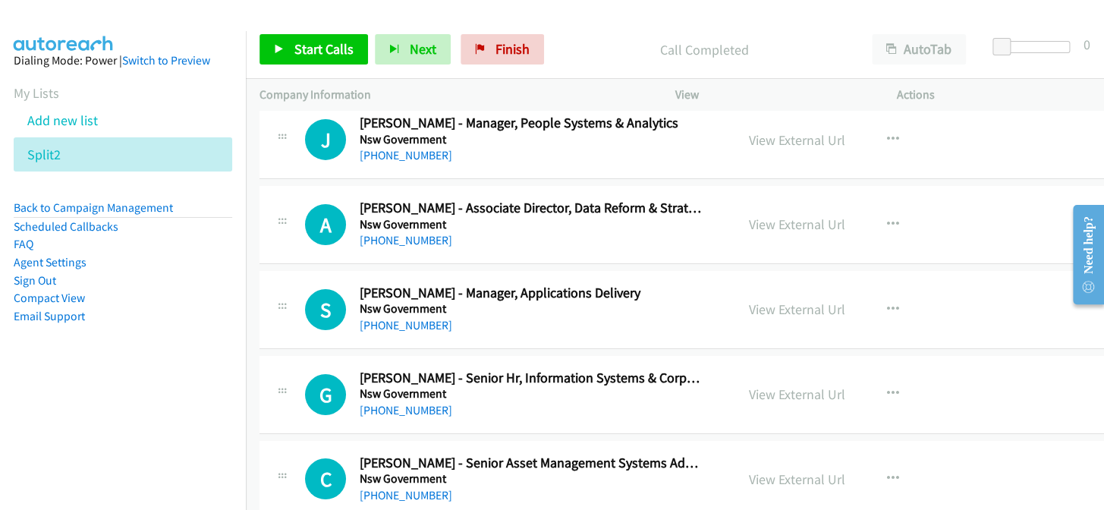
scroll to position [11887, 0]
click at [404, 319] on link "+61 432 100 969" at bounding box center [406, 326] width 93 height 14
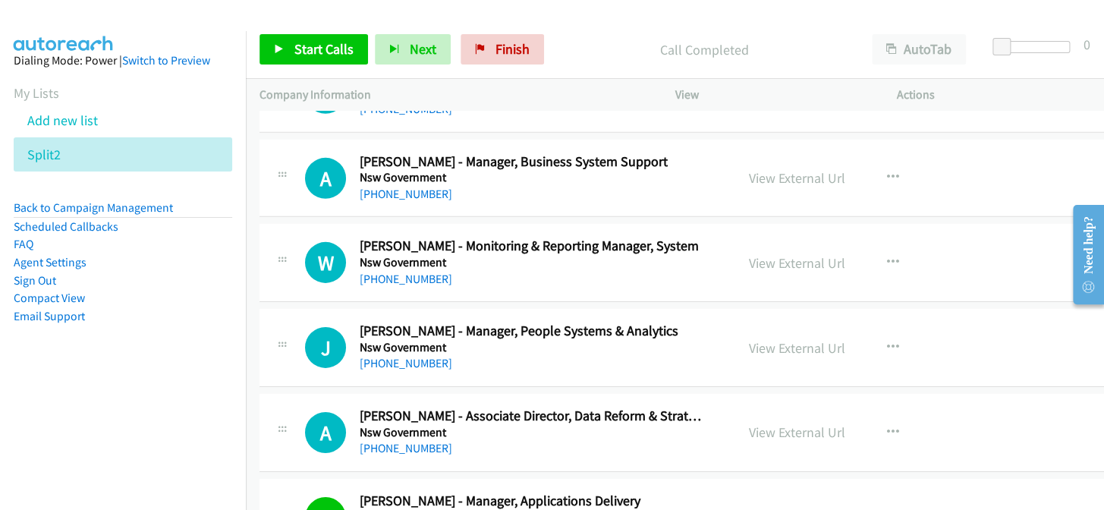
scroll to position [11611, 0]
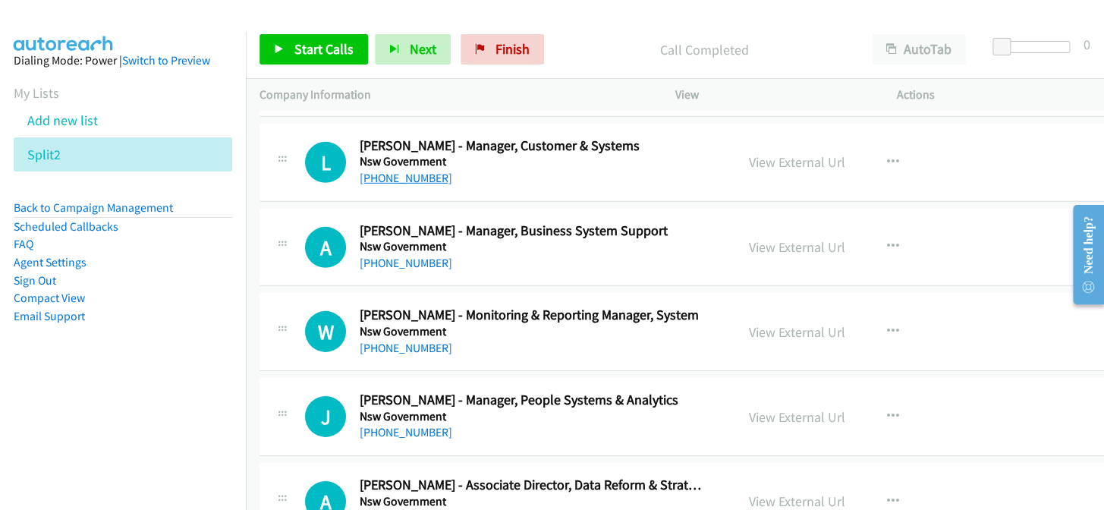
click at [382, 171] on link "+61 467 715 490" at bounding box center [406, 178] width 93 height 14
click at [412, 256] on link "+61 401 141 346" at bounding box center [406, 263] width 93 height 14
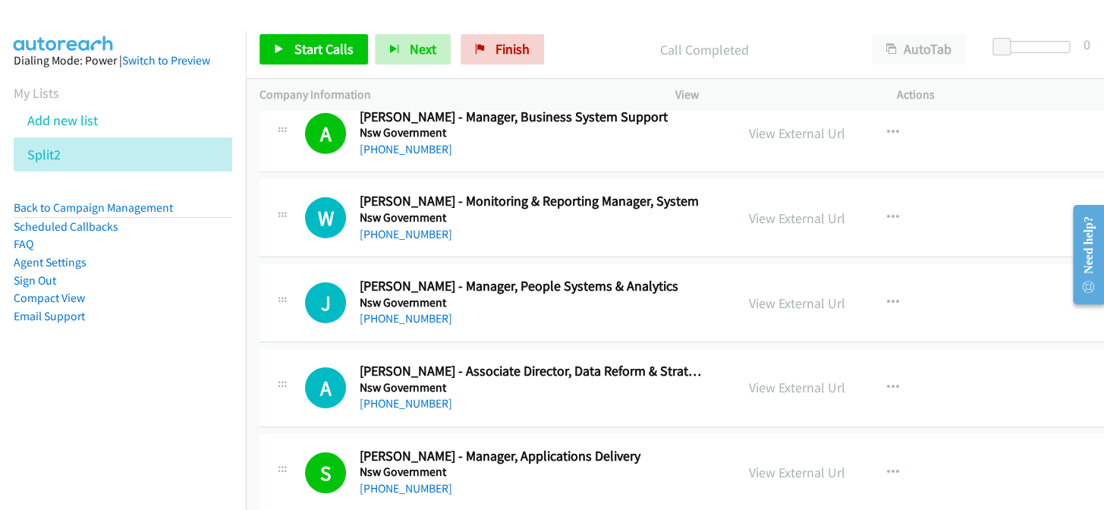
scroll to position [11749, 0]
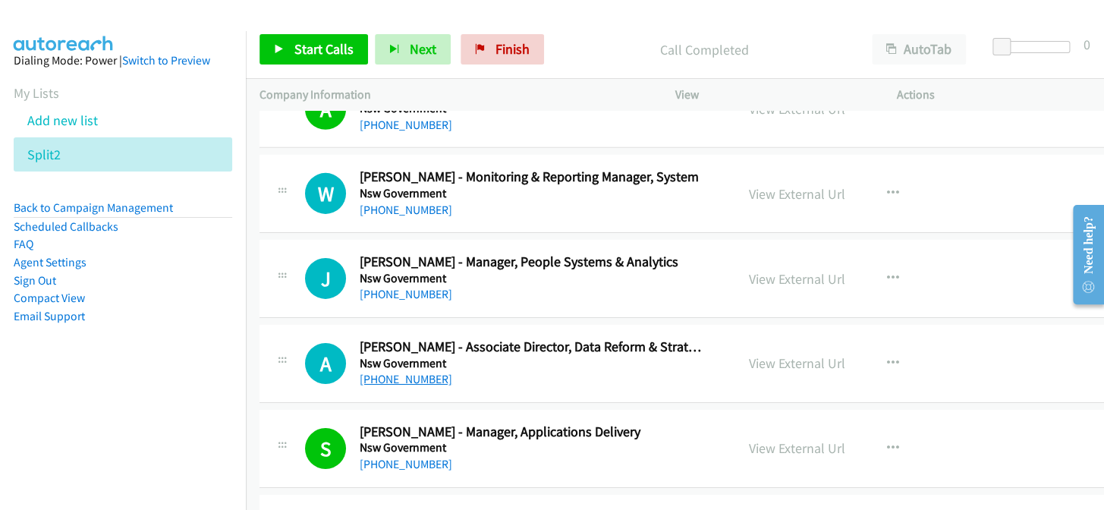
click at [377, 372] on link "+61 2 8275 1102" at bounding box center [406, 379] width 93 height 14
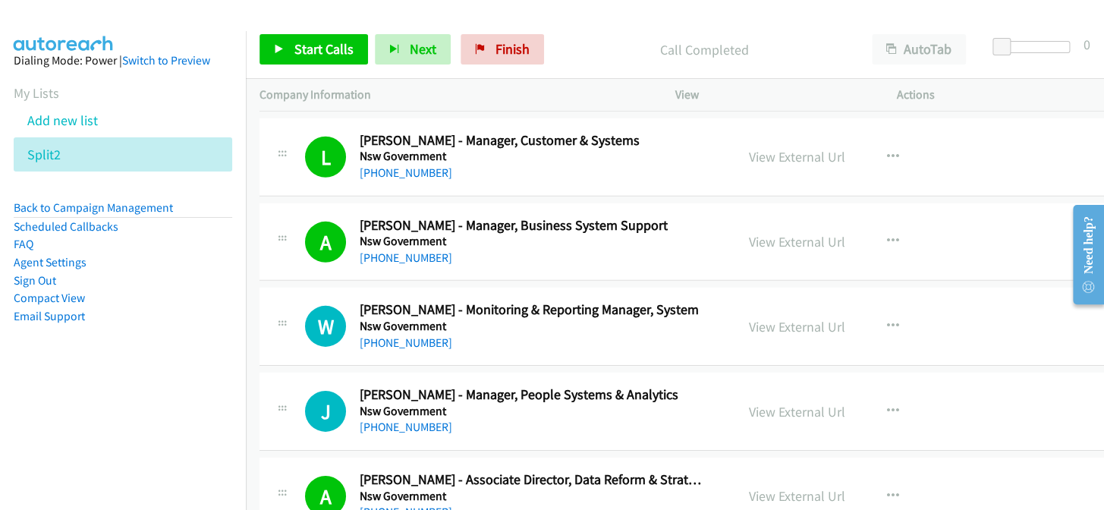
scroll to position [11611, 0]
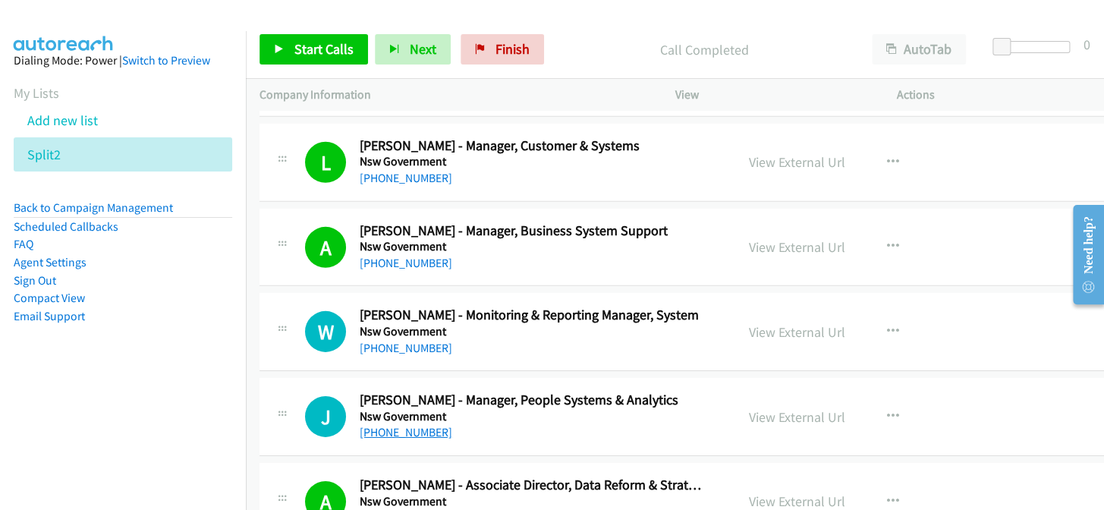
click at [408, 425] on link "+61 2 9228 4871" at bounding box center [406, 432] width 93 height 14
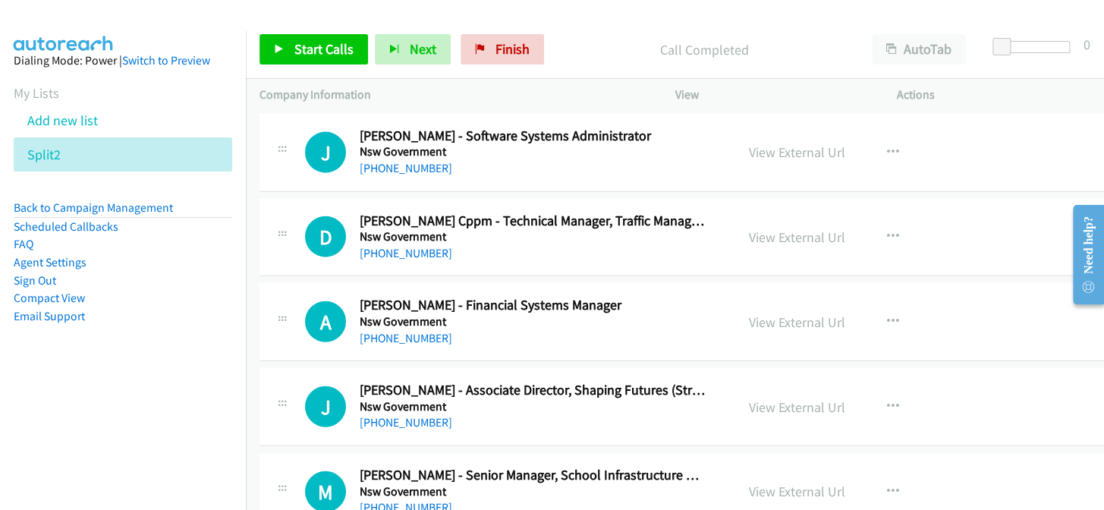
scroll to position [11128, 0]
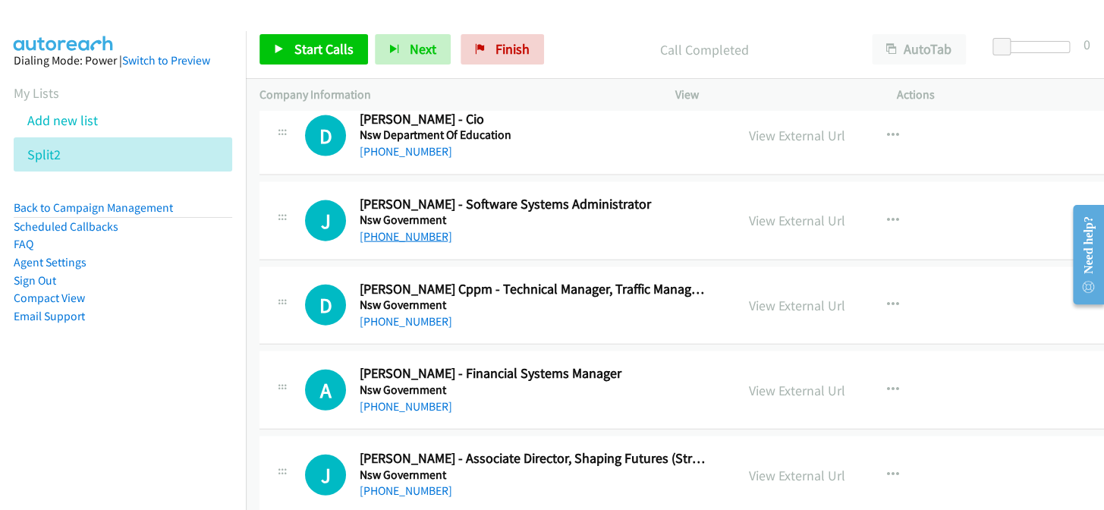
click at [386, 229] on link "+61 2 8522 7815" at bounding box center [406, 236] width 93 height 14
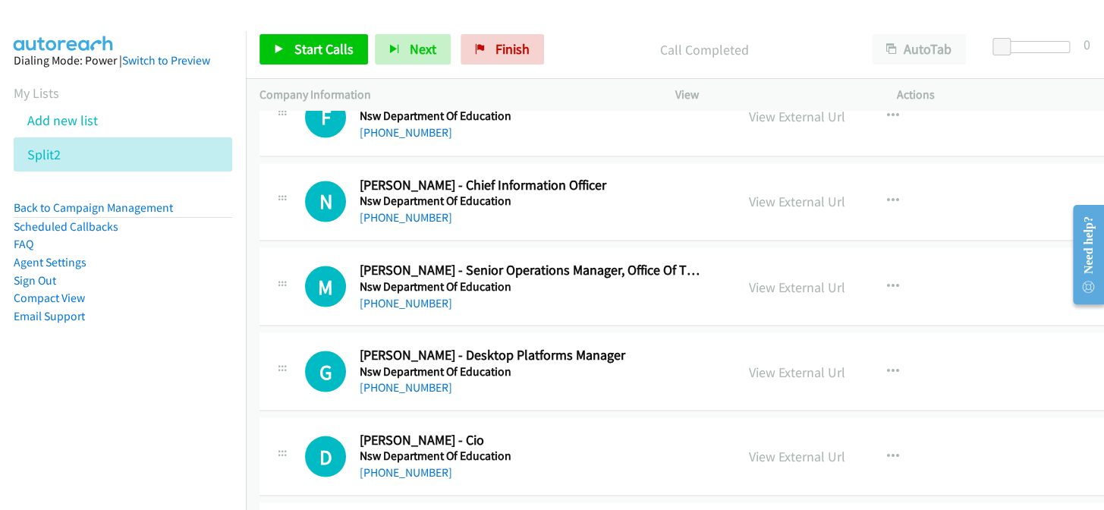
scroll to position [10783, 0]
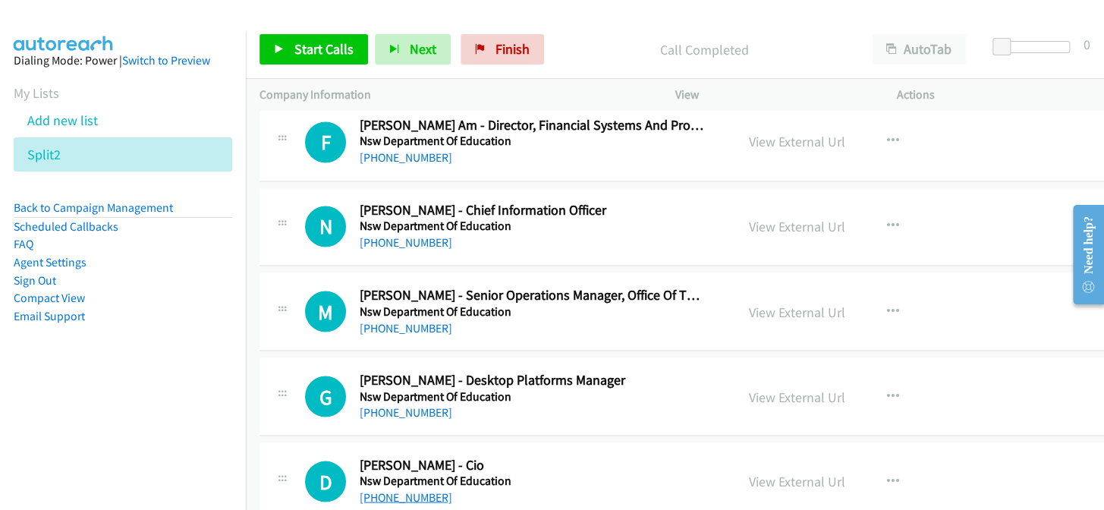
click at [410, 489] on link "+61 433 352 433" at bounding box center [406, 496] width 93 height 14
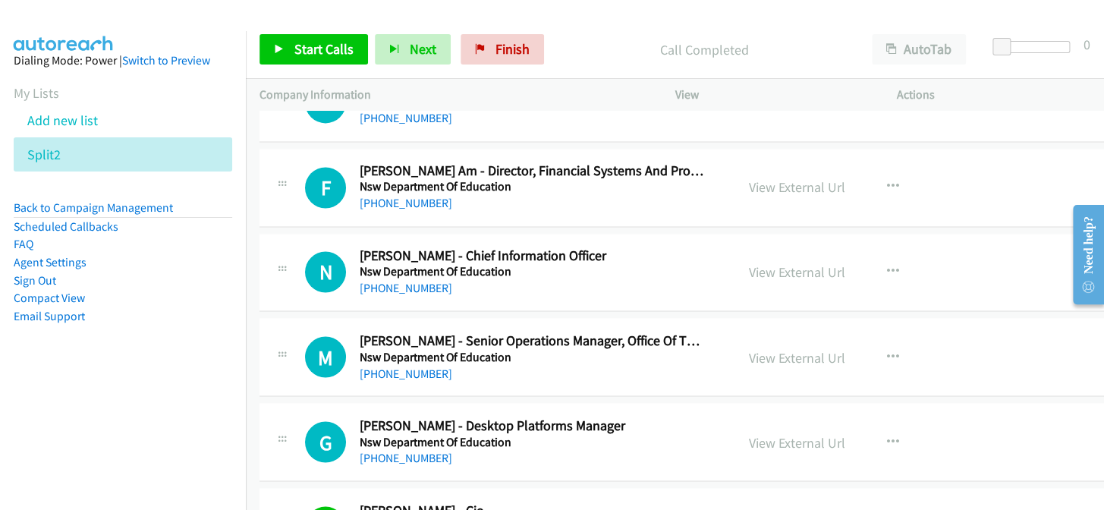
scroll to position [10714, 0]
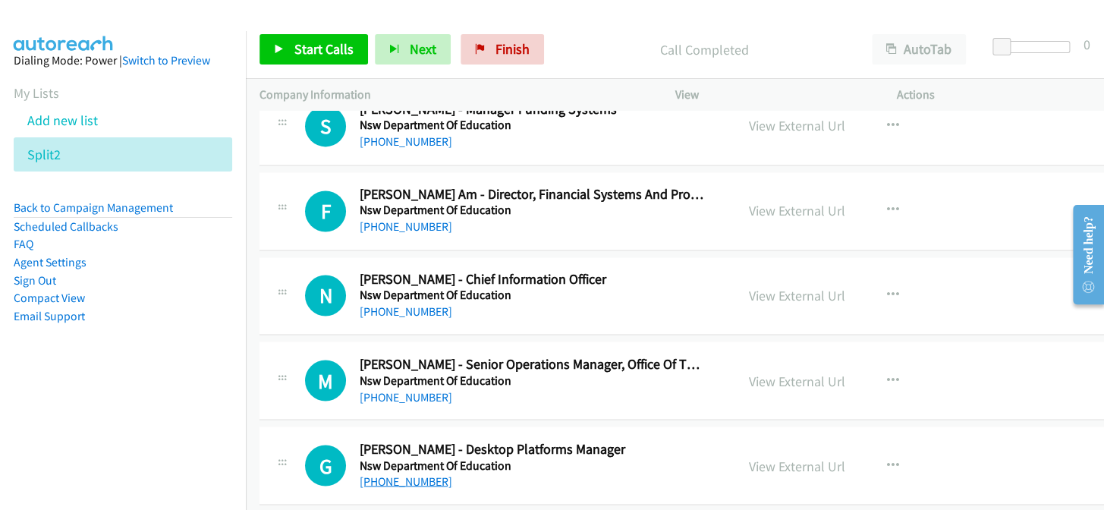
click at [409, 473] on link "+61 404 882 508" at bounding box center [406, 480] width 93 height 14
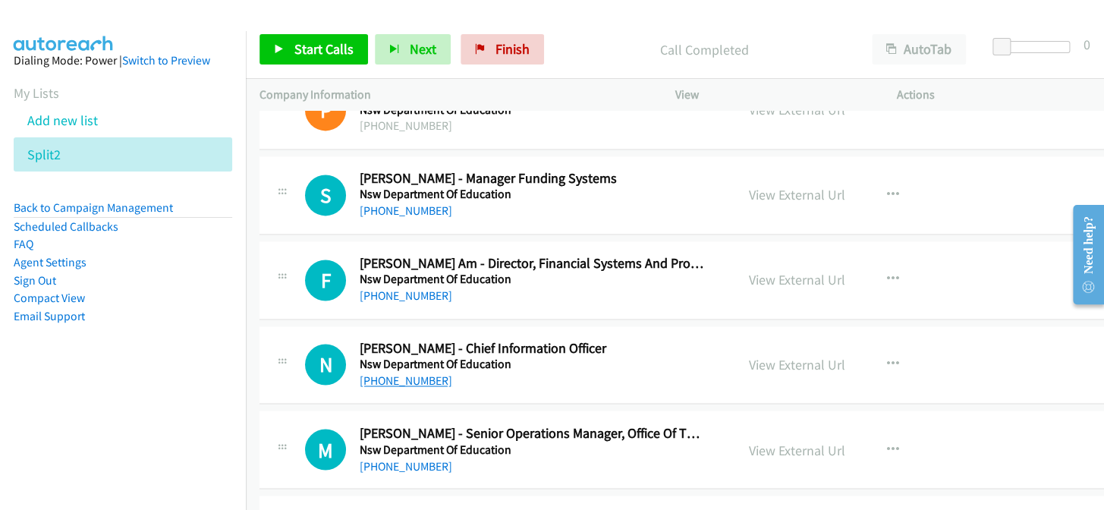
click at [387, 373] on link "+61 401 718 390" at bounding box center [406, 380] width 93 height 14
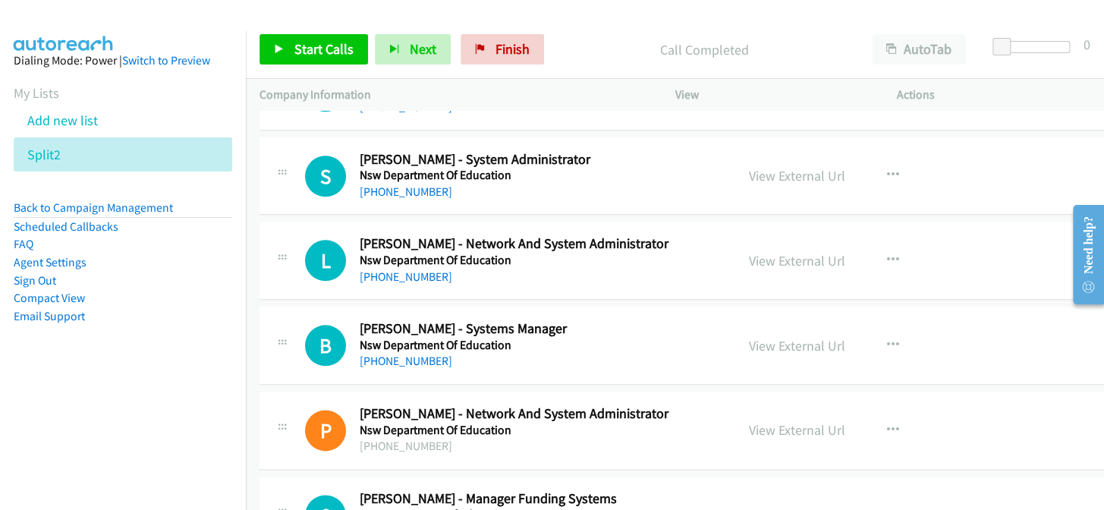
scroll to position [10301, 0]
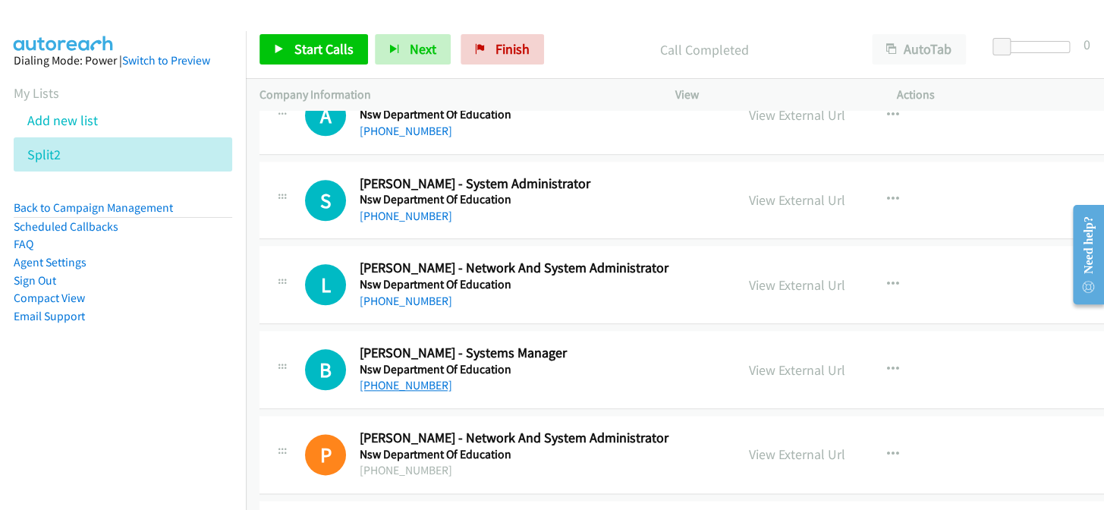
click at [409, 378] on link "+61 419 655 517" at bounding box center [406, 385] width 93 height 14
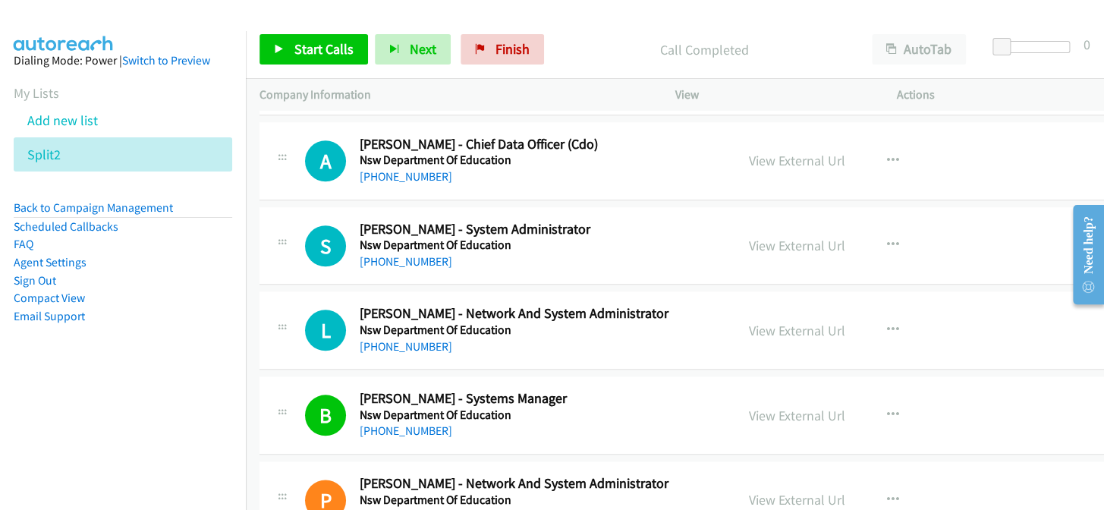
scroll to position [10232, 0]
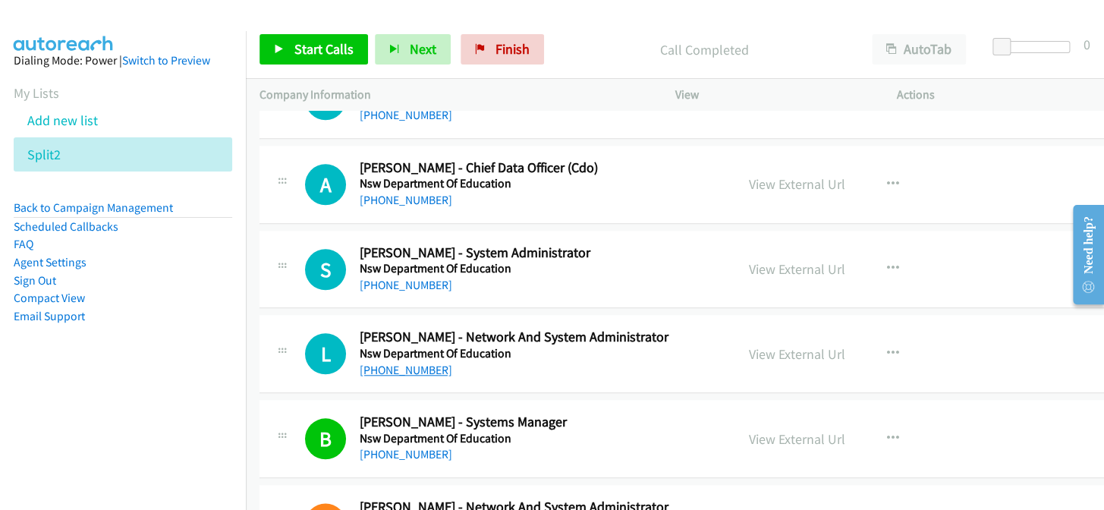
click at [416, 363] on link "+61 420 778 696" at bounding box center [406, 370] width 93 height 14
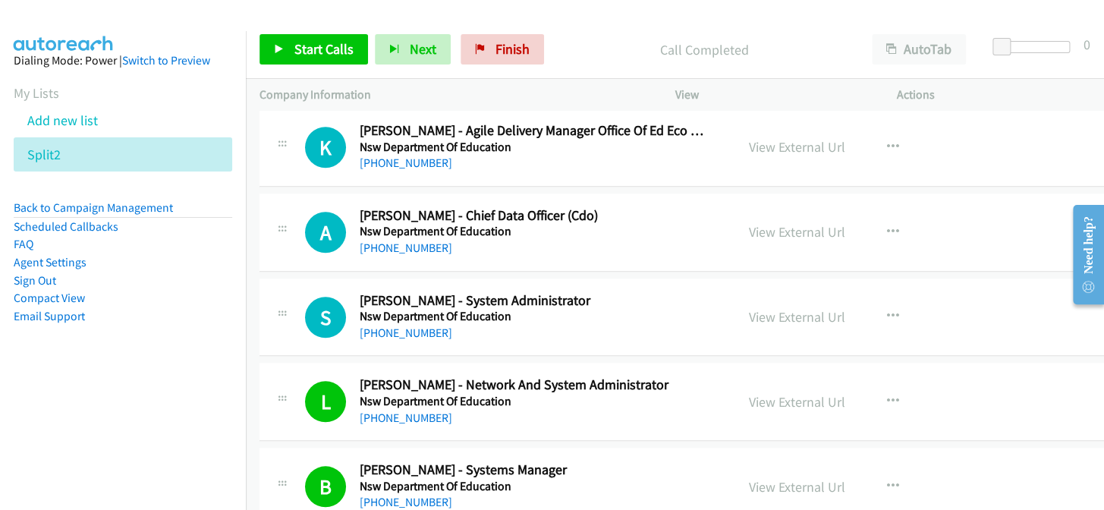
scroll to position [10163, 0]
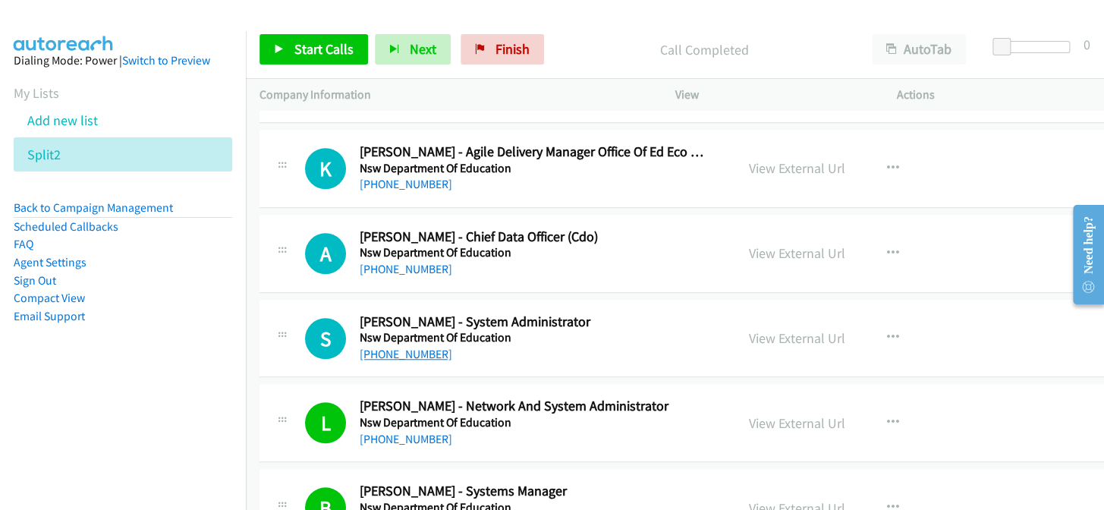
click at [395, 347] on link "+61 414 277 730" at bounding box center [406, 354] width 93 height 14
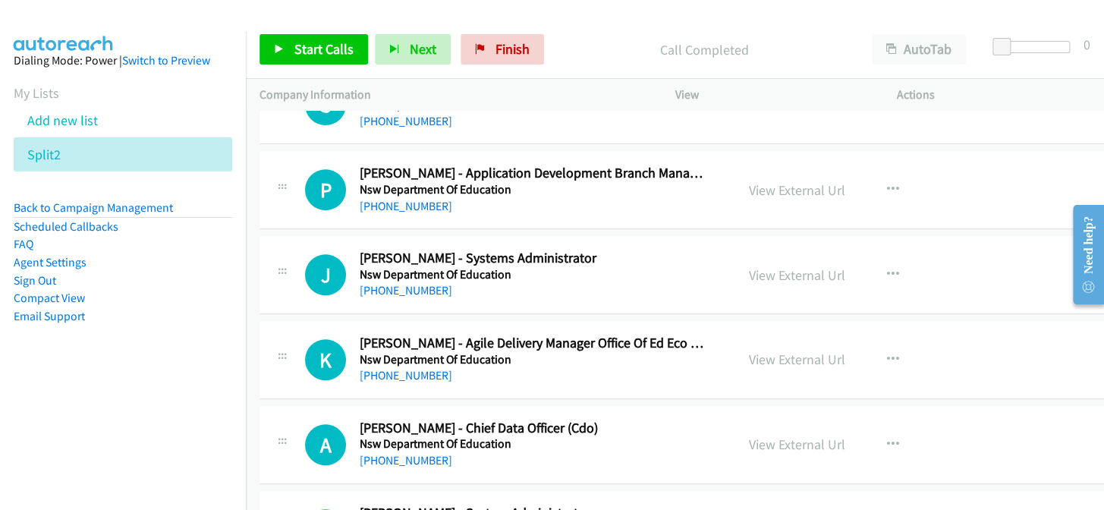
scroll to position [9956, 0]
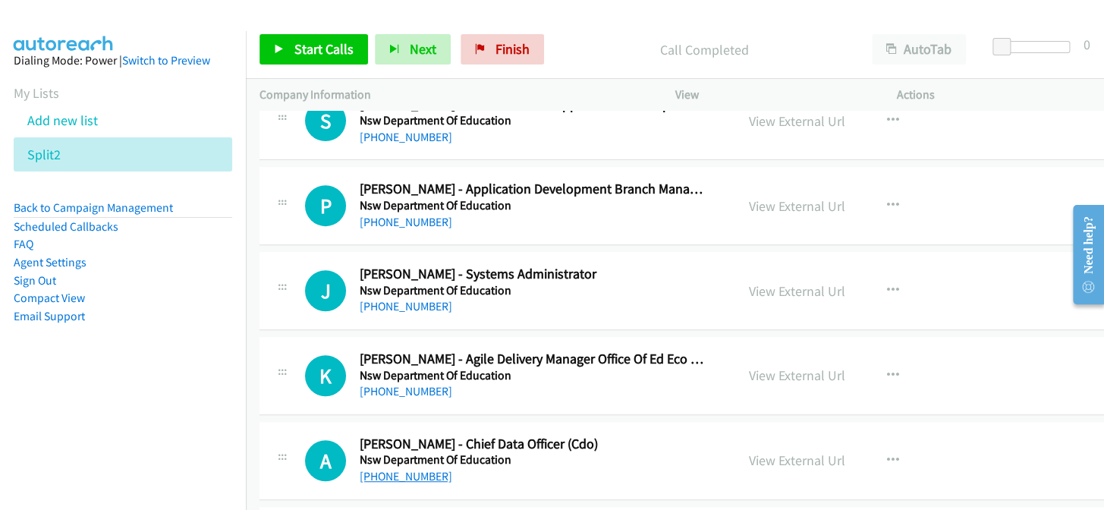
click at [407, 469] on link "+61 498 535 046" at bounding box center [406, 476] width 93 height 14
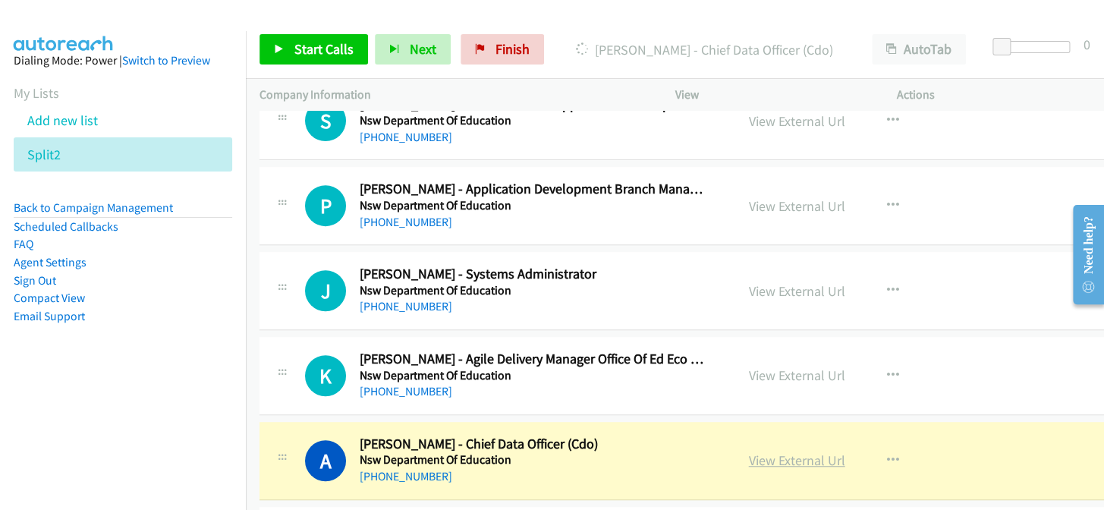
click at [780, 451] on link "View External Url" at bounding box center [797, 459] width 96 height 17
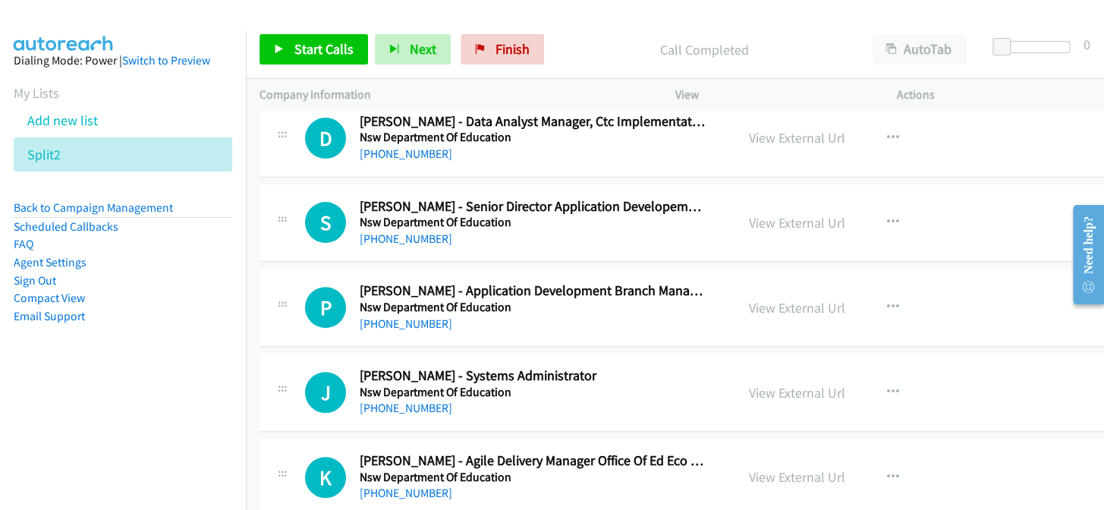
scroll to position [9818, 0]
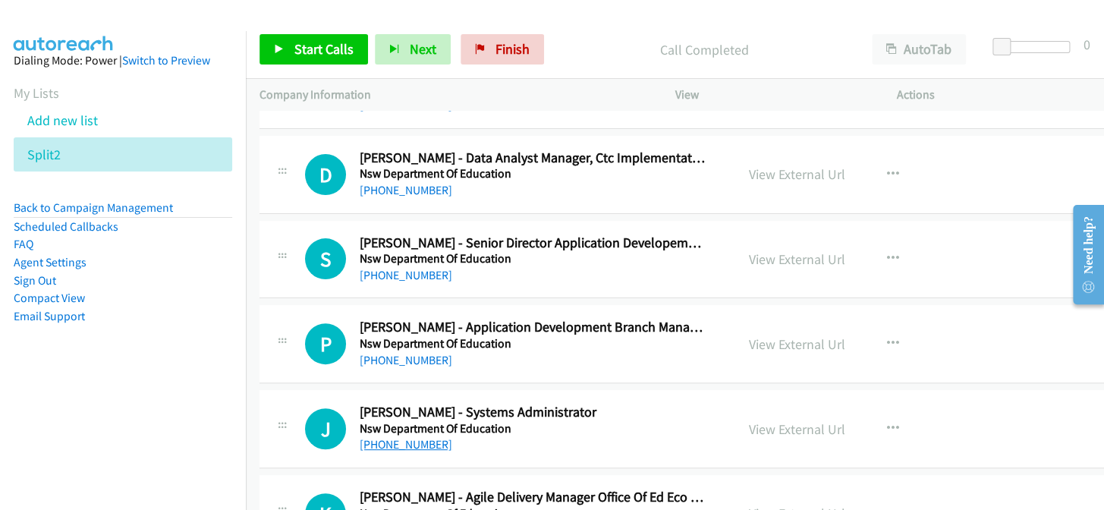
click at [409, 437] on link "+61 419 187 275" at bounding box center [406, 444] width 93 height 14
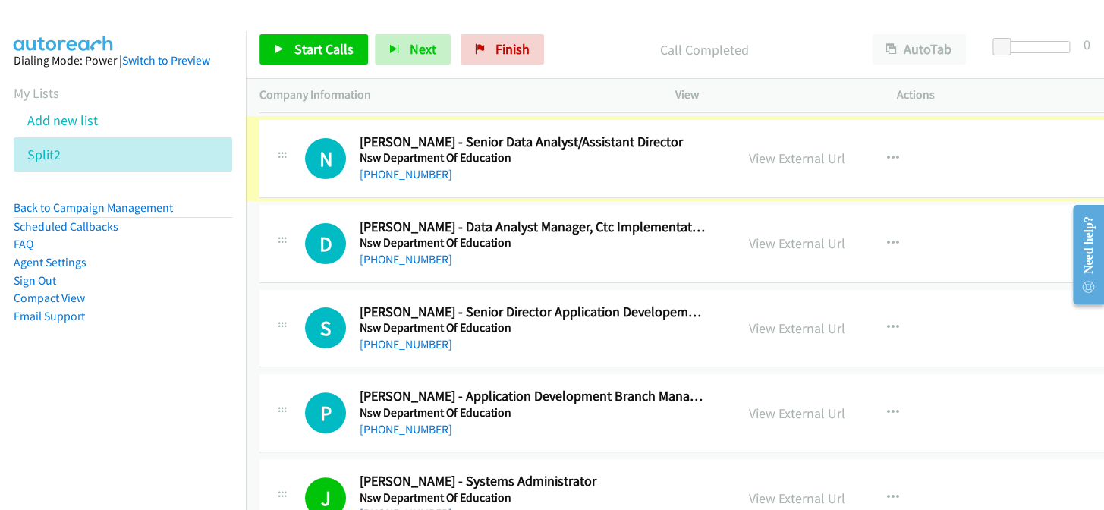
scroll to position [9749, 0]
click at [401, 167] on link "+61 434 984 956" at bounding box center [406, 174] width 93 height 14
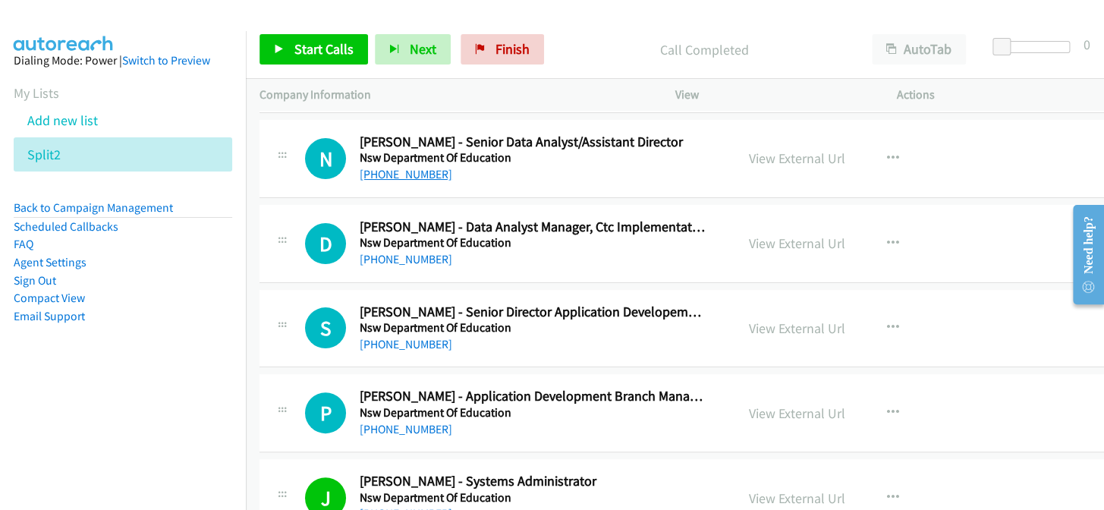
click at [425, 167] on link "+61 434 984 956" at bounding box center [406, 174] width 93 height 14
click at [410, 252] on link "+61 434 505 554" at bounding box center [406, 259] width 93 height 14
click at [388, 337] on link "+61 2 6121 3945" at bounding box center [406, 344] width 93 height 14
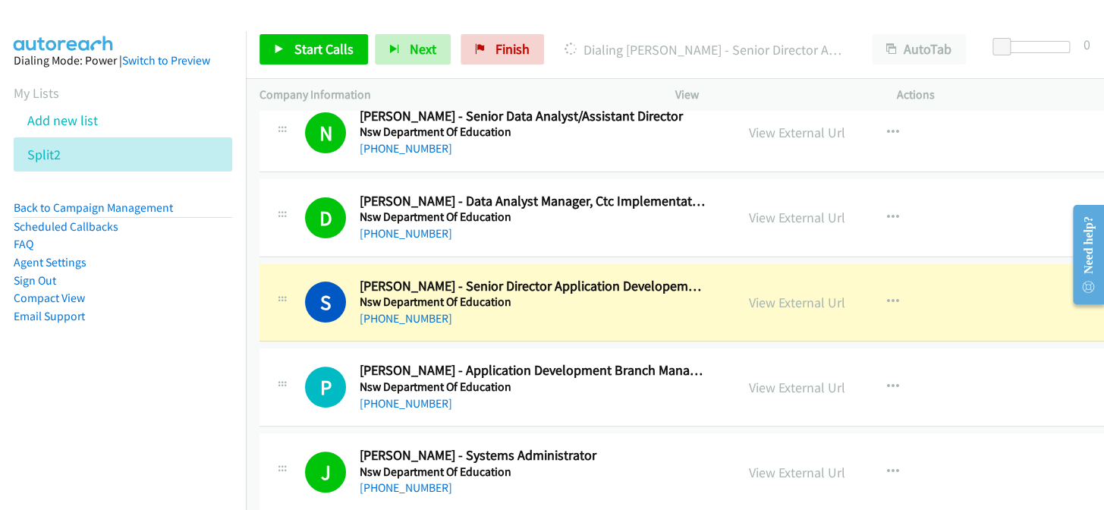
scroll to position [9818, 0]
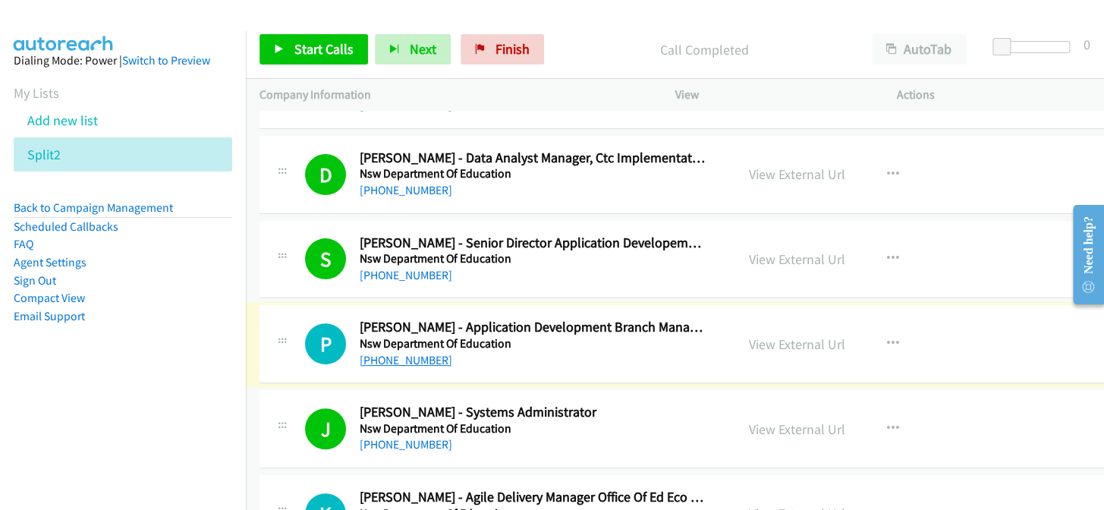
click at [372, 353] on link "+61 421 586 506" at bounding box center [406, 360] width 93 height 14
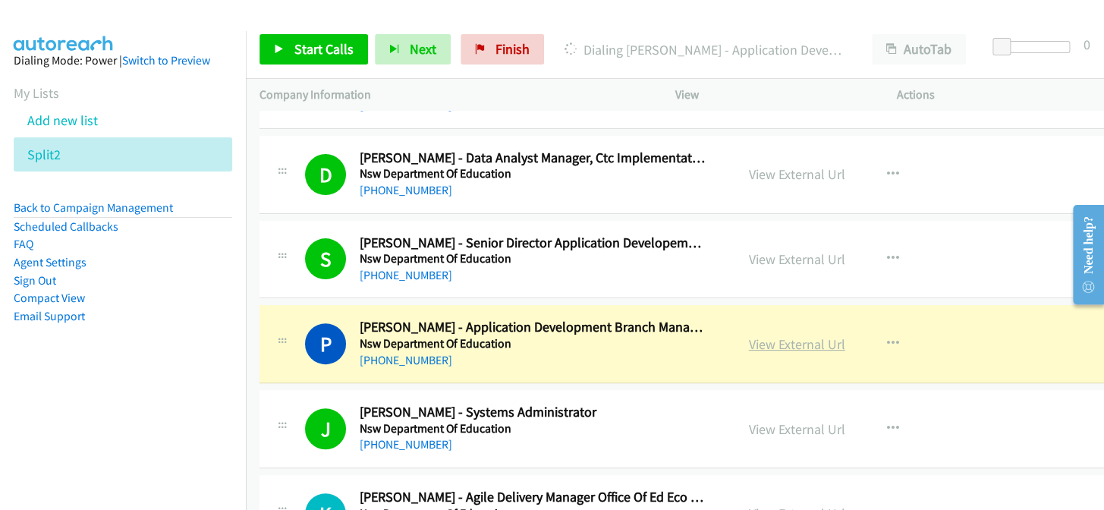
click at [789, 335] on link "View External Url" at bounding box center [797, 343] width 96 height 17
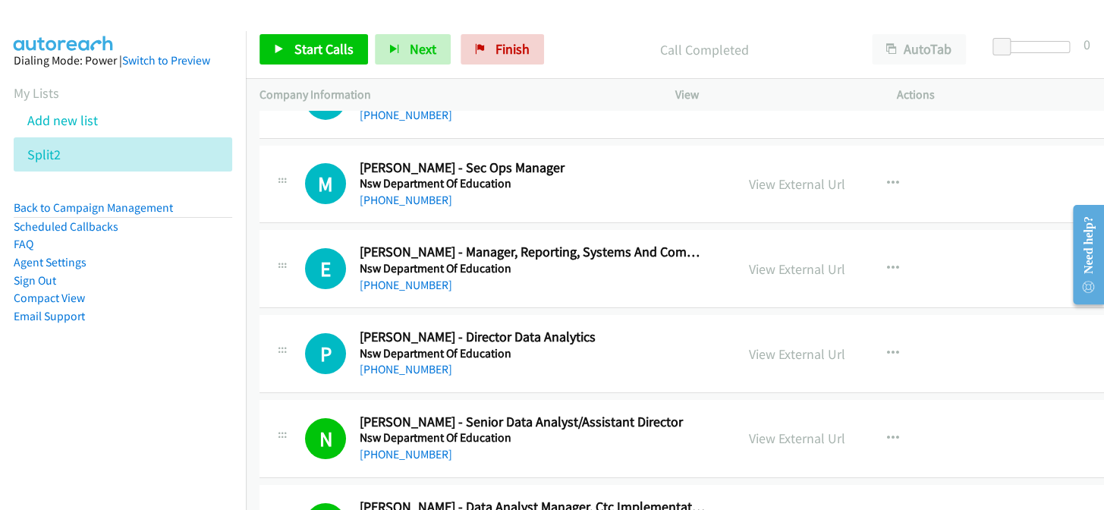
scroll to position [9335, 0]
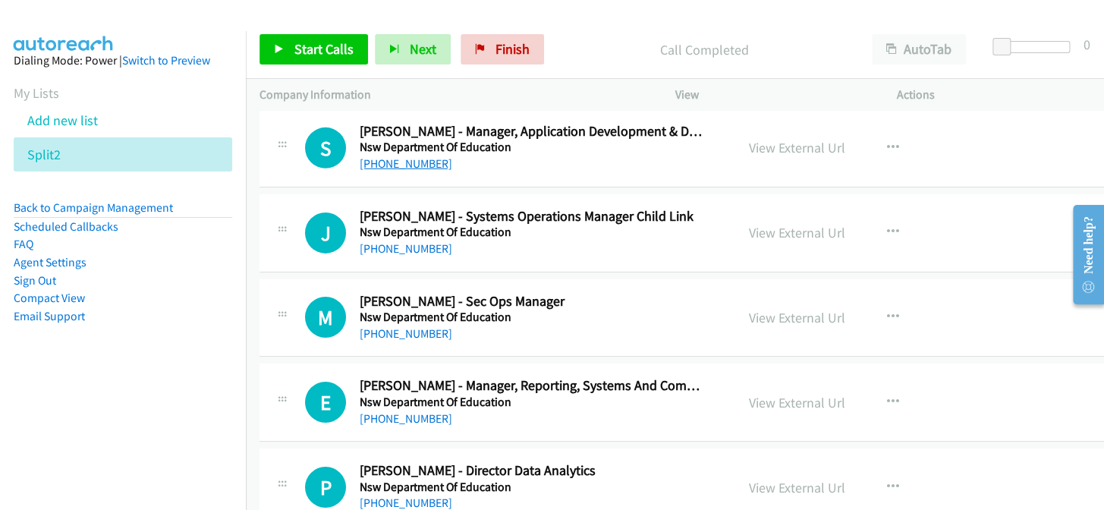
click at [386, 156] on link "+61 409 878 297" at bounding box center [406, 163] width 93 height 14
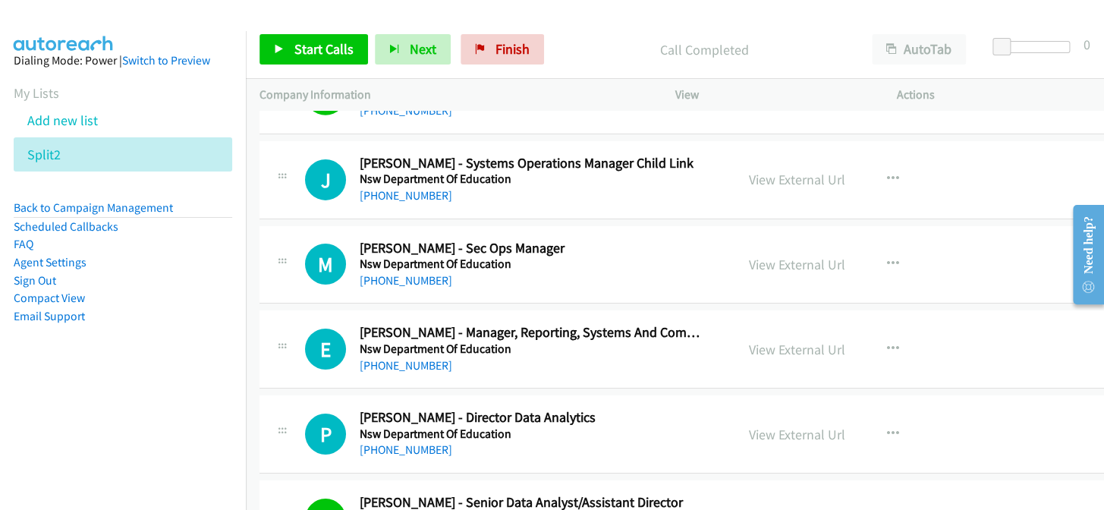
scroll to position [9404, 0]
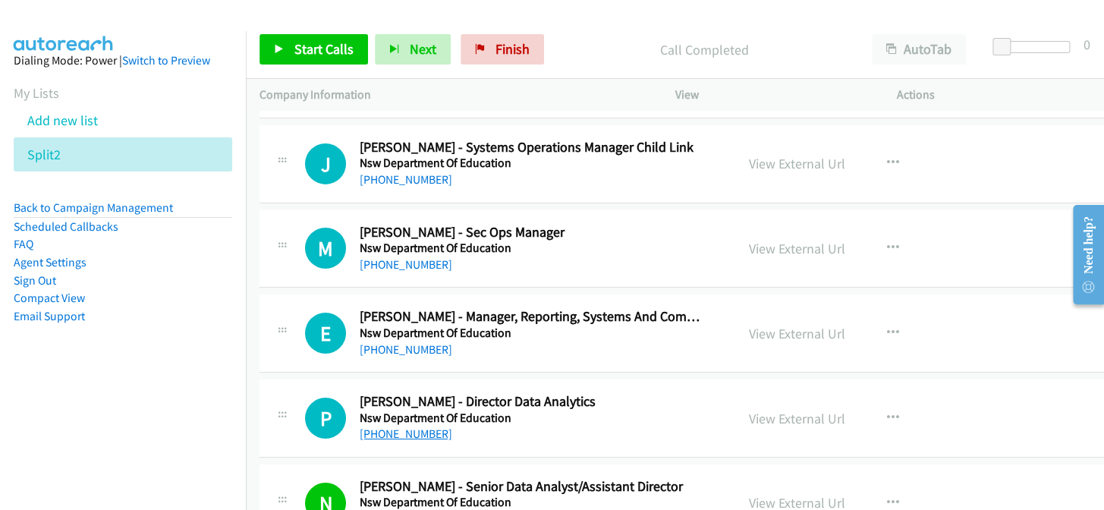
click at [410, 426] on link "+61 2 6207 9872" at bounding box center [406, 433] width 93 height 14
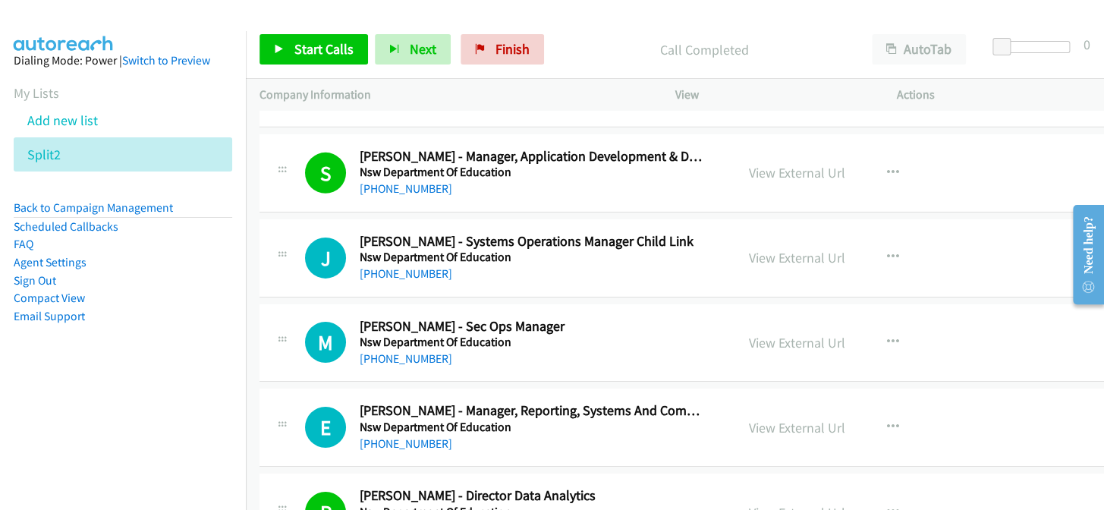
scroll to position [9266, 0]
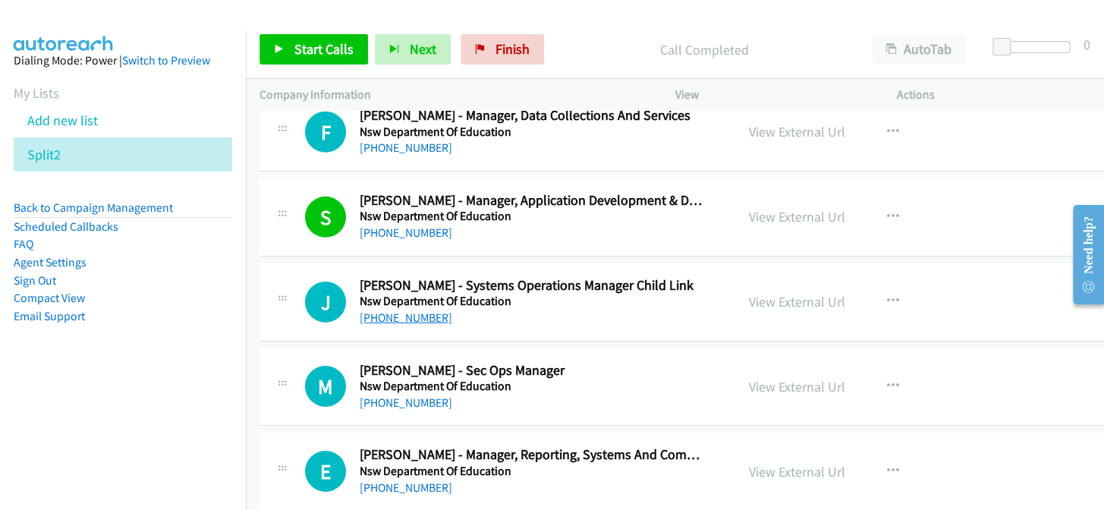
click at [397, 310] on link "+61 435 263 340" at bounding box center [406, 317] width 93 height 14
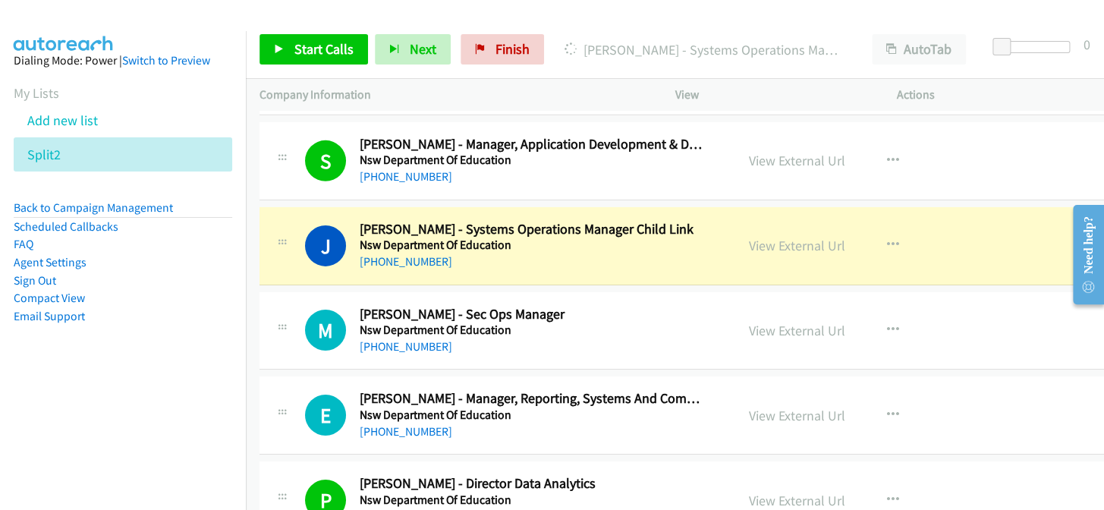
scroll to position [9335, 0]
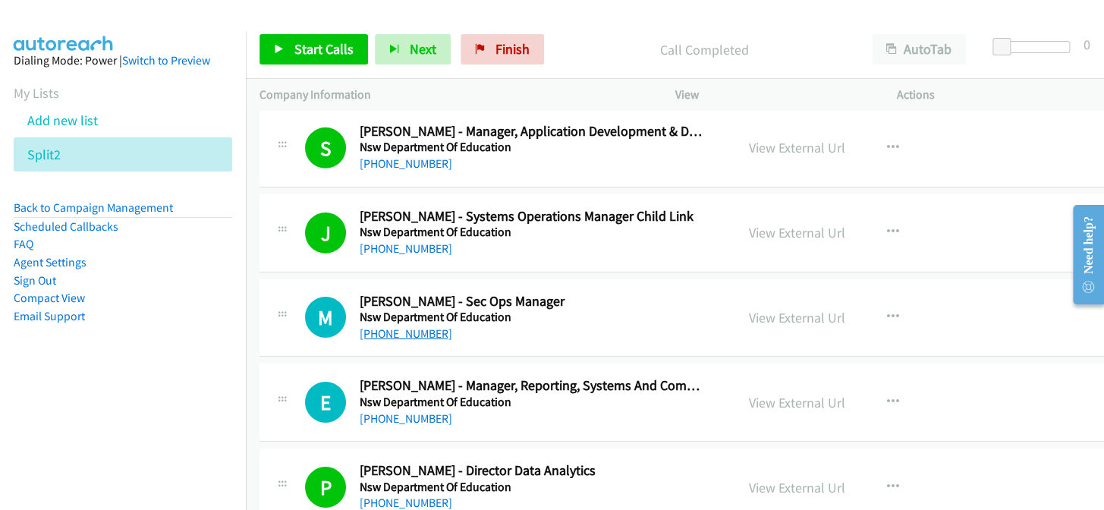
click at [409, 326] on link "+61 436 861 124" at bounding box center [406, 333] width 93 height 14
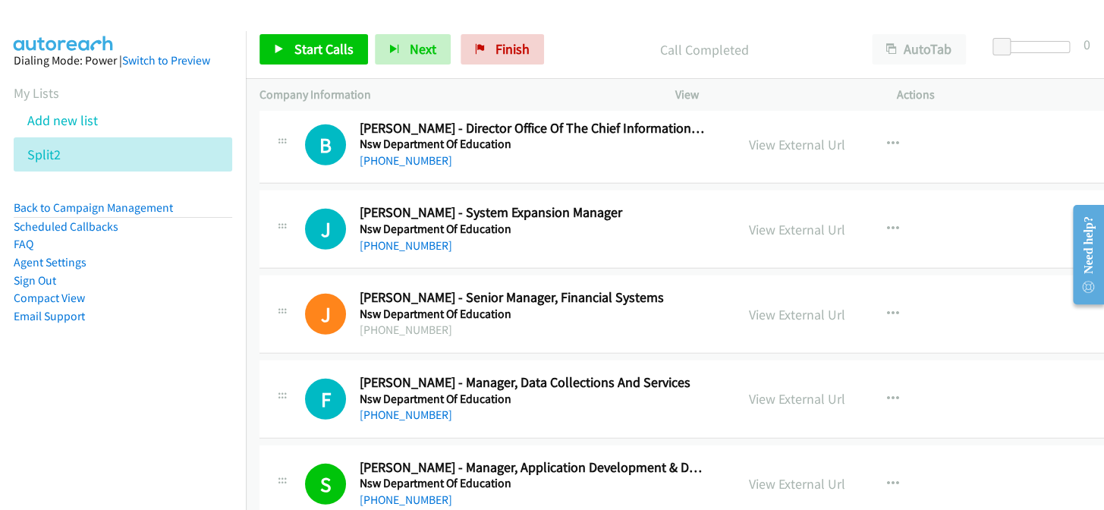
scroll to position [8990, 0]
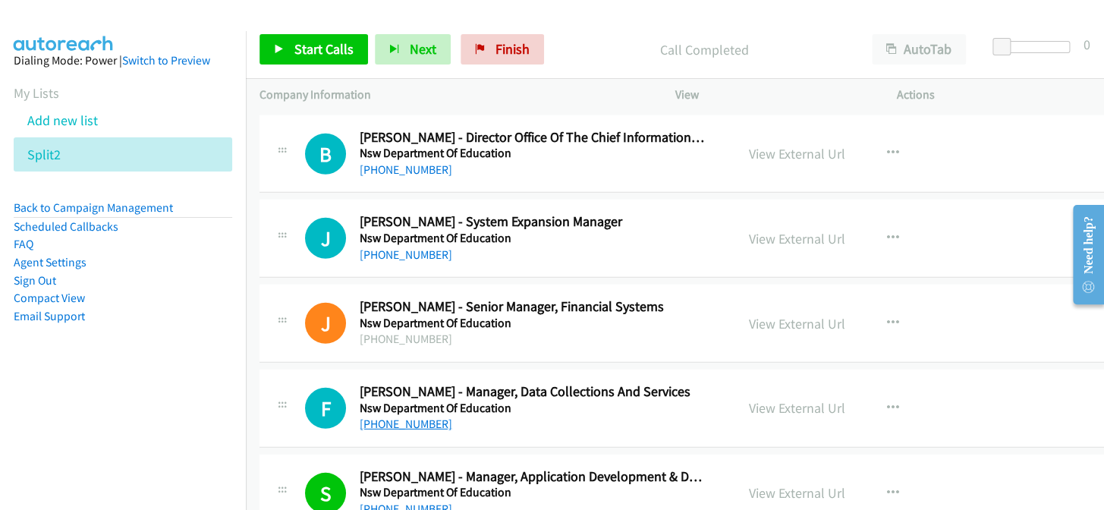
click at [398, 416] on link "+61 3 7022 0327" at bounding box center [406, 423] width 93 height 14
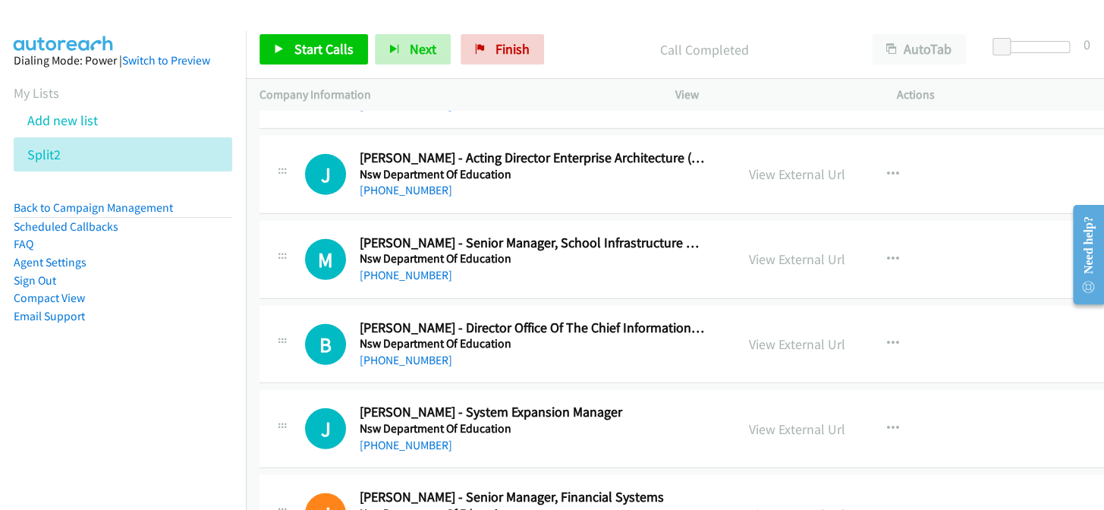
scroll to position [8784, 0]
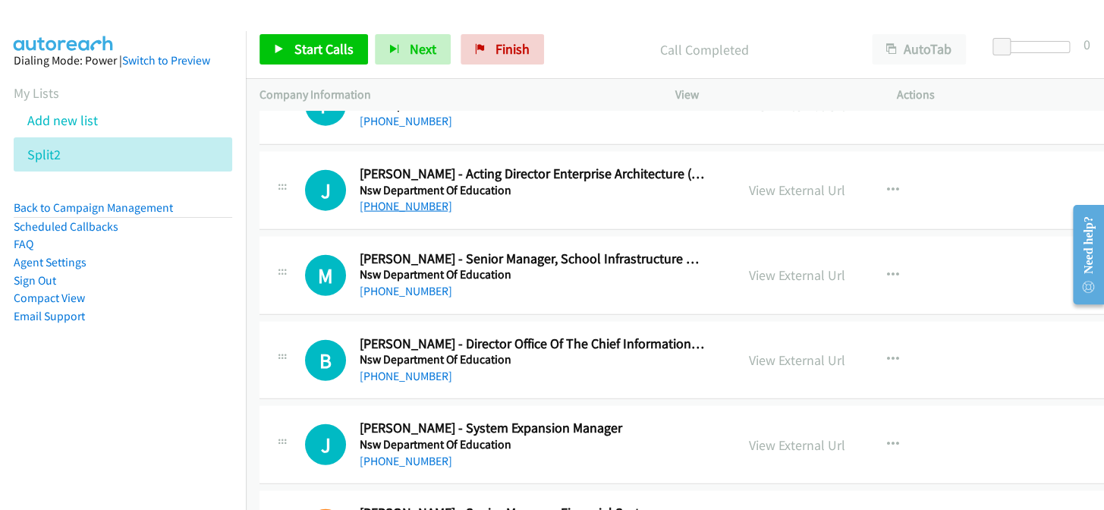
click at [397, 199] on link "+61 2 9457 7732" at bounding box center [406, 206] width 93 height 14
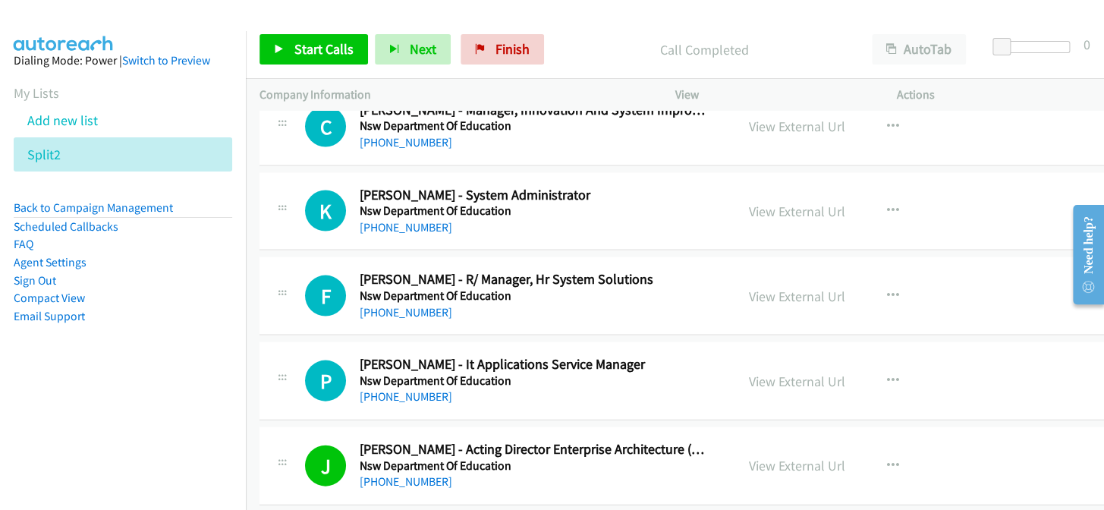
scroll to position [8508, 0]
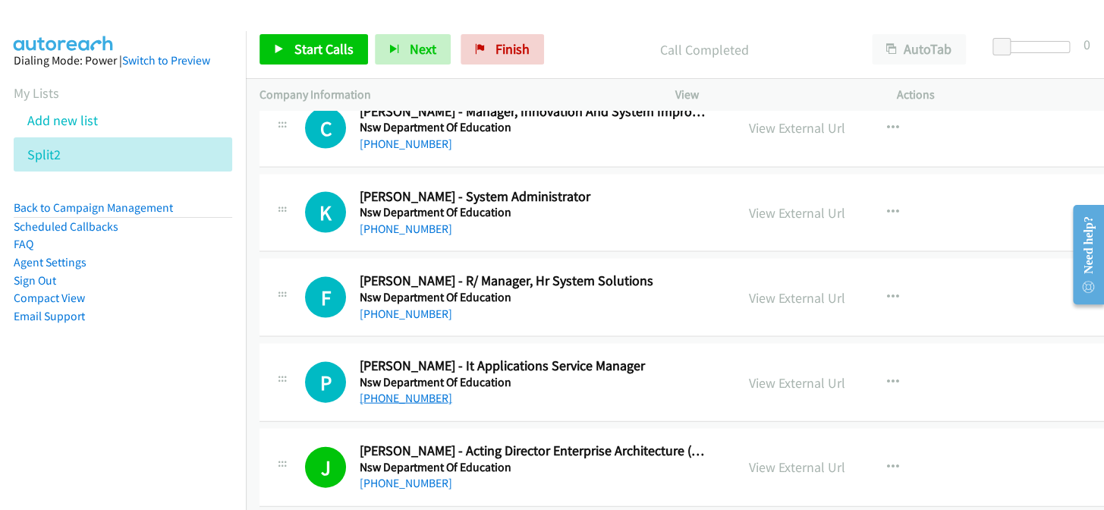
click at [420, 390] on link "+61 423 771 659" at bounding box center [406, 397] width 93 height 14
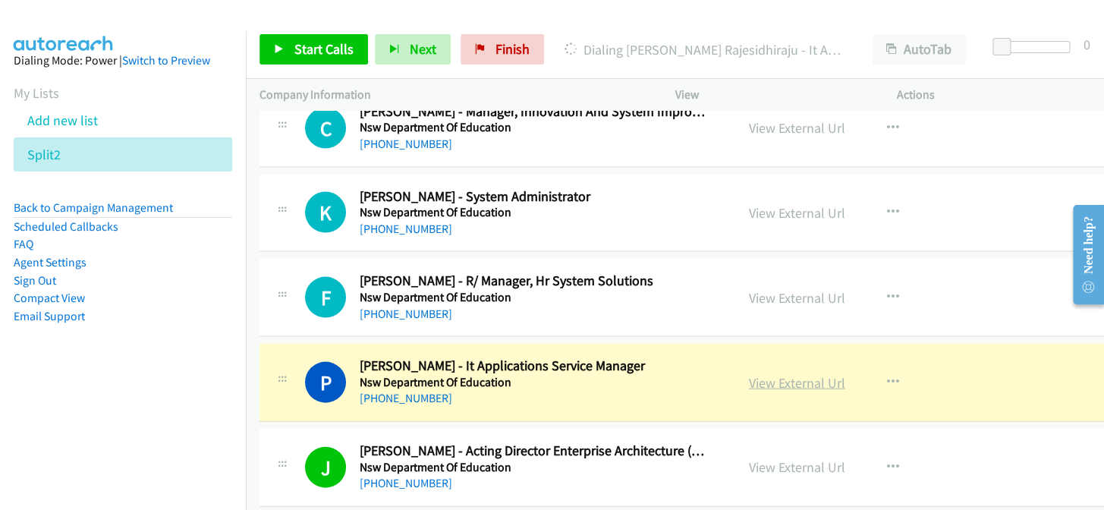
click at [781, 373] on link "View External Url" at bounding box center [797, 381] width 96 height 17
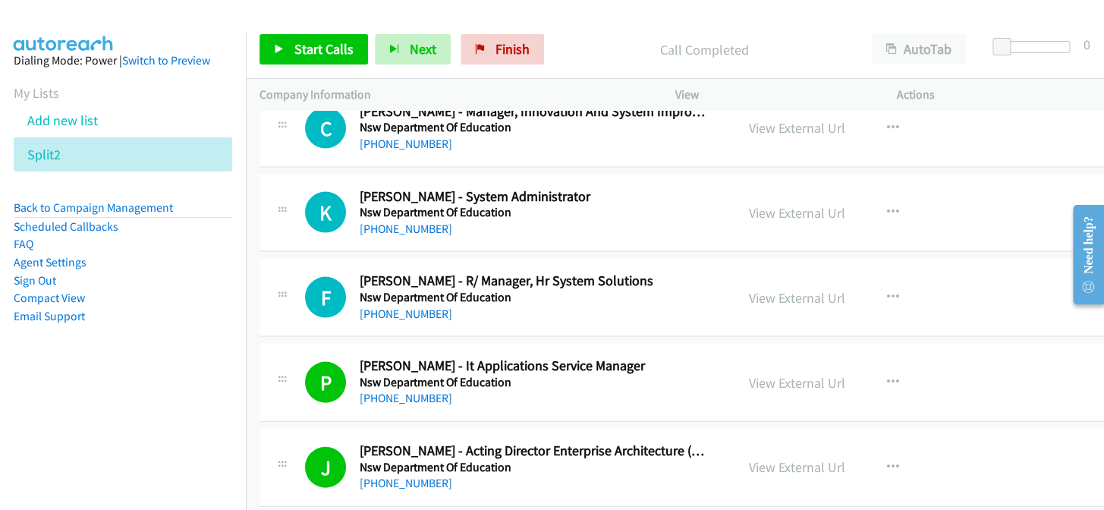
scroll to position [8438, 0]
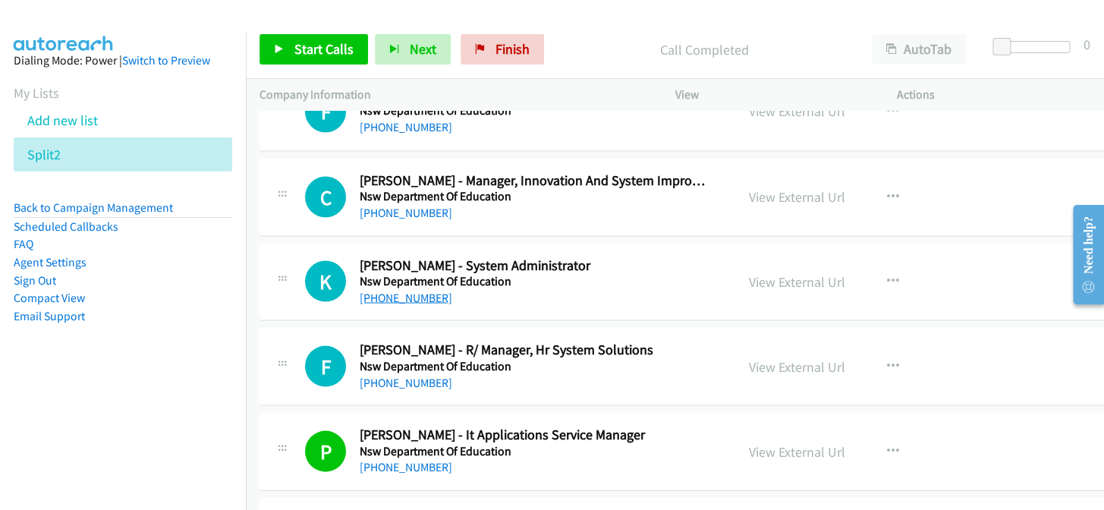
click at [417, 290] on link "+61 468 322 882" at bounding box center [406, 297] width 93 height 14
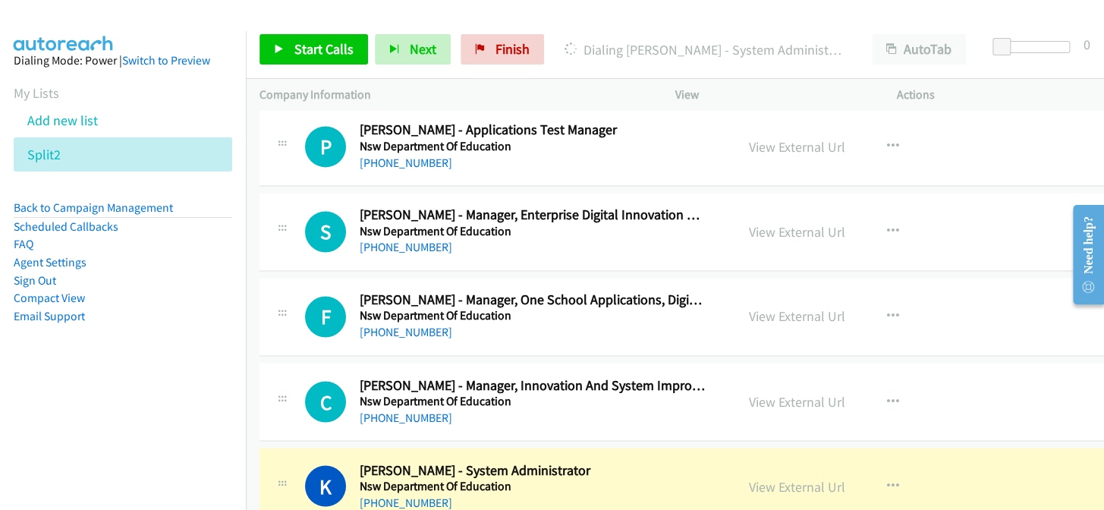
scroll to position [8231, 0]
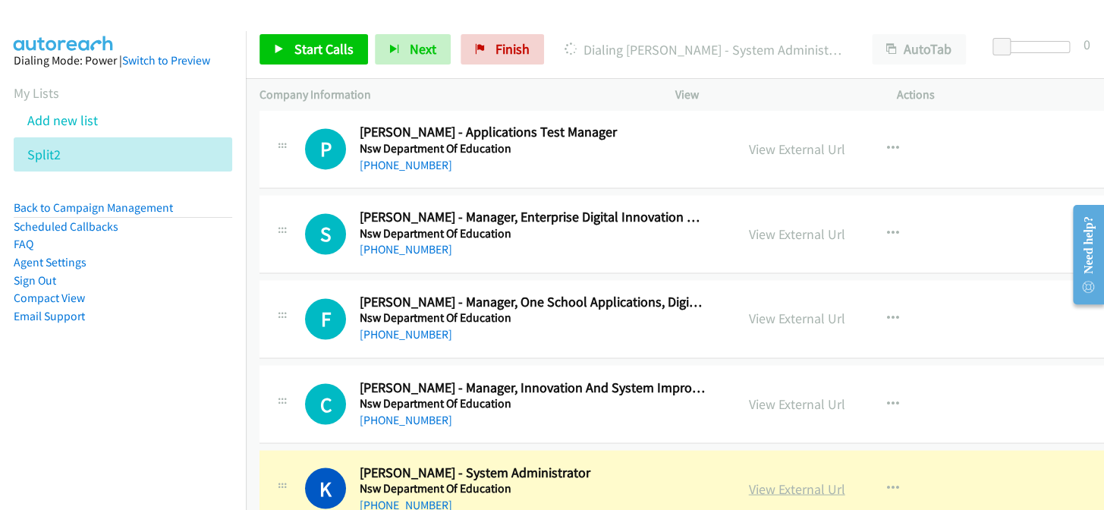
click at [766, 479] on link "View External Url" at bounding box center [797, 487] width 96 height 17
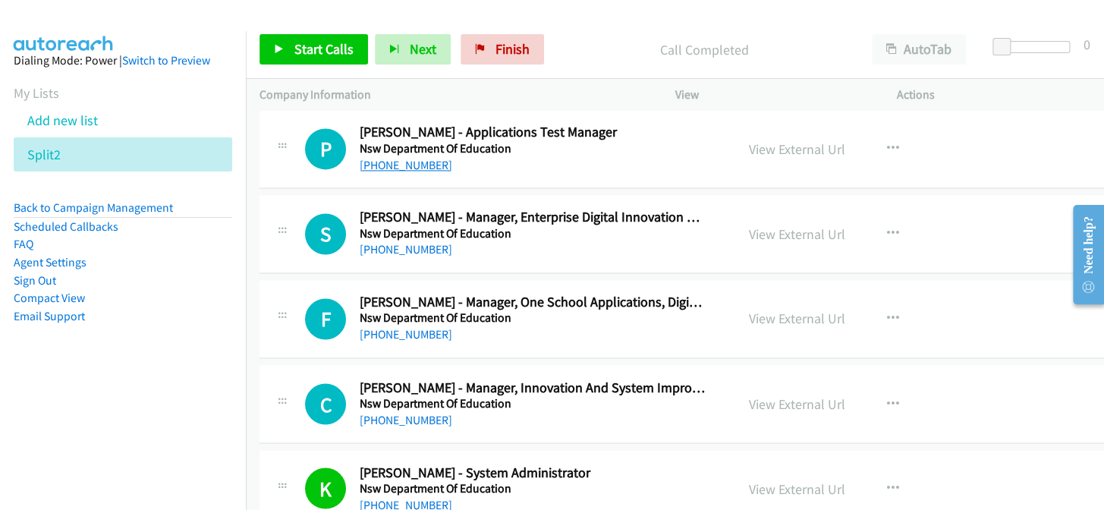
click at [399, 158] on link "+61 423 056 893" at bounding box center [406, 165] width 93 height 14
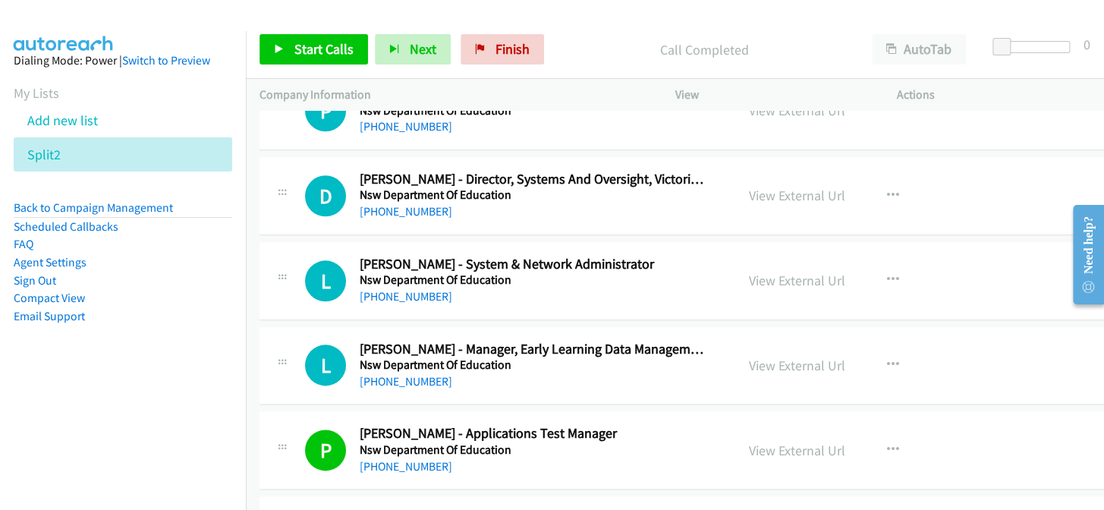
scroll to position [7887, 0]
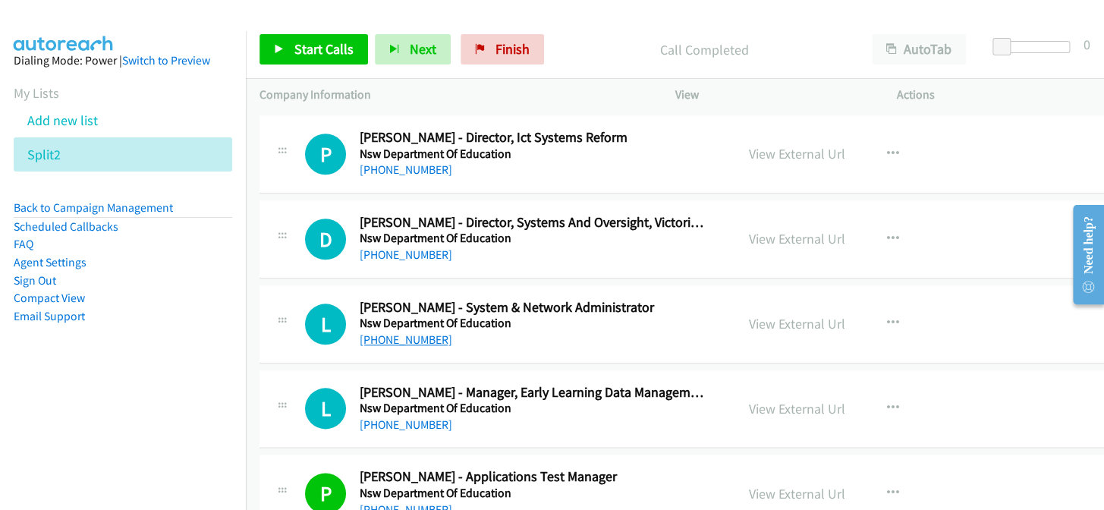
click at [386, 332] on link "+61 451 782 030" at bounding box center [406, 339] width 93 height 14
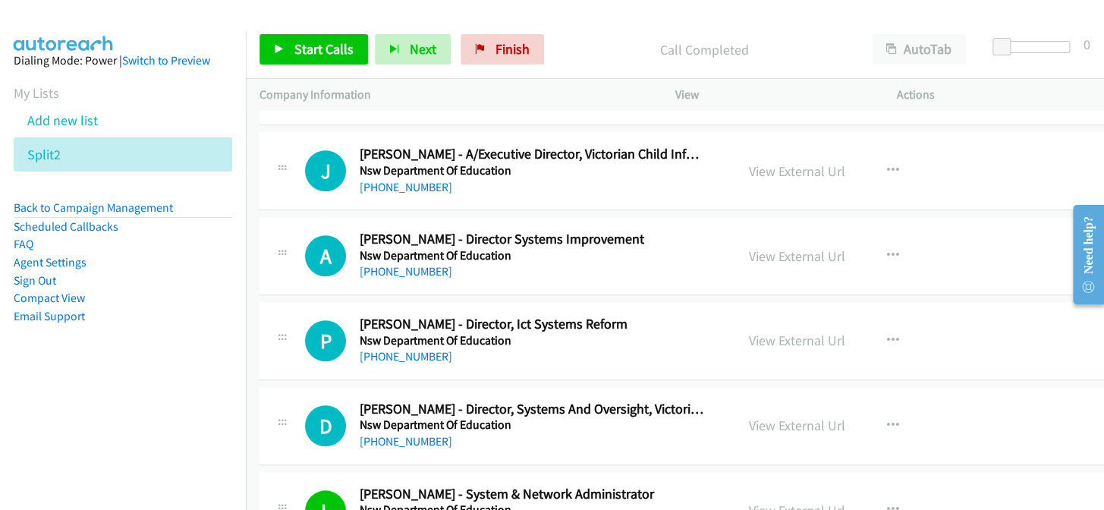
scroll to position [7680, 0]
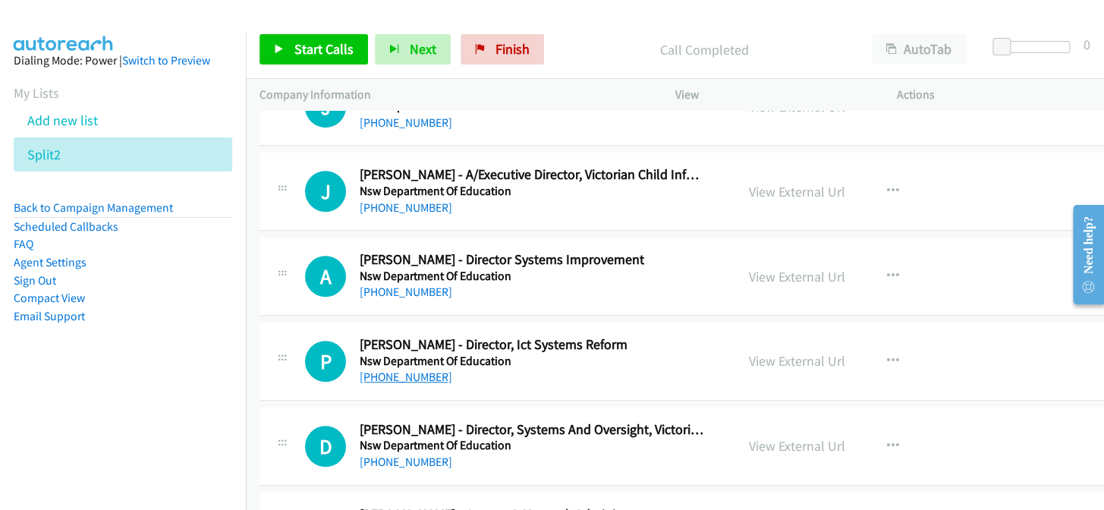
click at [411, 369] on link "+61 417 292 213" at bounding box center [406, 376] width 93 height 14
click at [413, 284] on link "+61 401 121 626" at bounding box center [406, 291] width 93 height 14
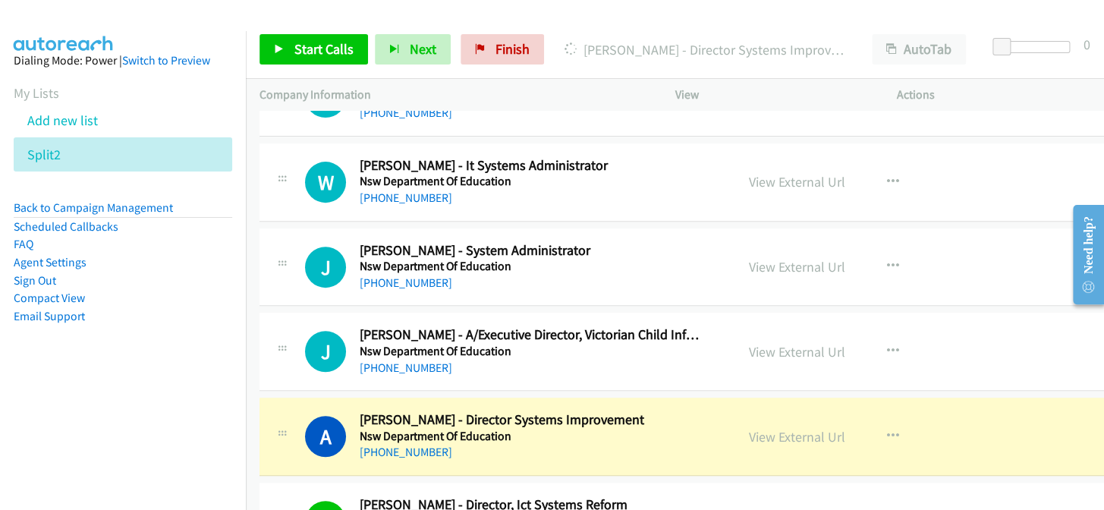
scroll to position [7473, 0]
